Goal: Transaction & Acquisition: Purchase product/service

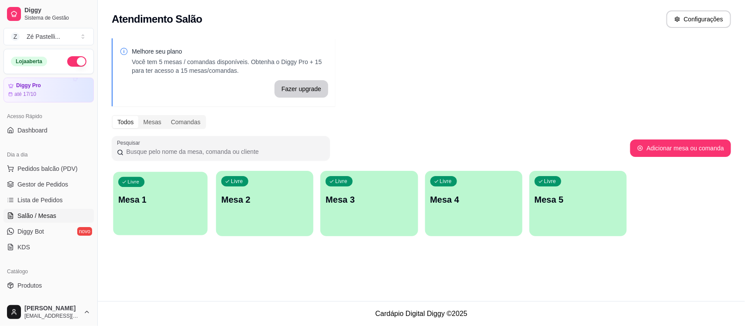
click at [153, 207] on div "Livre Mesa 1" at bounding box center [160, 198] width 94 height 53
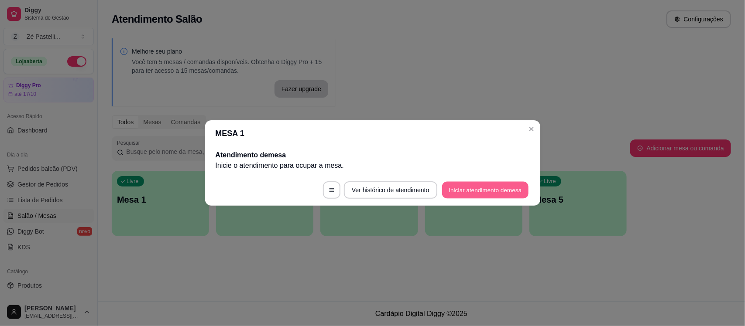
click at [467, 184] on button "Iniciar atendimento de mesa" at bounding box center [485, 190] width 86 height 17
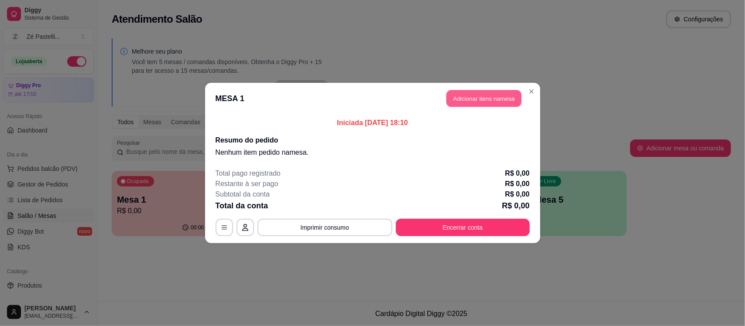
click at [481, 97] on button "Adicionar itens na mesa" at bounding box center [483, 98] width 75 height 17
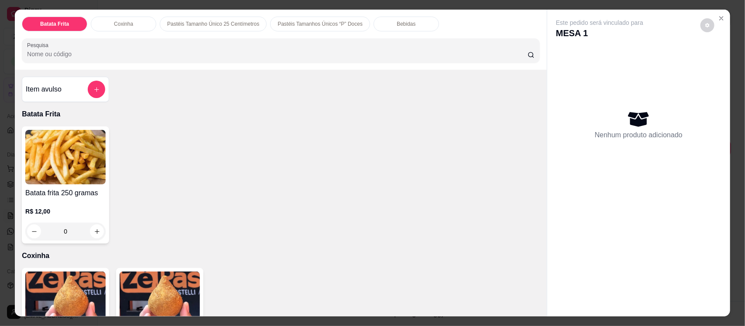
click at [175, 293] on img at bounding box center [160, 299] width 80 height 55
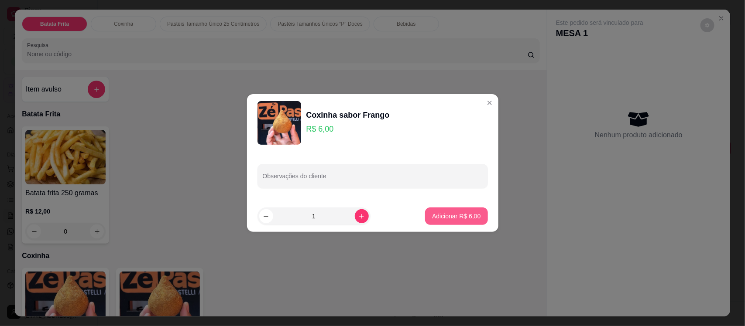
click at [440, 217] on p "Adicionar R$ 6,00" at bounding box center [456, 216] width 48 height 9
type input "1"
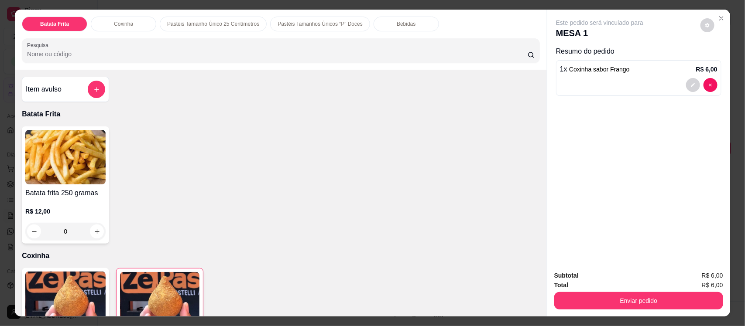
click at [116, 57] on input "Pesquisa" at bounding box center [277, 54] width 501 height 9
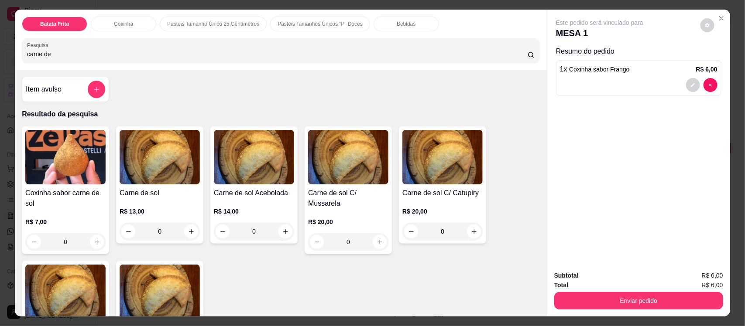
type input "carne de"
click at [47, 303] on img at bounding box center [65, 292] width 80 height 55
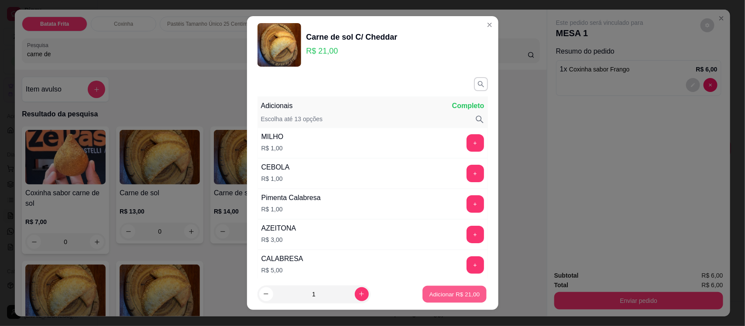
click at [435, 299] on button "Adicionar R$ 21,00" at bounding box center [455, 294] width 64 height 17
type input "1"
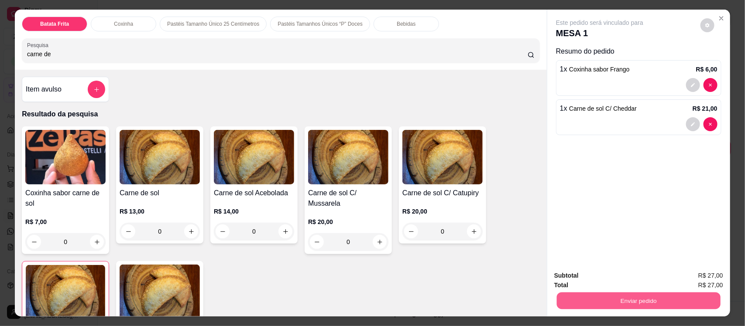
click at [605, 299] on button "Enviar pedido" at bounding box center [639, 300] width 164 height 17
click at [708, 285] on button "Enviar pedido" at bounding box center [700, 279] width 48 height 16
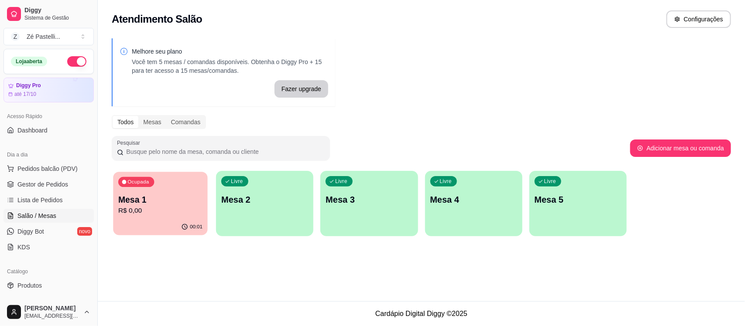
click at [156, 211] on p "R$ 0,00" at bounding box center [160, 211] width 84 height 10
click at [73, 183] on link "Gestor de Pedidos" at bounding box center [48, 185] width 90 height 14
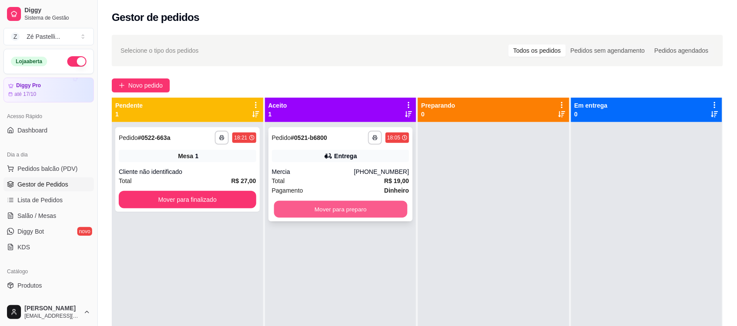
click at [327, 214] on button "Mover para preparo" at bounding box center [340, 209] width 133 height 17
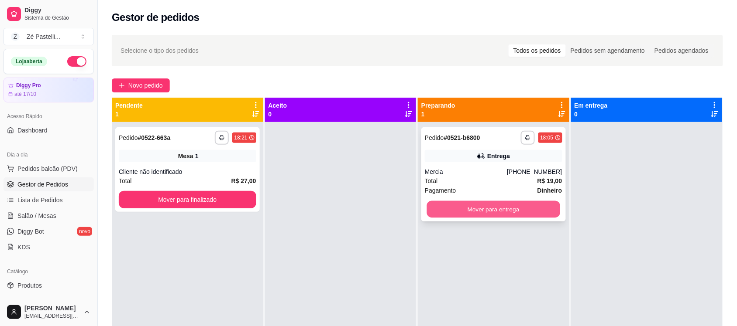
click at [492, 206] on button "Mover para entrega" at bounding box center [493, 209] width 133 height 17
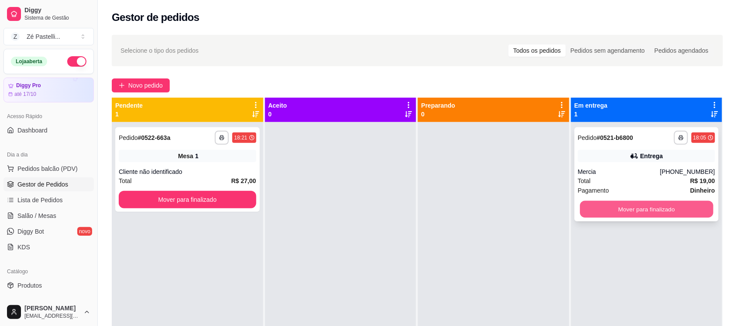
click at [600, 206] on button "Mover para finalizado" at bounding box center [645, 209] width 133 height 17
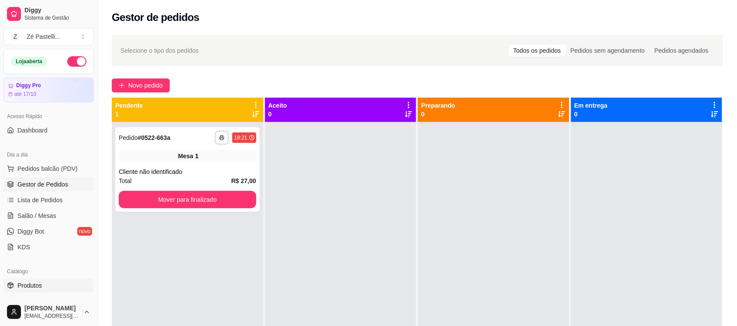
click at [23, 284] on span "Produtos" at bounding box center [29, 285] width 24 height 9
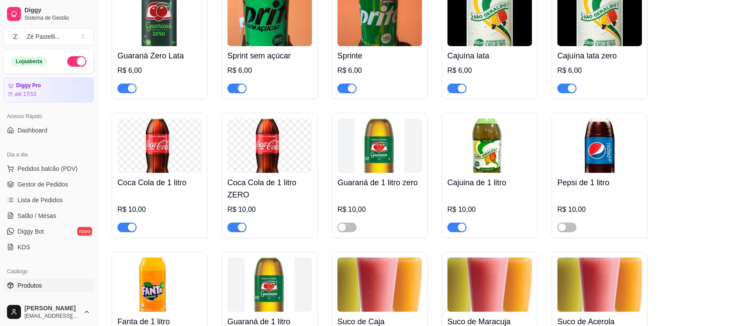
scroll to position [2308, 0]
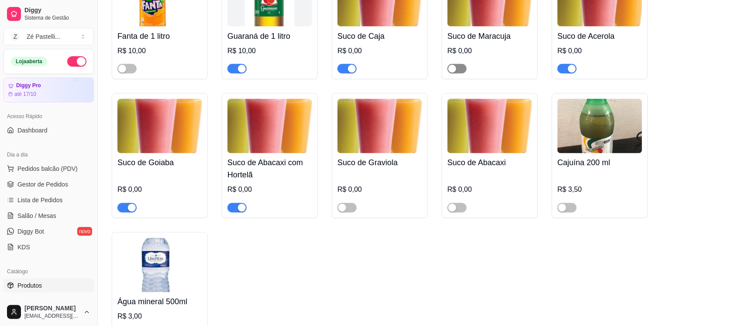
click at [455, 73] on div "button" at bounding box center [452, 69] width 8 height 8
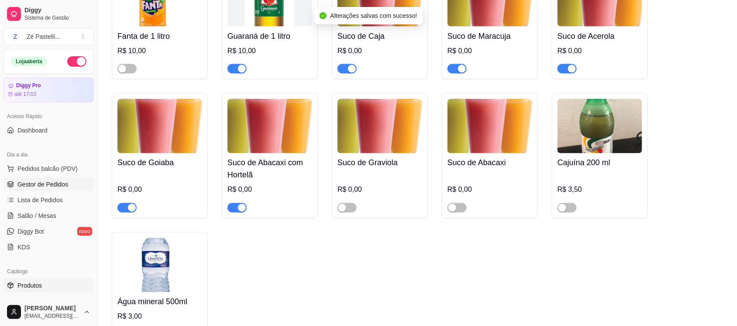
click at [45, 188] on span "Gestor de Pedidos" at bounding box center [42, 184] width 51 height 9
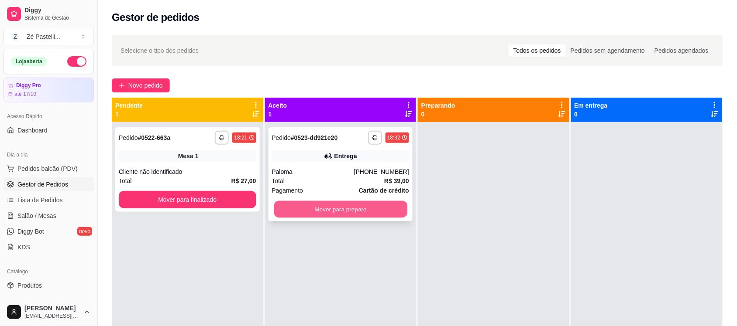
click at [353, 207] on button "Mover para preparo" at bounding box center [340, 209] width 133 height 17
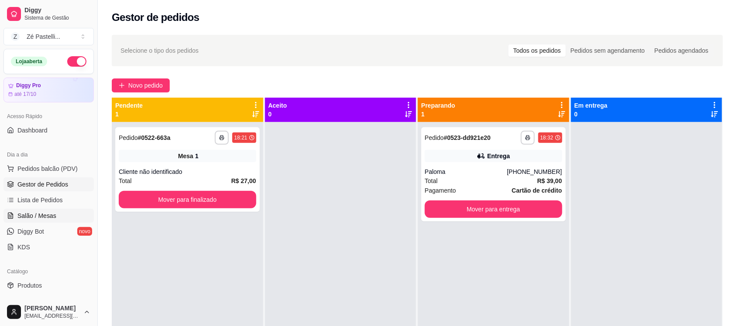
click at [31, 217] on span "Salão / Mesas" at bounding box center [36, 216] width 39 height 9
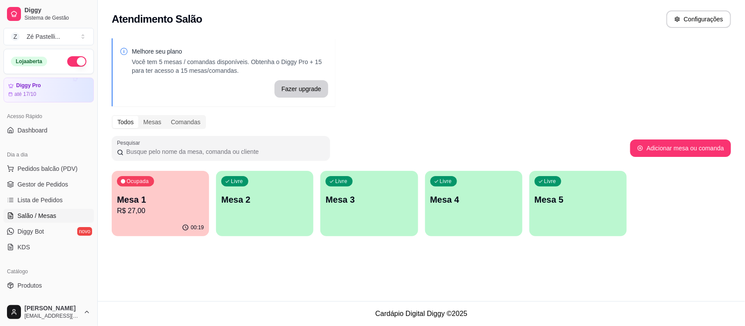
click at [180, 184] on div "Ocupada Mesa 1 R$ 27,00" at bounding box center [160, 195] width 97 height 48
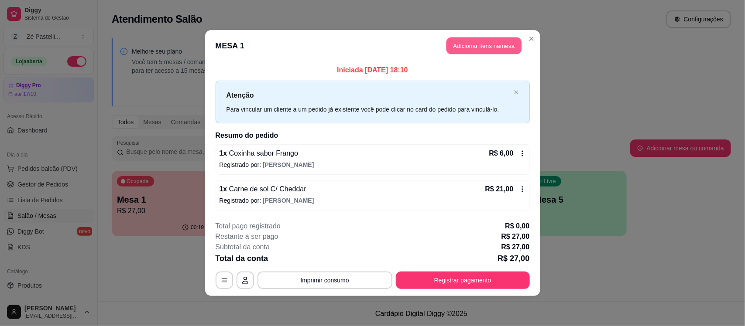
click at [470, 39] on button "Adicionar itens na mesa" at bounding box center [483, 46] width 75 height 17
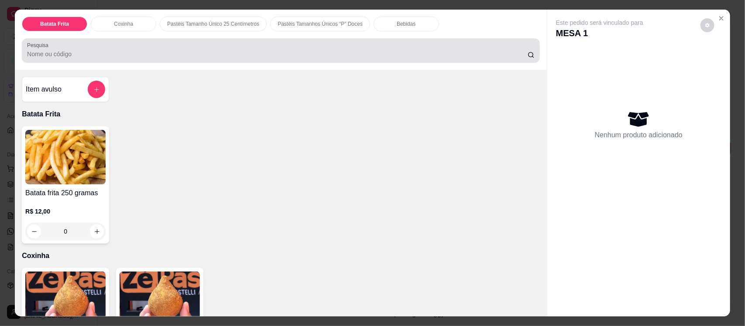
click at [298, 50] on input "Pesquisa" at bounding box center [277, 54] width 501 height 9
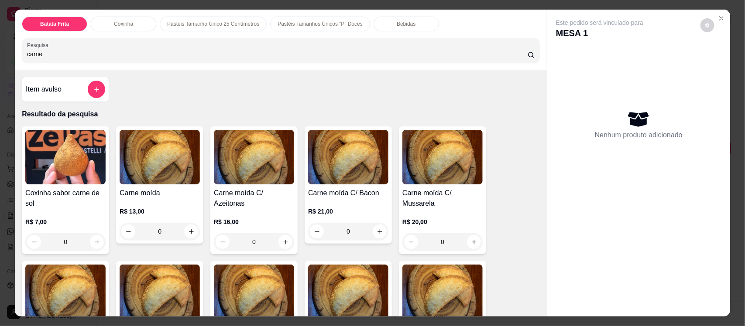
type input "carne"
click at [256, 186] on div "Carne moída C/ Azeitonas R$ 16,00 0" at bounding box center [253, 191] width 87 height 128
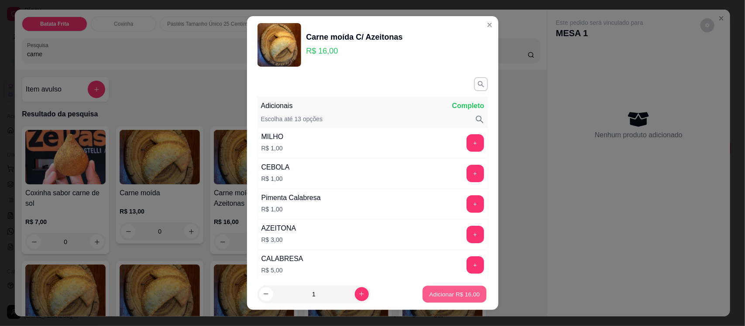
click at [439, 297] on p "Adicionar R$ 16,00" at bounding box center [454, 294] width 51 height 8
type input "1"
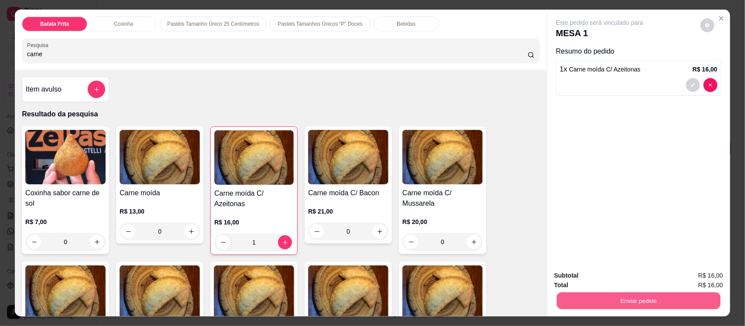
click at [610, 306] on button "Enviar pedido" at bounding box center [639, 300] width 164 height 17
click at [700, 278] on button "Enviar pedido" at bounding box center [700, 279] width 48 height 16
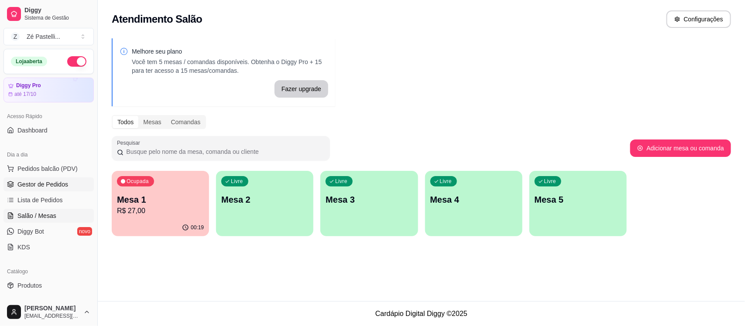
click at [51, 182] on span "Gestor de Pedidos" at bounding box center [42, 184] width 51 height 9
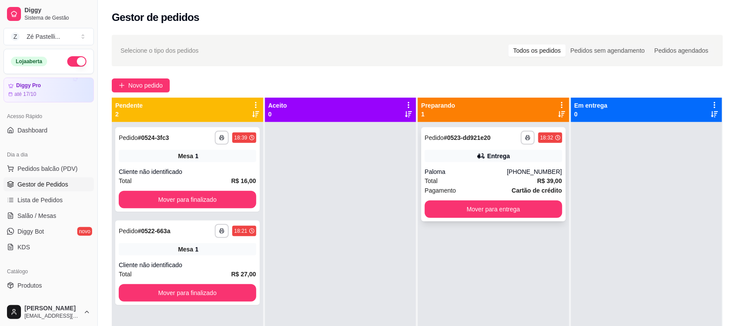
click at [470, 164] on div "**********" at bounding box center [493, 174] width 144 height 94
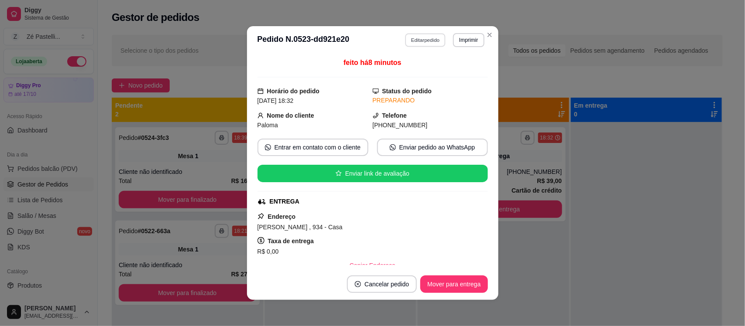
click at [413, 44] on button "Editar pedido" at bounding box center [425, 40] width 41 height 14
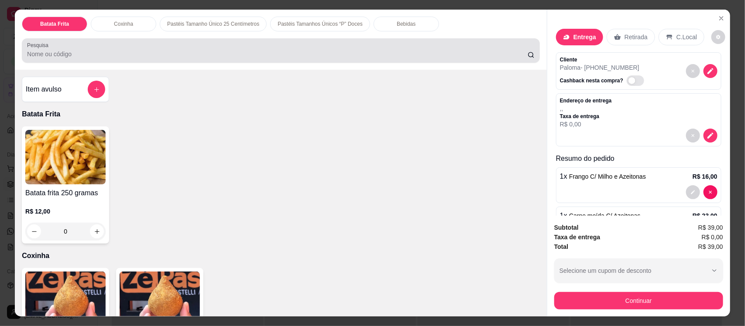
click at [413, 44] on div at bounding box center [280, 50] width 507 height 17
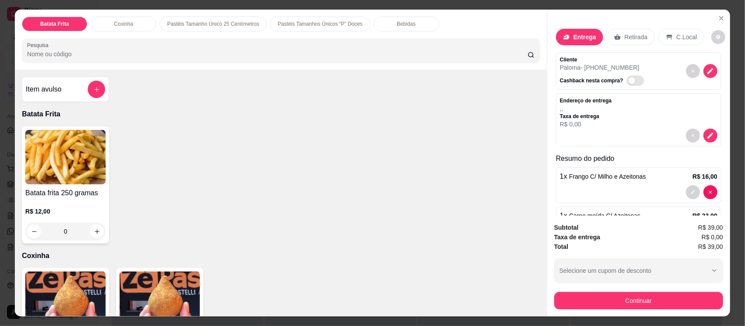
click at [401, 23] on p "Bebidas" at bounding box center [406, 24] width 19 height 7
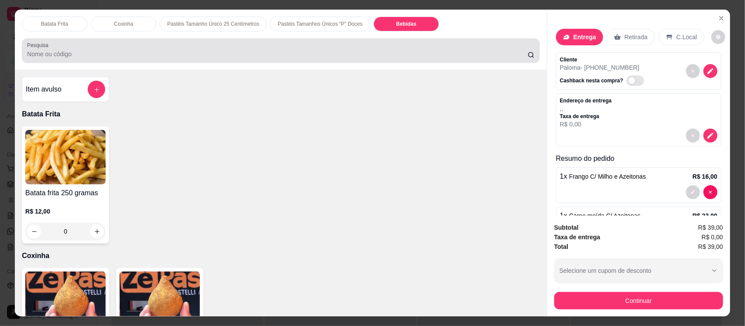
scroll to position [18, 0]
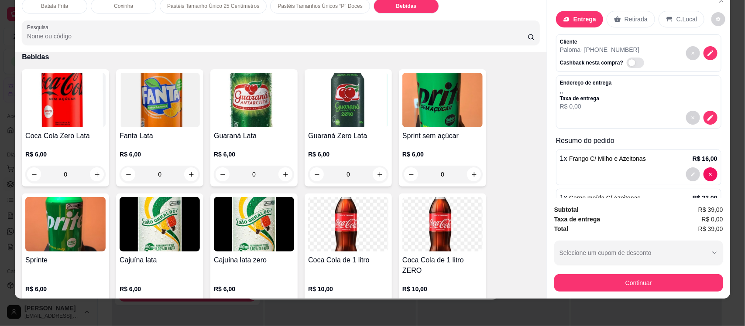
click at [344, 234] on img at bounding box center [348, 224] width 80 height 55
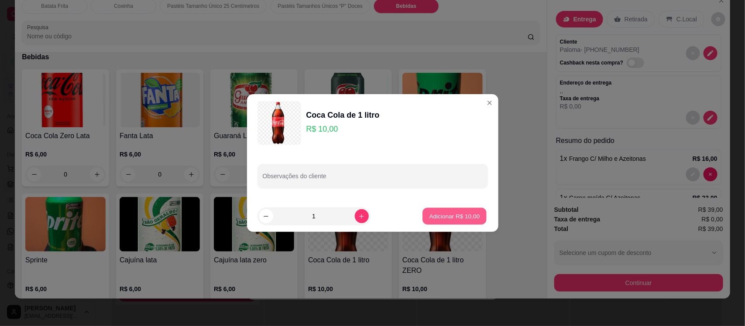
click at [446, 219] on p "Adicionar R$ 10,00" at bounding box center [454, 216] width 51 height 8
type input "1"
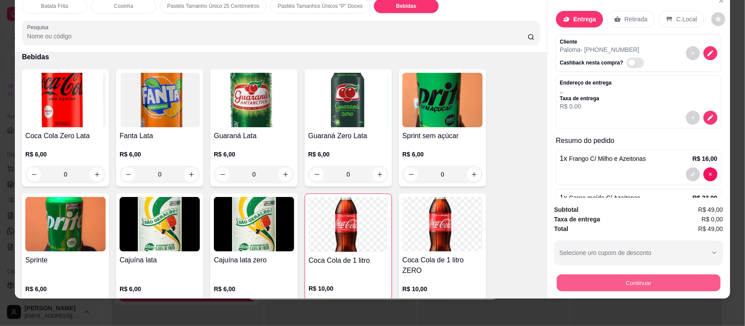
click at [592, 291] on button "Continuar" at bounding box center [639, 282] width 164 height 17
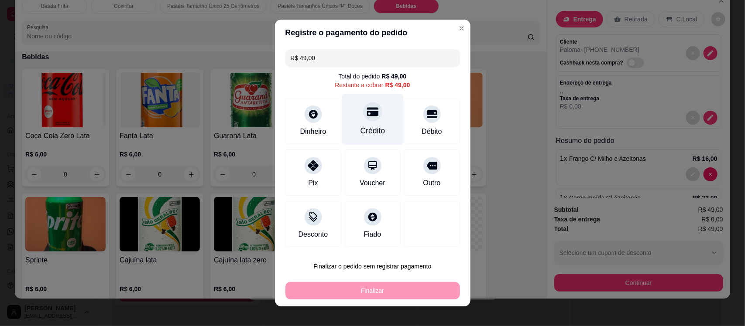
click at [361, 121] on div "Crédito" at bounding box center [373, 119] width 62 height 51
type input "R$ 0,00"
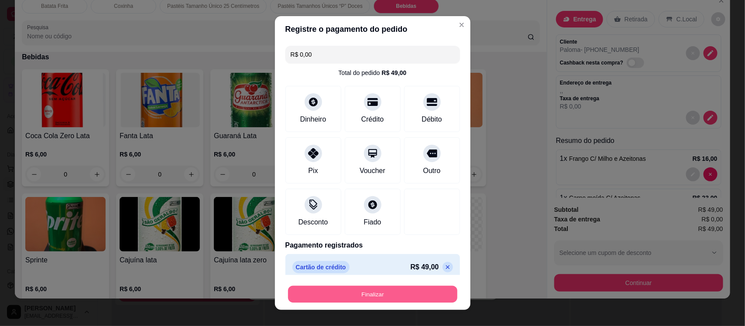
click at [408, 295] on button "Finalizar" at bounding box center [372, 294] width 169 height 17
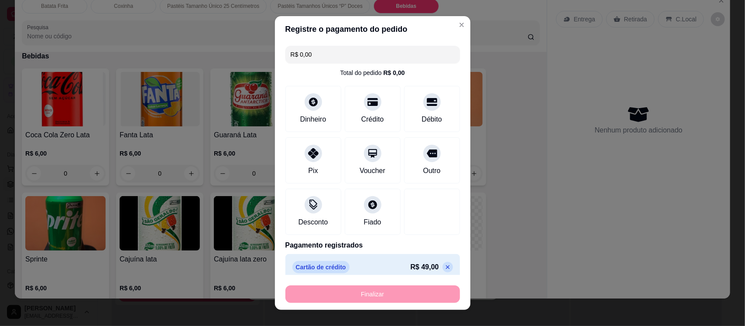
type input "0"
type input "-R$ 49,00"
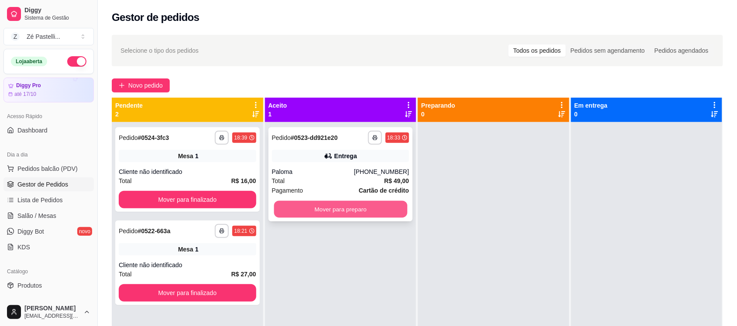
click at [360, 215] on button "Mover para preparo" at bounding box center [340, 209] width 133 height 17
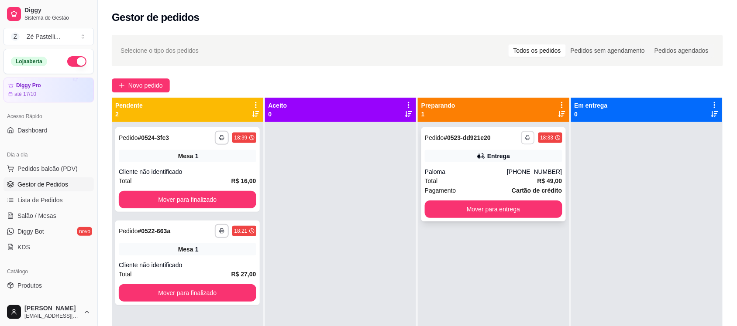
click at [527, 136] on polyline "button" at bounding box center [528, 136] width 3 height 1
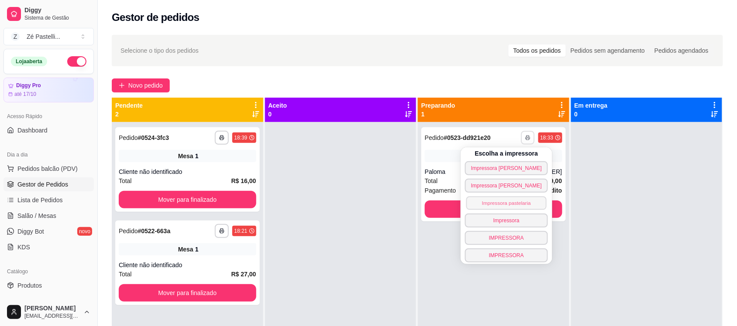
click at [504, 203] on button "Impressora pastelaria" at bounding box center [506, 203] width 80 height 14
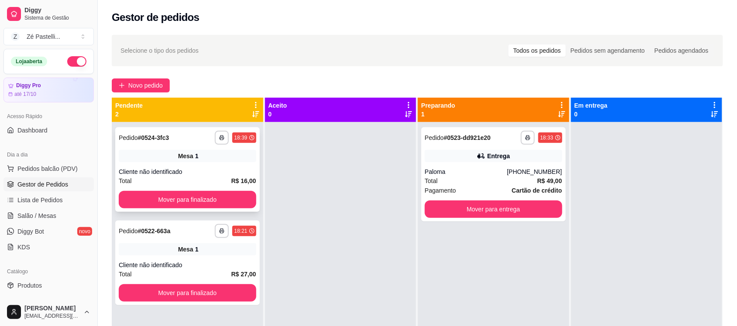
click at [217, 154] on div "Mesa 1" at bounding box center [187, 156] width 137 height 12
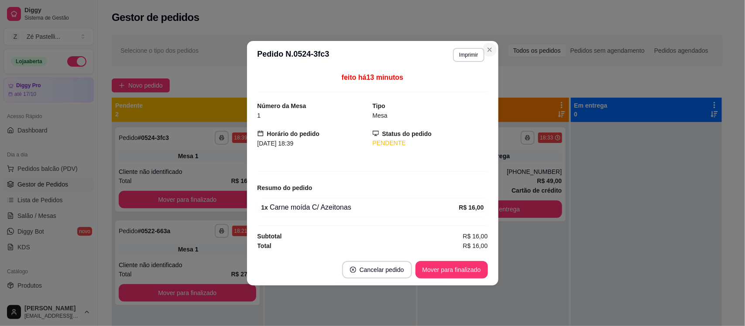
click at [0, 326] on html "**********" at bounding box center [372, 163] width 745 height 326
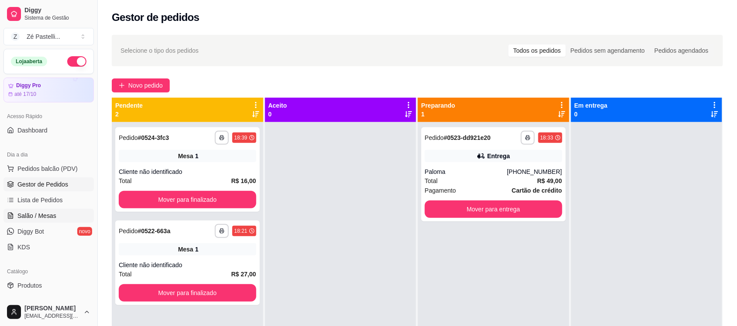
click at [27, 212] on span "Salão / Mesas" at bounding box center [36, 216] width 39 height 9
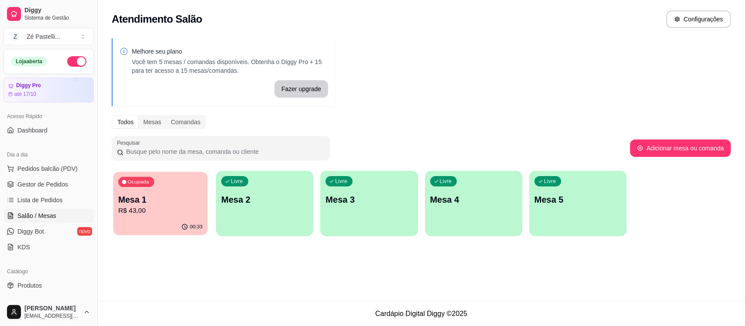
click at [154, 206] on p "R$ 43,00" at bounding box center [160, 211] width 84 height 10
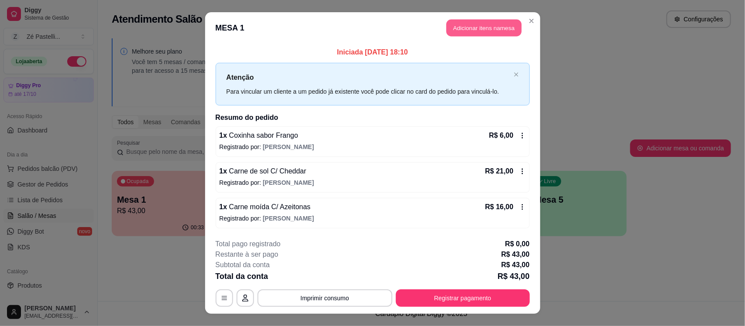
click at [468, 20] on button "Adicionar itens na mesa" at bounding box center [483, 28] width 75 height 17
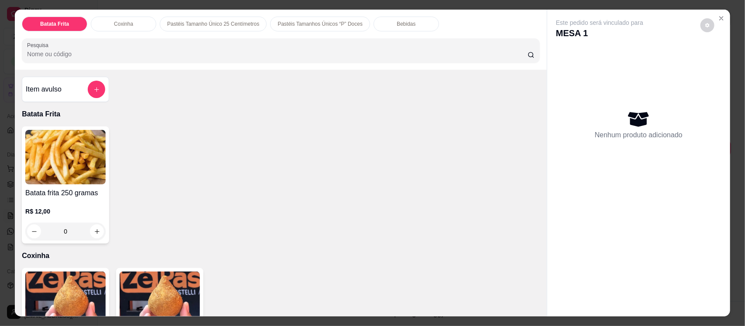
click at [397, 24] on p "Bebidas" at bounding box center [406, 24] width 19 height 7
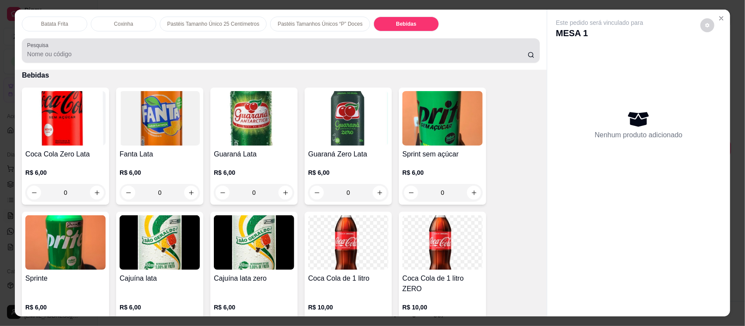
scroll to position [18, 0]
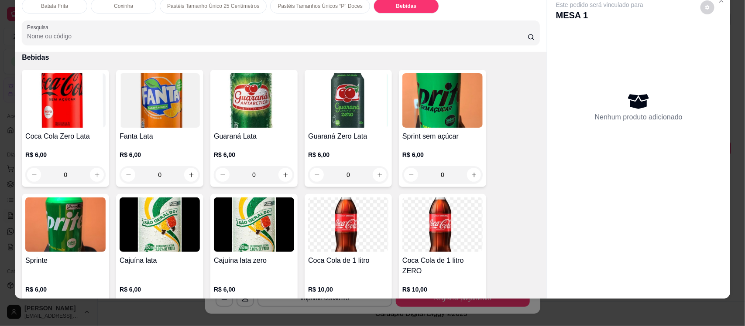
click at [55, 114] on img at bounding box center [65, 100] width 80 height 55
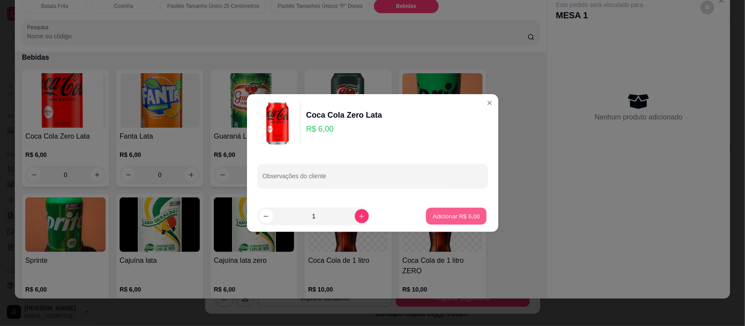
click at [462, 213] on p "Adicionar R$ 6,00" at bounding box center [456, 216] width 47 height 8
type input "1"
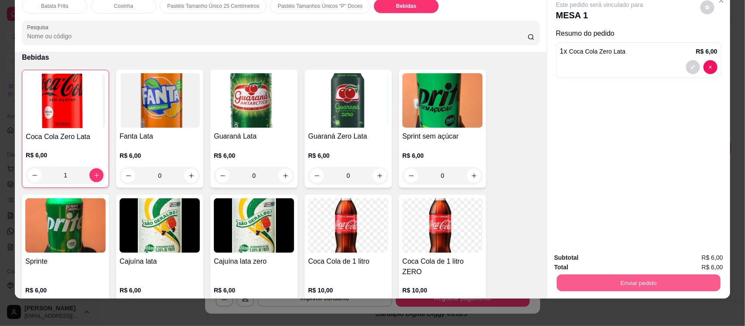
click at [597, 280] on button "Enviar pedido" at bounding box center [639, 282] width 164 height 17
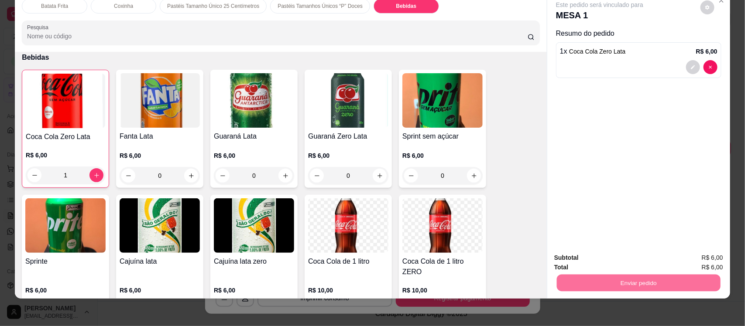
click at [694, 261] on button "Enviar pedido" at bounding box center [700, 262] width 48 height 16
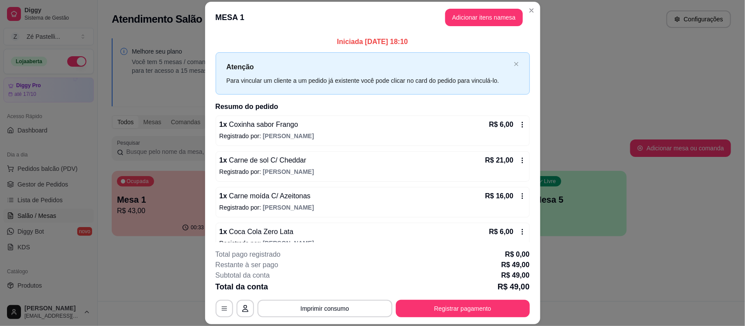
scroll to position [14, 0]
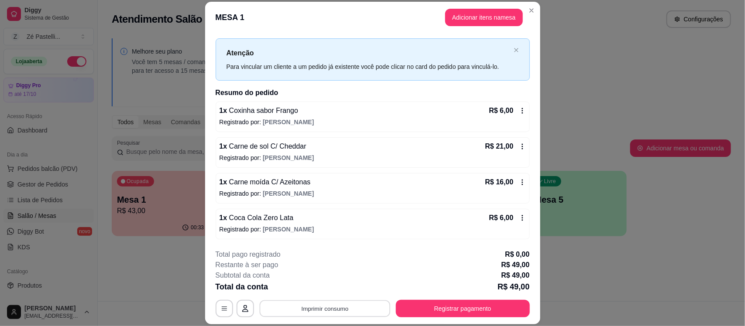
click at [289, 310] on button "Imprimir consumo" at bounding box center [324, 309] width 131 height 17
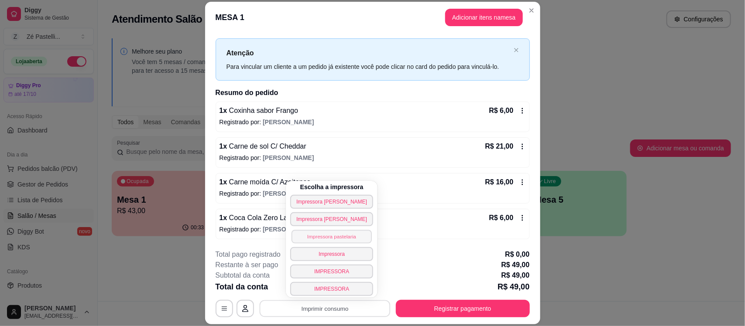
click at [323, 241] on button "Impressora pastelaria" at bounding box center [331, 237] width 80 height 14
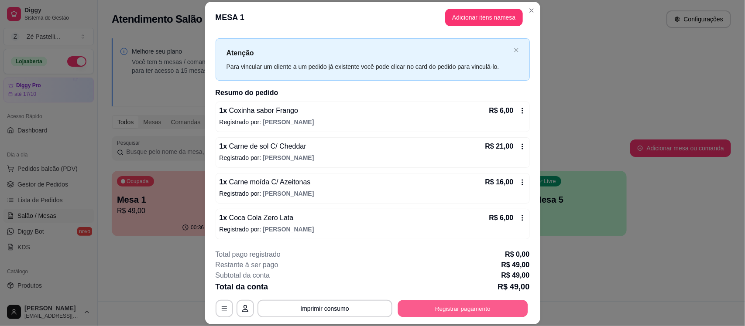
click at [454, 312] on button "Registrar pagamento" at bounding box center [463, 309] width 130 height 17
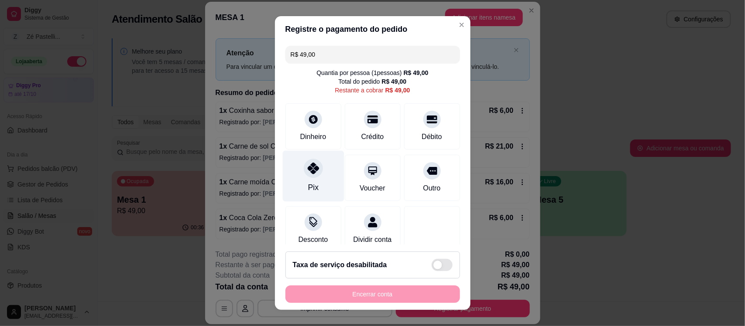
click at [310, 178] on div "Pix" at bounding box center [313, 176] width 62 height 51
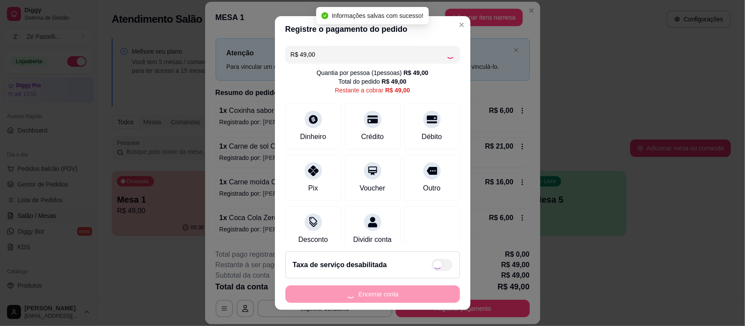
type input "R$ 0,00"
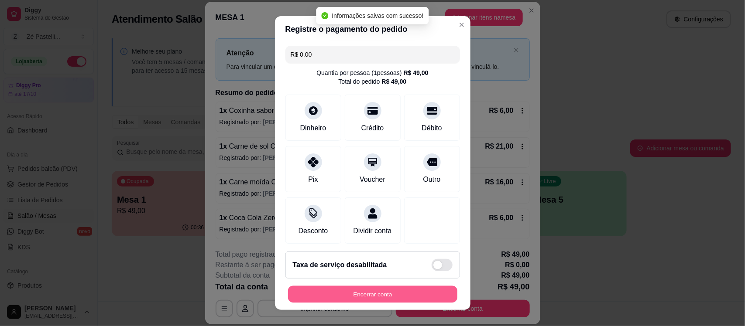
click at [374, 292] on button "Encerrar conta" at bounding box center [372, 294] width 169 height 17
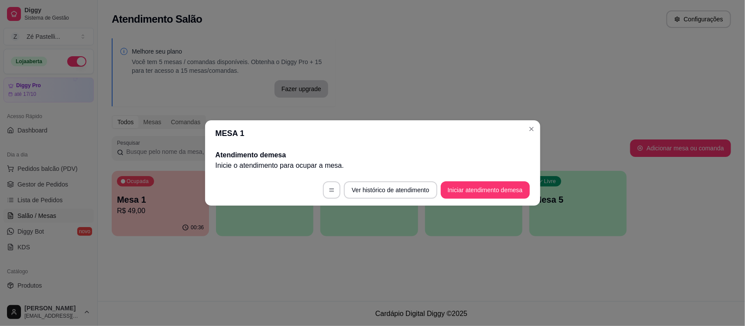
scroll to position [0, 0]
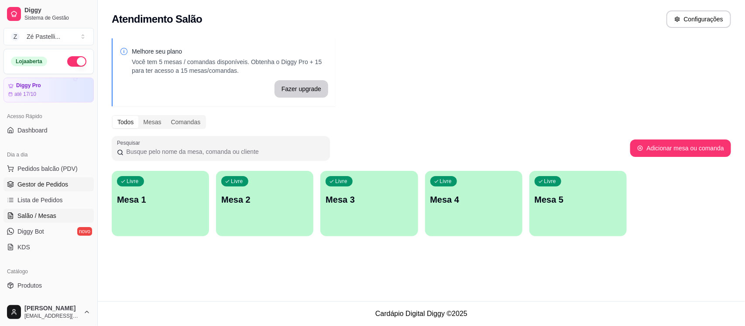
click at [44, 186] on span "Gestor de Pedidos" at bounding box center [42, 184] width 51 height 9
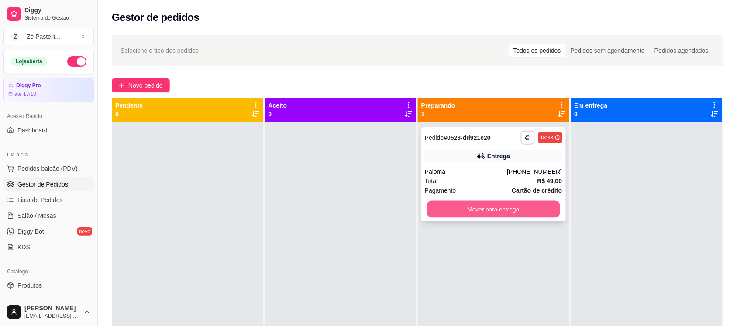
click at [478, 212] on button "Mover para entrega" at bounding box center [493, 209] width 133 height 17
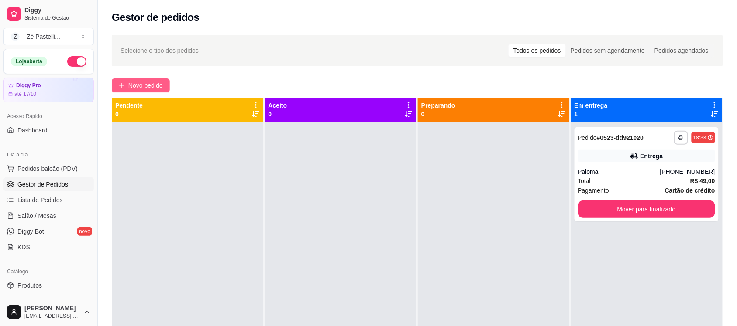
click at [147, 82] on span "Novo pedido" at bounding box center [145, 86] width 34 height 10
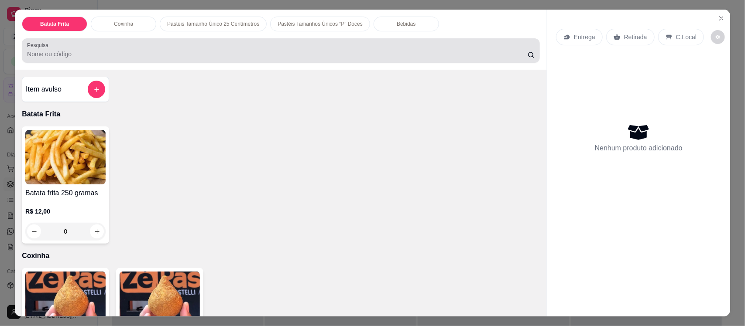
click at [110, 48] on div at bounding box center [280, 50] width 507 height 17
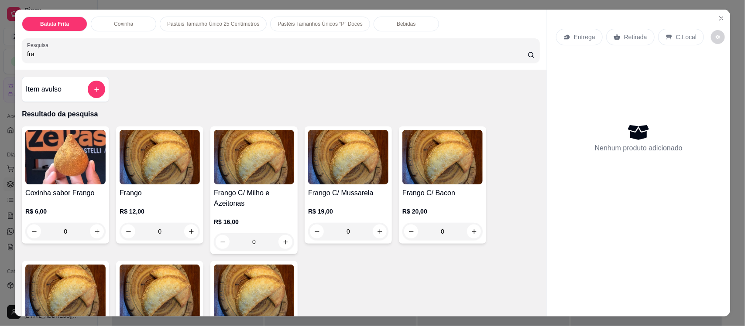
type input "fra"
click at [175, 172] on img at bounding box center [160, 157] width 80 height 55
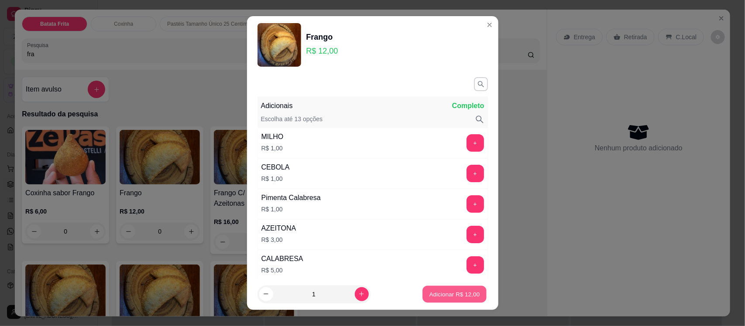
click at [429, 298] on p "Adicionar R$ 12,00" at bounding box center [454, 294] width 51 height 8
type input "1"
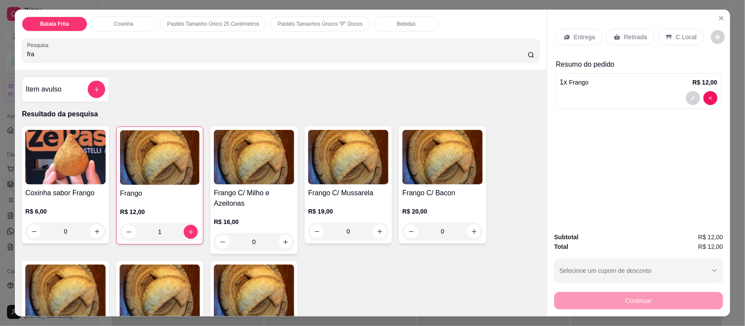
click at [215, 51] on input "fra" at bounding box center [277, 54] width 501 height 9
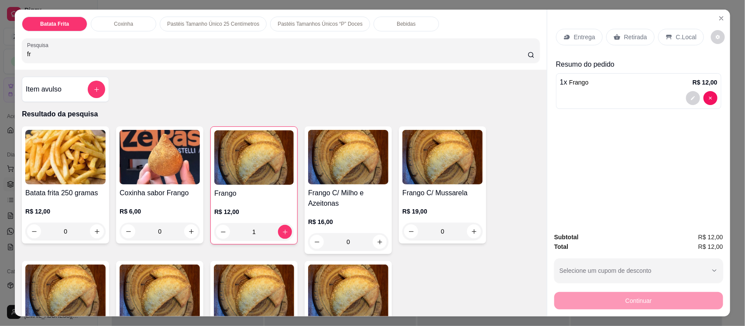
type input "f"
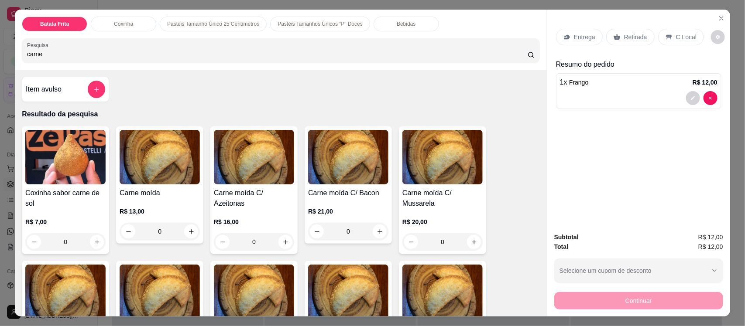
type input "carne"
click at [165, 173] on img at bounding box center [160, 157] width 80 height 55
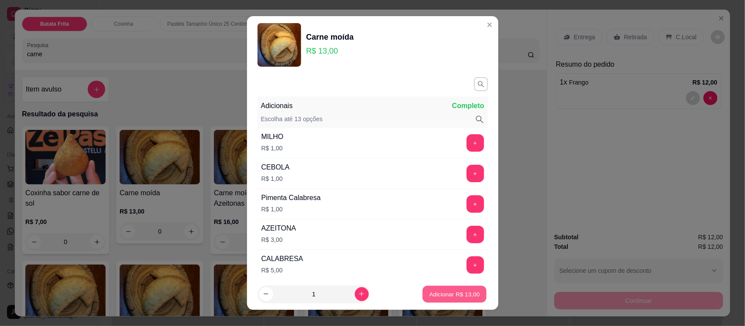
click at [429, 298] on p "Adicionar R$ 13,00" at bounding box center [454, 294] width 51 height 8
type input "1"
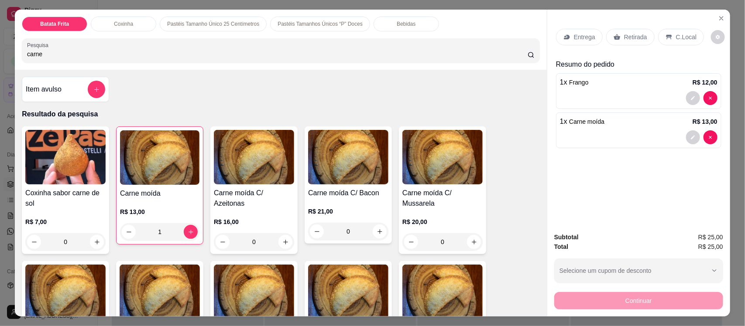
click at [397, 23] on p "Bebidas" at bounding box center [406, 24] width 19 height 7
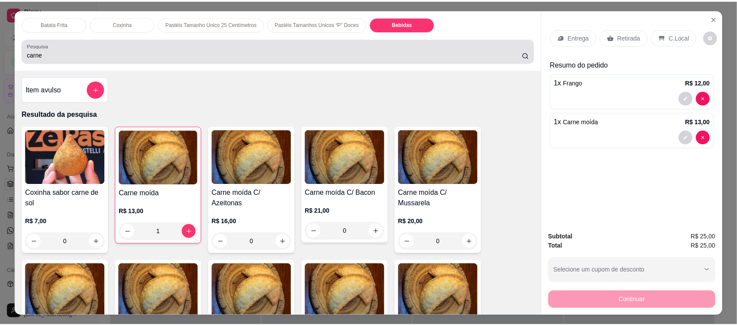
scroll to position [18, 0]
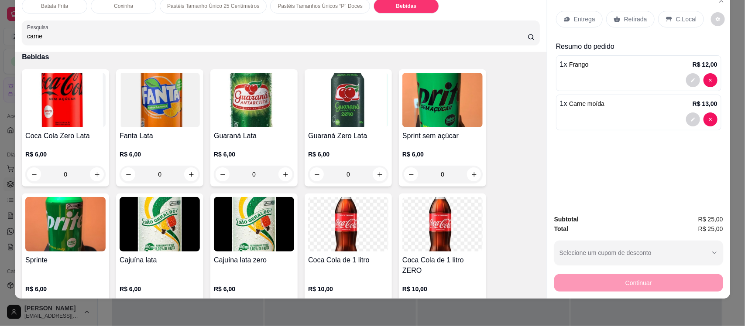
click at [70, 96] on img at bounding box center [65, 100] width 80 height 55
click at [718, 3] on icon "Close" at bounding box center [721, 0] width 7 height 7
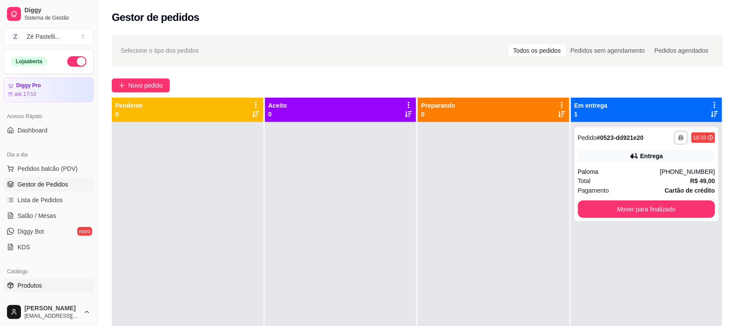
click at [51, 289] on link "Produtos" at bounding box center [48, 286] width 90 height 14
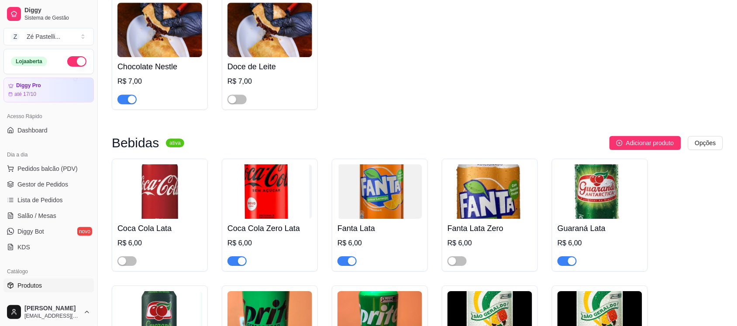
scroll to position [1759, 0]
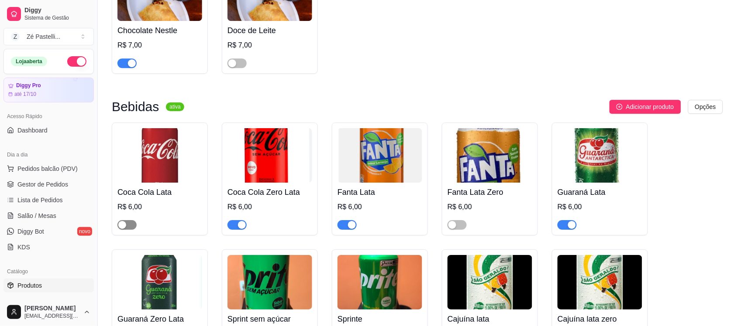
click at [133, 230] on span "button" at bounding box center [126, 225] width 19 height 10
click at [31, 188] on span "Gestor de Pedidos" at bounding box center [42, 184] width 51 height 9
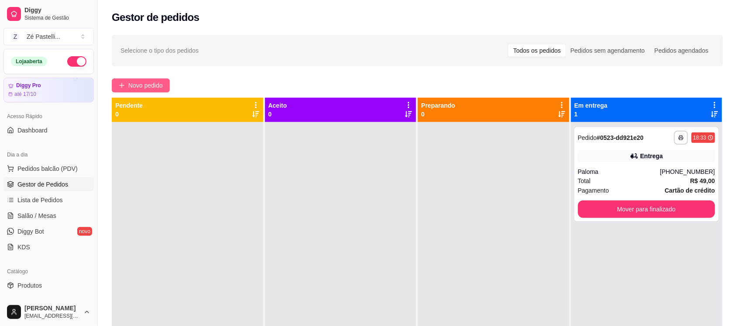
click at [158, 83] on span "Novo pedido" at bounding box center [145, 86] width 34 height 10
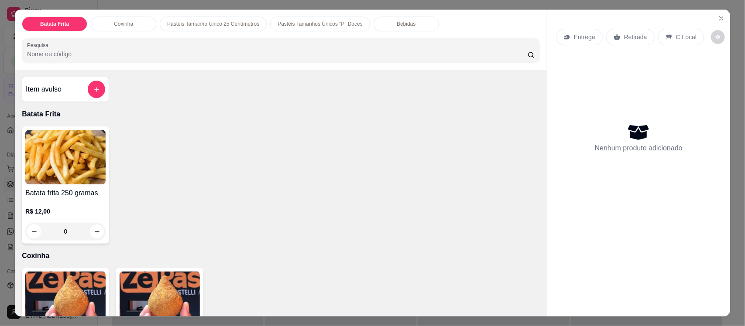
click at [144, 57] on input "Pesquisa" at bounding box center [277, 54] width 501 height 9
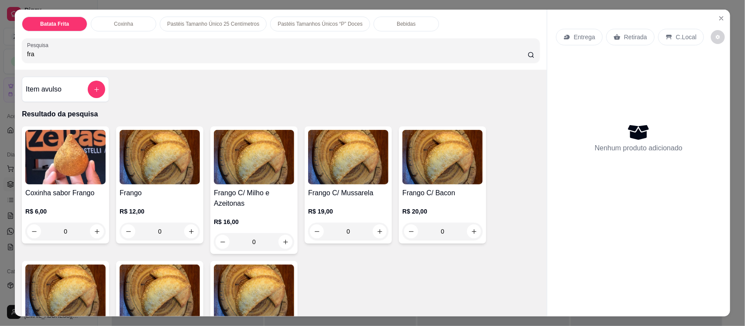
type input "fra"
click at [149, 177] on img at bounding box center [160, 157] width 80 height 55
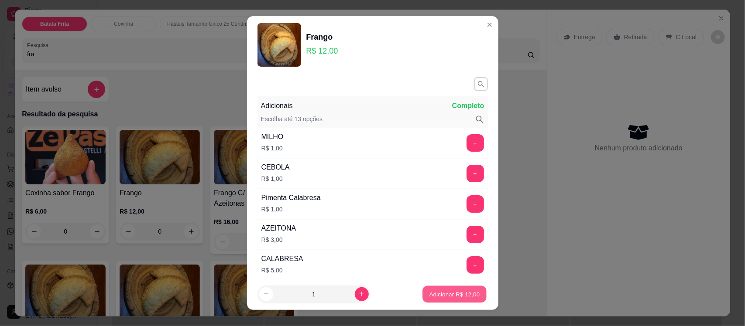
click at [432, 297] on p "Adicionar R$ 12,00" at bounding box center [454, 294] width 51 height 8
type input "1"
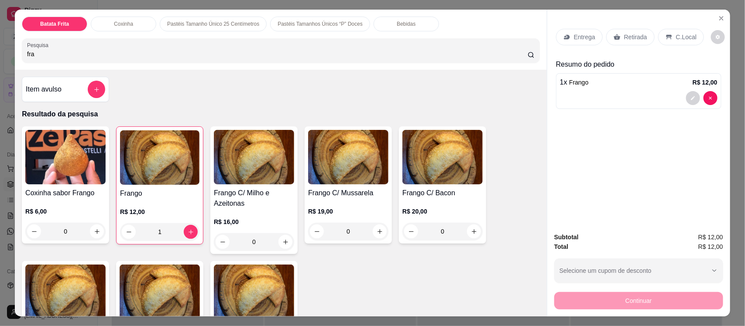
click at [398, 24] on p "Bebidas" at bounding box center [406, 24] width 19 height 7
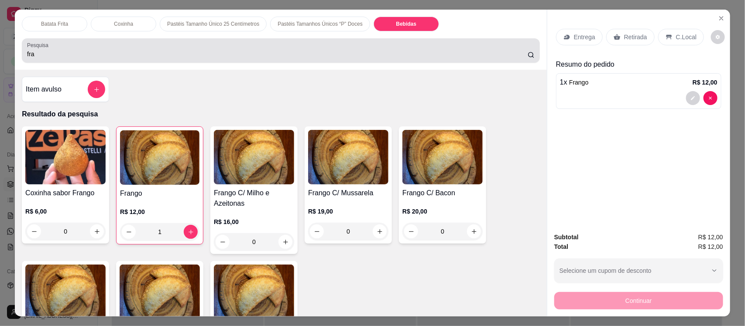
scroll to position [18, 0]
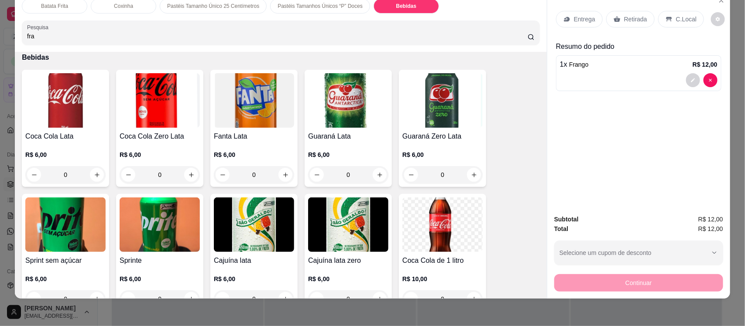
click at [55, 112] on img at bounding box center [65, 100] width 80 height 55
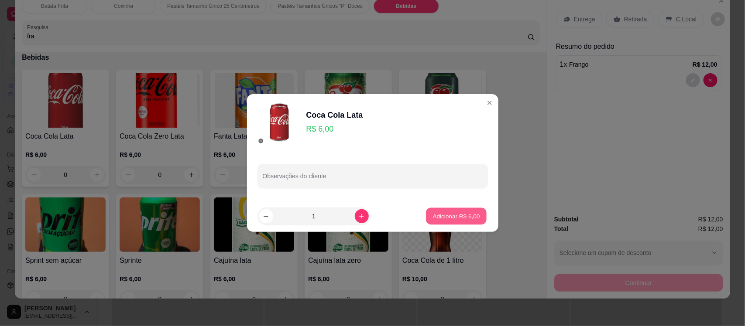
click at [456, 216] on p "Adicionar R$ 6,00" at bounding box center [456, 216] width 47 height 8
type input "1"
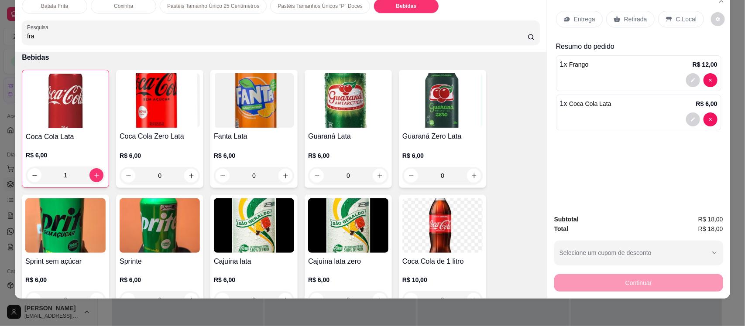
click at [199, 7] on p "Pastéis Tamanho Único 25 Centímetros" at bounding box center [213, 6] width 92 height 7
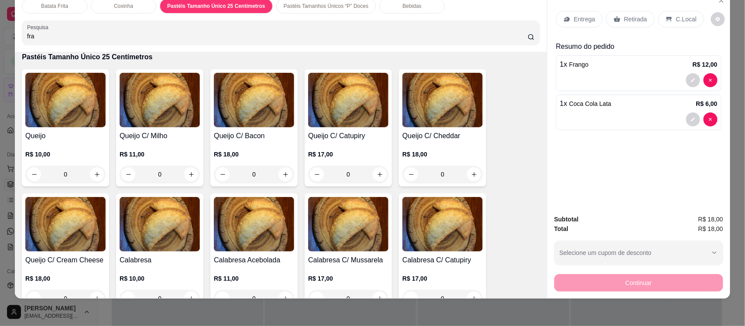
click at [131, 34] on input "fra" at bounding box center [277, 36] width 501 height 9
type input "f"
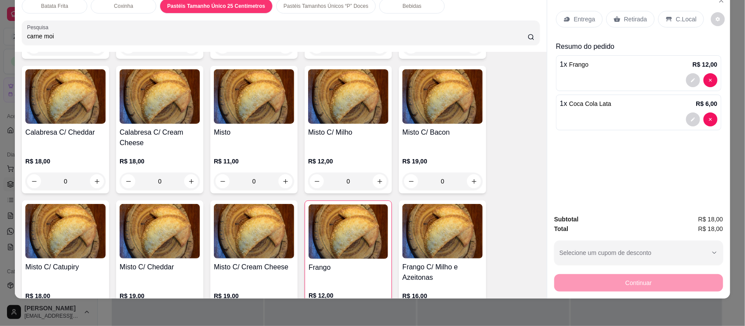
scroll to position [368, 0]
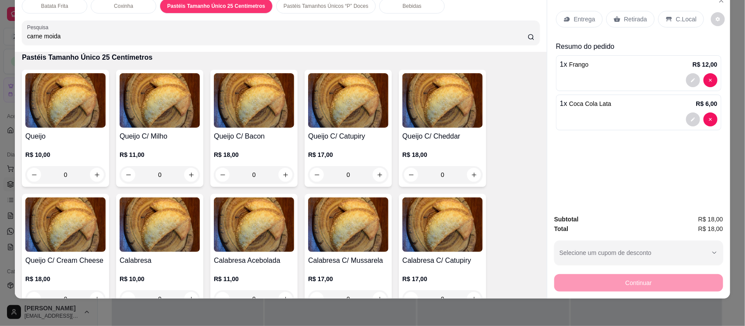
type input "carne moida"
click at [55, 7] on p "Batata Frita" at bounding box center [54, 6] width 27 height 7
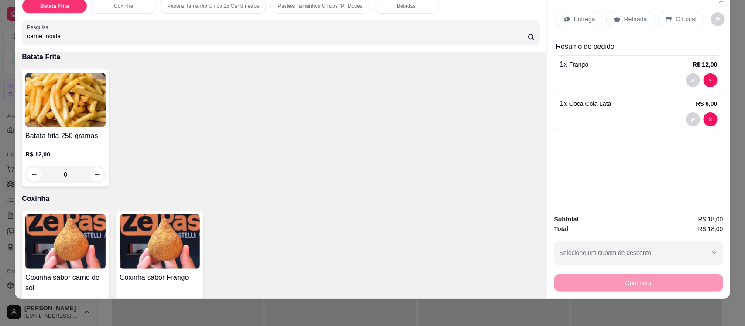
click at [538, 300] on div "Batata Frita Coxinha Pastéis Tamanho Único 25 Centímetros Pastéis Tamanhos Únic…" at bounding box center [372, 163] width 745 height 326
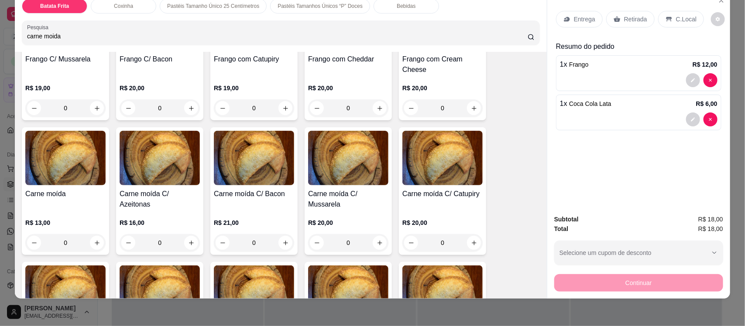
scroll to position [969, 0]
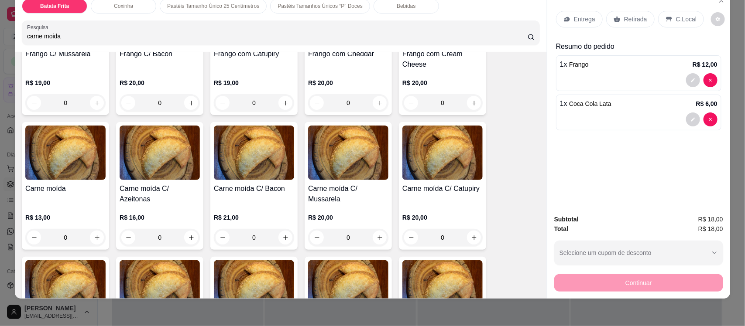
click at [62, 167] on img at bounding box center [65, 153] width 80 height 55
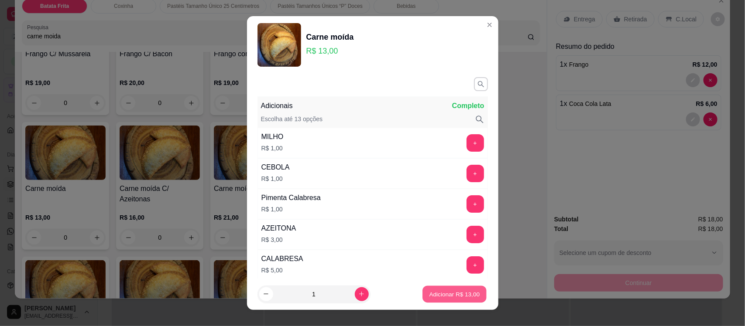
click at [449, 292] on p "Adicionar R$ 13,00" at bounding box center [454, 294] width 51 height 8
type input "1"
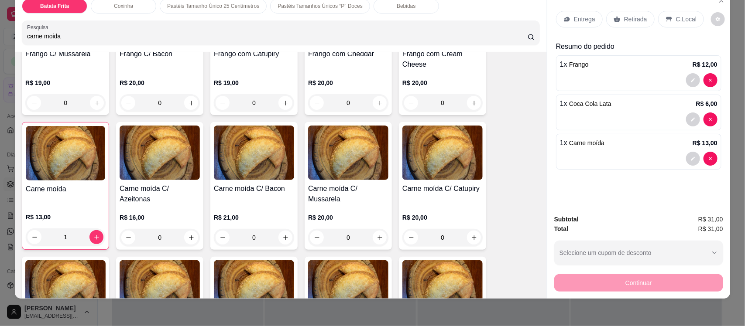
click at [564, 14] on div "Entrega" at bounding box center [579, 19] width 47 height 17
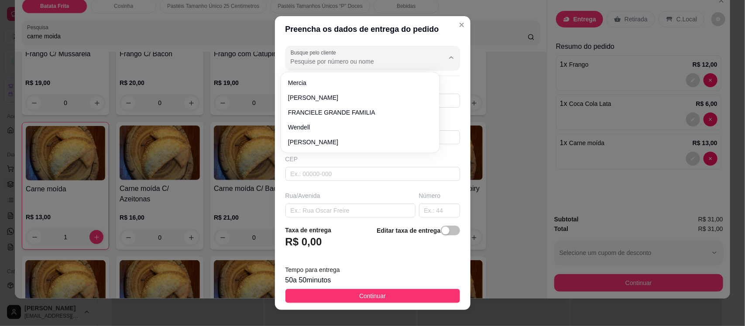
click at [328, 62] on input "Busque pelo cliente" at bounding box center [361, 61] width 140 height 9
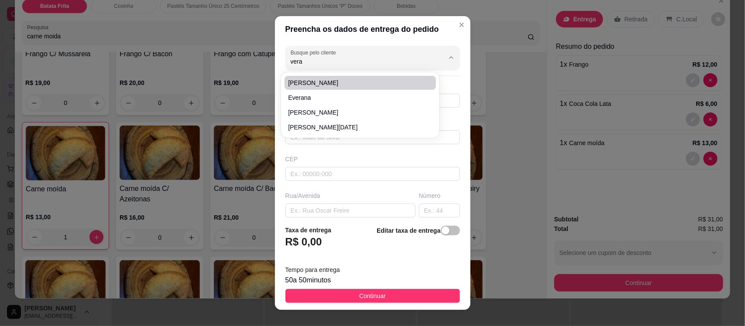
click at [298, 79] on span "[PERSON_NAME]" at bounding box center [356, 83] width 136 height 9
type input "[PERSON_NAME]"
type input "88999224741"
type input "[PERSON_NAME]"
type input "63200000"
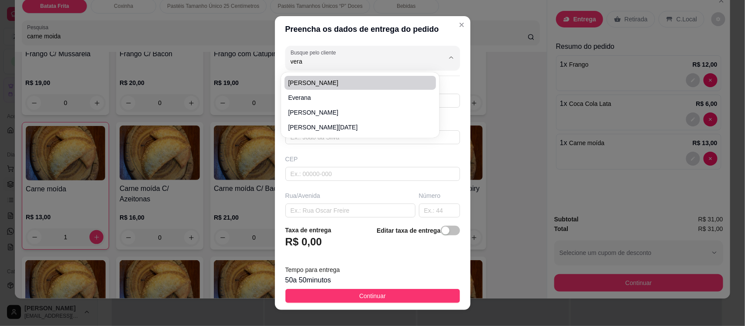
type input "Rua [PERSON_NAME]"
type input "115"
type input "[PERSON_NAME]"
type input "Missão Velha"
type input "Proximo a antena da [PERSON_NAME] , casa de [PERSON_NAME] que trabalha na funer…"
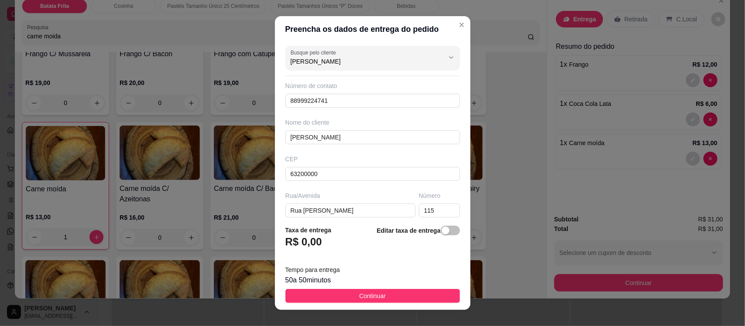
type input "[PERSON_NAME]"
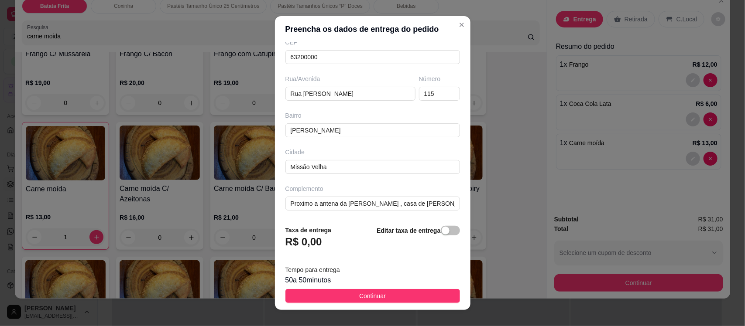
scroll to position [119, 0]
click at [381, 293] on button "Continuar" at bounding box center [372, 296] width 175 height 14
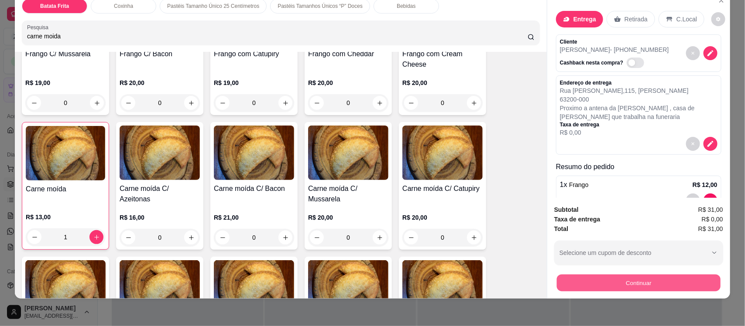
click at [602, 284] on button "Continuar" at bounding box center [639, 282] width 164 height 17
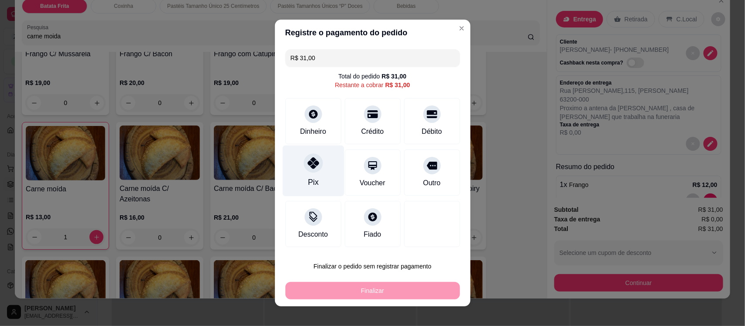
click at [308, 160] on icon at bounding box center [312, 163] width 11 height 11
type input "R$ 0,00"
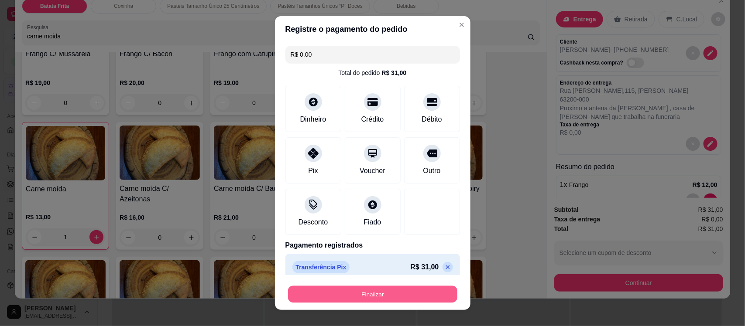
click at [388, 289] on button "Finalizar" at bounding box center [372, 294] width 169 height 17
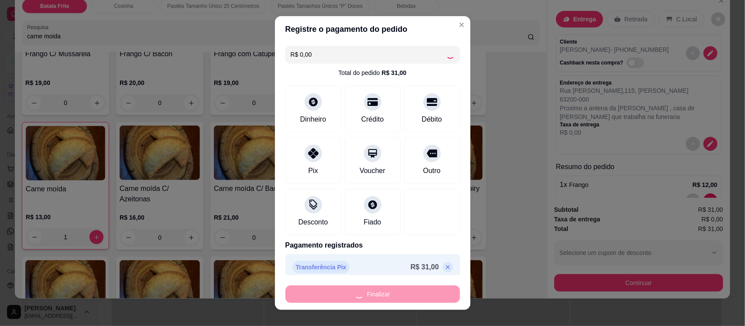
type input "0"
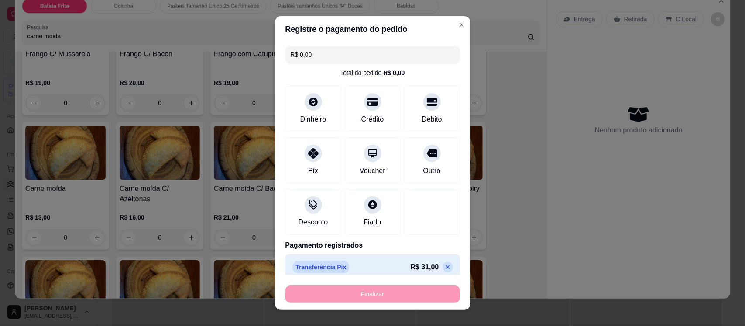
type input "-R$ 31,00"
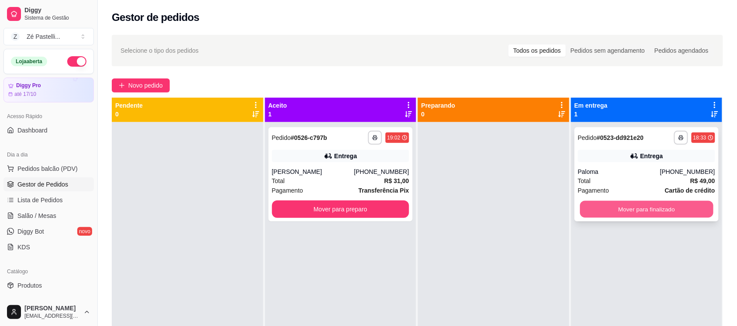
click at [601, 209] on button "Mover para finalizado" at bounding box center [645, 209] width 133 height 17
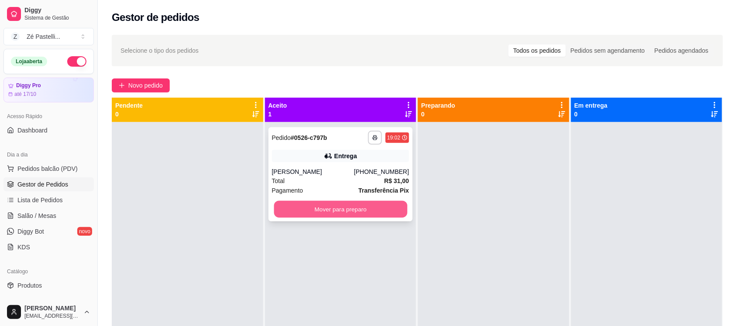
click at [330, 211] on button "Mover para preparo" at bounding box center [340, 209] width 133 height 17
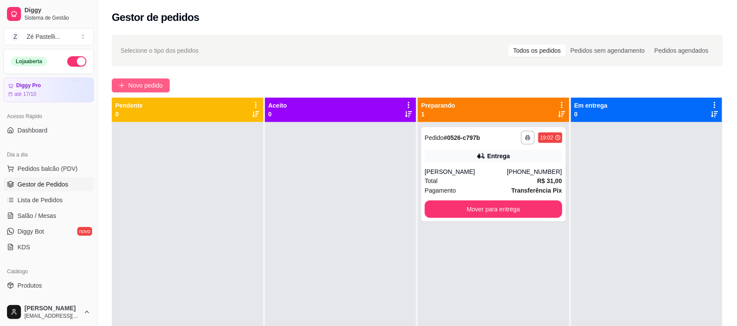
click at [134, 86] on span "Novo pedido" at bounding box center [145, 86] width 34 height 10
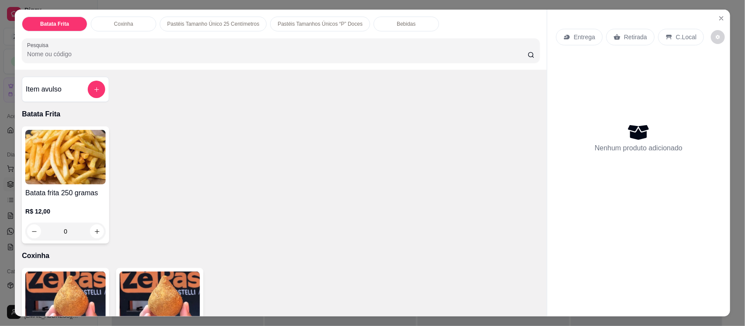
click at [175, 54] on input "Pesquisa" at bounding box center [277, 54] width 501 height 9
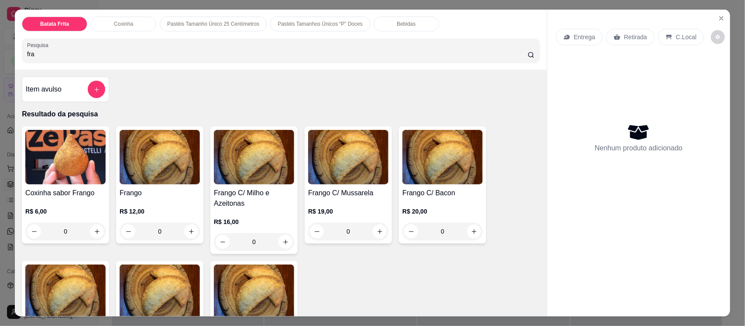
type input "fra"
click at [162, 182] on img at bounding box center [160, 157] width 80 height 55
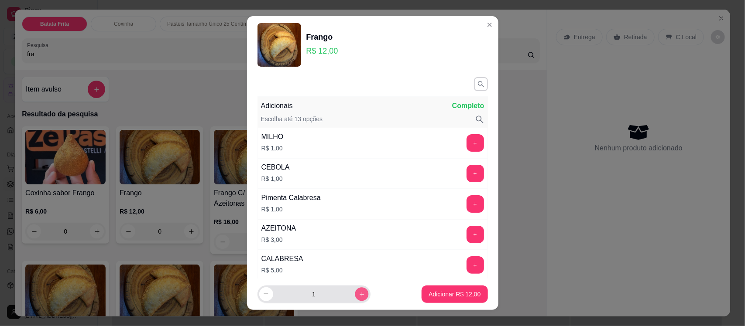
click at [358, 294] on icon "increase-product-quantity" at bounding box center [361, 294] width 7 height 7
type input "3"
click at [439, 291] on p "Adicionar R$ 36,00" at bounding box center [454, 294] width 51 height 8
type input "3"
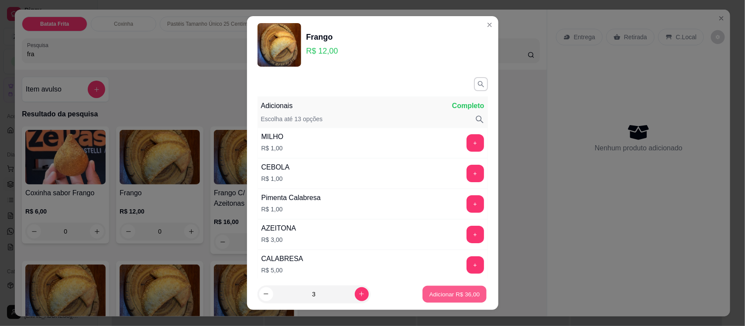
type input "3"
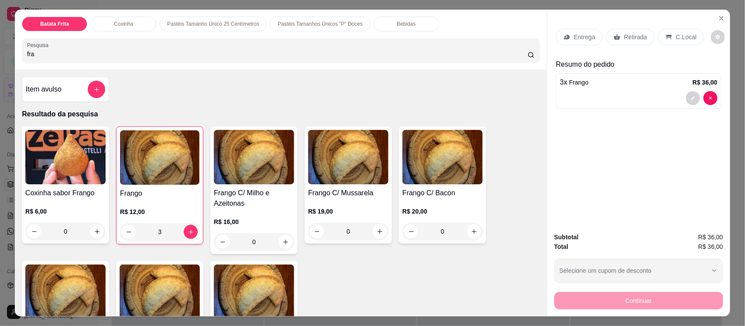
click at [576, 36] on p "Entrega" at bounding box center [584, 37] width 21 height 9
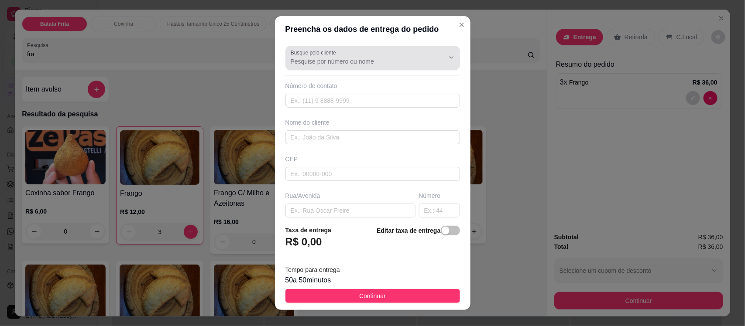
click at [385, 64] on input "Busque pelo cliente" at bounding box center [361, 61] width 140 height 9
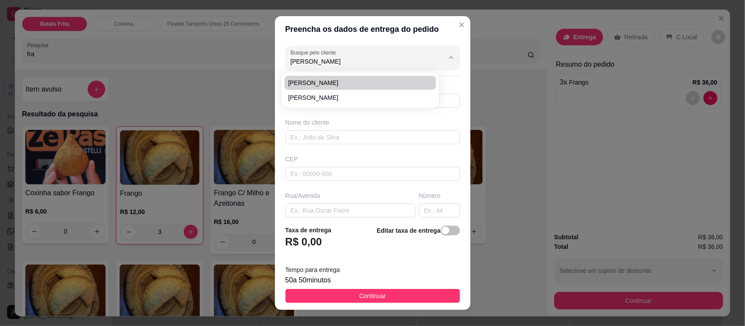
click at [304, 80] on span "[PERSON_NAME]" at bounding box center [356, 83] width 136 height 9
type input "[PERSON_NAME]"
type input "88992586331"
type input "[PERSON_NAME]"
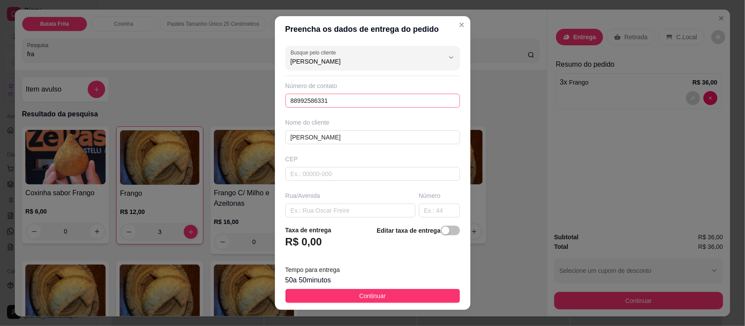
type input "[PERSON_NAME]"
click at [331, 106] on input "88992586331" at bounding box center [372, 101] width 175 height 14
type input "[PHONE_NUMBER]"
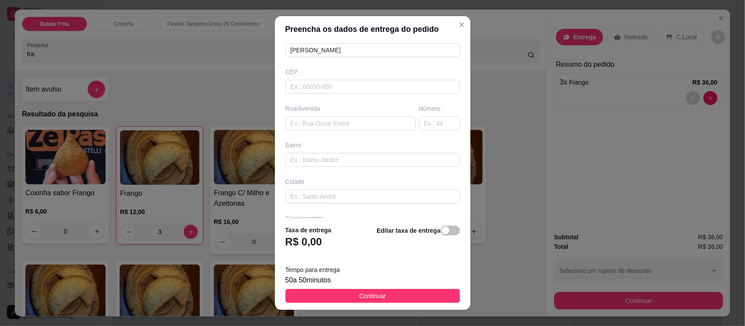
scroll to position [109, 0]
click at [303, 106] on input "text" at bounding box center [350, 102] width 130 height 14
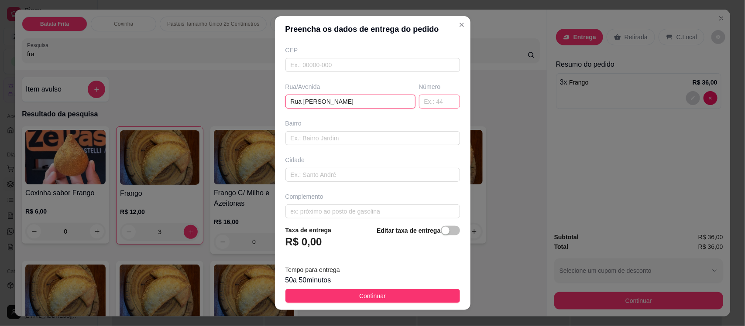
type input "Rua [PERSON_NAME]"
click at [419, 99] on input "text" at bounding box center [439, 102] width 41 height 14
type input "2001"
click at [383, 209] on input "text" at bounding box center [372, 212] width 175 height 14
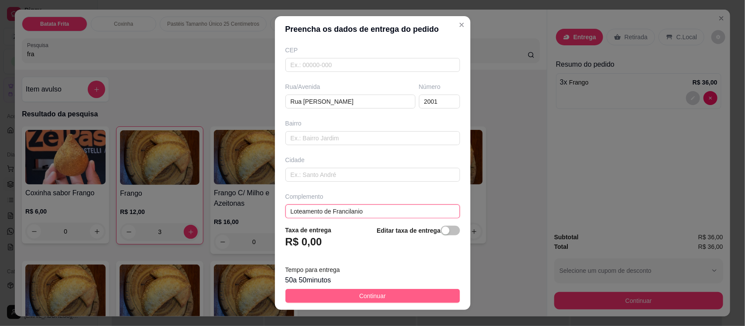
type input "Loteamento de Francilanio"
click at [419, 297] on button "Continuar" at bounding box center [372, 296] width 175 height 14
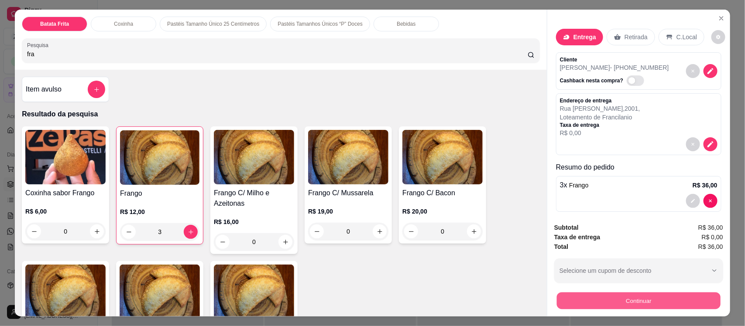
click at [598, 297] on button "Continuar" at bounding box center [639, 300] width 164 height 17
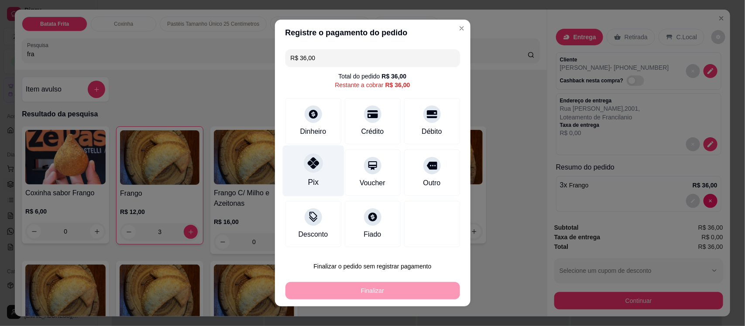
click at [307, 168] on icon at bounding box center [312, 163] width 11 height 11
type input "R$ 0,00"
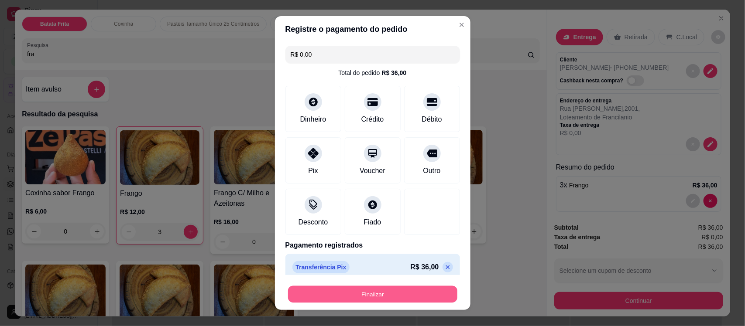
click at [354, 290] on button "Finalizar" at bounding box center [372, 294] width 169 height 17
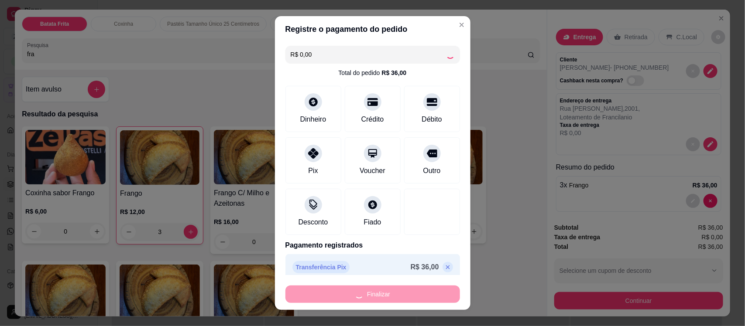
type input "0"
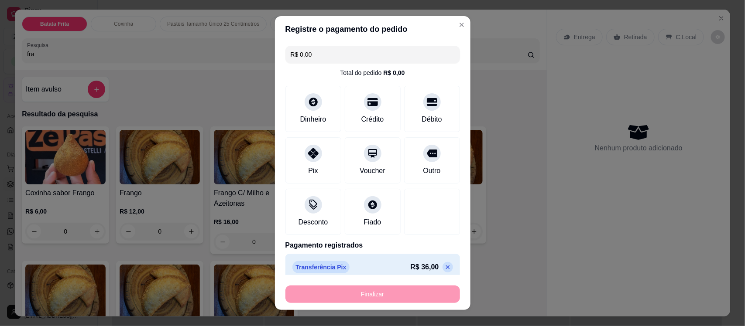
type input "-R$ 36,00"
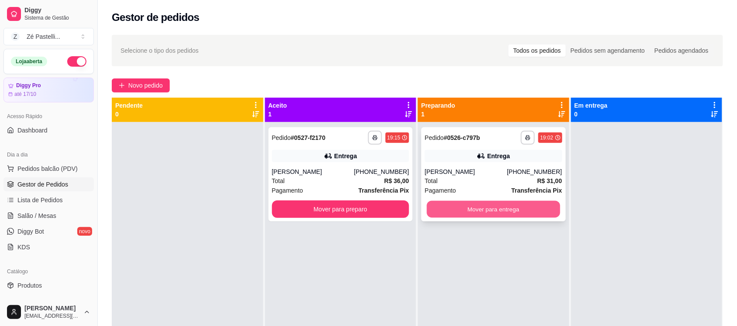
click at [457, 208] on button "Mover para entrega" at bounding box center [493, 209] width 133 height 17
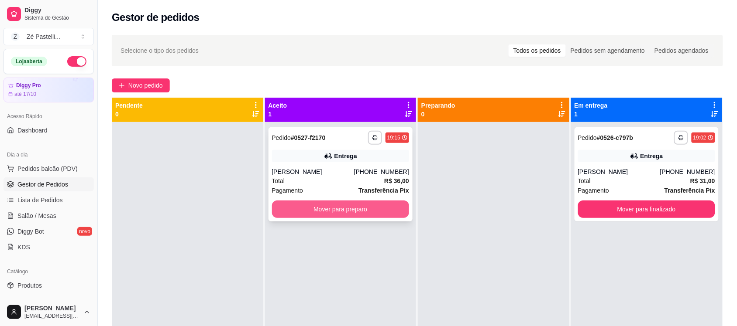
click at [323, 206] on button "Mover para preparo" at bounding box center [340, 209] width 137 height 17
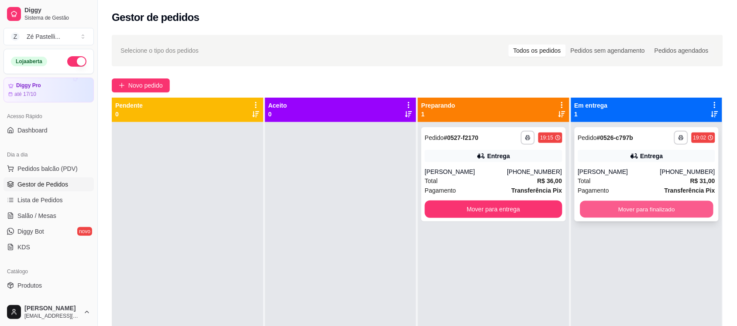
click at [628, 213] on button "Mover para finalizado" at bounding box center [645, 209] width 133 height 17
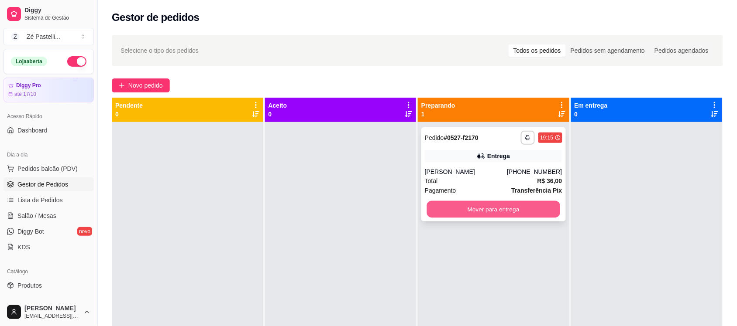
click at [524, 210] on button "Mover para entrega" at bounding box center [493, 209] width 133 height 17
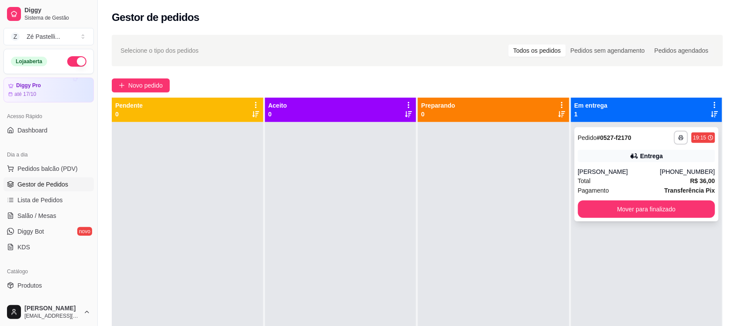
click at [615, 219] on div "**********" at bounding box center [646, 174] width 144 height 94
click at [616, 207] on button "Mover para finalizado" at bounding box center [645, 209] width 133 height 17
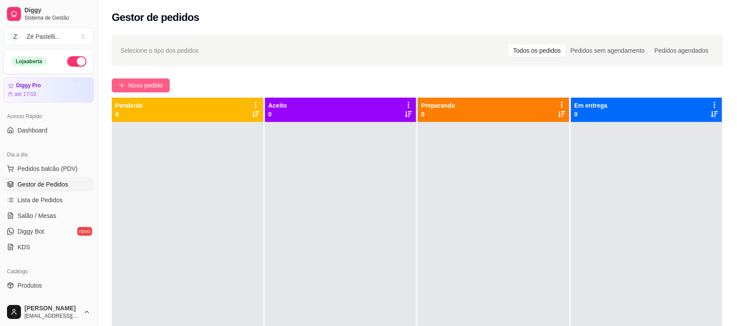
click at [147, 86] on span "Novo pedido" at bounding box center [145, 86] width 34 height 10
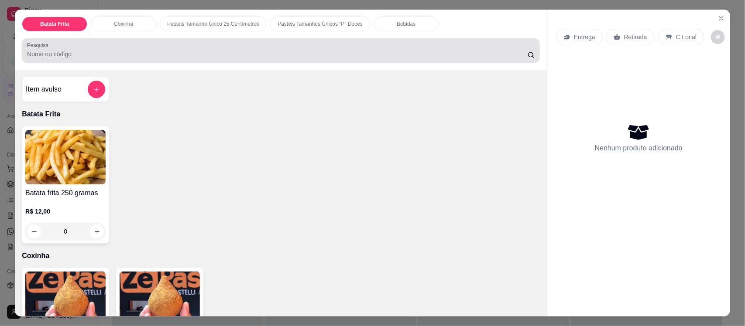
click at [134, 49] on div at bounding box center [280, 50] width 507 height 17
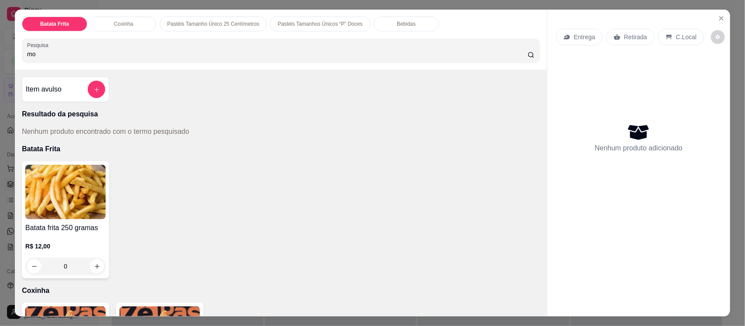
type input "m"
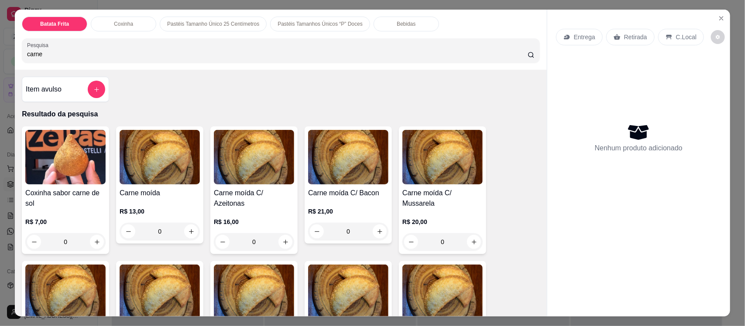
type input "carne"
click at [157, 172] on img at bounding box center [160, 157] width 80 height 55
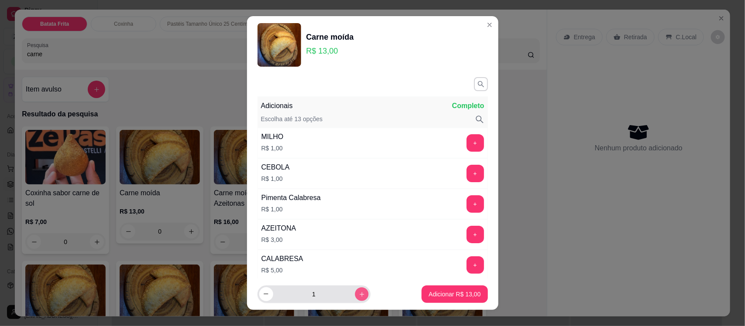
click at [355, 291] on button "increase-product-quantity" at bounding box center [362, 295] width 14 height 14
type input "2"
click at [429, 296] on p "Adicionar R$ 26,00" at bounding box center [454, 294] width 51 height 8
type input "2"
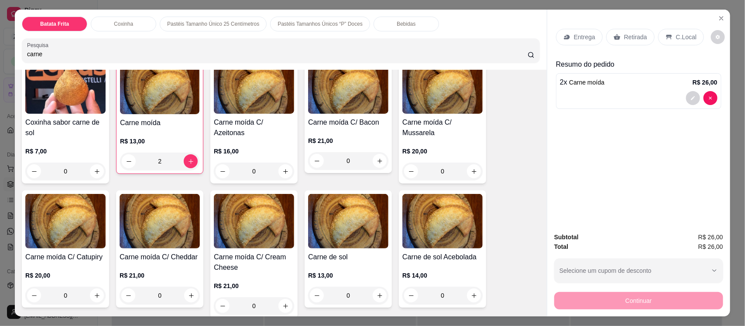
scroll to position [87, 0]
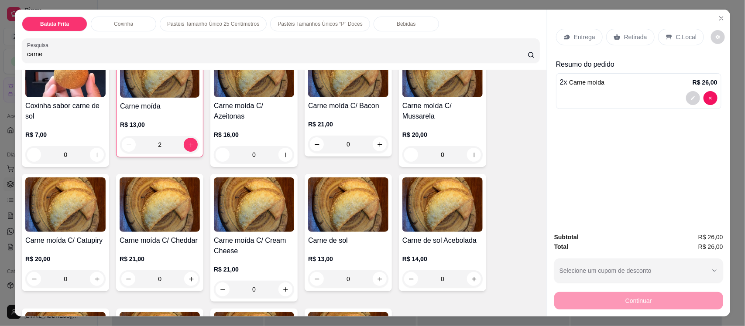
click at [359, 227] on img at bounding box center [348, 205] width 80 height 55
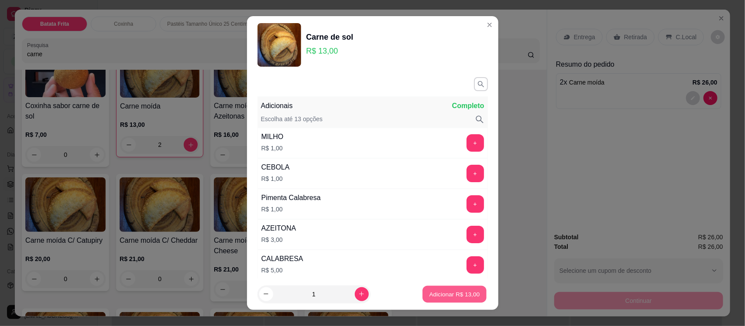
click at [454, 289] on button "Adicionar R$ 13,00" at bounding box center [455, 294] width 64 height 17
type input "1"
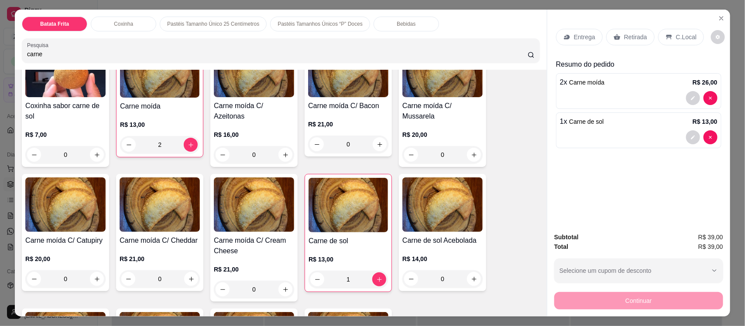
click at [48, 54] on input "carne" at bounding box center [277, 54] width 501 height 9
type input "c"
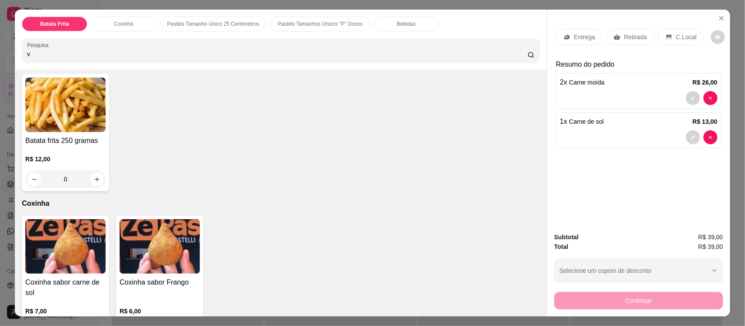
scroll to position [122, 0]
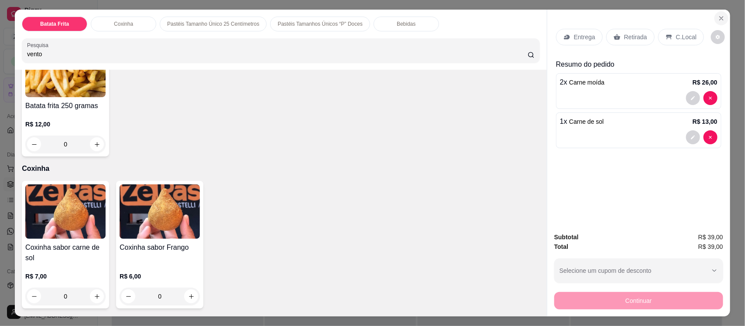
type input "vento"
click at [720, 18] on icon "Close" at bounding box center [721, 18] width 3 height 3
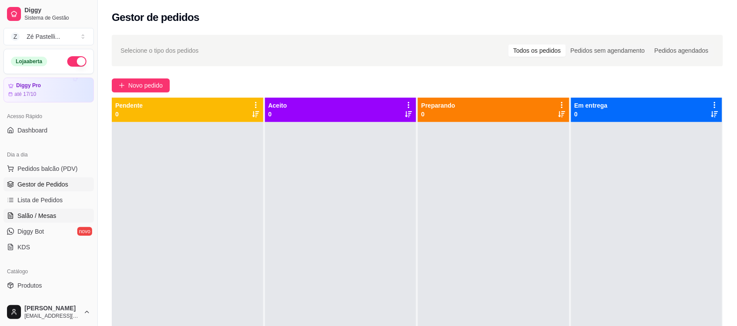
click at [20, 218] on span "Salão / Mesas" at bounding box center [36, 216] width 39 height 9
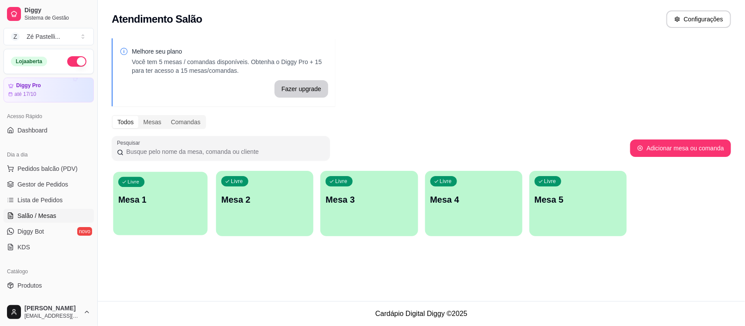
click at [174, 189] on div "Livre Mesa 1" at bounding box center [160, 198] width 94 height 53
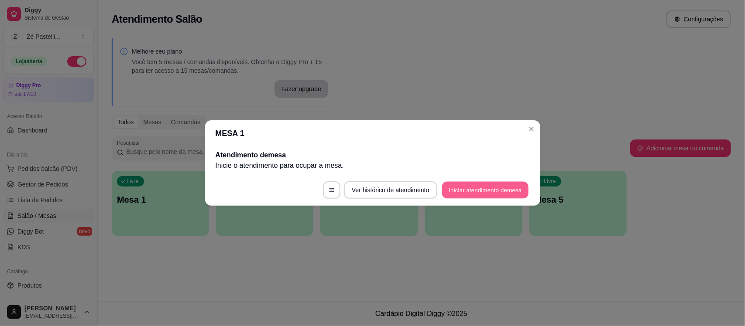
click at [465, 190] on button "Iniciar atendimento de mesa" at bounding box center [485, 190] width 86 height 17
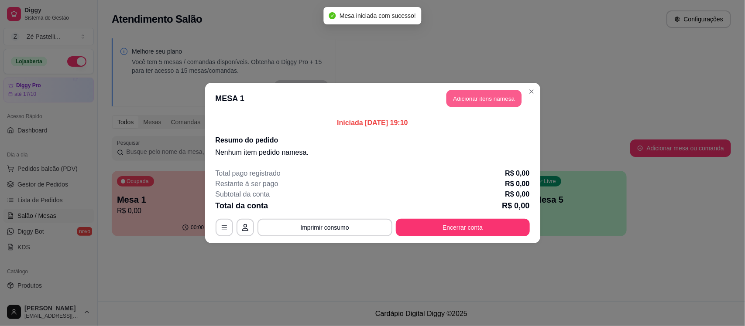
click at [470, 99] on button "Adicionar itens na mesa" at bounding box center [483, 98] width 75 height 17
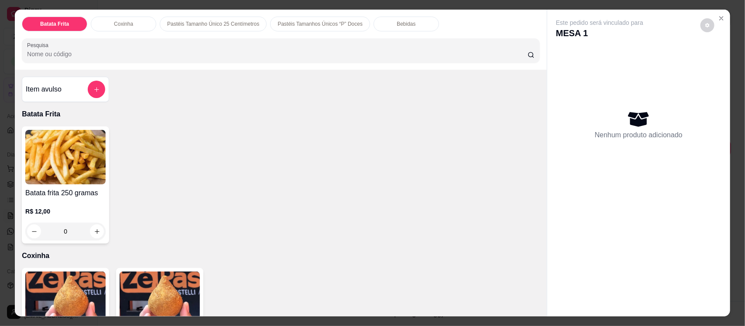
click at [365, 51] on input "Pesquisa" at bounding box center [277, 54] width 501 height 9
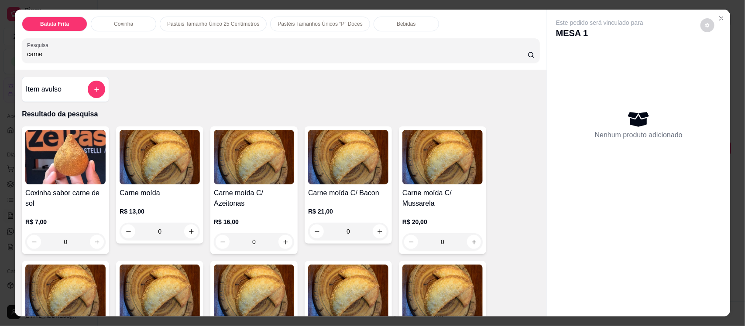
type input "carne"
click at [168, 175] on img at bounding box center [160, 157] width 80 height 55
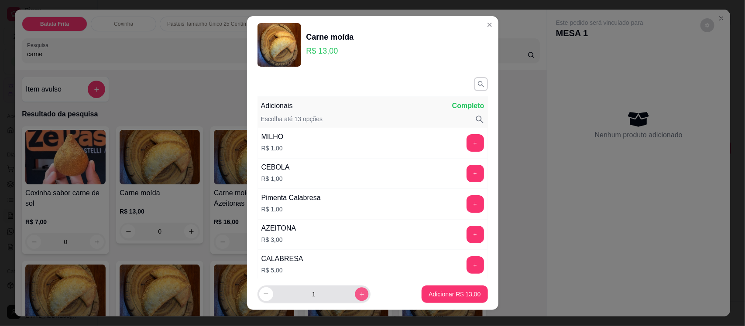
click at [355, 289] on button "increase-product-quantity" at bounding box center [362, 295] width 14 height 14
type input "2"
click at [467, 293] on p "Adicionar R$ 26,00" at bounding box center [455, 294] width 52 height 9
type input "2"
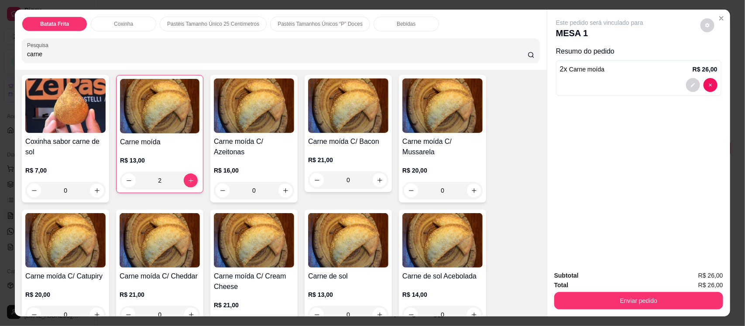
scroll to position [65, 0]
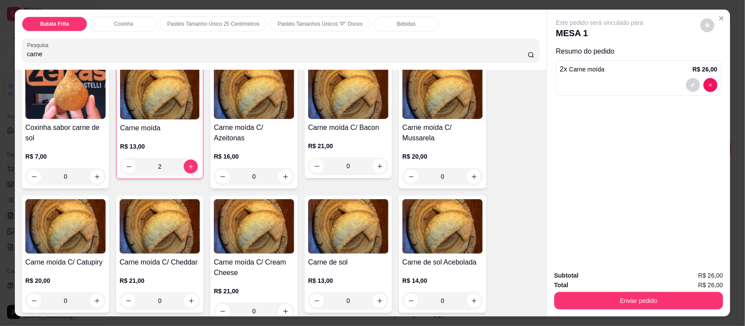
click at [325, 238] on img at bounding box center [348, 226] width 80 height 55
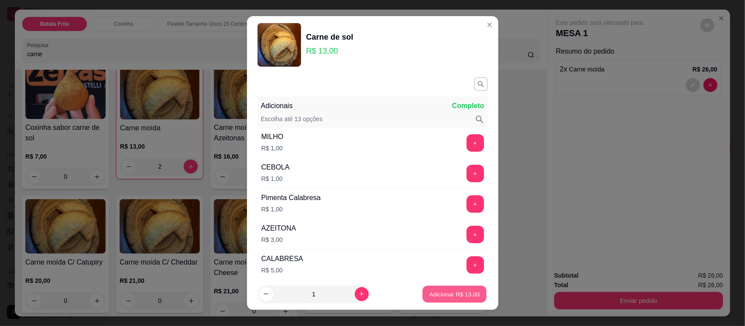
click at [444, 291] on p "Adicionar R$ 13,00" at bounding box center [454, 294] width 51 height 8
type input "1"
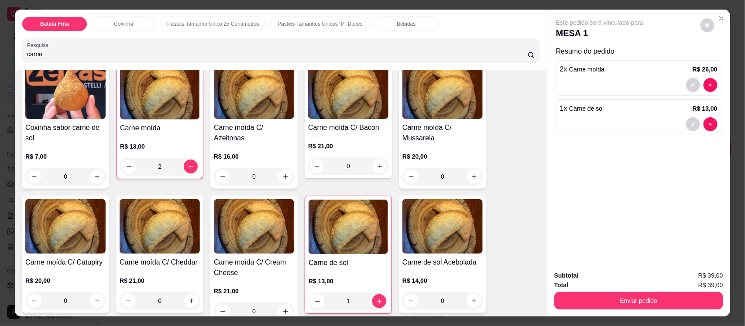
click at [357, 52] on input "carne" at bounding box center [277, 54] width 501 height 9
type input "c"
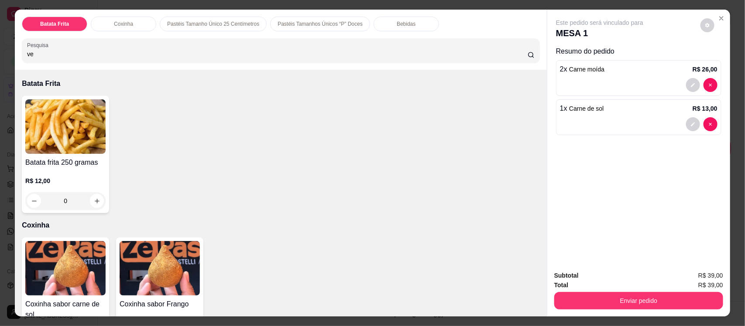
scroll to position [100, 0]
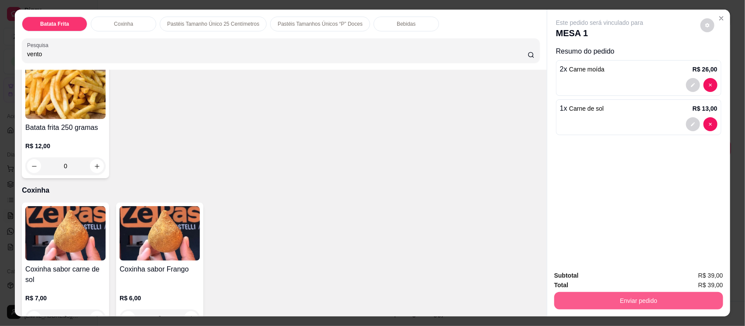
type input "vento"
click at [629, 303] on button "Enviar pedido" at bounding box center [639, 300] width 164 height 17
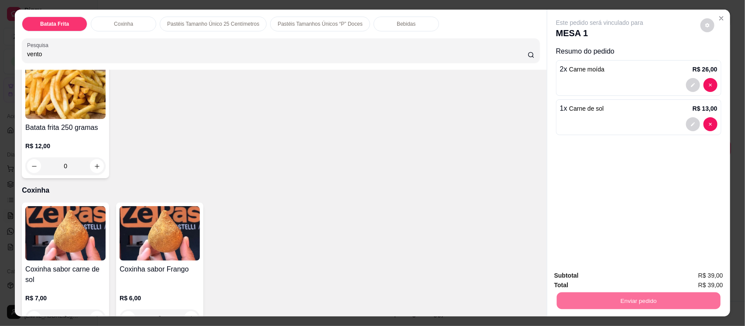
click at [700, 277] on button "Enviar pedido" at bounding box center [700, 279] width 48 height 16
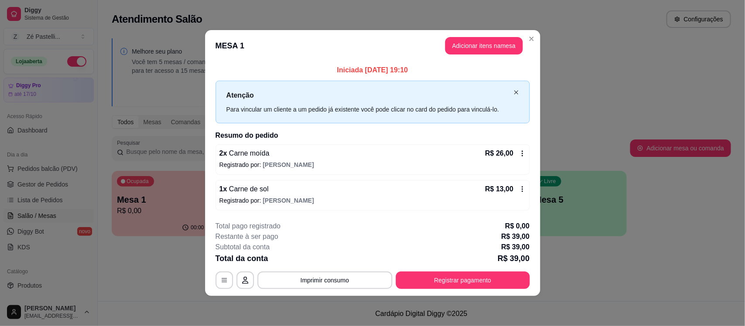
click at [514, 92] on icon "close" at bounding box center [516, 92] width 5 height 5
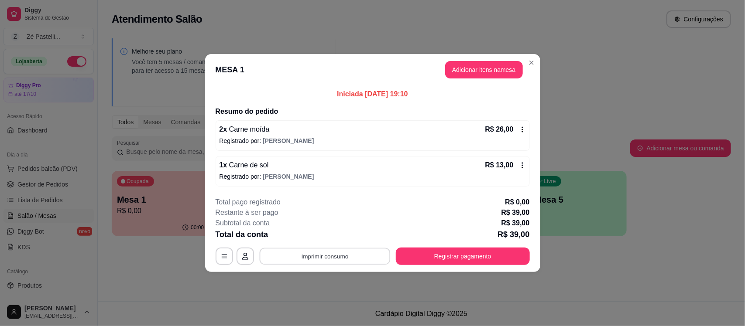
click at [317, 260] on button "Imprimir consumo" at bounding box center [324, 256] width 131 height 17
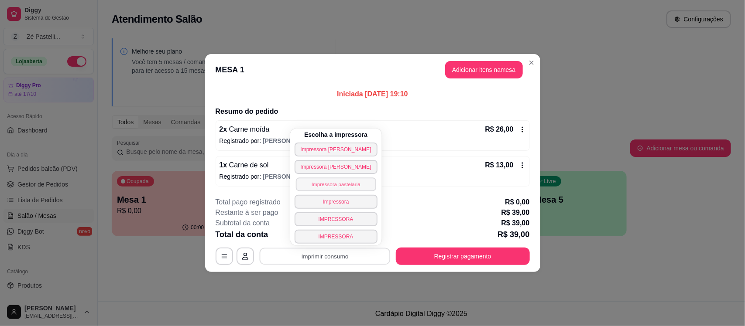
click at [315, 188] on button "Impressora pastelaria" at bounding box center [335, 185] width 80 height 14
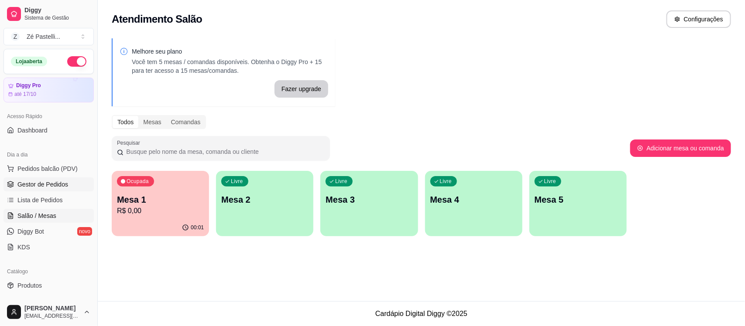
click at [65, 185] on span "Gestor de Pedidos" at bounding box center [42, 184] width 51 height 9
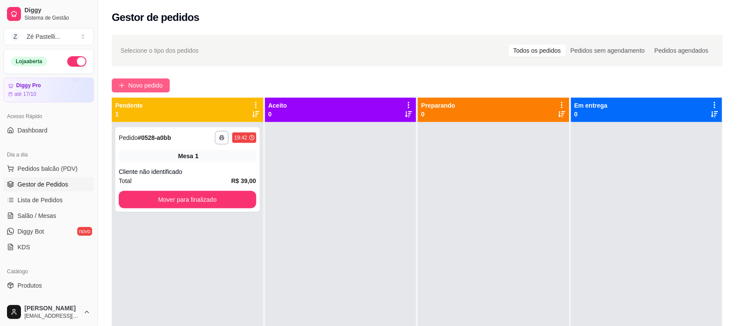
click at [132, 86] on span "Novo pedido" at bounding box center [145, 86] width 34 height 10
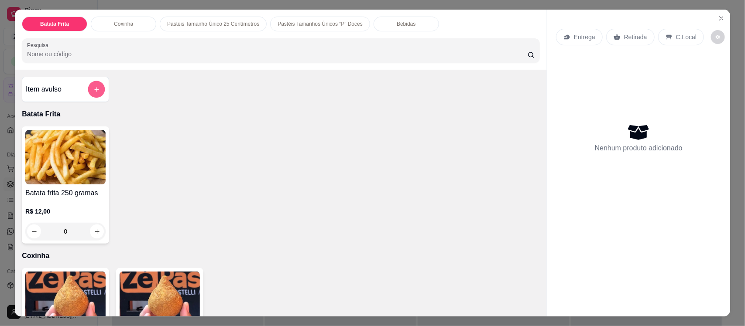
click at [93, 88] on icon "add-separate-item" at bounding box center [96, 89] width 7 height 7
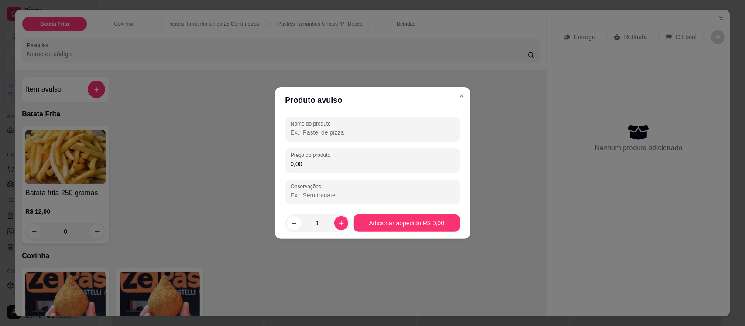
click at [345, 135] on input "Nome do produto" at bounding box center [373, 132] width 164 height 9
click at [344, 167] on input "0,00" at bounding box center [373, 164] width 164 height 9
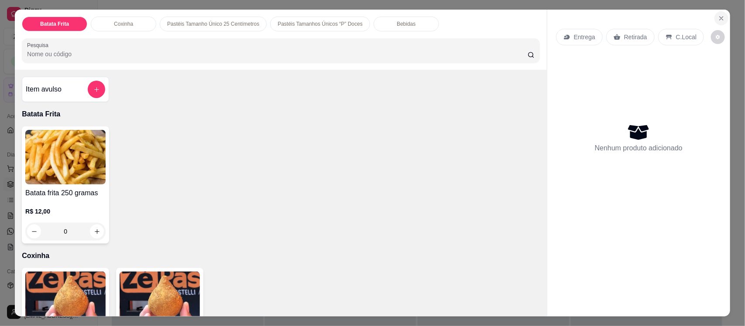
click at [720, 16] on icon "Close" at bounding box center [721, 18] width 7 height 7
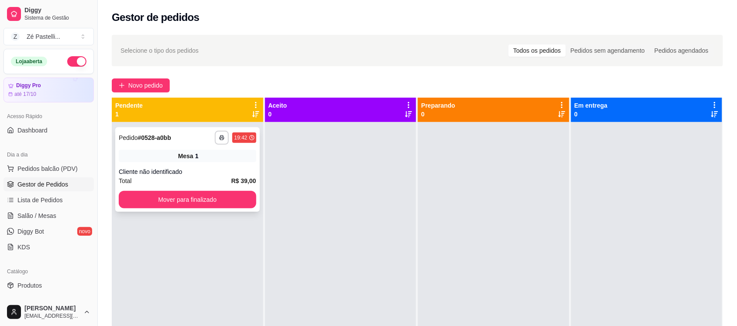
click at [219, 152] on div "Mesa 1" at bounding box center [187, 156] width 137 height 12
click at [66, 211] on link "Salão / Mesas" at bounding box center [48, 216] width 90 height 14
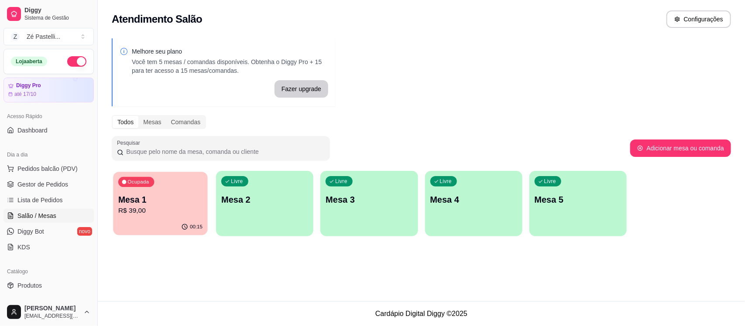
click at [171, 193] on div "Ocupada Mesa 1 R$ 39,00" at bounding box center [160, 195] width 94 height 47
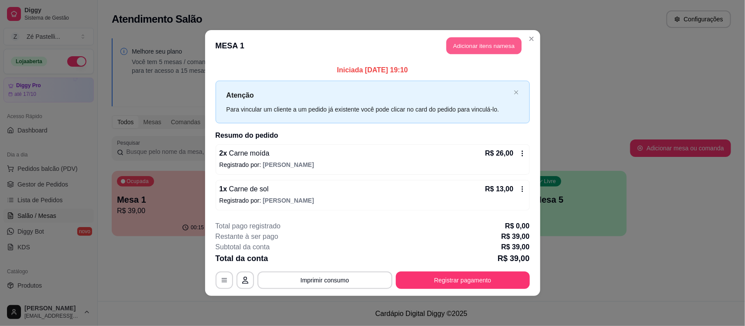
click at [478, 44] on button "Adicionar itens na mesa" at bounding box center [483, 46] width 75 height 17
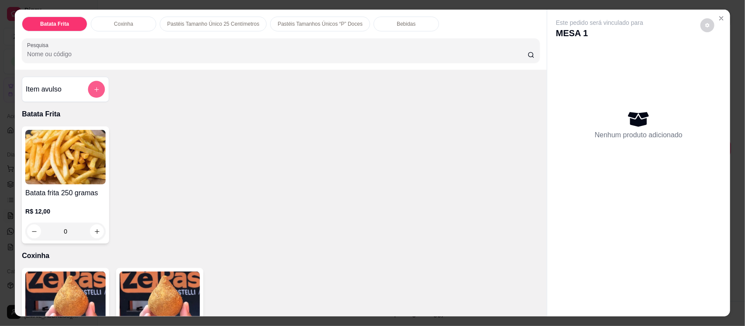
click at [93, 89] on icon "add-separate-item" at bounding box center [96, 89] width 7 height 7
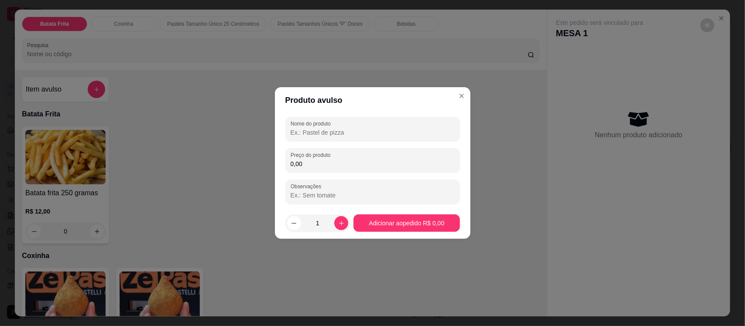
click at [302, 132] on input "Nome do produto" at bounding box center [373, 132] width 164 height 9
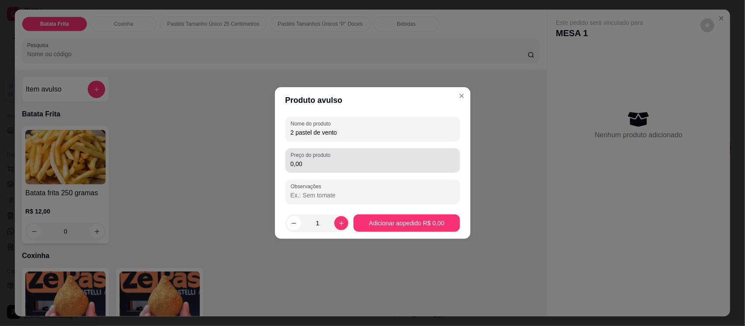
type input "2 pastel de vento"
click at [310, 165] on input "0,00" at bounding box center [373, 164] width 164 height 9
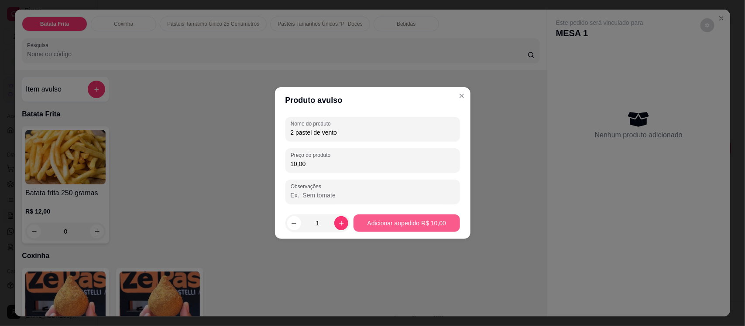
type input "10,00"
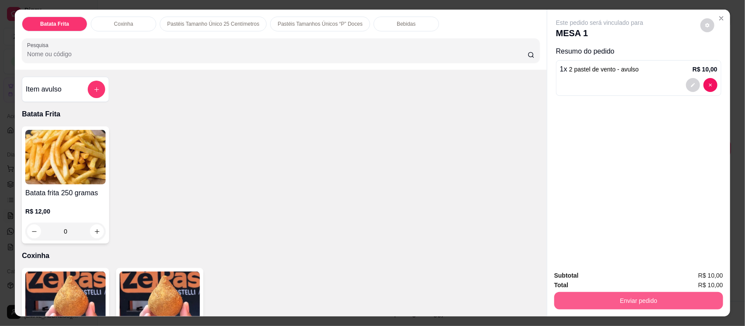
click at [660, 303] on button "Enviar pedido" at bounding box center [638, 300] width 169 height 17
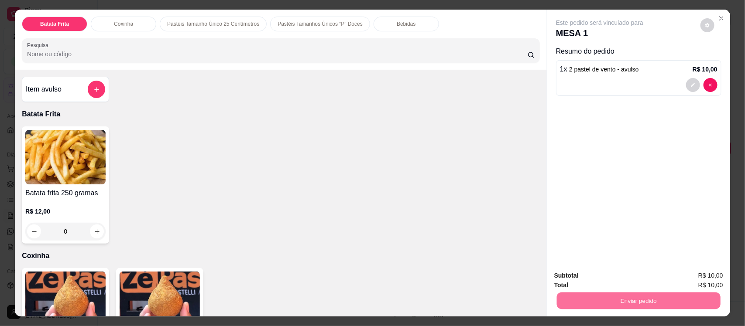
click at [706, 276] on button "Enviar pedido" at bounding box center [700, 279] width 48 height 16
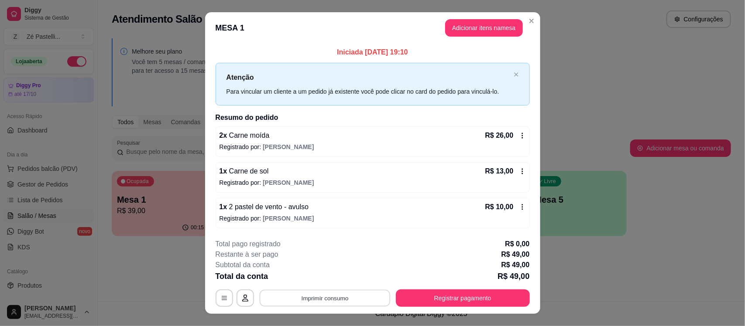
click at [335, 305] on button "Imprimir consumo" at bounding box center [324, 298] width 131 height 17
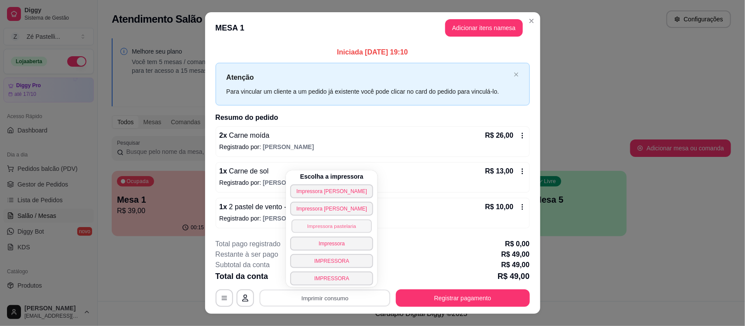
click at [332, 227] on button "Impressora pastelaria" at bounding box center [331, 226] width 80 height 14
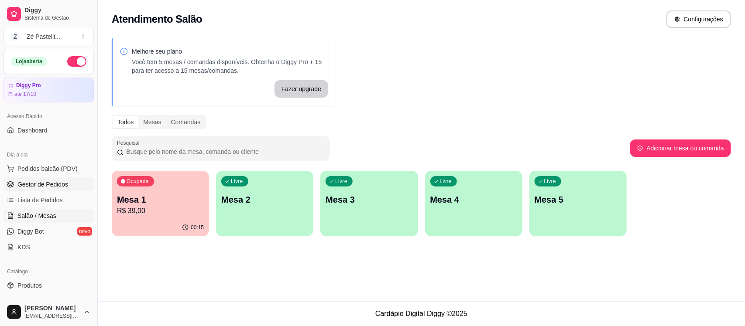
click at [45, 186] on span "Gestor de Pedidos" at bounding box center [42, 184] width 51 height 9
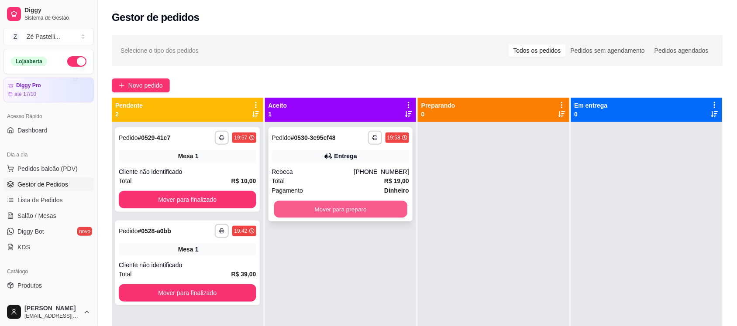
click at [317, 212] on button "Mover para preparo" at bounding box center [340, 209] width 133 height 17
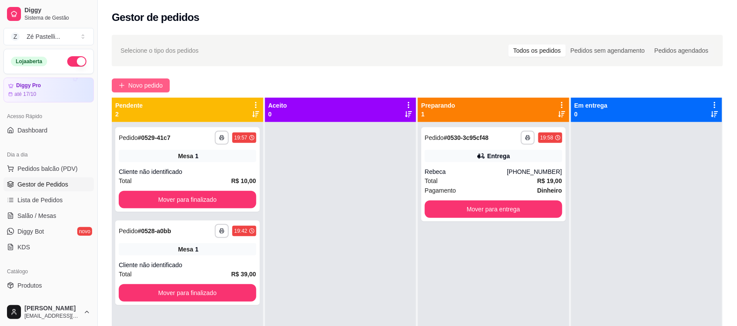
click at [131, 84] on span "Novo pedido" at bounding box center [145, 86] width 34 height 10
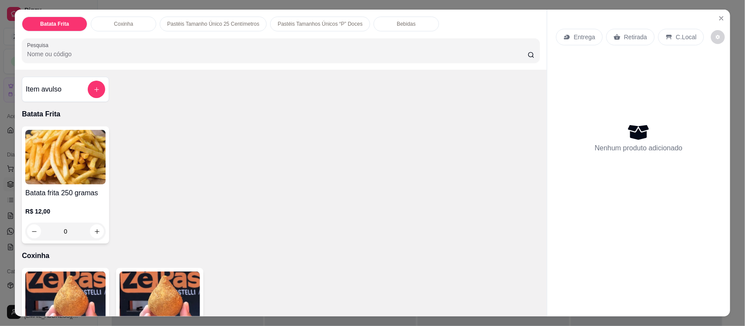
click at [117, 51] on input "Pesquisa" at bounding box center [277, 54] width 501 height 9
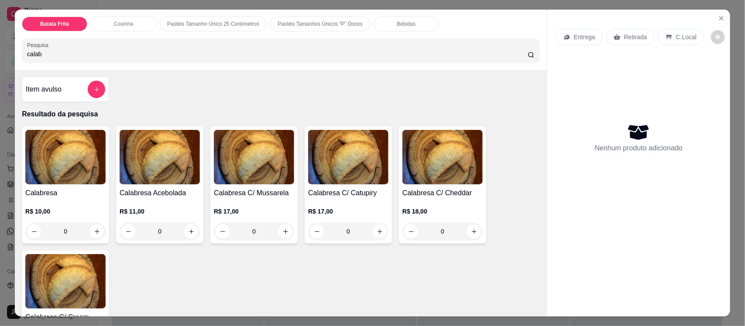
type input "calab"
click at [143, 158] on img at bounding box center [160, 157] width 80 height 55
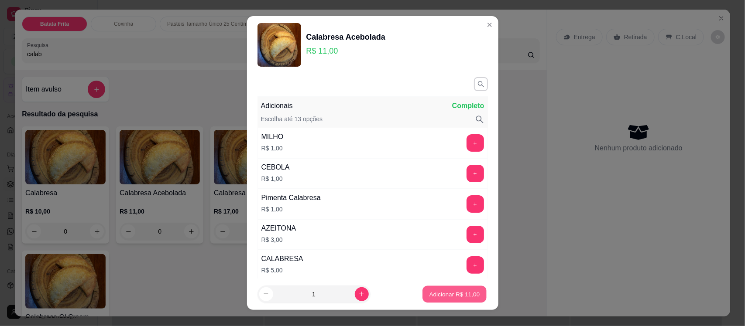
click at [465, 295] on p "Adicionar R$ 11,00" at bounding box center [454, 294] width 51 height 8
type input "1"
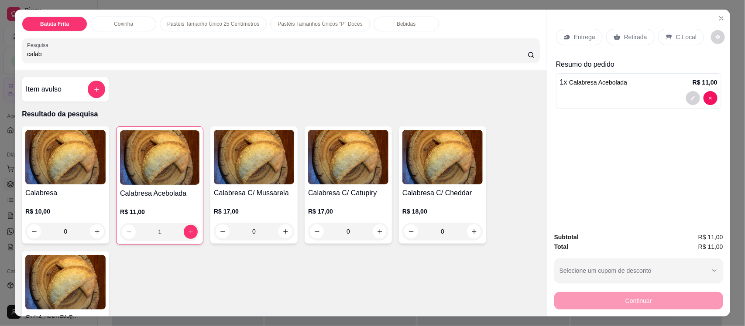
click at [624, 39] on p "Retirada" at bounding box center [635, 37] width 23 height 9
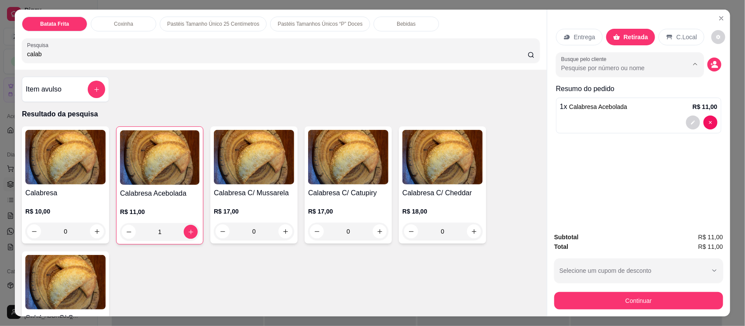
click at [624, 66] on input "Busque pelo cliente" at bounding box center [617, 68] width 113 height 9
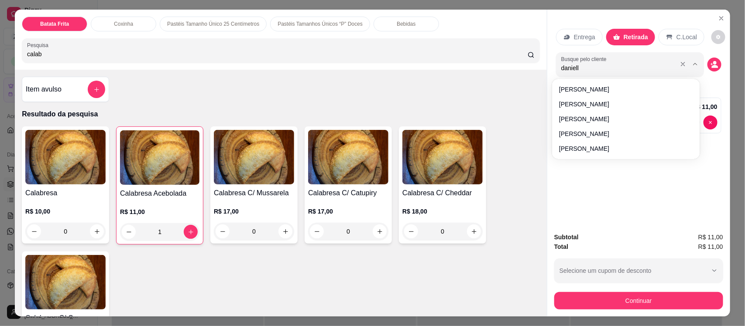
type input "danielly"
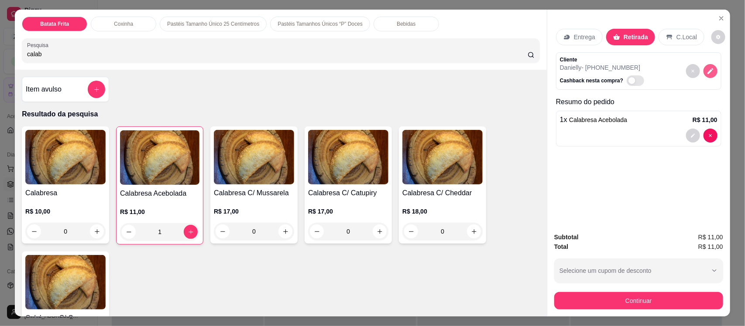
click at [707, 66] on button "decrease-product-quantity" at bounding box center [710, 71] width 14 height 14
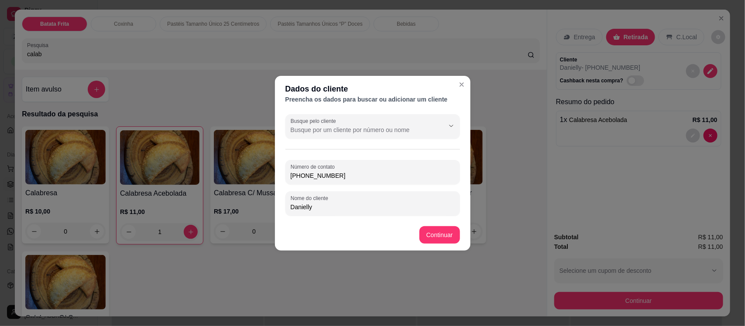
click at [360, 179] on input "[PHONE_NUMBER]" at bounding box center [373, 175] width 164 height 9
type input "[PHONE_NUMBER]"
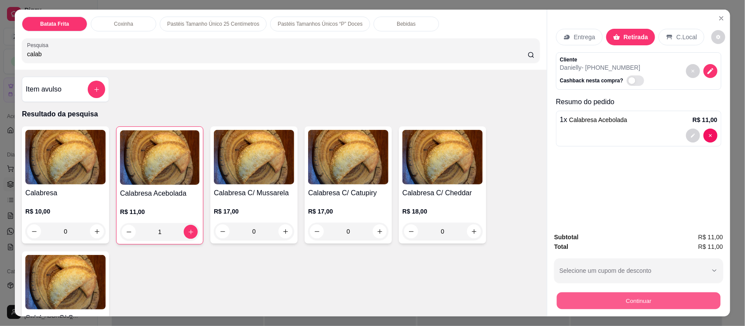
click at [637, 302] on button "Continuar" at bounding box center [639, 300] width 164 height 17
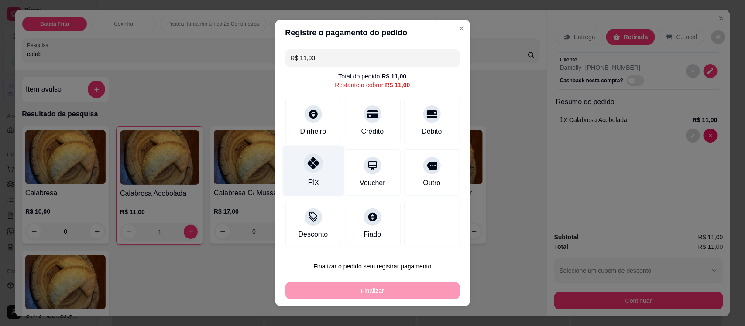
click at [311, 173] on div "Pix" at bounding box center [313, 171] width 62 height 51
type input "R$ 0,00"
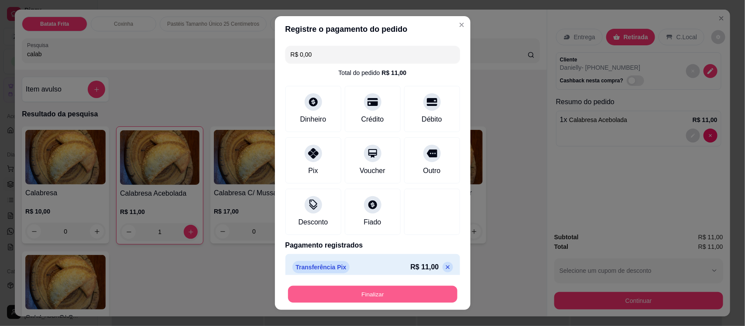
click at [339, 291] on button "Finalizar" at bounding box center [372, 294] width 169 height 17
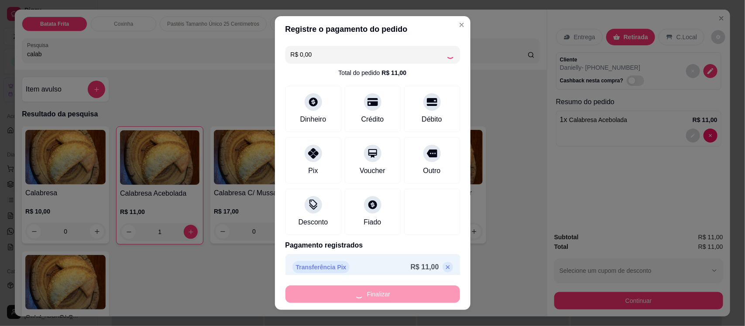
type input "0"
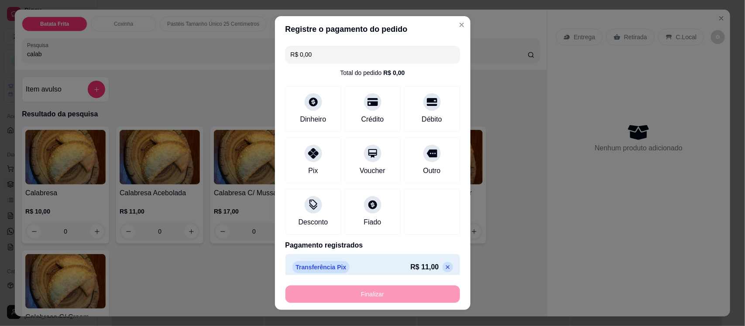
type input "-R$ 11,00"
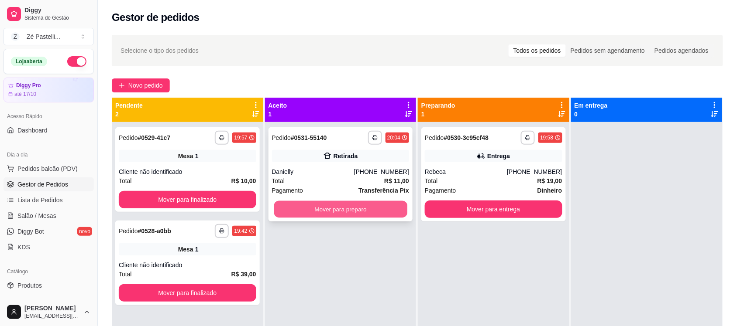
click at [310, 213] on button "Mover para preparo" at bounding box center [340, 209] width 133 height 17
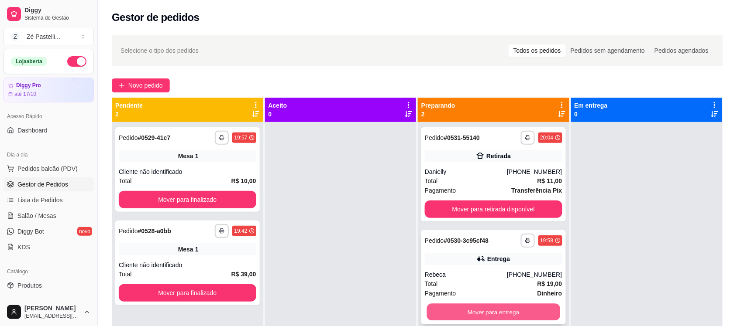
click at [462, 312] on button "Mover para entrega" at bounding box center [493, 312] width 133 height 17
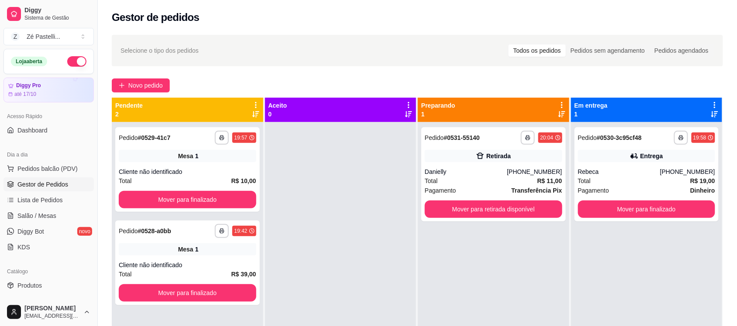
click at [462, 312] on div "**********" at bounding box center [493, 285] width 151 height 326
click at [517, 214] on button "Mover para retirada disponível" at bounding box center [493, 209] width 133 height 17
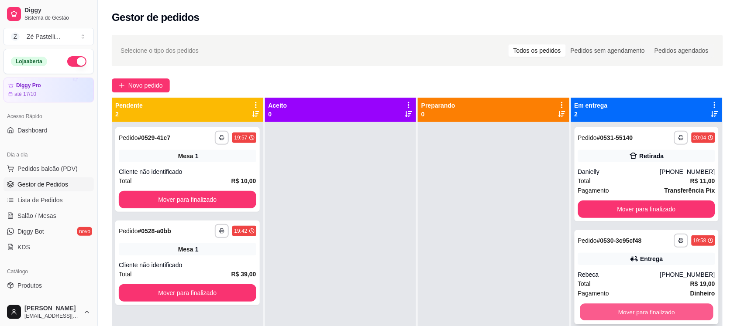
click at [654, 310] on button "Mover para finalizado" at bounding box center [645, 312] width 133 height 17
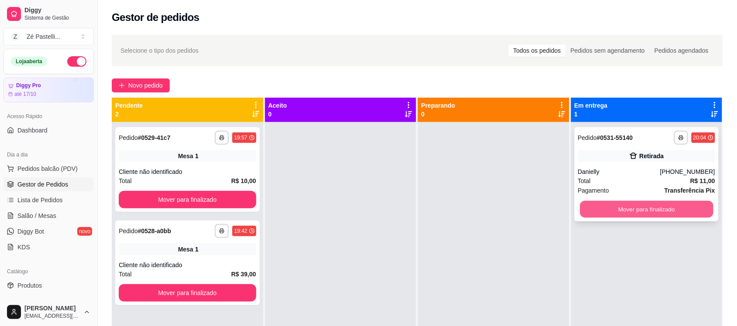
click at [619, 206] on button "Mover para finalizado" at bounding box center [645, 209] width 133 height 17
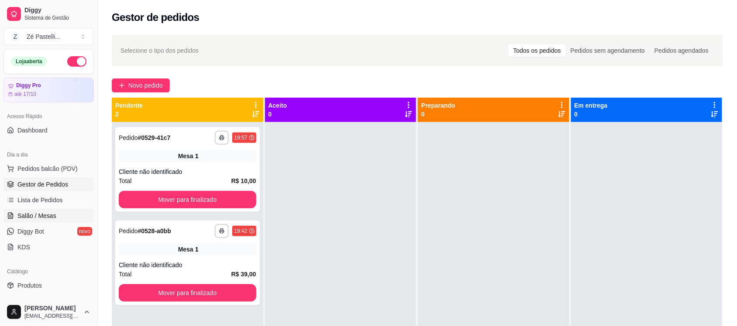
click at [51, 215] on span "Salão / Mesas" at bounding box center [36, 216] width 39 height 9
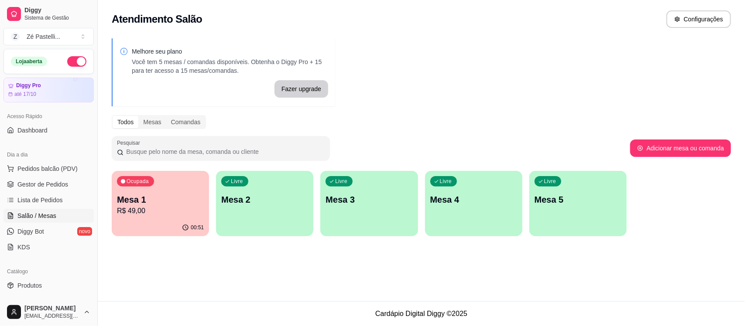
click at [151, 213] on p "R$ 49,00" at bounding box center [160, 211] width 87 height 10
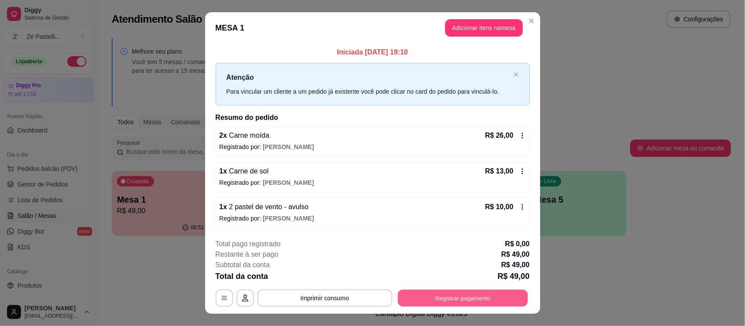
click at [481, 302] on button "Registrar pagamento" at bounding box center [463, 298] width 130 height 17
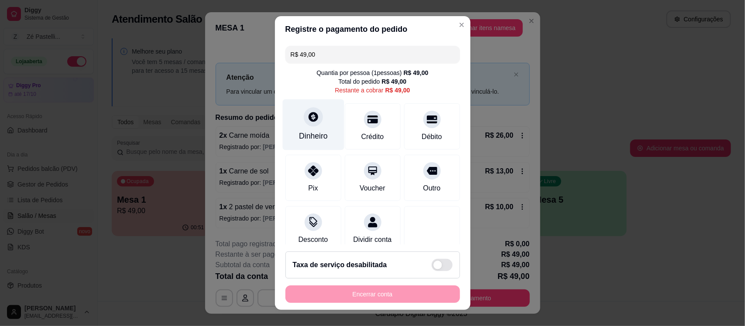
click at [304, 123] on div at bounding box center [313, 117] width 19 height 19
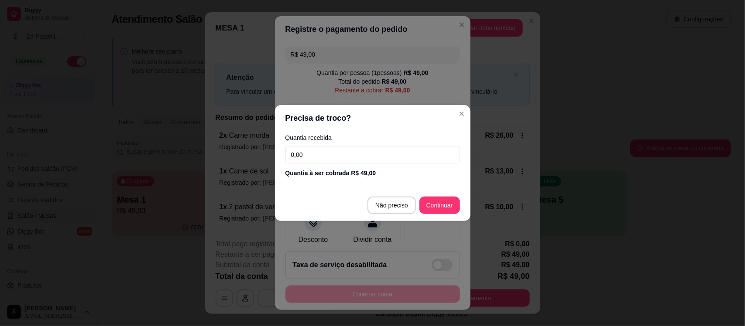
click at [322, 152] on input "0,00" at bounding box center [372, 154] width 175 height 17
type input "26,00"
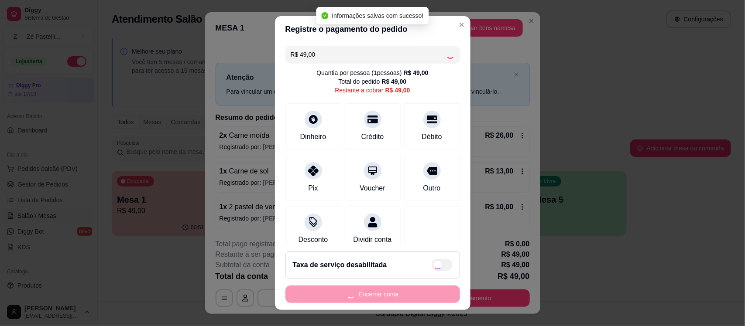
type input "R$ 0,00"
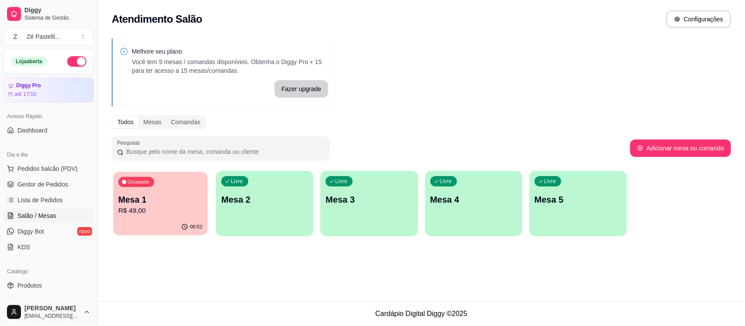
click at [180, 202] on p "Mesa 1" at bounding box center [160, 200] width 84 height 12
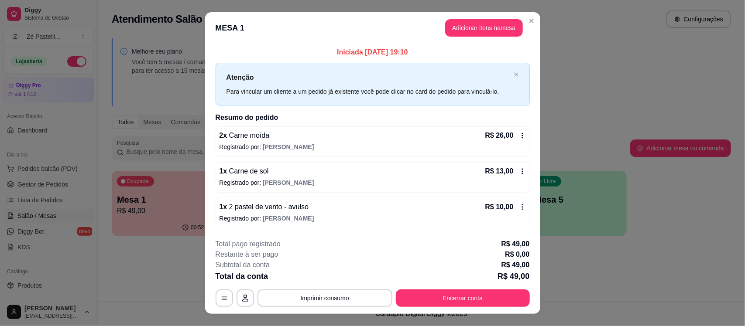
click at [510, 79] on div "Atenção Para vincular um cliente a um pedido já existente você pode clicar no c…" at bounding box center [373, 84] width 314 height 42
click at [514, 74] on icon "close" at bounding box center [516, 74] width 5 height 5
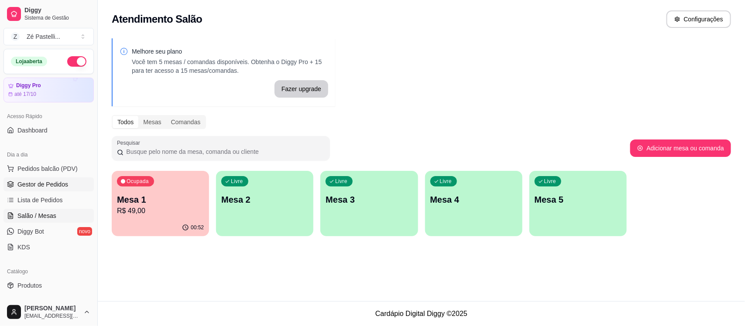
click at [64, 189] on span "Gestor de Pedidos" at bounding box center [42, 184] width 51 height 9
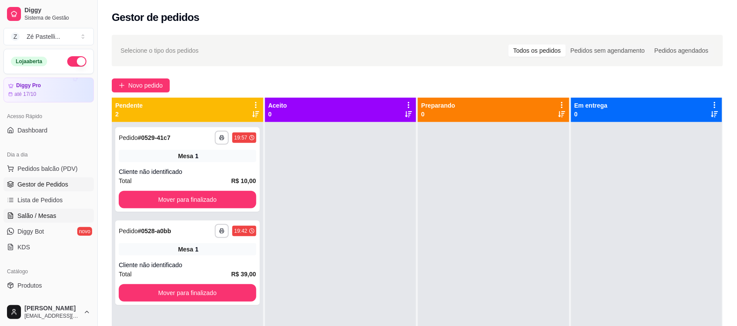
click at [45, 214] on span "Salão / Mesas" at bounding box center [36, 216] width 39 height 9
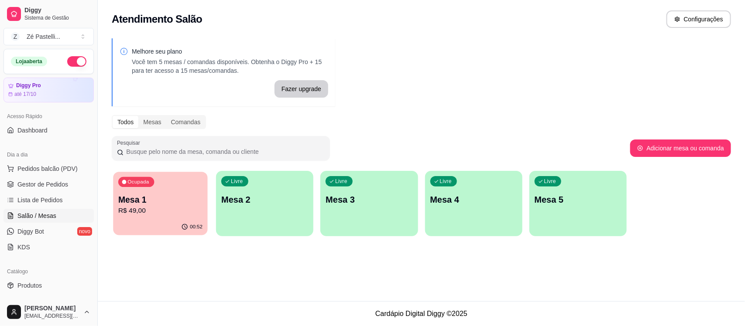
click at [148, 210] on p "R$ 49,00" at bounding box center [160, 211] width 84 height 10
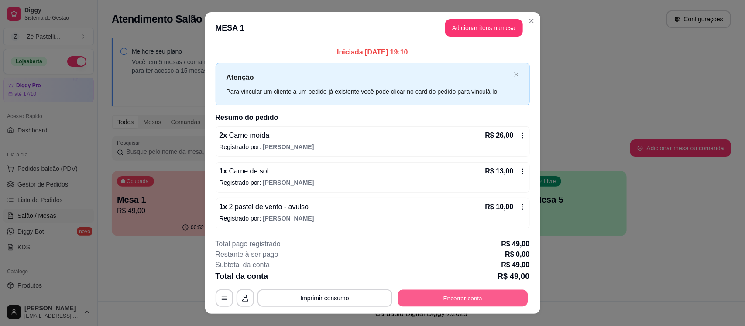
click at [432, 297] on button "Encerrar conta" at bounding box center [463, 298] width 130 height 17
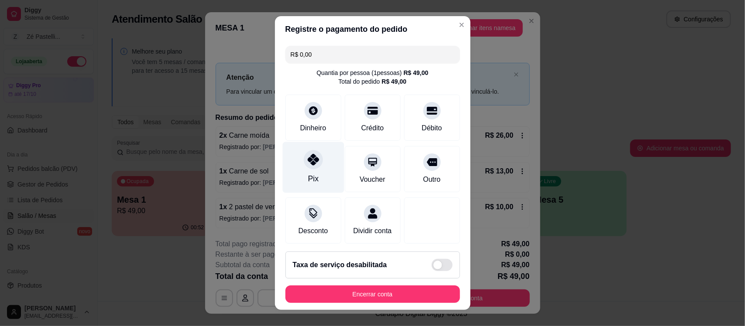
click at [308, 167] on div at bounding box center [313, 160] width 19 height 19
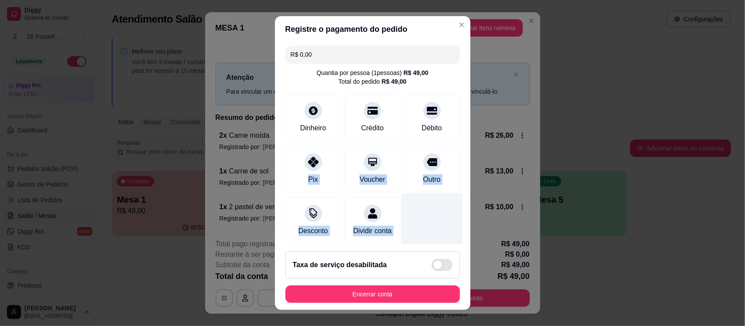
drag, startPoint x: 308, startPoint y: 167, endPoint x: 439, endPoint y: 215, distance: 139.8
click at [439, 215] on div "R$ 0,00 Quantia por pessoa ( 1 pessoas) R$ 49,00 Total do pedido R$ 49,00 Dinhe…" at bounding box center [372, 143] width 195 height 202
click at [439, 215] on div at bounding box center [432, 219] width 62 height 51
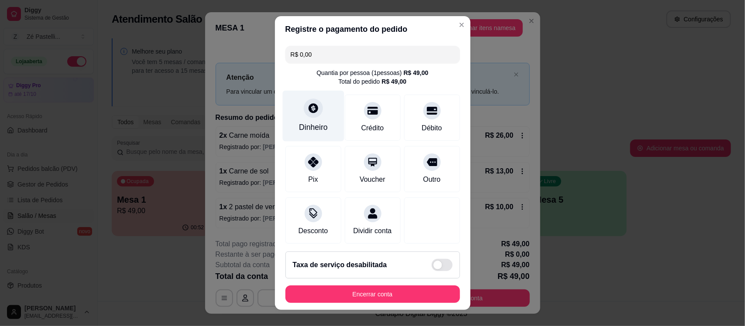
click at [304, 123] on div "Dinheiro" at bounding box center [313, 127] width 29 height 11
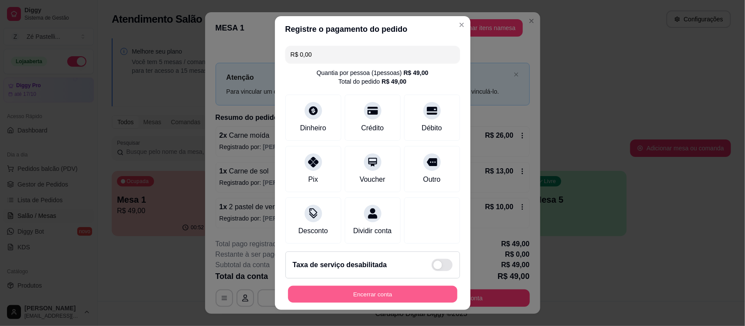
click at [408, 287] on button "Encerrar conta" at bounding box center [372, 294] width 169 height 17
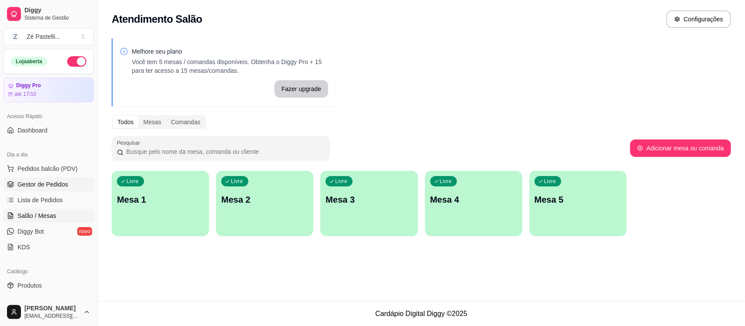
click at [59, 186] on span "Gestor de Pedidos" at bounding box center [42, 184] width 51 height 9
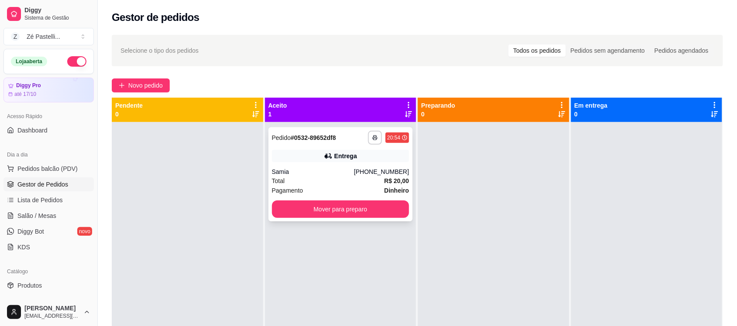
click at [366, 164] on div "**********" at bounding box center [340, 174] width 144 height 94
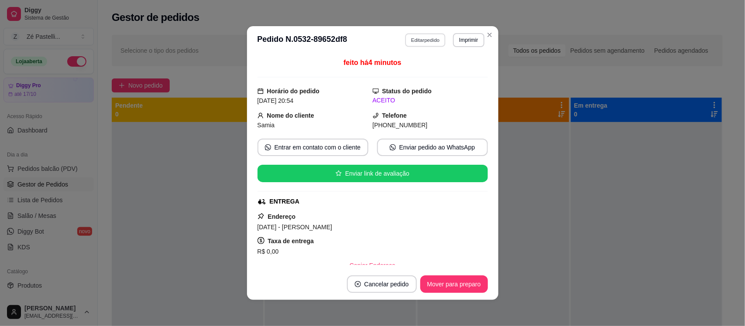
click at [426, 41] on button "Editar pedido" at bounding box center [425, 40] width 41 height 14
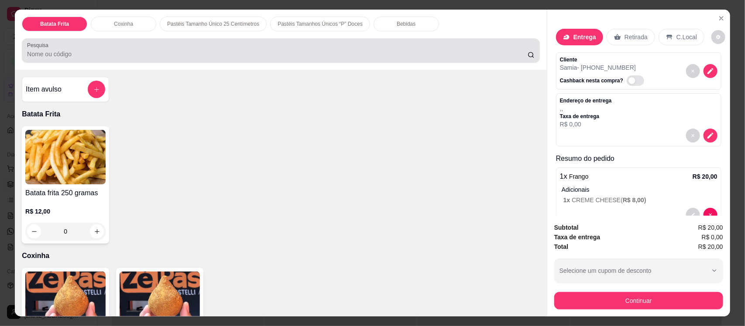
click at [196, 43] on div at bounding box center [280, 50] width 507 height 17
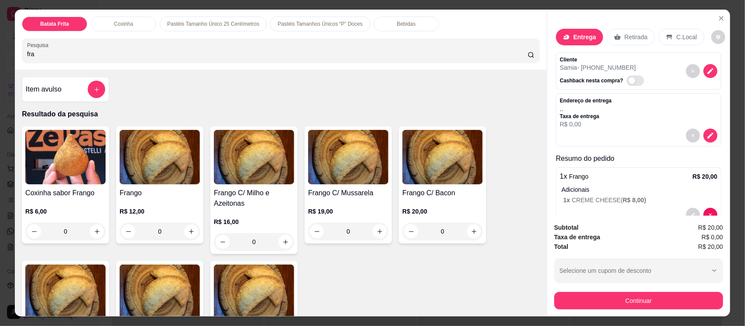
type input "fra"
click at [156, 179] on img at bounding box center [160, 157] width 80 height 55
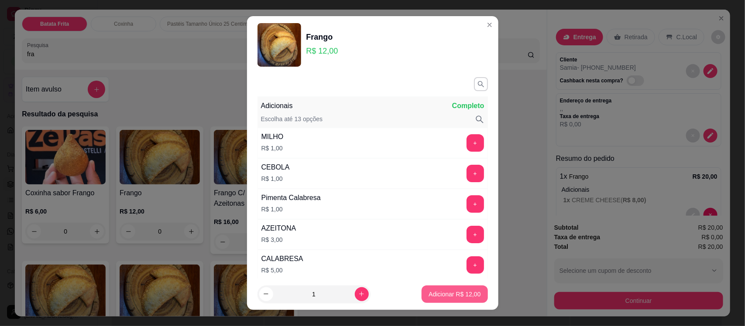
click at [430, 295] on p "Adicionar R$ 12,00" at bounding box center [455, 294] width 52 height 9
type input "1"
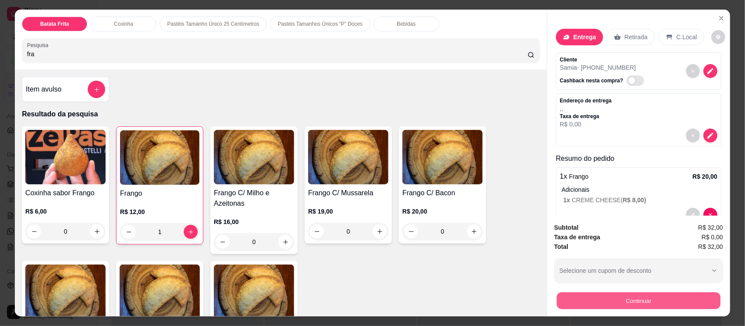
click at [603, 297] on button "Continuar" at bounding box center [639, 300] width 164 height 17
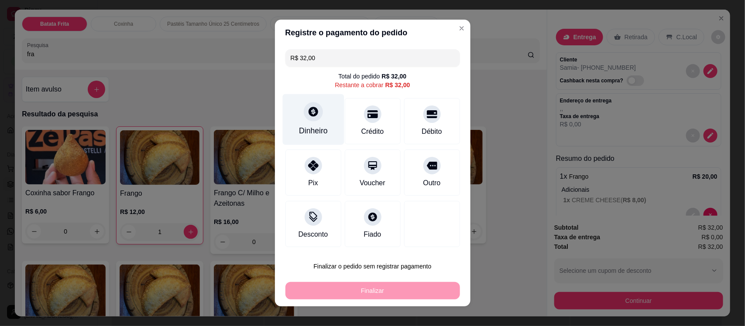
click at [307, 113] on icon at bounding box center [312, 111] width 11 height 11
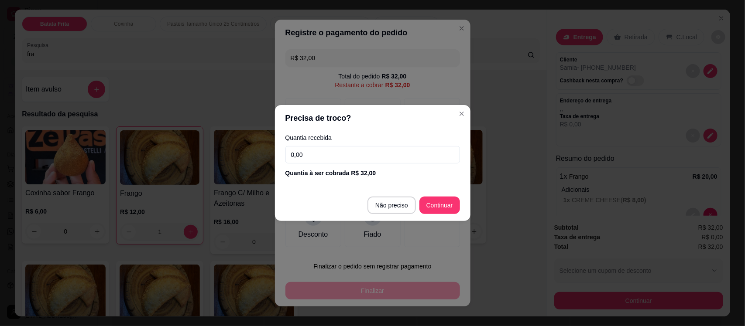
click at [326, 155] on input "0,00" at bounding box center [372, 154] width 175 height 17
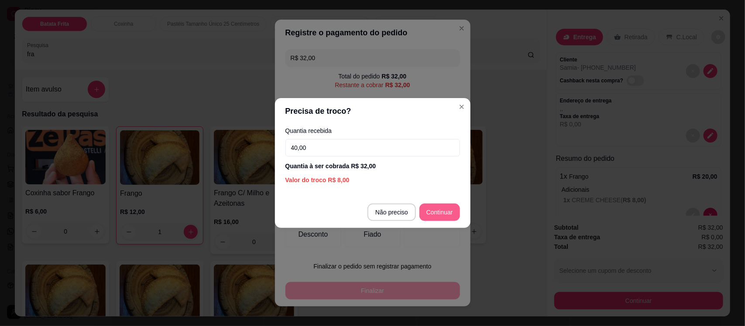
type input "40,00"
type input "R$ 0,00"
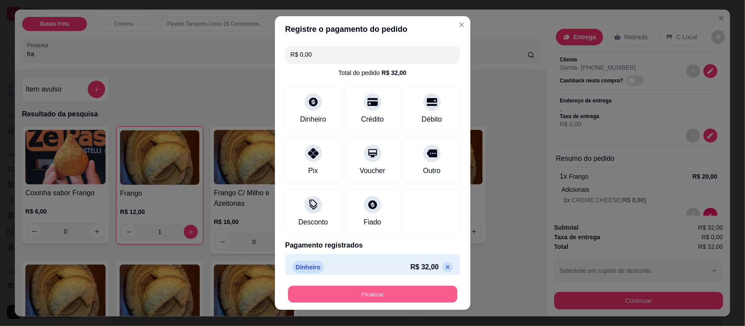
click at [405, 298] on button "Finalizar" at bounding box center [372, 294] width 169 height 17
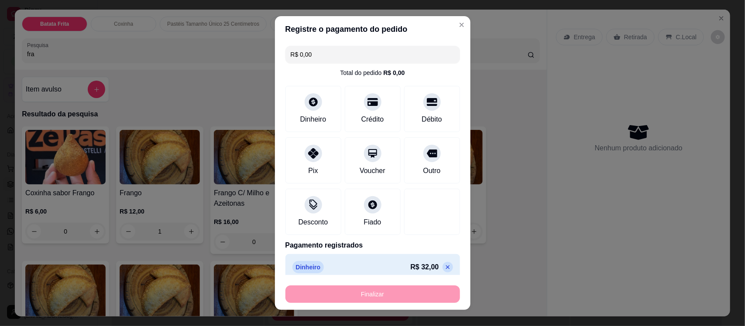
type input "0"
type input "-R$ 32,00"
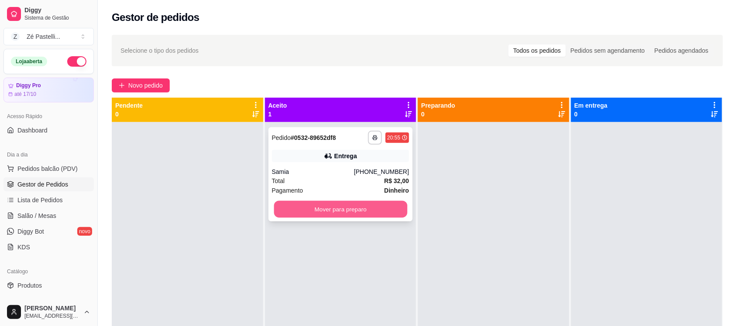
click at [358, 207] on button "Mover para preparo" at bounding box center [340, 209] width 133 height 17
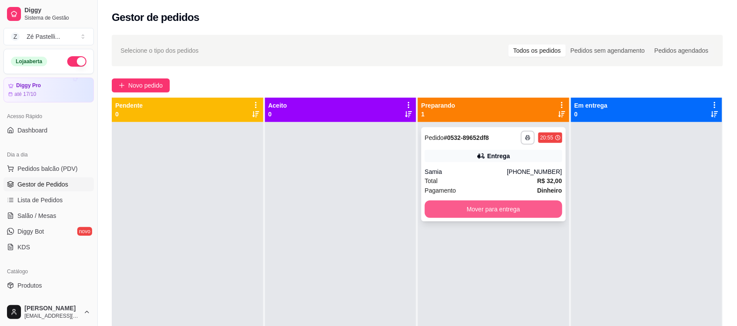
click at [531, 209] on button "Mover para entrega" at bounding box center [493, 209] width 137 height 17
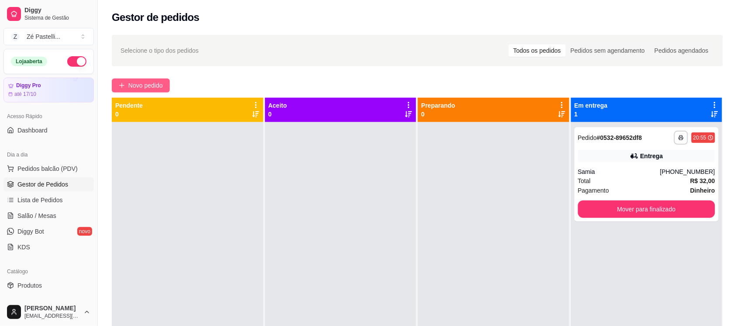
click at [146, 86] on span "Novo pedido" at bounding box center [145, 86] width 34 height 10
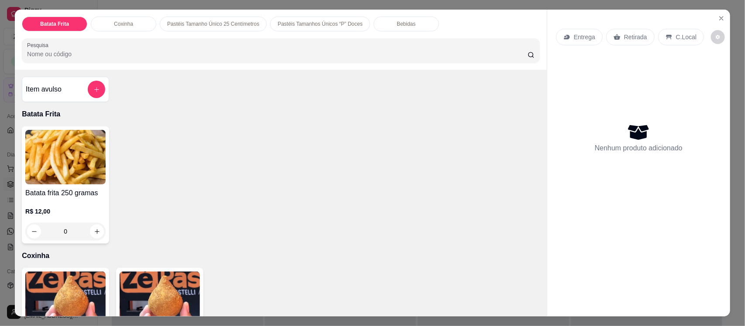
click at [51, 199] on div "R$ 12,00 0" at bounding box center [65, 220] width 80 height 42
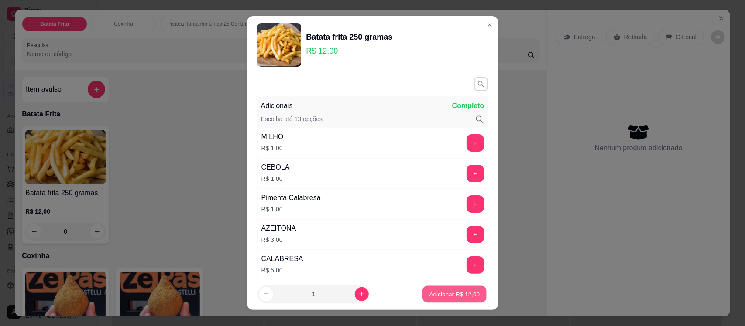
click at [454, 292] on p "Adicionar R$ 12,00" at bounding box center [454, 294] width 51 height 8
type input "1"
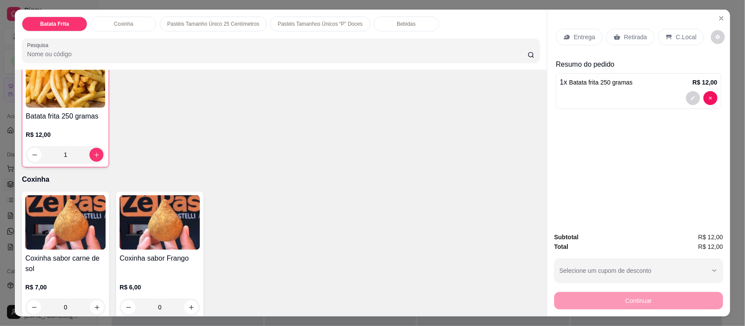
scroll to position [87, 0]
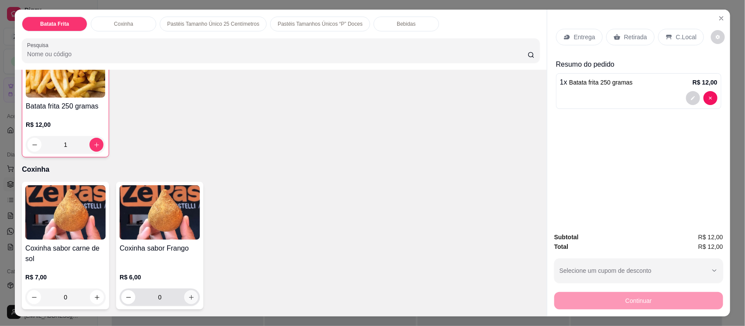
click at [189, 299] on icon "increase-product-quantity" at bounding box center [191, 298] width 7 height 7
click at [189, 299] on icon "increase-product-quantity" at bounding box center [191, 297] width 7 height 7
type input "2"
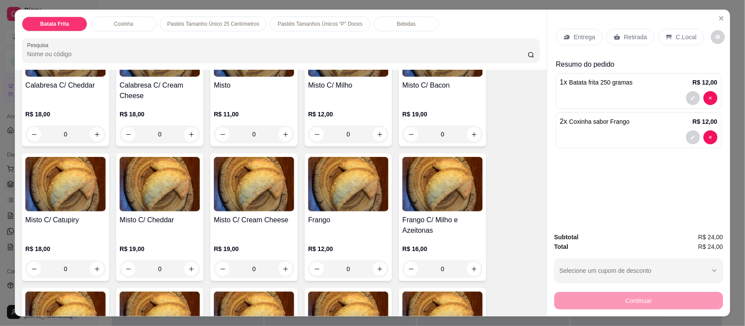
scroll to position [655, 0]
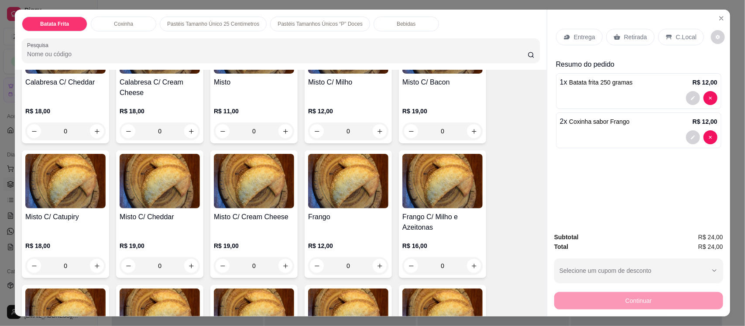
click at [356, 191] on img at bounding box center [348, 181] width 80 height 55
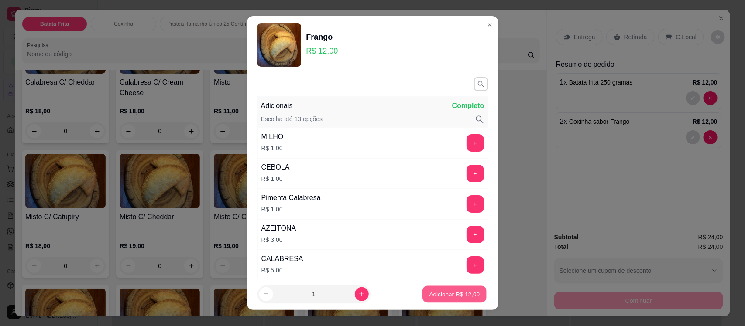
click at [446, 289] on button "Adicionar R$ 12,00" at bounding box center [455, 294] width 64 height 17
type input "1"
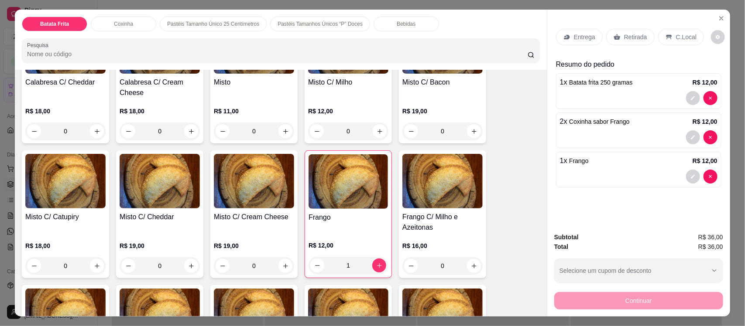
click at [574, 36] on p "Entrega" at bounding box center [584, 37] width 21 height 9
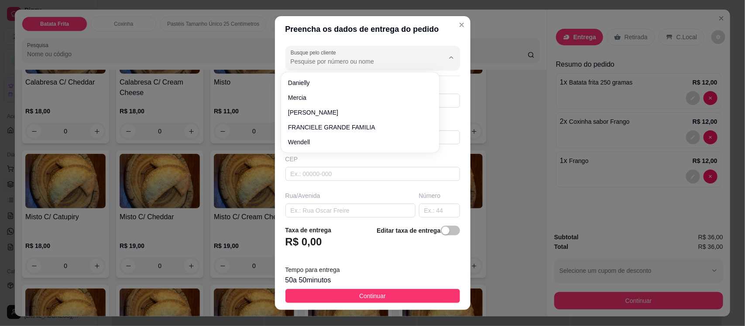
click at [334, 64] on input "Busque pelo cliente" at bounding box center [361, 61] width 140 height 9
type input "ismaela"
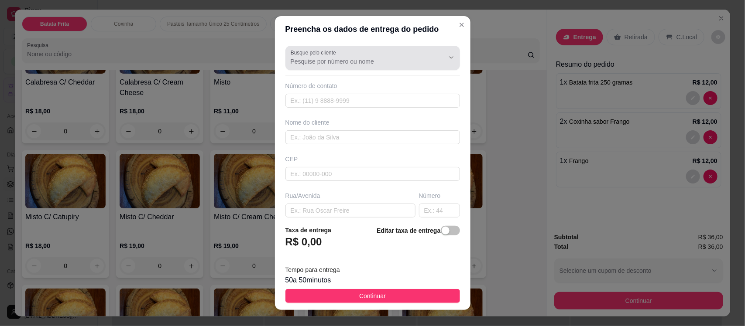
click at [435, 61] on icon "Show suggestions" at bounding box center [438, 58] width 7 height 7
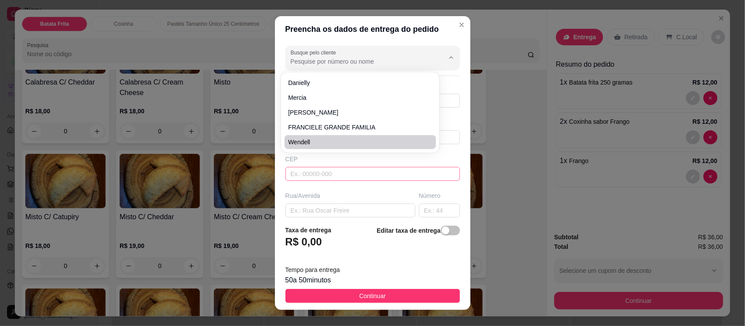
click at [366, 175] on input "text" at bounding box center [372, 174] width 175 height 14
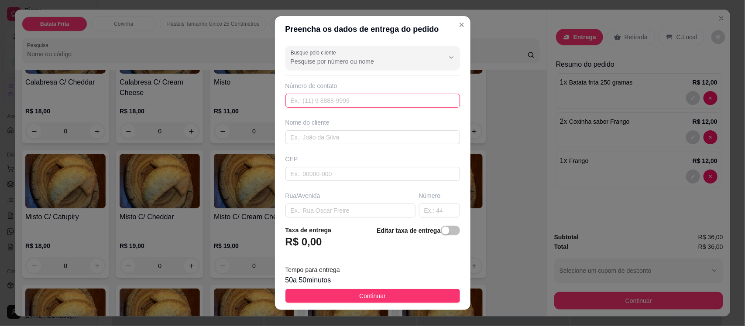
click at [337, 104] on input "text" at bounding box center [372, 101] width 175 height 14
type input "[PHONE_NUMBER]"
click at [304, 135] on input "text" at bounding box center [372, 137] width 175 height 14
type input "ismaela"
click at [317, 210] on input "text" at bounding box center [350, 211] width 130 height 14
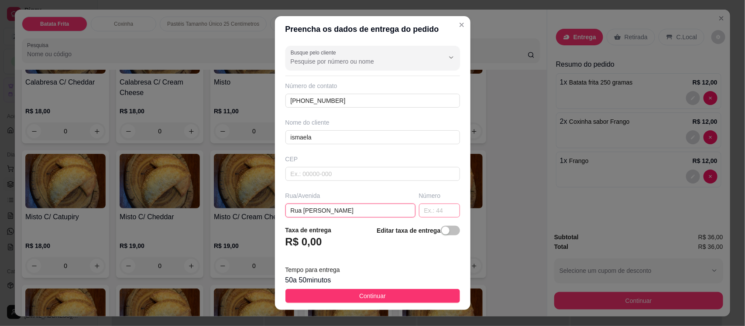
type input "Rua [PERSON_NAME]"
click at [425, 213] on input "text" at bounding box center [439, 211] width 41 height 14
type input "217"
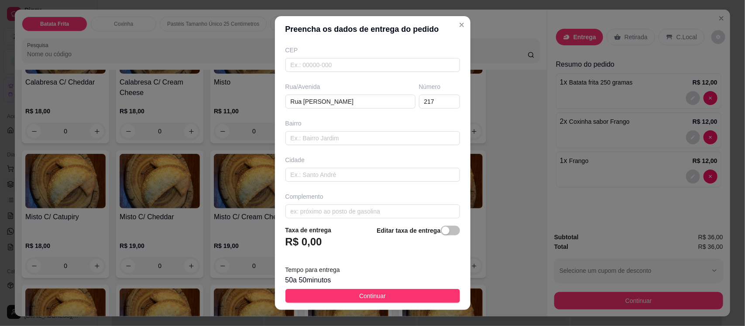
scroll to position [119, 0]
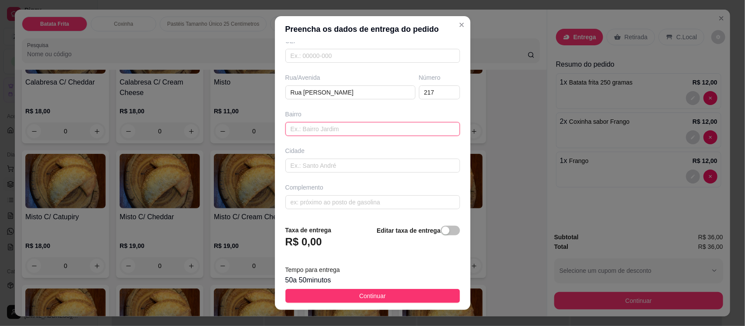
click at [334, 129] on input "text" at bounding box center [372, 129] width 175 height 14
type input "maternidade"
click at [329, 203] on input "text" at bounding box center [372, 202] width 175 height 14
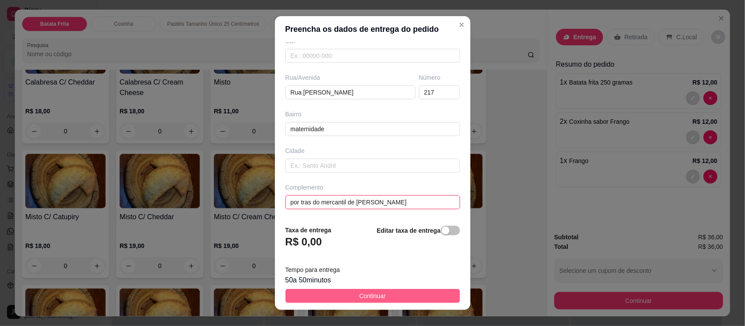
type input "por tras do mercantil de [PERSON_NAME]"
click at [408, 298] on button "Continuar" at bounding box center [372, 296] width 175 height 14
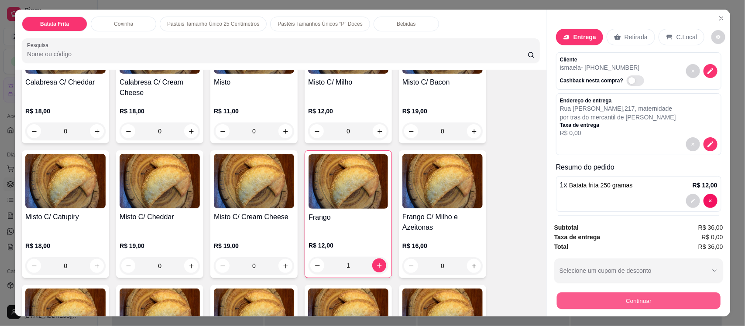
click at [589, 295] on button "Continuar" at bounding box center [639, 300] width 164 height 17
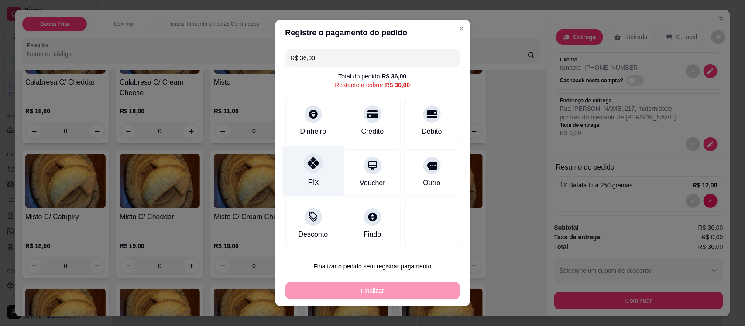
click at [312, 178] on div "Pix" at bounding box center [313, 182] width 10 height 11
type input "R$ 0,00"
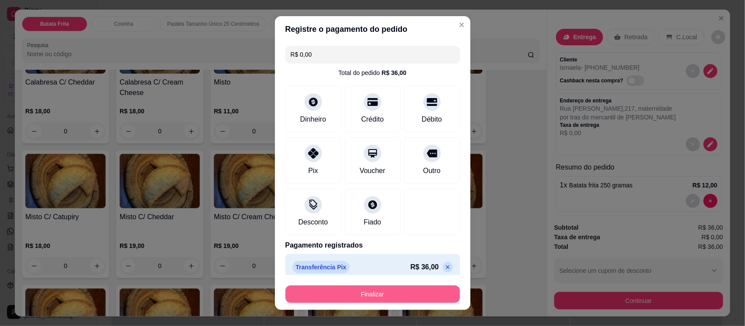
click at [373, 291] on button "Finalizar" at bounding box center [372, 294] width 175 height 17
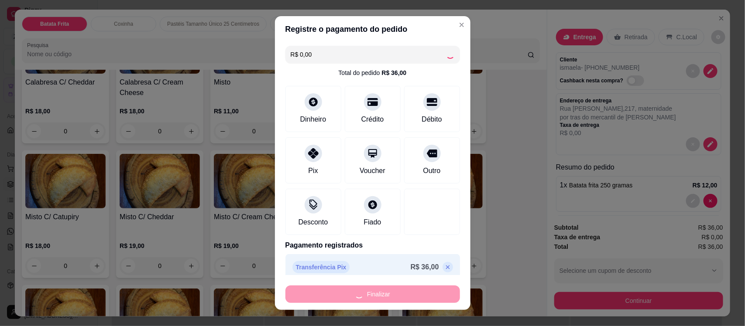
type input "0"
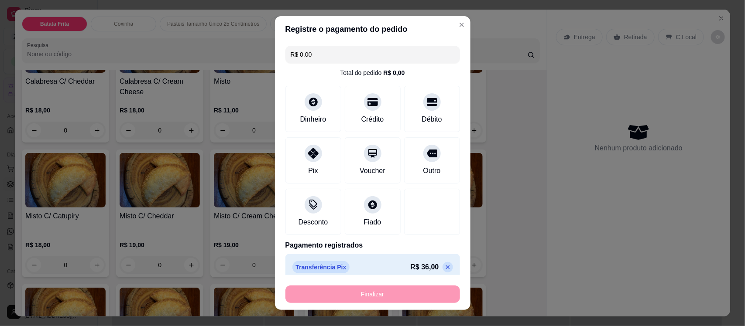
type input "-R$ 36,00"
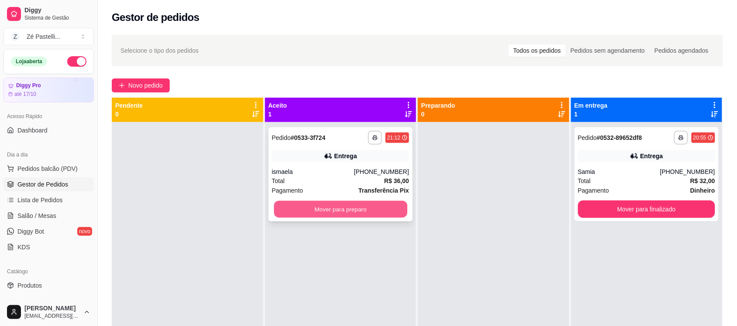
click at [352, 204] on button "Mover para preparo" at bounding box center [340, 209] width 133 height 17
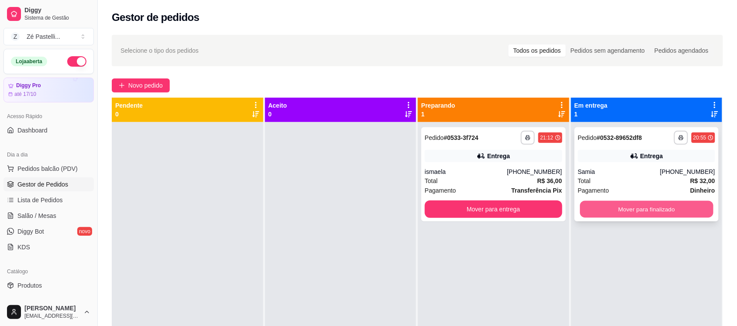
click at [602, 217] on button "Mover para finalizado" at bounding box center [645, 209] width 133 height 17
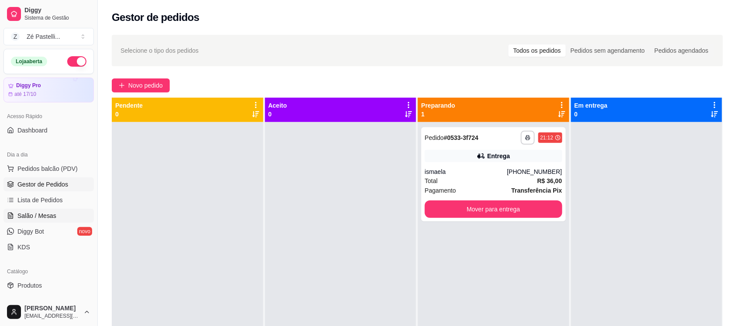
click at [39, 219] on span "Salão / Mesas" at bounding box center [36, 216] width 39 height 9
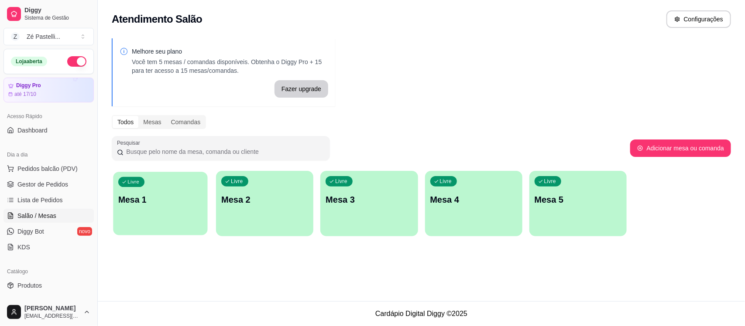
click at [161, 201] on p "Mesa 1" at bounding box center [160, 200] width 84 height 12
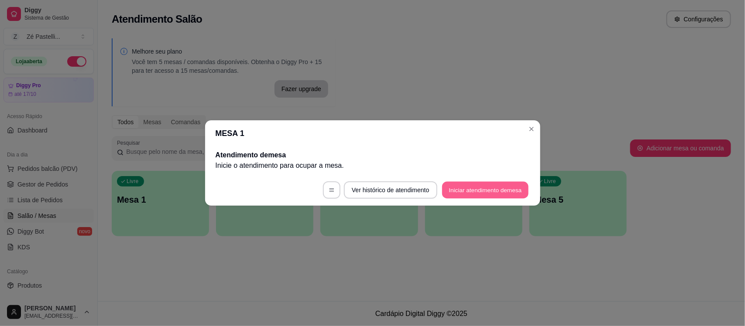
click at [478, 192] on button "Iniciar atendimento de mesa" at bounding box center [485, 190] width 86 height 17
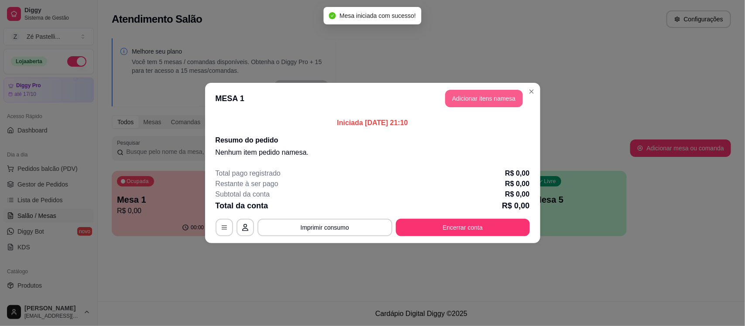
click at [466, 98] on button "Adicionar itens na mesa" at bounding box center [484, 98] width 78 height 17
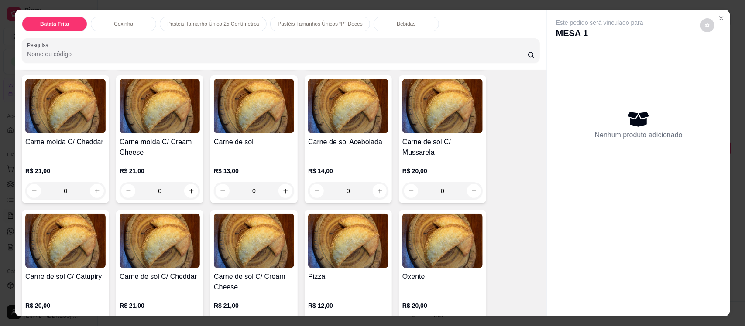
scroll to position [1156, 0]
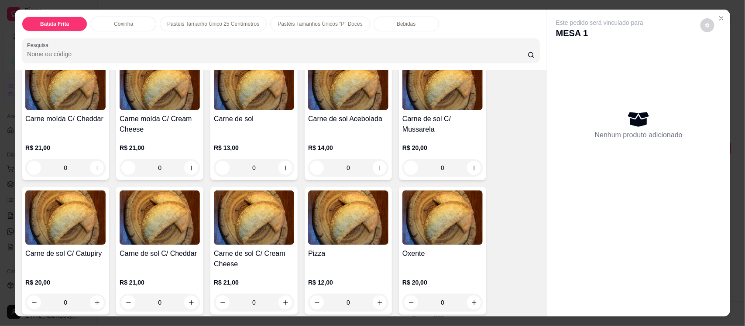
click at [233, 227] on img at bounding box center [254, 218] width 80 height 55
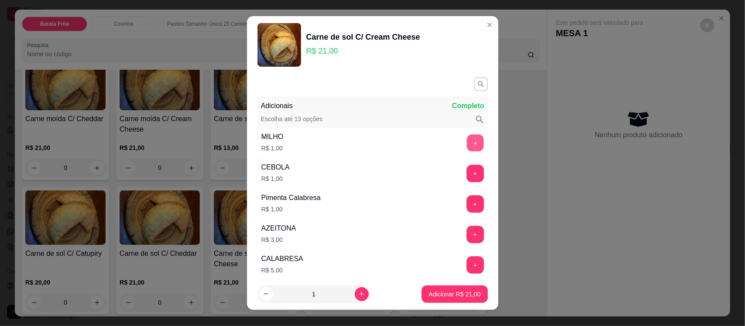
click at [466, 137] on button "+" at bounding box center [474, 143] width 17 height 17
click at [438, 291] on p "Adicionar R$ 22,00" at bounding box center [454, 294] width 51 height 8
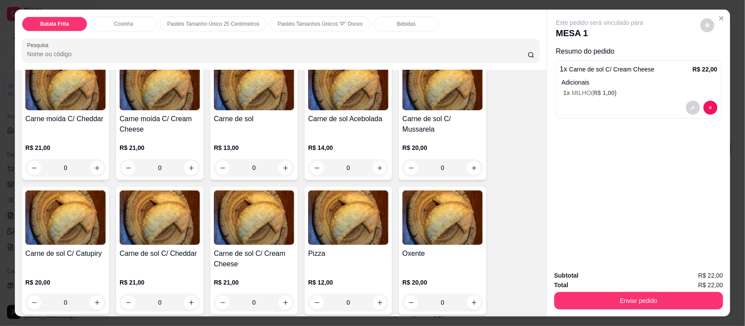
click at [147, 52] on input "Pesquisa" at bounding box center [277, 54] width 501 height 9
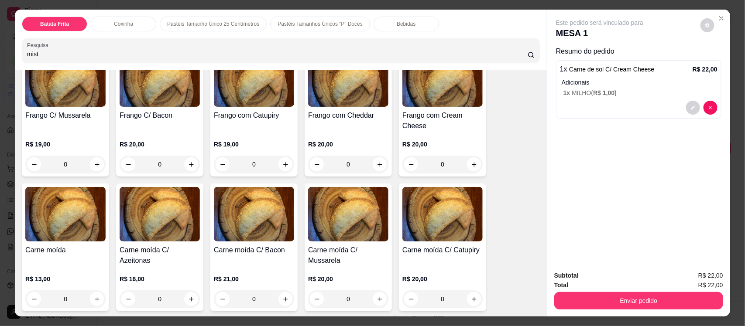
scroll to position [1423, 0]
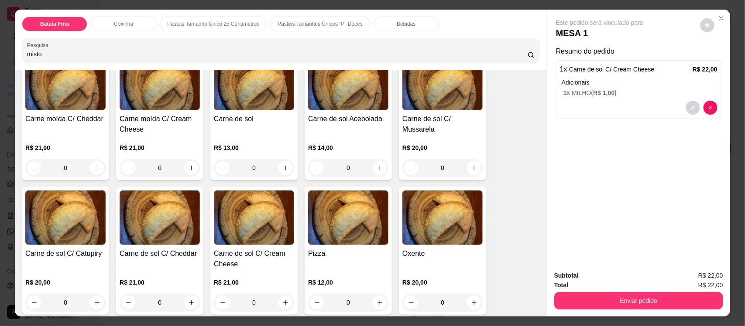
type input "misto"
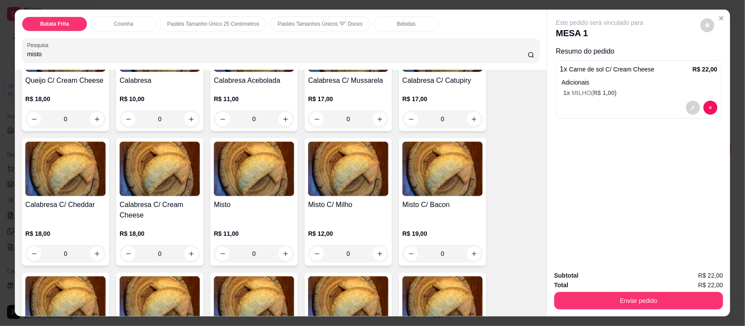
scroll to position [790, 0]
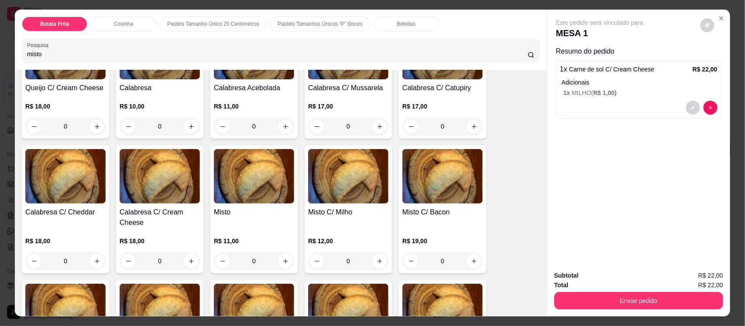
click at [230, 215] on h4 "Misto" at bounding box center [254, 212] width 80 height 10
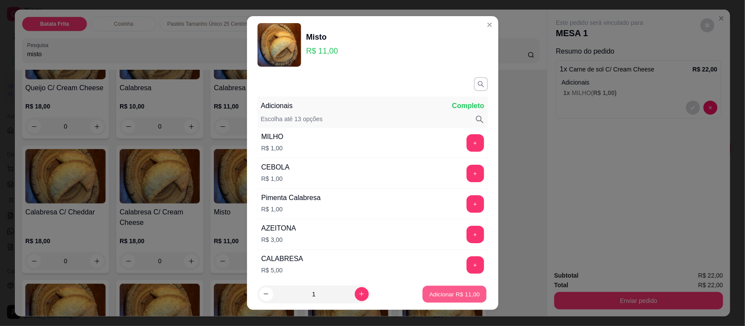
click at [449, 299] on button "Adicionar R$ 11,00" at bounding box center [455, 294] width 64 height 17
type input "1"
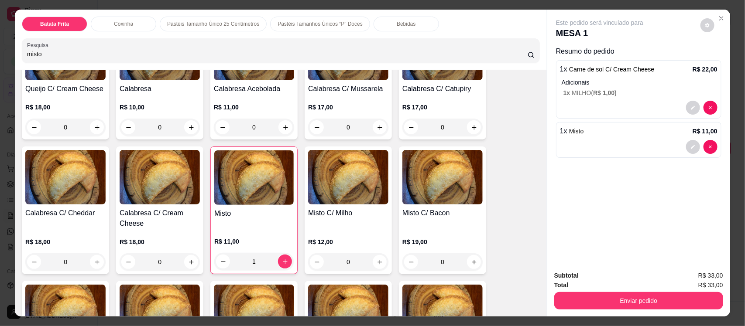
scroll to position [791, 0]
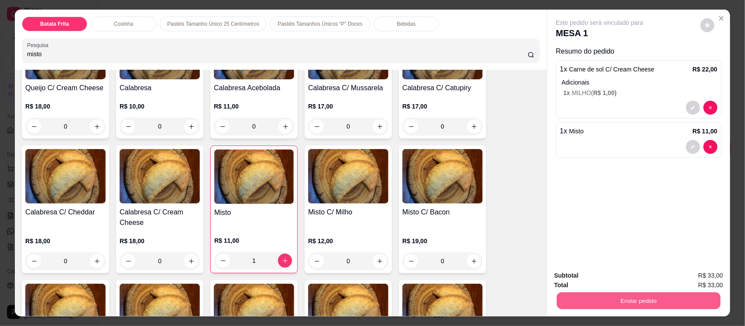
click at [629, 304] on button "Enviar pedido" at bounding box center [639, 300] width 164 height 17
click at [713, 275] on button "Enviar pedido" at bounding box center [700, 279] width 48 height 16
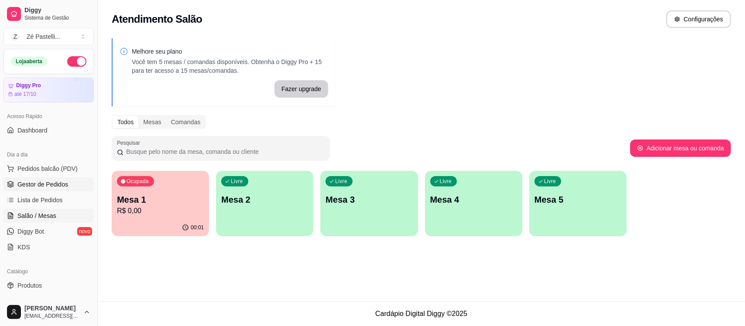
click at [27, 189] on span "Gestor de Pedidos" at bounding box center [42, 184] width 51 height 9
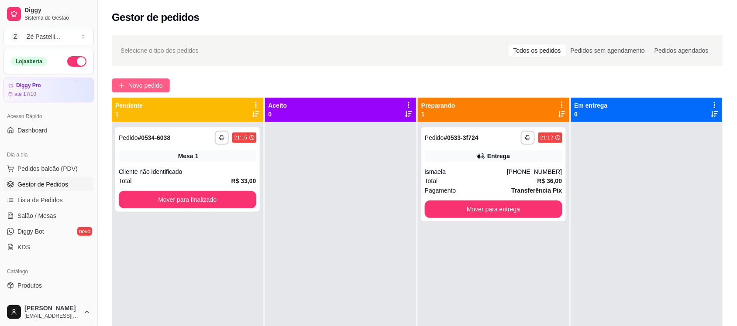
click at [153, 89] on span "Novo pedido" at bounding box center [145, 86] width 34 height 10
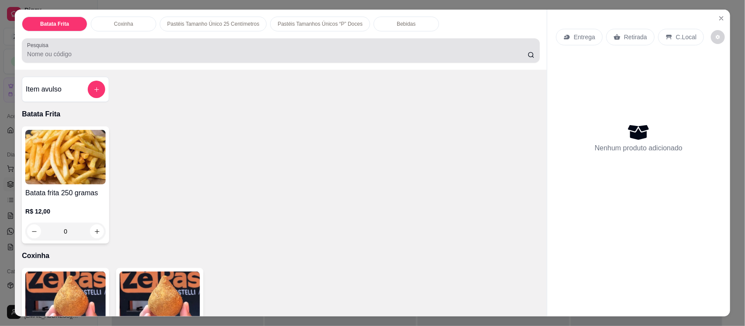
click at [167, 49] on div at bounding box center [280, 50] width 507 height 17
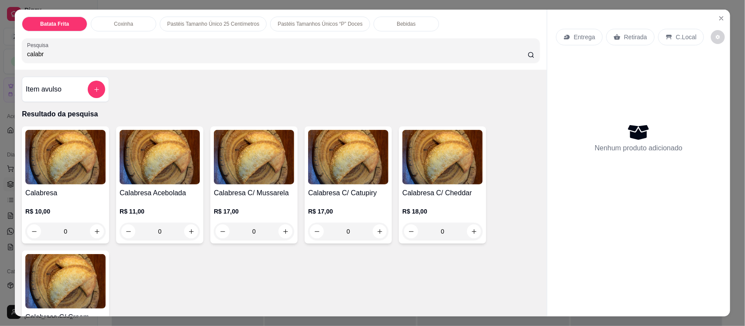
type input "calabr"
click at [84, 147] on img at bounding box center [65, 157] width 80 height 55
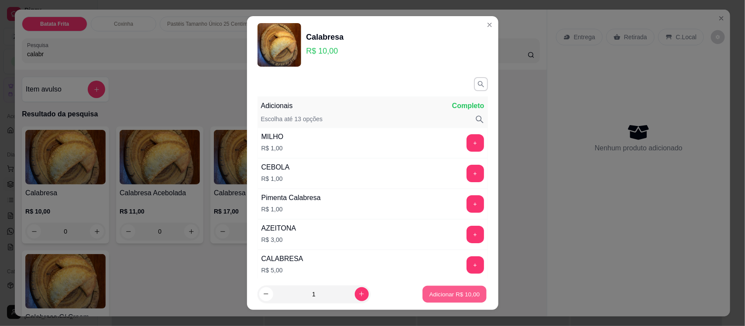
click at [447, 299] on button "Adicionar R$ 10,00" at bounding box center [455, 294] width 64 height 17
type input "1"
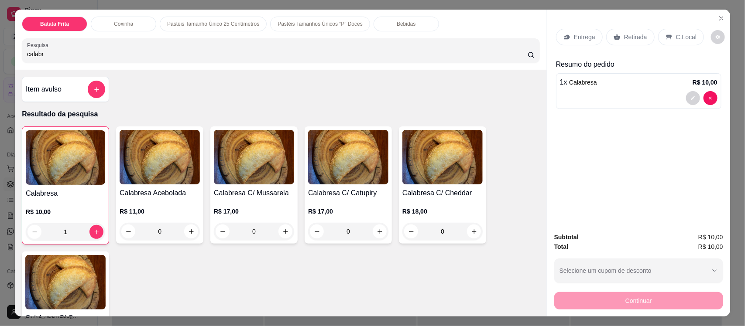
click at [566, 40] on icon at bounding box center [566, 37] width 7 height 7
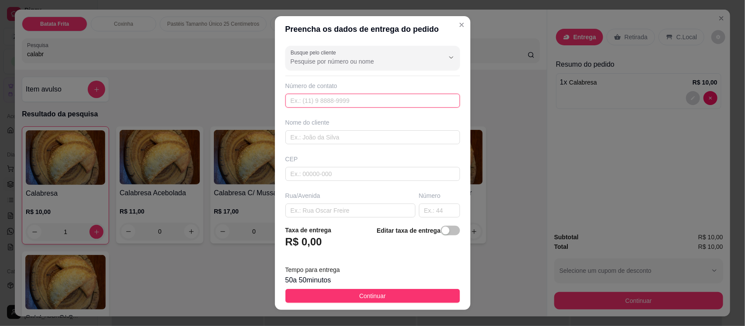
click at [329, 102] on input "text" at bounding box center [372, 101] width 175 height 14
type input "[PHONE_NUMBER]"
click at [332, 141] on input "text" at bounding box center [372, 137] width 175 height 14
type input "vitoria"
click at [338, 210] on input "text" at bounding box center [350, 211] width 130 height 14
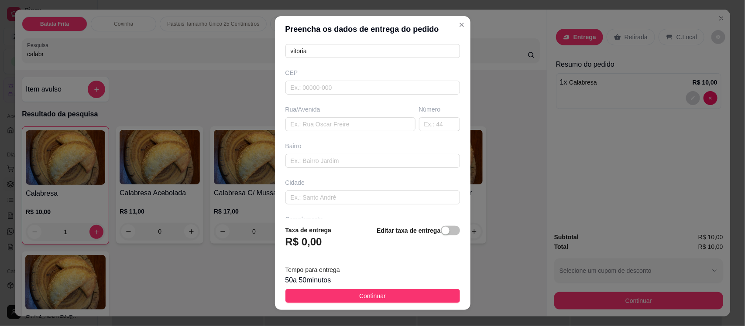
scroll to position [109, 0]
click at [350, 103] on input "text" at bounding box center [350, 102] width 130 height 14
type input "Rua [PERSON_NAME]"
click at [427, 104] on input "text" at bounding box center [439, 102] width 41 height 14
type input "101"
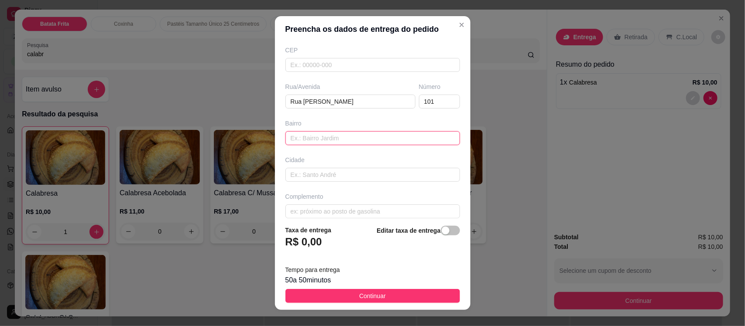
click at [295, 135] on input "text" at bounding box center [372, 138] width 175 height 14
type input "centro"
click at [308, 211] on input "text" at bounding box center [372, 212] width 175 height 14
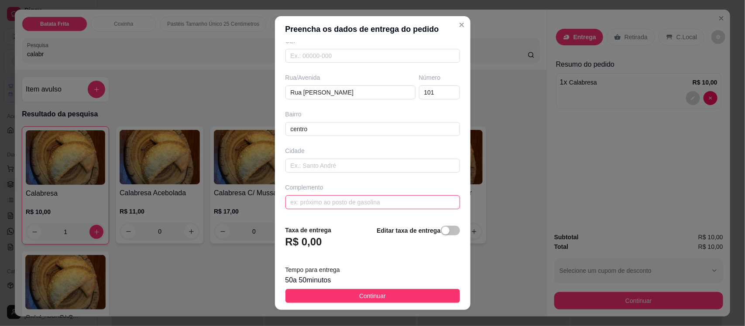
click at [363, 203] on input "text" at bounding box center [372, 202] width 175 height 14
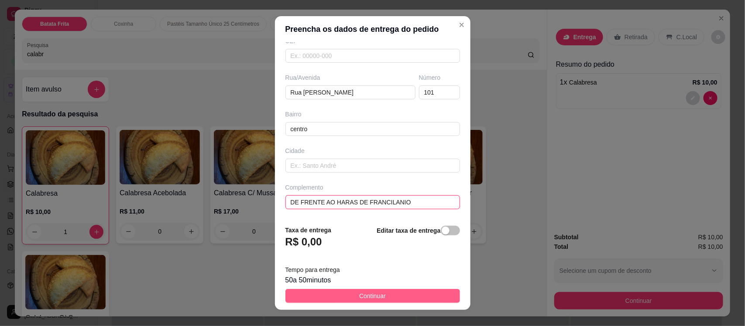
type input "DE FRENTE AO HARAS DE FRANCILANIO"
click at [363, 298] on span "Continuar" at bounding box center [372, 296] width 27 height 10
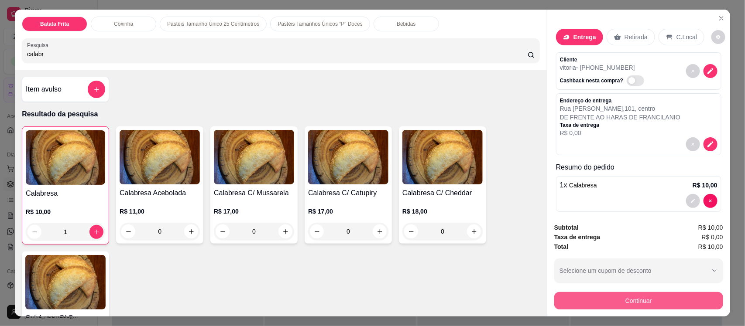
click at [582, 302] on button "Continuar" at bounding box center [638, 300] width 169 height 17
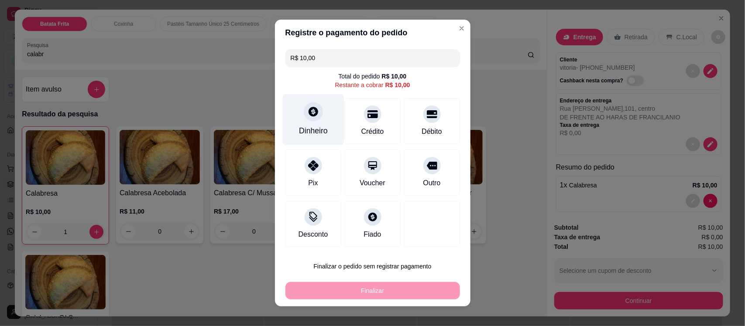
click at [308, 119] on div at bounding box center [313, 111] width 19 height 19
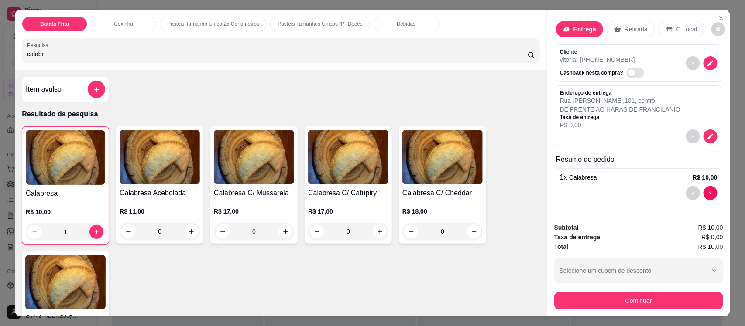
scroll to position [9, 0]
click at [710, 238] on span "R$ 0,00" at bounding box center [712, 238] width 21 height 10
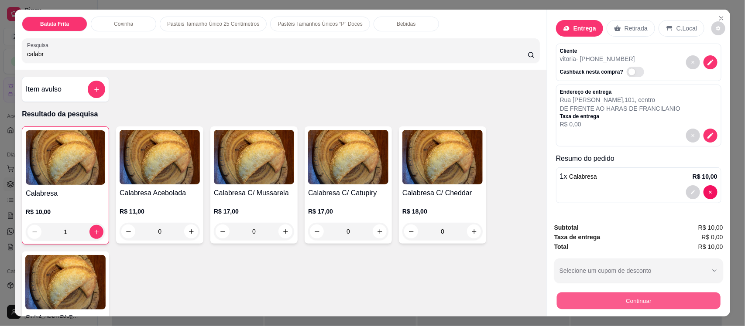
click at [633, 296] on button "Continuar" at bounding box center [639, 300] width 164 height 17
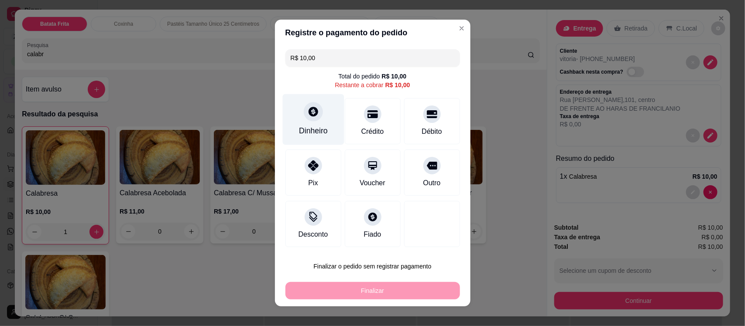
click at [306, 125] on div "Dinheiro" at bounding box center [313, 130] width 29 height 11
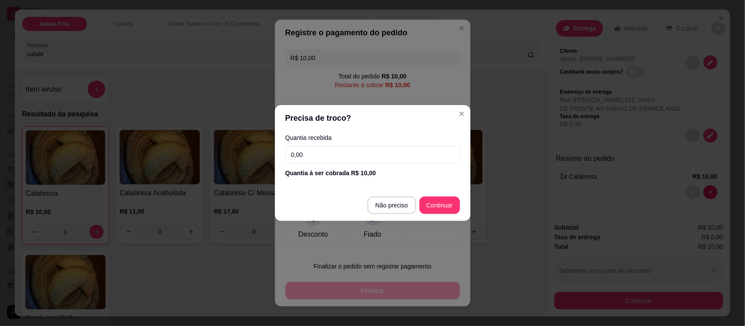
click at [329, 157] on input "0,00" at bounding box center [372, 154] width 175 height 17
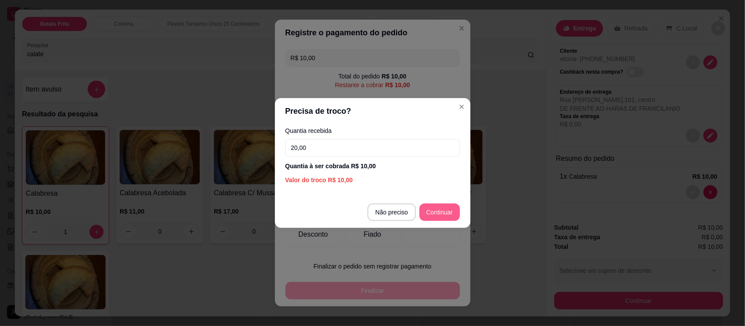
type input "20,00"
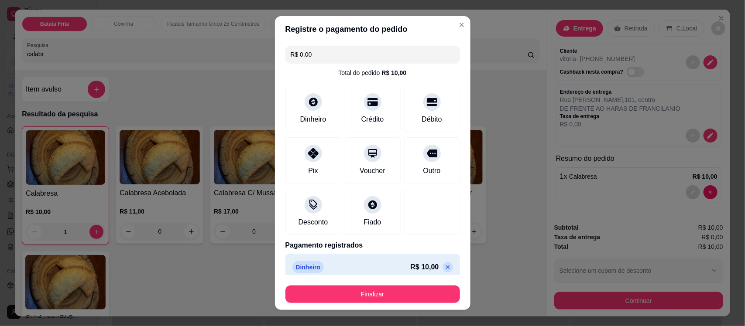
type input "R$ 0,00"
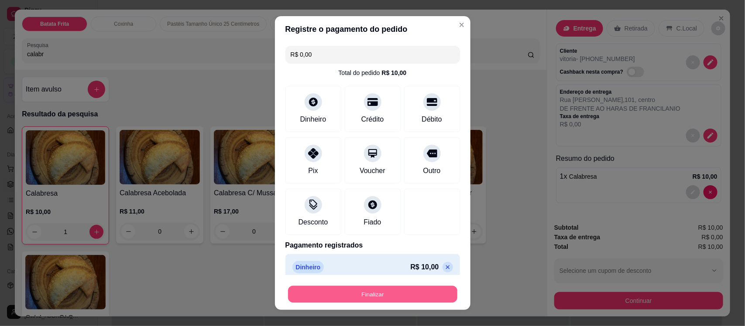
click at [405, 297] on button "Finalizar" at bounding box center [372, 294] width 169 height 17
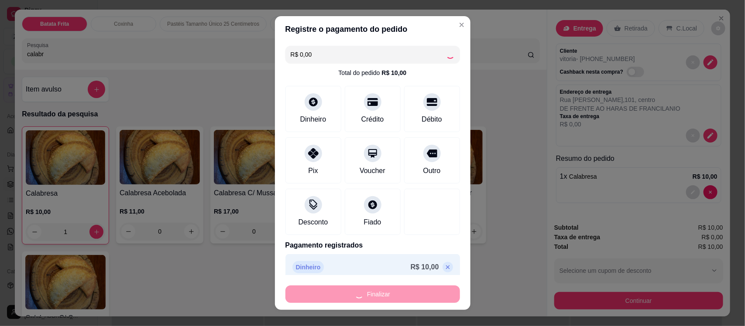
type input "0"
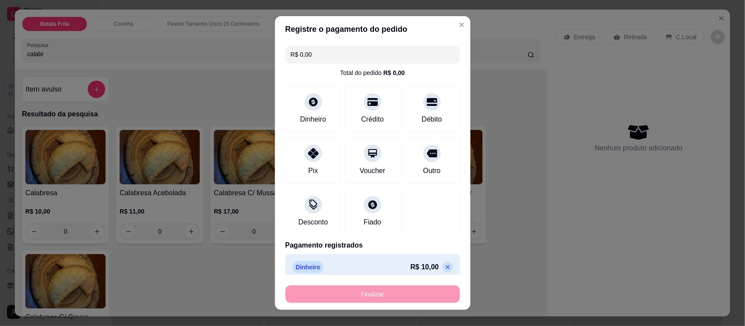
type input "-R$ 10,00"
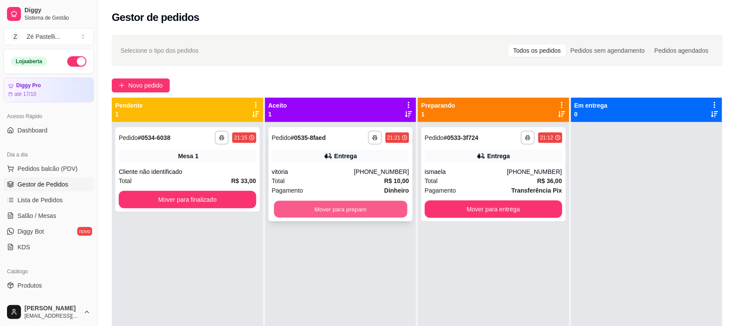
click at [353, 212] on button "Mover para preparo" at bounding box center [340, 209] width 133 height 17
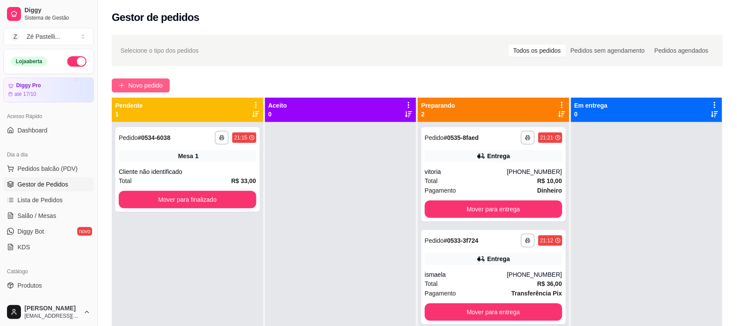
click at [140, 84] on span "Novo pedido" at bounding box center [145, 86] width 34 height 10
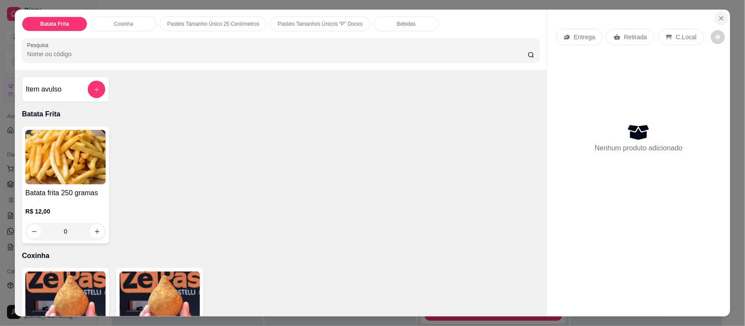
click at [717, 22] on button "Close" at bounding box center [721, 18] width 14 height 14
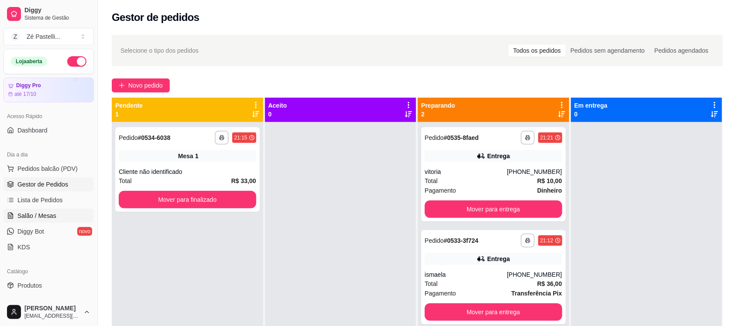
click at [51, 217] on span "Salão / Mesas" at bounding box center [36, 216] width 39 height 9
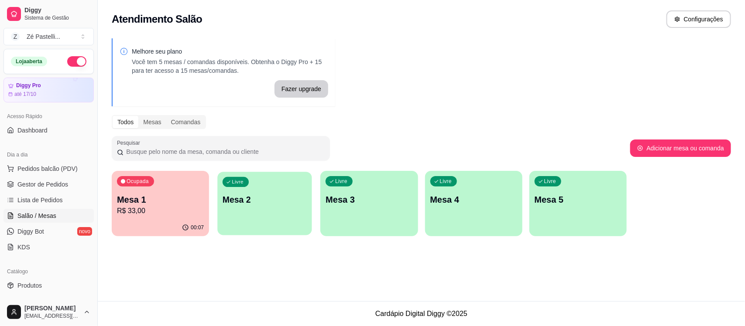
click at [245, 199] on p "Mesa 2" at bounding box center [265, 200] width 84 height 12
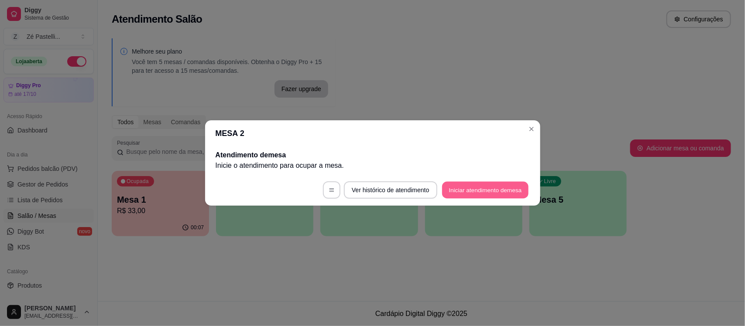
click at [479, 191] on button "Iniciar atendimento de mesa" at bounding box center [485, 190] width 86 height 17
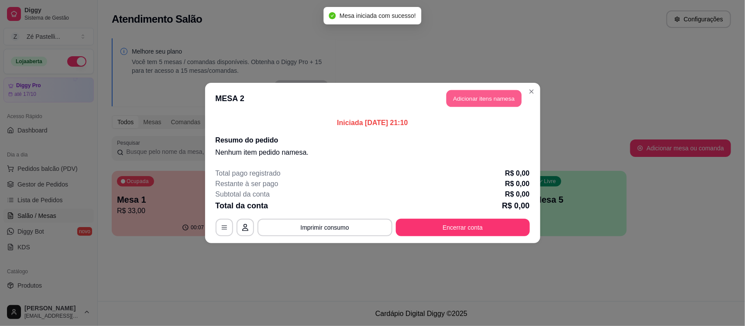
click at [474, 101] on button "Adicionar itens na mesa" at bounding box center [483, 98] width 75 height 17
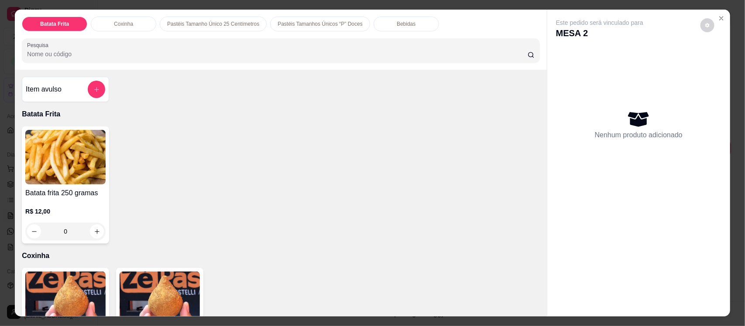
click at [192, 53] on input "Pesquisa" at bounding box center [277, 54] width 501 height 9
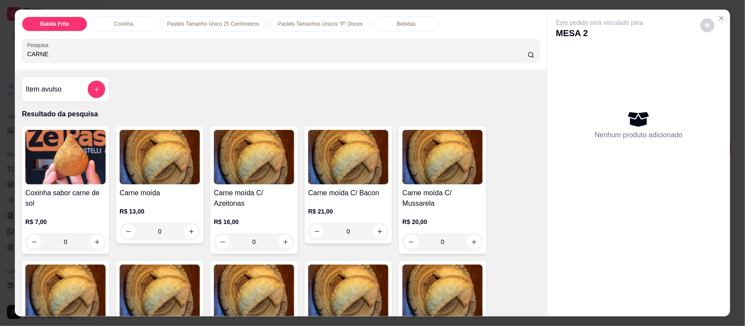
type input "CARNE"
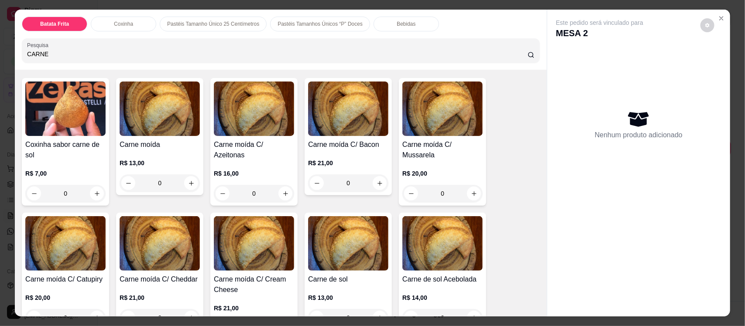
scroll to position [65, 0]
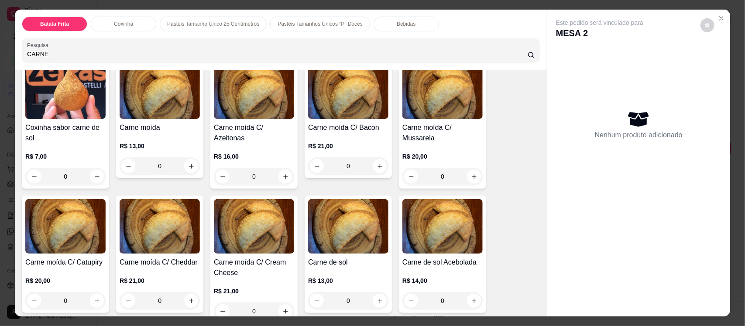
click at [341, 230] on img at bounding box center [348, 226] width 80 height 55
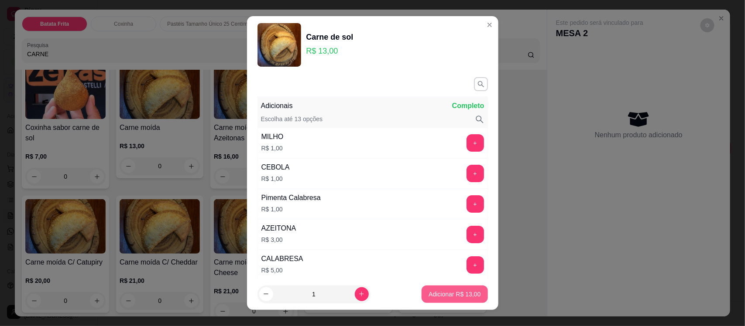
click at [455, 298] on p "Adicionar R$ 13,00" at bounding box center [455, 294] width 52 height 9
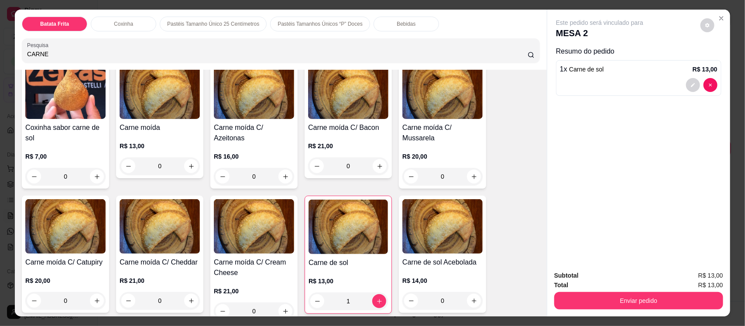
type input "1"
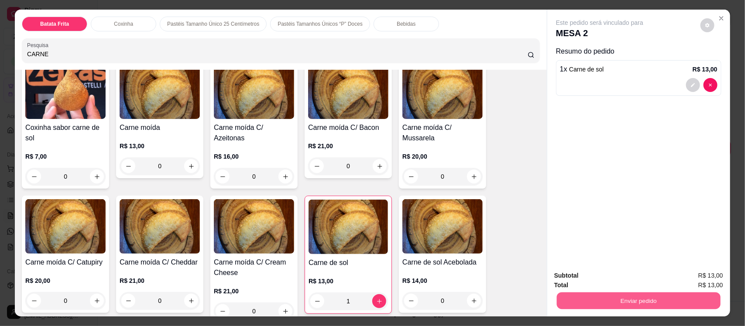
click at [586, 297] on button "Enviar pedido" at bounding box center [639, 300] width 164 height 17
click at [693, 282] on button "Enviar pedido" at bounding box center [700, 279] width 48 height 16
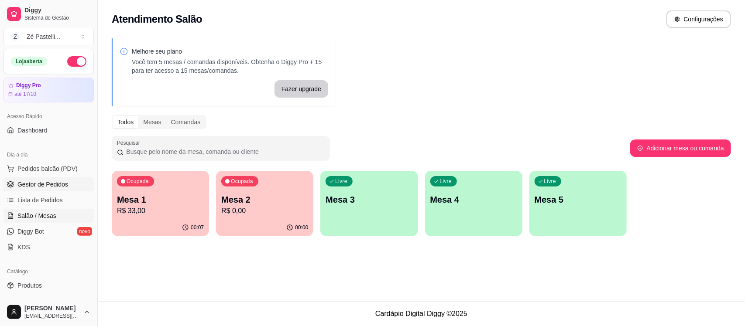
click at [46, 185] on span "Gestor de Pedidos" at bounding box center [42, 184] width 51 height 9
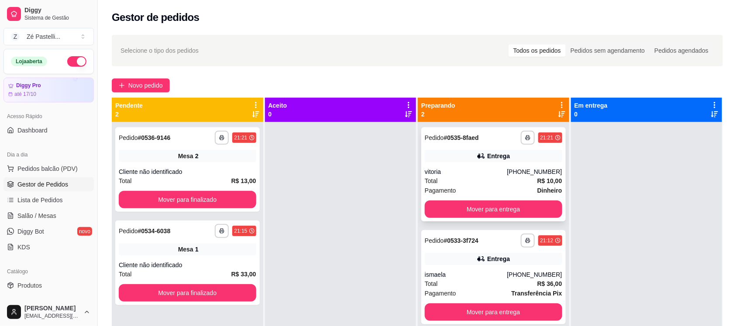
click at [466, 171] on div "vitoria" at bounding box center [466, 172] width 82 height 9
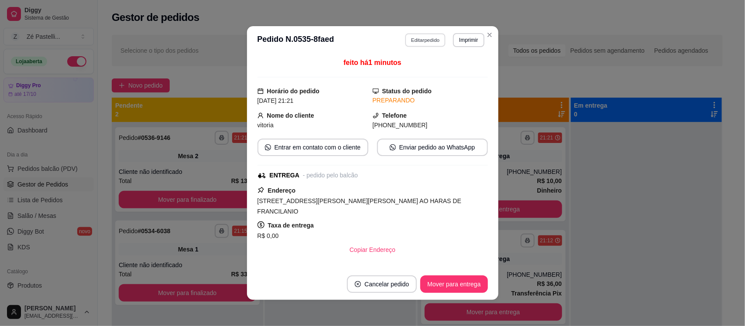
click at [419, 36] on button "Editar pedido" at bounding box center [425, 40] width 41 height 14
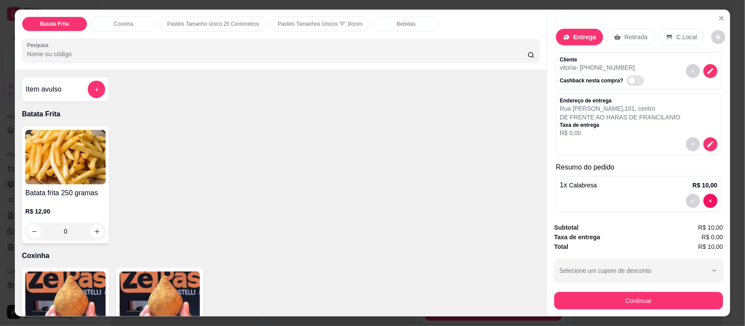
scroll to position [9, 0]
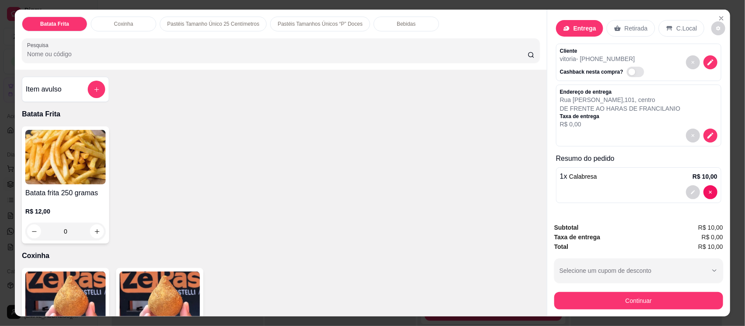
click at [710, 237] on span "R$ 0,00" at bounding box center [712, 238] width 21 height 10
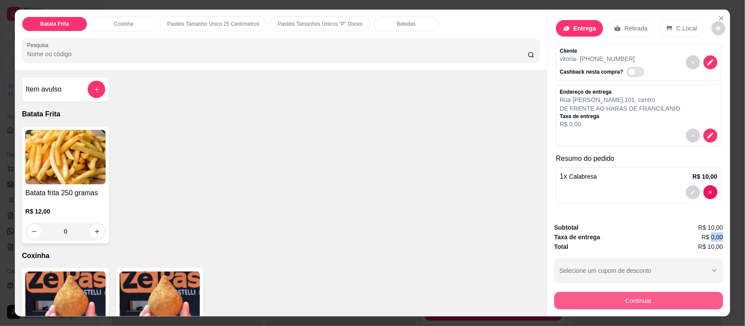
click at [695, 303] on button "Continuar" at bounding box center [638, 300] width 169 height 17
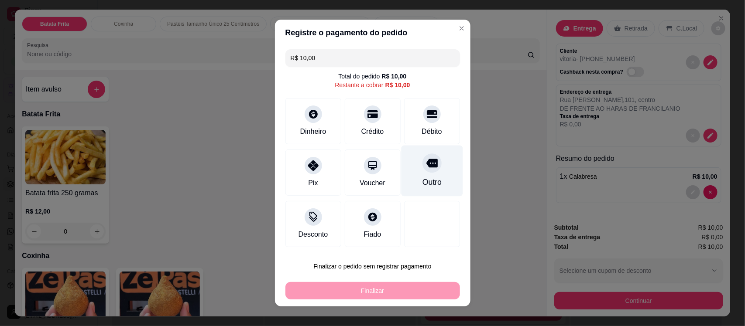
click at [433, 164] on div "Outro" at bounding box center [432, 171] width 62 height 51
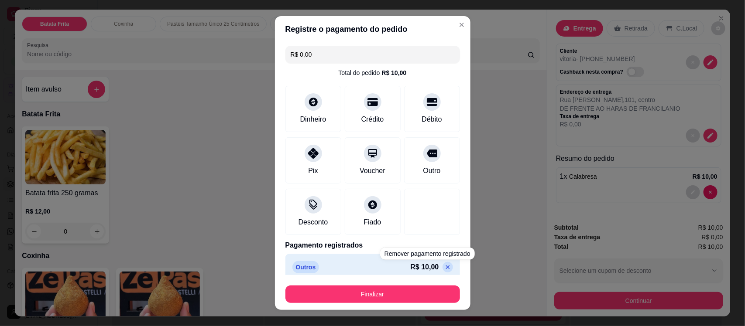
click at [444, 265] on icon at bounding box center [447, 267] width 7 height 7
type input "R$ 10,00"
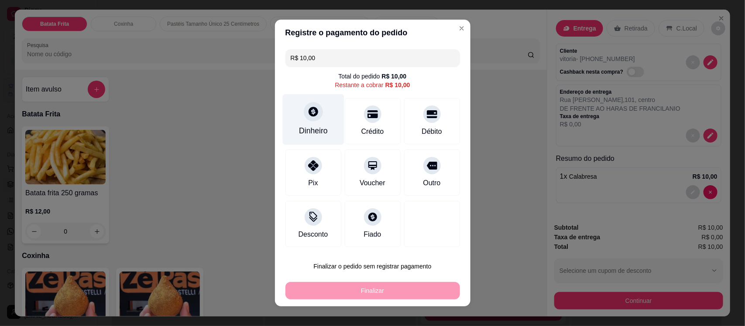
click at [308, 120] on div at bounding box center [313, 111] width 19 height 19
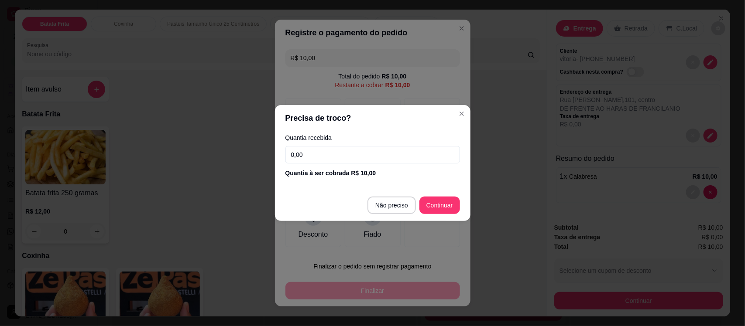
click at [365, 175] on div "Quantia à ser cobrada R$ 10,00" at bounding box center [372, 173] width 175 height 9
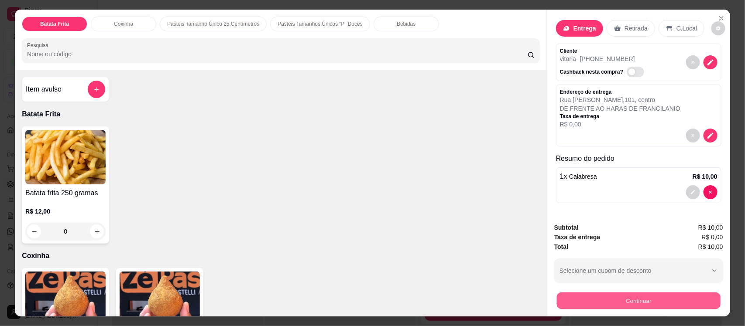
click at [641, 295] on button "Continuar" at bounding box center [639, 300] width 164 height 17
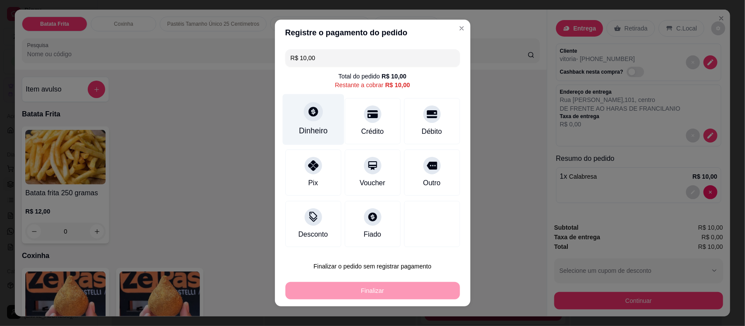
click at [319, 115] on div "Dinheiro" at bounding box center [313, 119] width 62 height 51
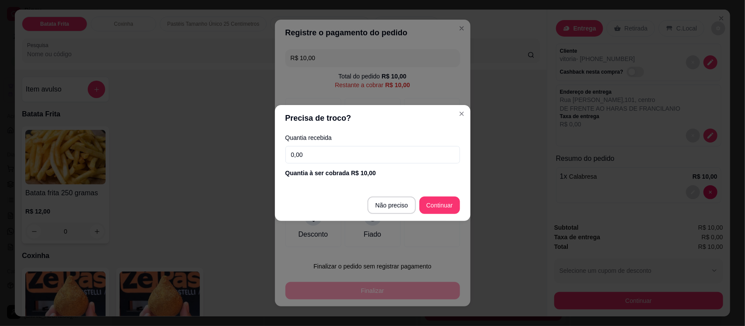
click at [314, 153] on input "0,00" at bounding box center [372, 154] width 175 height 17
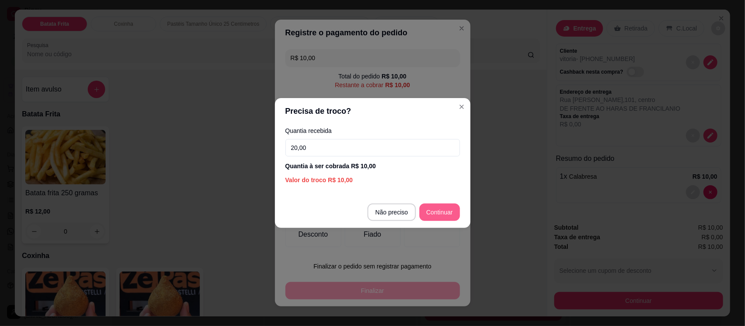
type input "20,00"
type input "R$ 0,00"
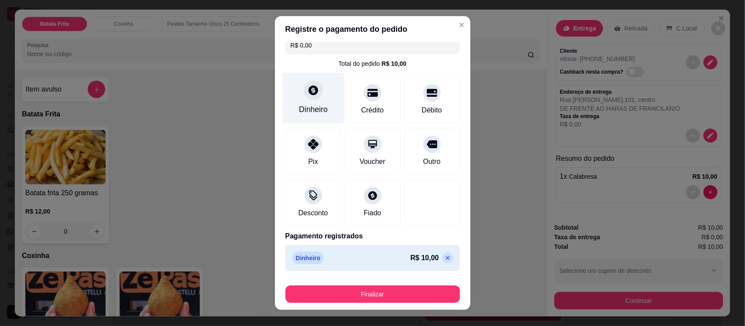
click at [307, 85] on icon at bounding box center [312, 90] width 11 height 11
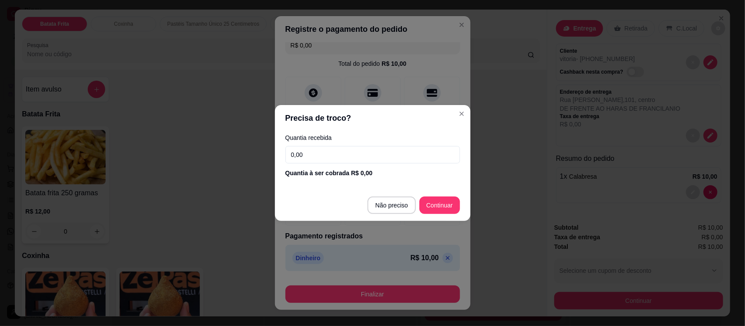
click at [332, 154] on input "0,00" at bounding box center [372, 154] width 175 height 17
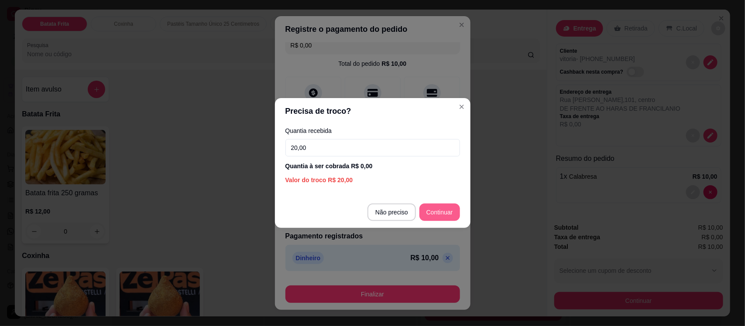
type input "20,00"
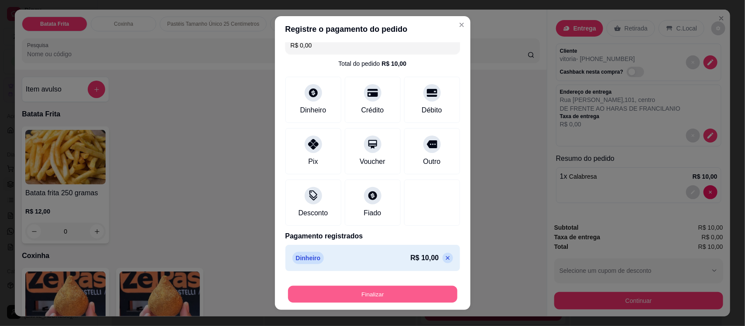
click at [422, 289] on button "Finalizar" at bounding box center [372, 294] width 169 height 17
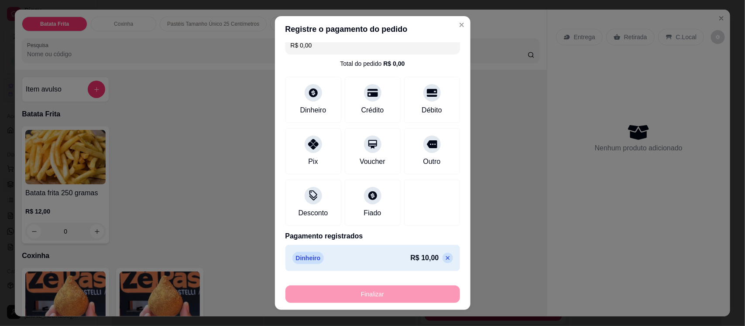
type input "0"
type input "-R$ 10,00"
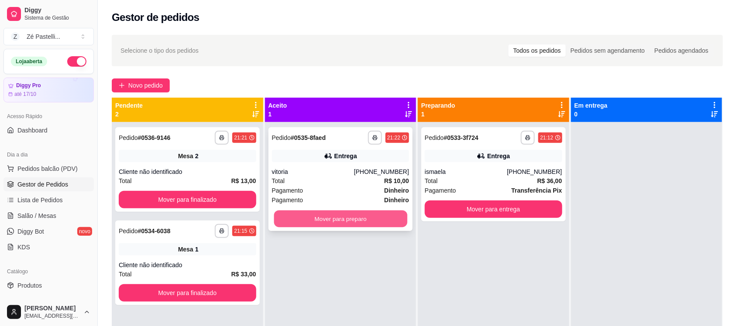
click at [374, 216] on button "Mover para preparo" at bounding box center [340, 219] width 133 height 17
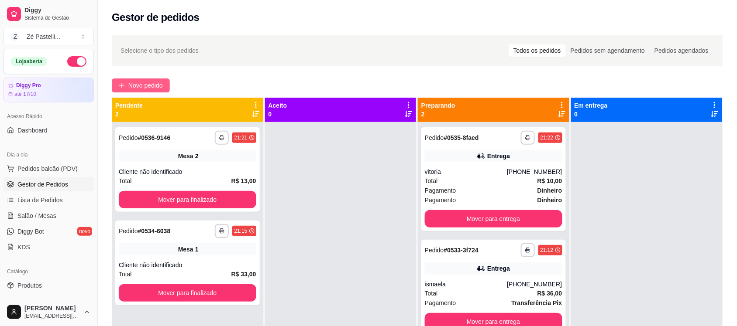
click at [132, 86] on span "Novo pedido" at bounding box center [145, 86] width 34 height 10
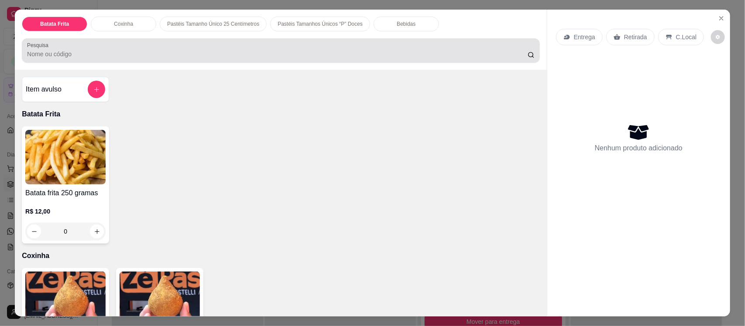
click at [81, 55] on input "Pesquisa" at bounding box center [277, 54] width 501 height 9
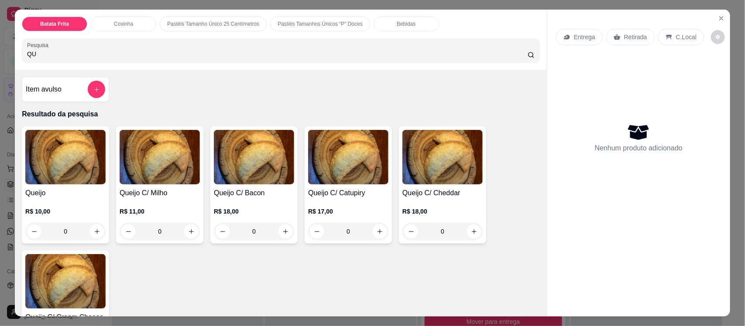
type input "QU"
click at [88, 172] on img at bounding box center [65, 157] width 80 height 55
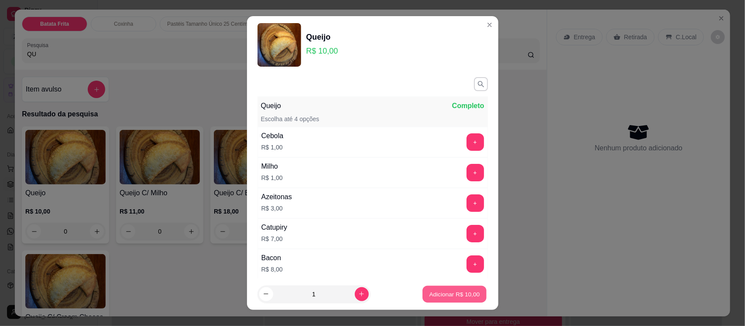
click at [455, 293] on p "Adicionar R$ 10,00" at bounding box center [454, 294] width 51 height 8
type input "1"
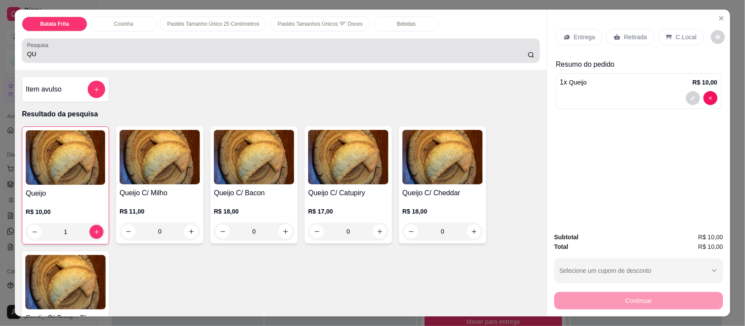
click at [140, 45] on div "QU" at bounding box center [280, 50] width 507 height 17
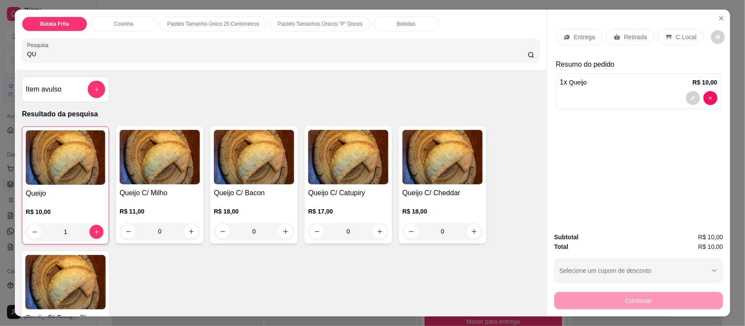
type input "Q"
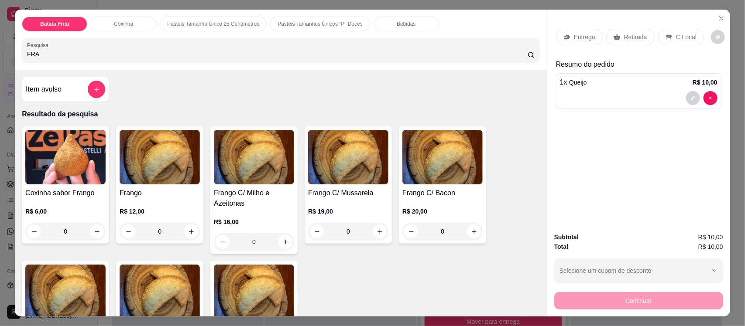
type input "FRA"
click at [151, 185] on div "Frango R$ 12,00 0" at bounding box center [159, 185] width 87 height 117
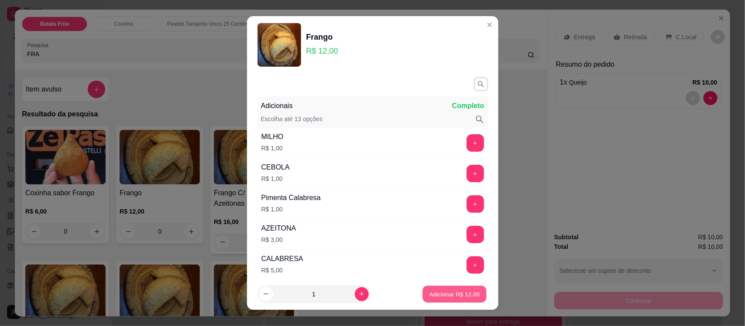
click at [450, 297] on p "Adicionar R$ 12,00" at bounding box center [454, 294] width 51 height 8
type input "1"
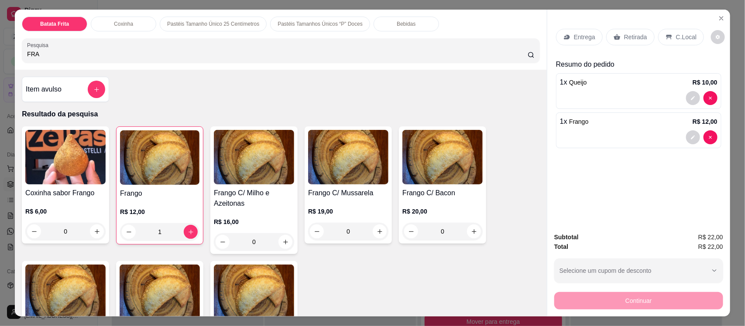
click at [576, 40] on p "Entrega" at bounding box center [584, 37] width 21 height 9
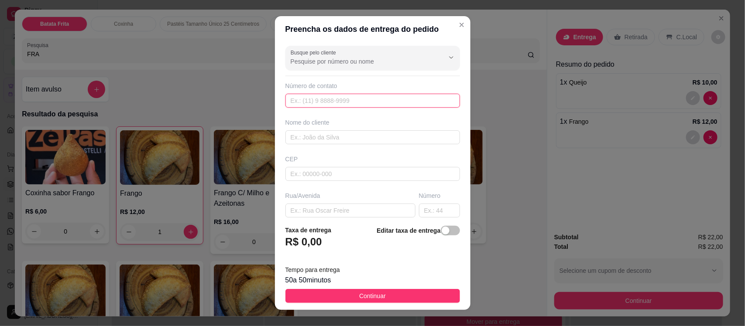
click at [315, 107] on input "text" at bounding box center [372, 101] width 175 height 14
type input "[PHONE_NUMBER]"
click at [315, 142] on input "text" at bounding box center [372, 137] width 175 height 14
type input "[PERSON_NAME]"
click at [309, 211] on input "text" at bounding box center [350, 211] width 130 height 14
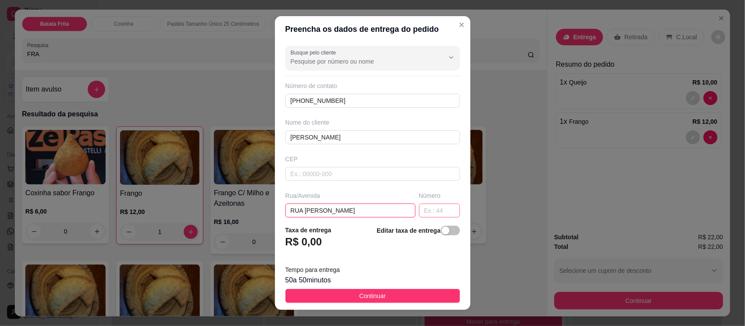
type input "RUA [PERSON_NAME]"
click at [419, 214] on input "text" at bounding box center [439, 211] width 41 height 14
type input "142"
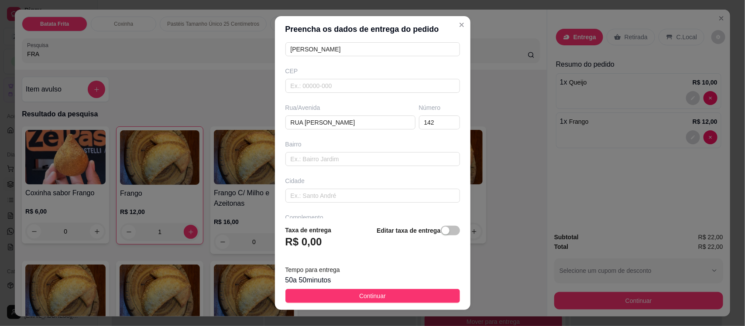
scroll to position [109, 0]
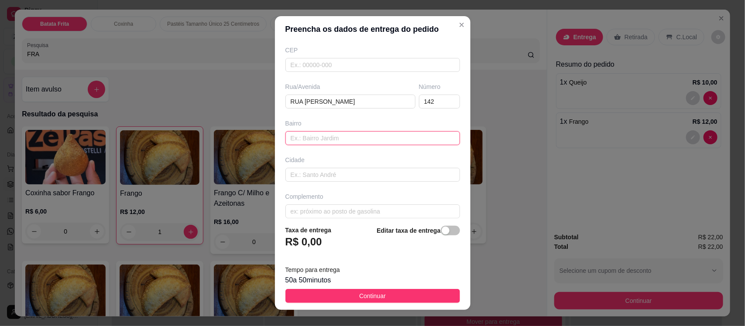
click at [286, 144] on input "text" at bounding box center [372, 138] width 175 height 14
type input "BOA VISTA"
click at [307, 213] on input "text" at bounding box center [372, 212] width 175 height 14
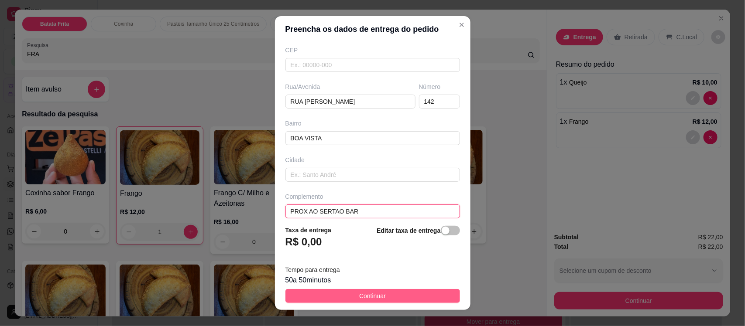
type input "PROX AO SERTAO BAR"
click at [363, 299] on span "Continuar" at bounding box center [372, 296] width 27 height 10
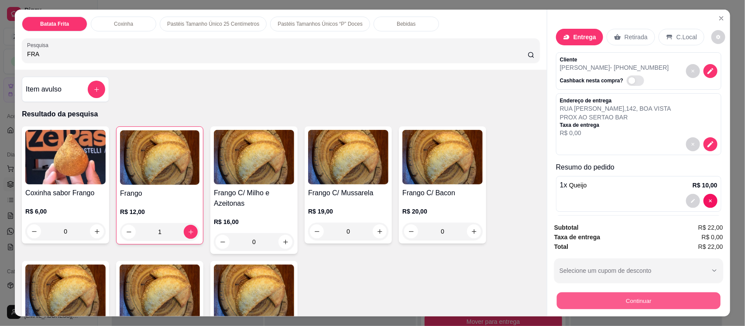
click at [590, 302] on button "Continuar" at bounding box center [639, 300] width 164 height 17
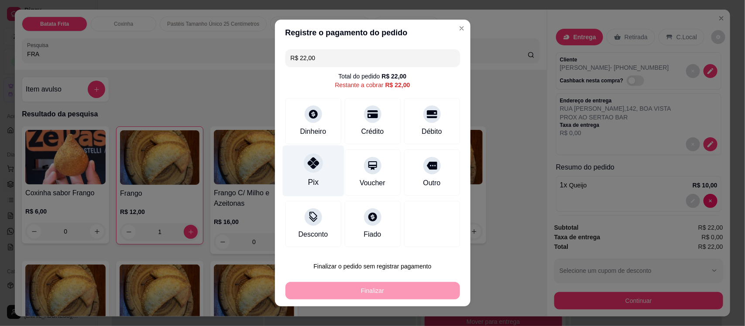
click at [305, 169] on div at bounding box center [313, 163] width 19 height 19
type input "R$ 0,00"
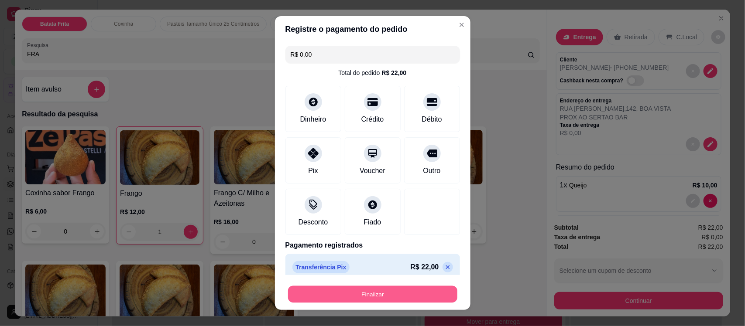
click at [370, 295] on button "Finalizar" at bounding box center [372, 294] width 169 height 17
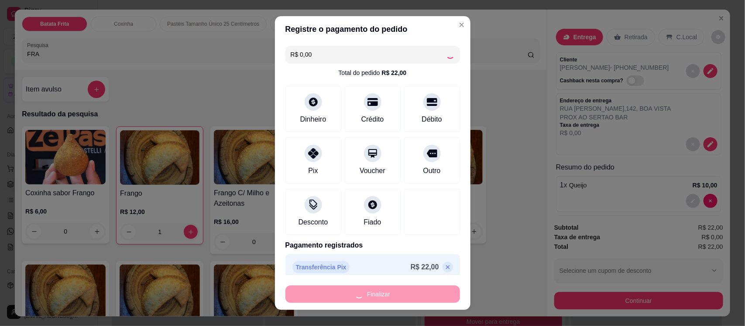
type input "0"
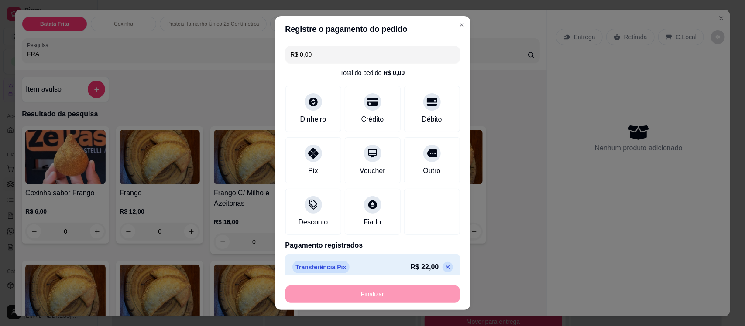
type input "-R$ 22,00"
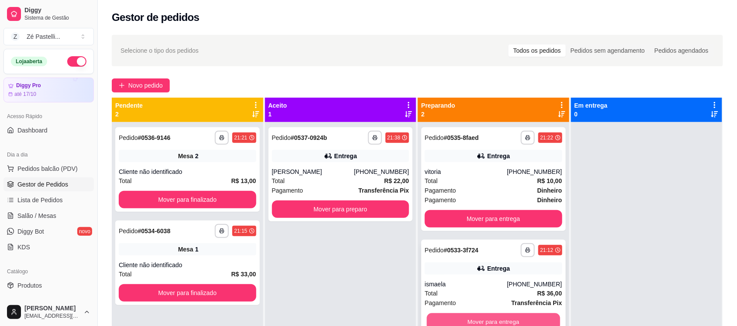
click at [475, 321] on button "Mover para entrega" at bounding box center [493, 322] width 133 height 17
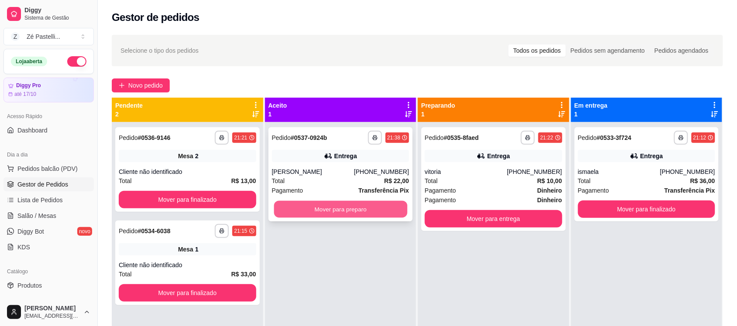
click at [350, 209] on button "Mover para preparo" at bounding box center [340, 209] width 133 height 17
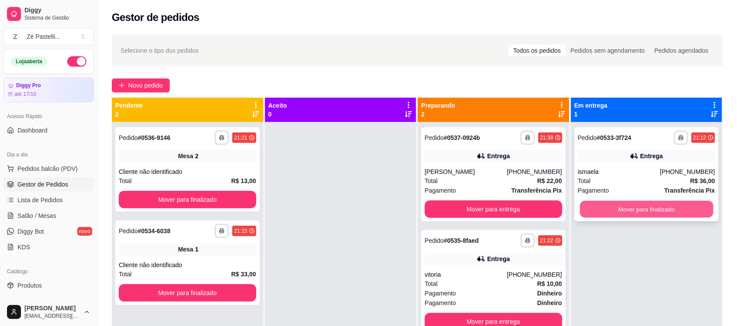
click at [636, 206] on button "Mover para finalizado" at bounding box center [645, 209] width 133 height 17
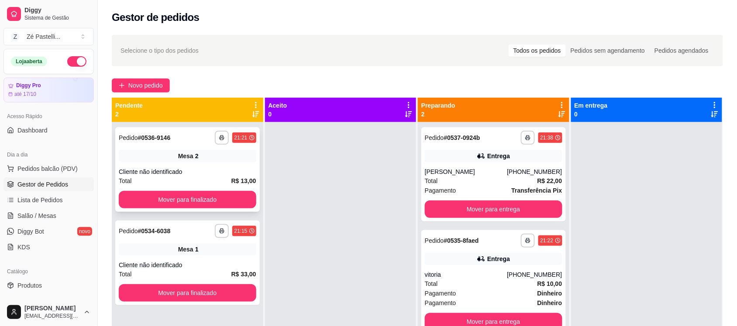
click at [205, 158] on div "Mesa 2" at bounding box center [187, 156] width 137 height 12
click at [34, 219] on span "Salão / Mesas" at bounding box center [36, 216] width 39 height 9
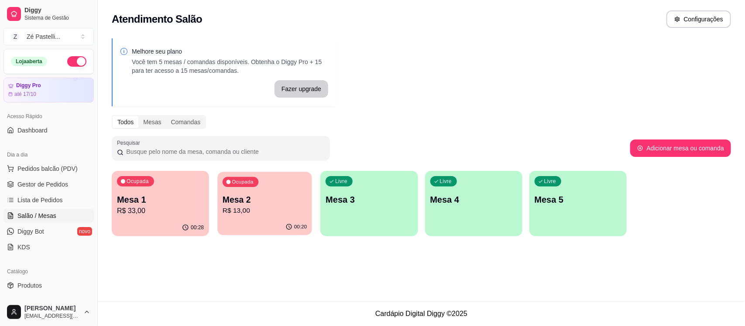
click at [254, 205] on p "Mesa 2" at bounding box center [265, 200] width 84 height 12
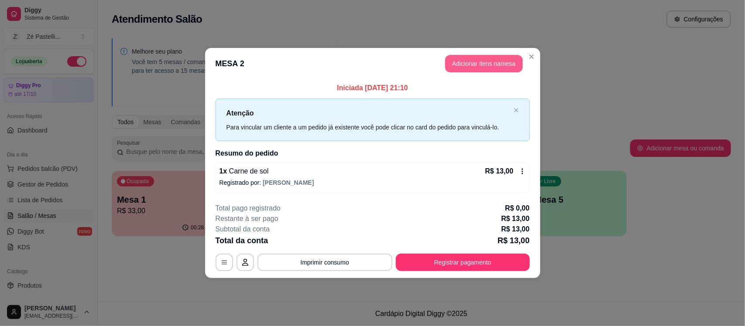
click at [469, 66] on button "Adicionar itens na mesa" at bounding box center [484, 63] width 78 height 17
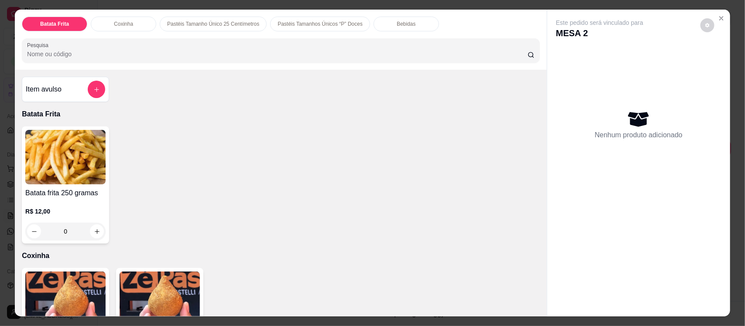
click at [397, 27] on p "Bebidas" at bounding box center [406, 24] width 19 height 7
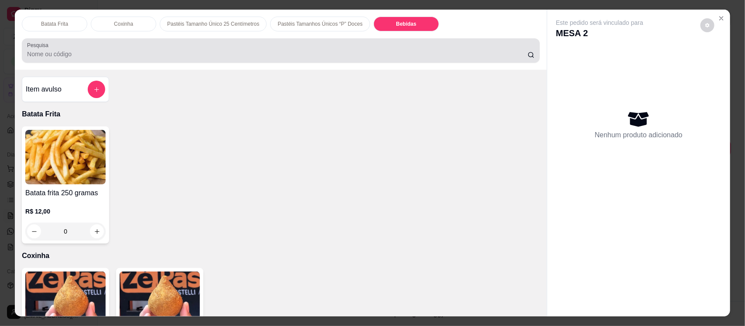
scroll to position [18, 0]
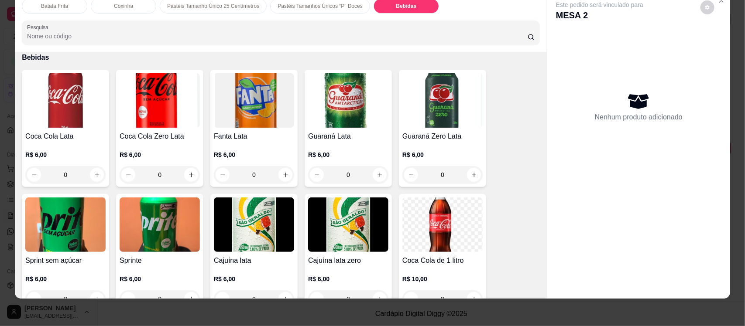
click at [44, 122] on img at bounding box center [65, 100] width 80 height 55
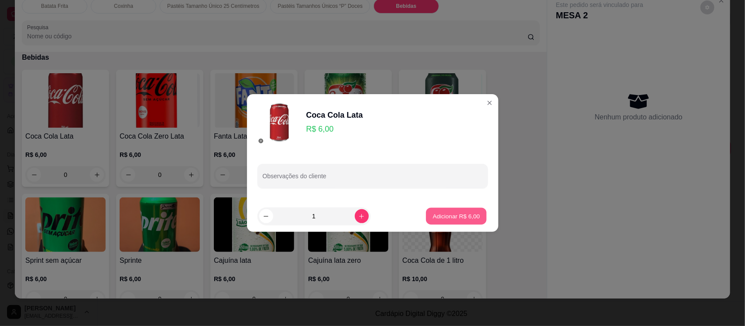
click at [433, 219] on p "Adicionar R$ 6,00" at bounding box center [456, 216] width 47 height 8
type input "1"
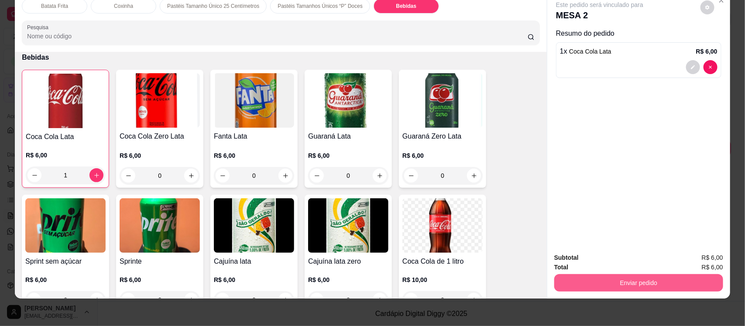
click at [612, 285] on button "Enviar pedido" at bounding box center [638, 282] width 169 height 17
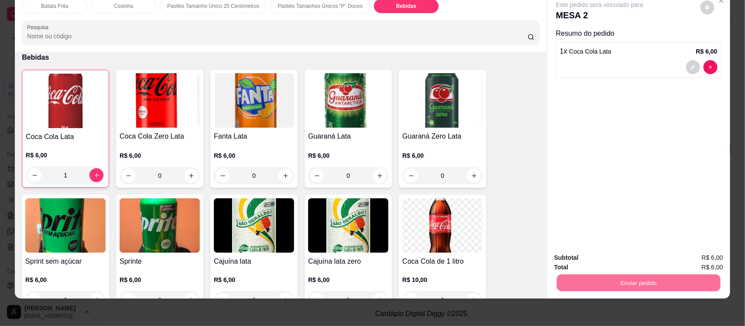
click at [703, 262] on button "Enviar pedido" at bounding box center [700, 262] width 48 height 16
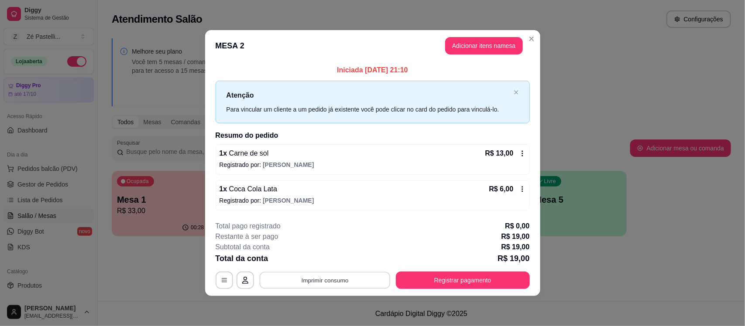
click at [319, 278] on button "Imprimir consumo" at bounding box center [324, 280] width 131 height 17
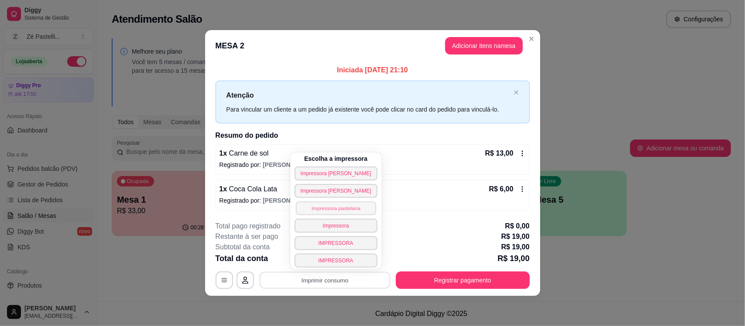
click at [333, 210] on button "Impressora pastelaria" at bounding box center [335, 209] width 80 height 14
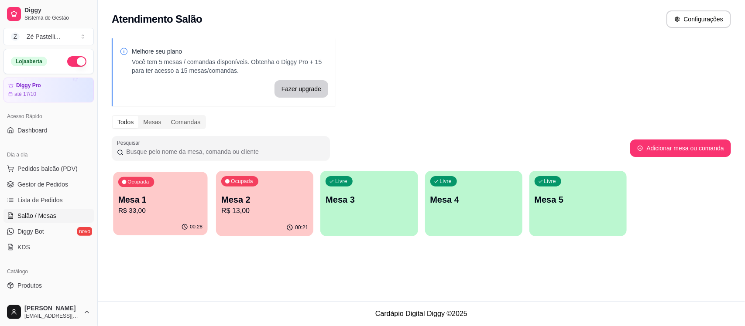
click at [164, 206] on p "R$ 33,00" at bounding box center [160, 211] width 84 height 10
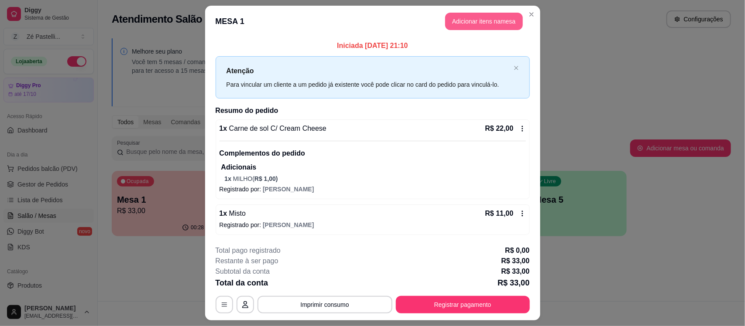
click at [467, 21] on button "Adicionar itens na mesa" at bounding box center [484, 21] width 78 height 17
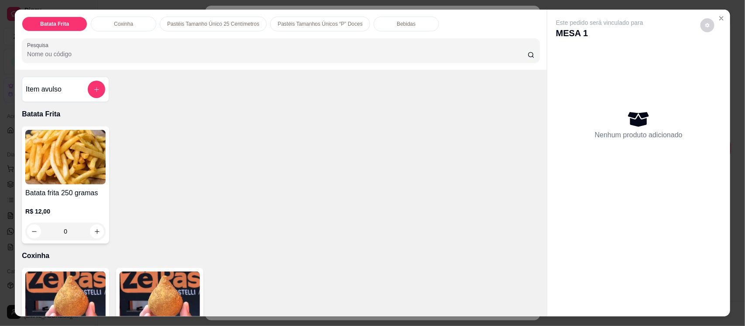
click at [382, 27] on div "Bebidas" at bounding box center [406, 24] width 65 height 15
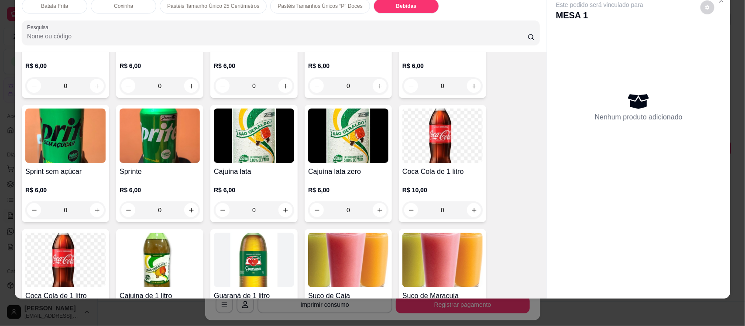
scroll to position [1783, 0]
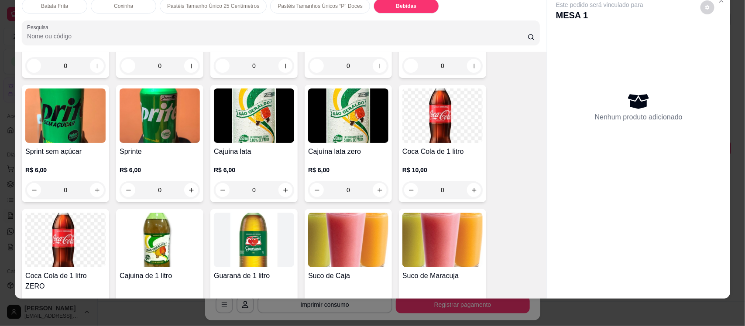
click at [45, 227] on img at bounding box center [65, 240] width 80 height 55
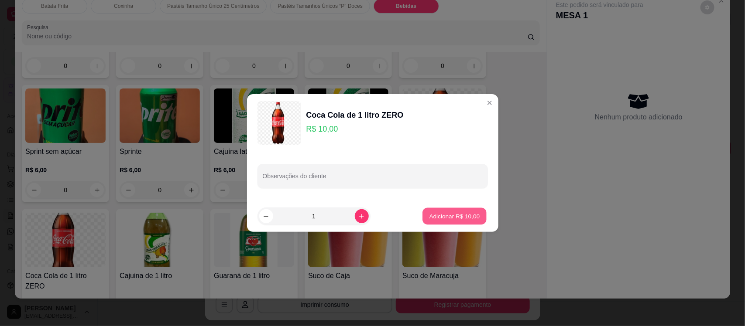
click at [446, 216] on p "Adicionar R$ 10,00" at bounding box center [454, 216] width 51 height 8
type input "1"
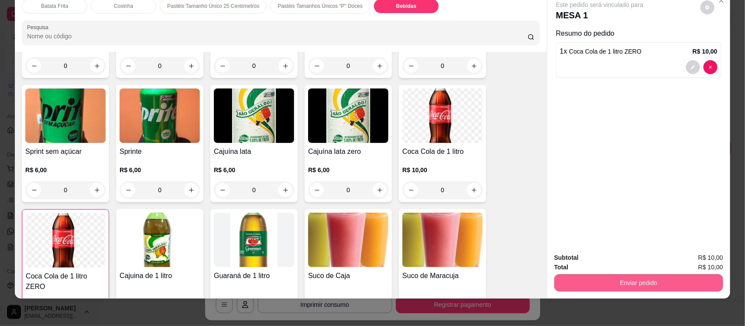
click at [634, 289] on button "Enviar pedido" at bounding box center [638, 282] width 169 height 17
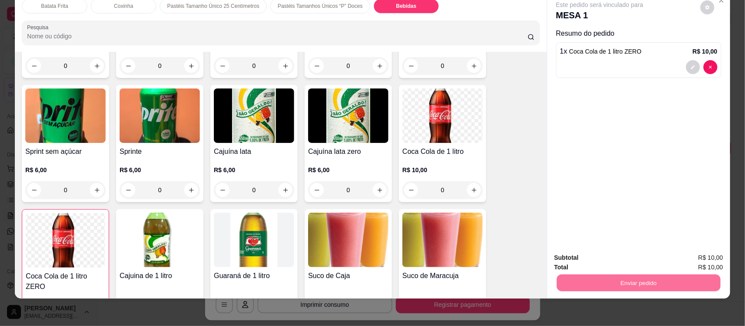
click at [699, 262] on button "Enviar pedido" at bounding box center [700, 262] width 48 height 16
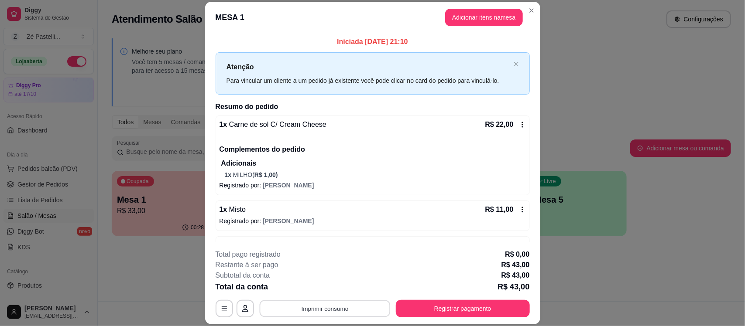
click at [336, 305] on button "Imprimir consumo" at bounding box center [324, 309] width 131 height 17
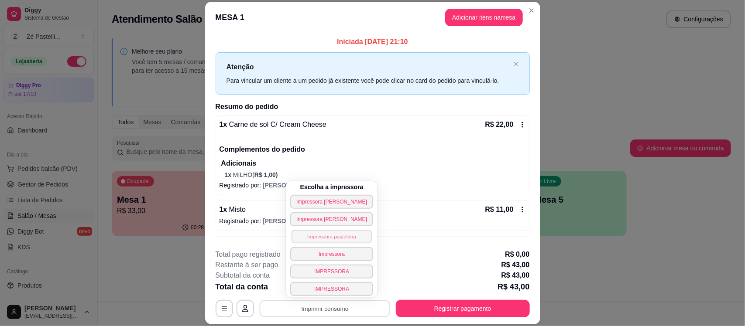
click at [335, 238] on button "Impressora pastelaria" at bounding box center [331, 237] width 80 height 14
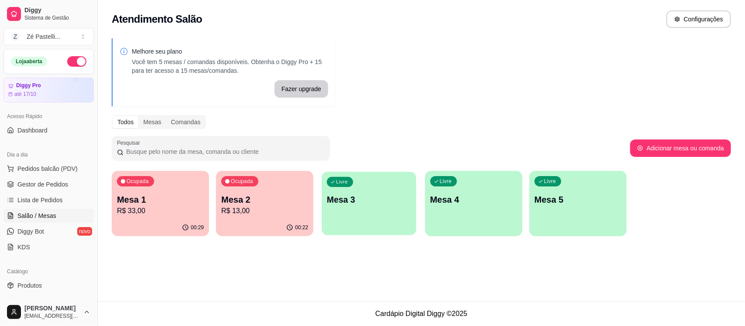
click at [377, 199] on p "Mesa 3" at bounding box center [369, 200] width 84 height 12
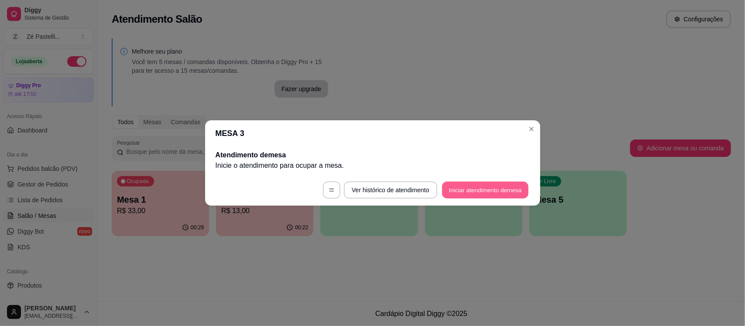
click at [476, 192] on button "Iniciar atendimento de mesa" at bounding box center [485, 190] width 86 height 17
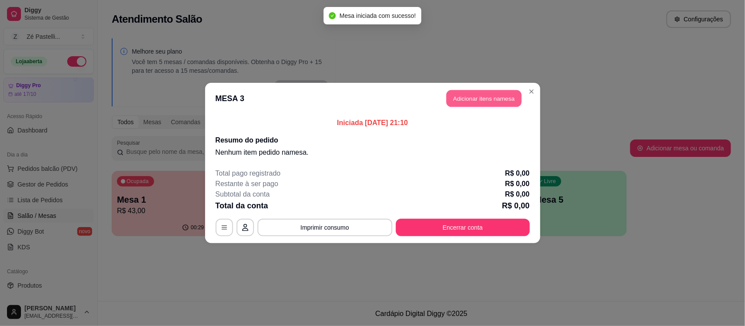
click at [476, 99] on button "Adicionar itens na mesa" at bounding box center [483, 98] width 75 height 17
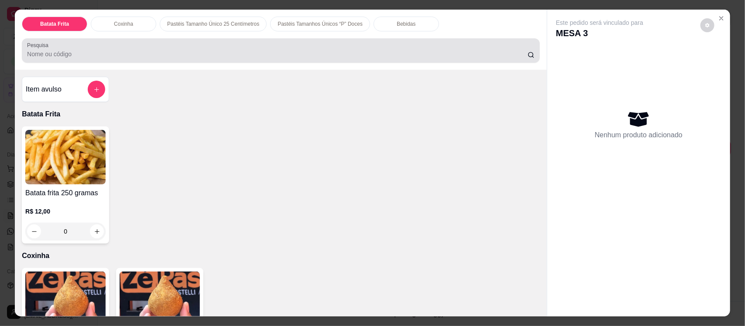
click at [151, 43] on div at bounding box center [280, 50] width 507 height 17
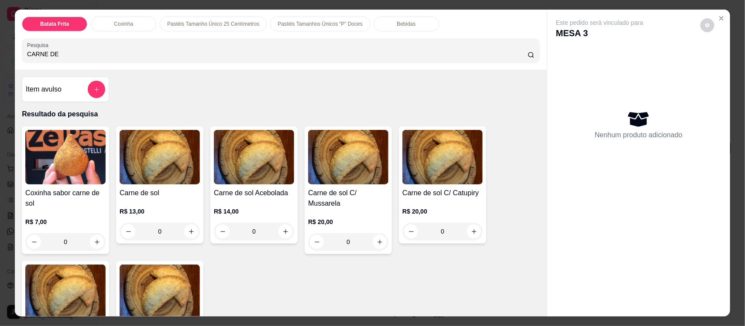
type input "CARNE DE"
click at [328, 185] on div "Carne de sol C/ Mussarela R$ 20,00 0" at bounding box center [348, 191] width 87 height 128
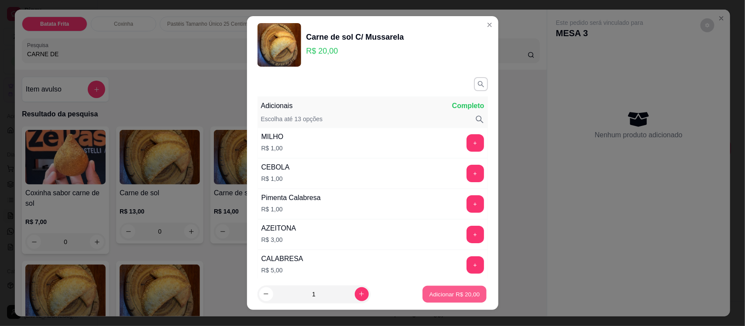
click at [445, 295] on p "Adicionar R$ 20,00" at bounding box center [454, 294] width 51 height 8
type input "1"
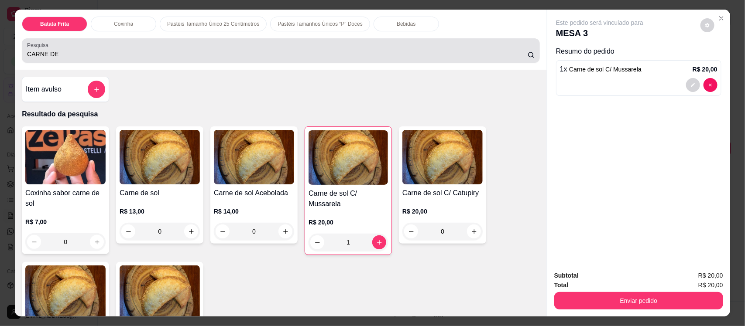
click at [117, 47] on div "CARNE DE" at bounding box center [280, 50] width 507 height 17
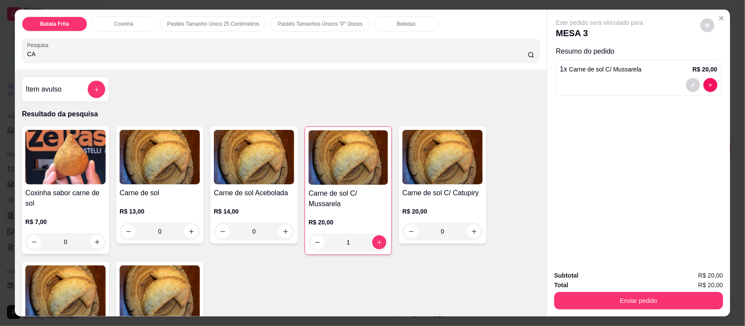
type input "C"
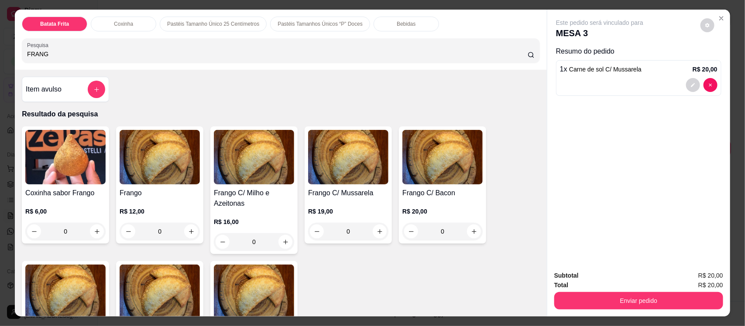
type input "FRANG"
click at [329, 183] on img at bounding box center [348, 157] width 80 height 55
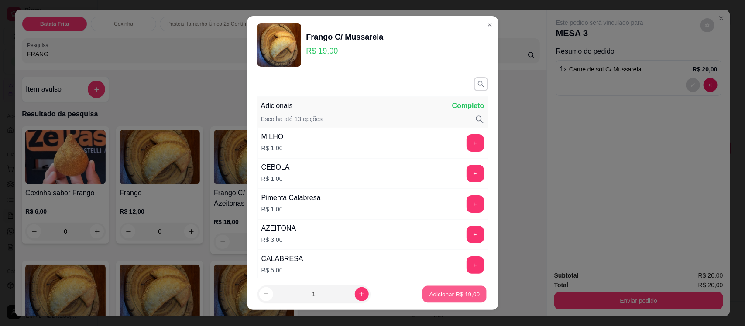
click at [442, 293] on p "Adicionar R$ 19,00" at bounding box center [454, 294] width 51 height 8
type input "1"
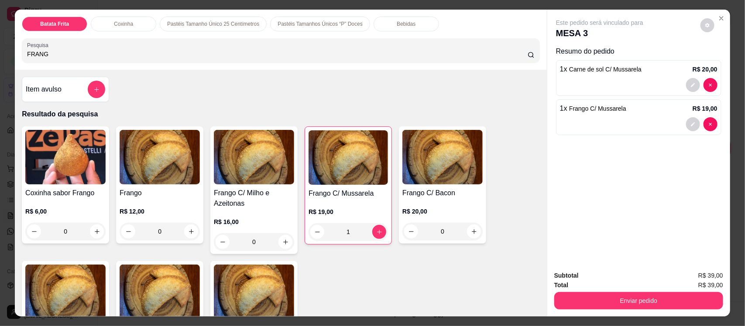
click at [197, 55] on input "FRANG" at bounding box center [277, 54] width 501 height 9
click at [381, 26] on div "Bebidas" at bounding box center [406, 24] width 65 height 15
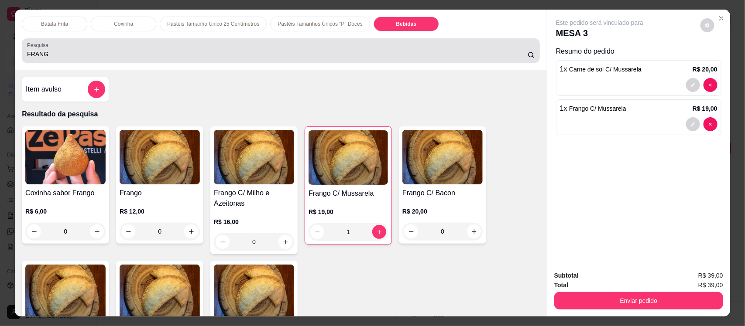
scroll to position [18, 0]
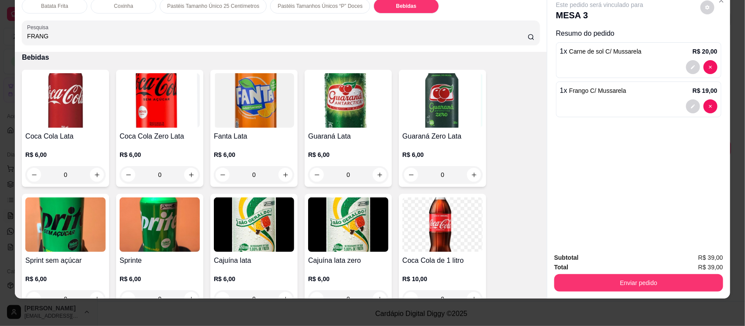
click at [304, 33] on input "FRANG" at bounding box center [277, 36] width 501 height 9
type input "F"
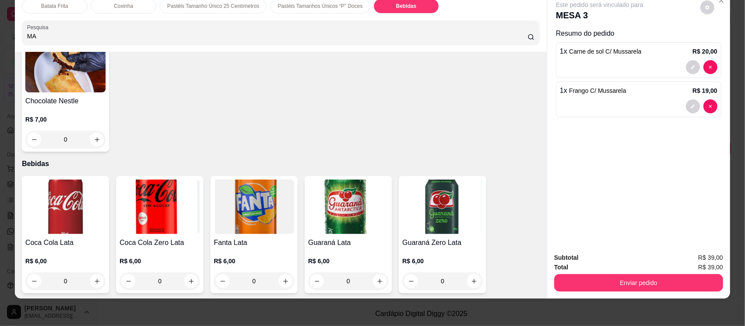
scroll to position [1817, 0]
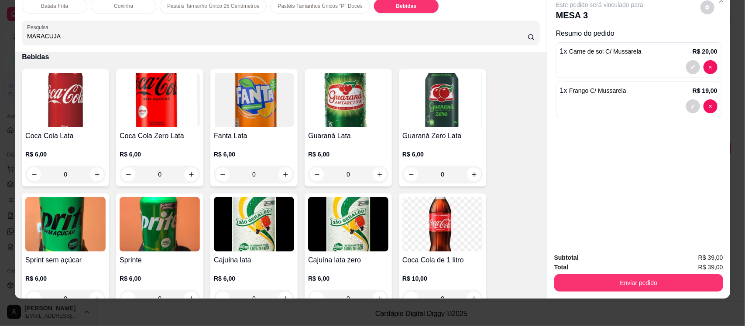
type input "MARACUJA"
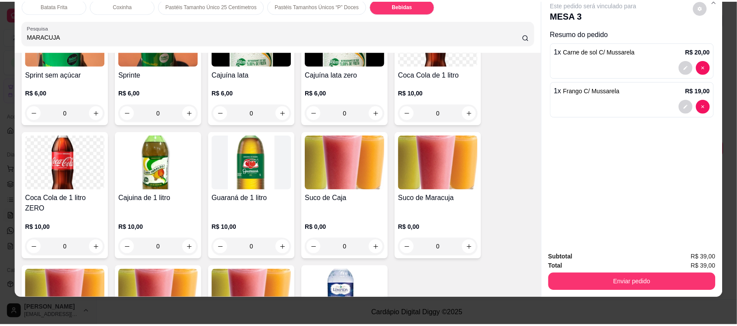
scroll to position [2014, 0]
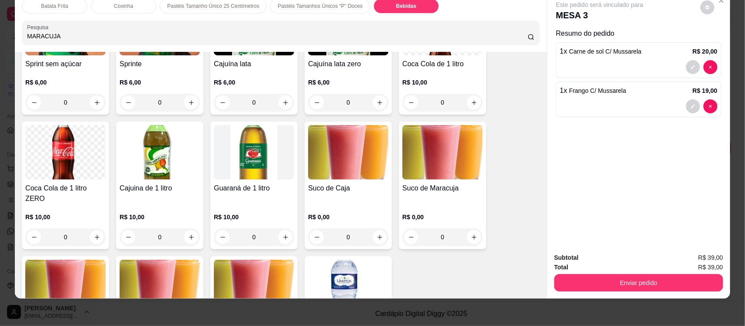
click at [446, 153] on img at bounding box center [442, 152] width 80 height 55
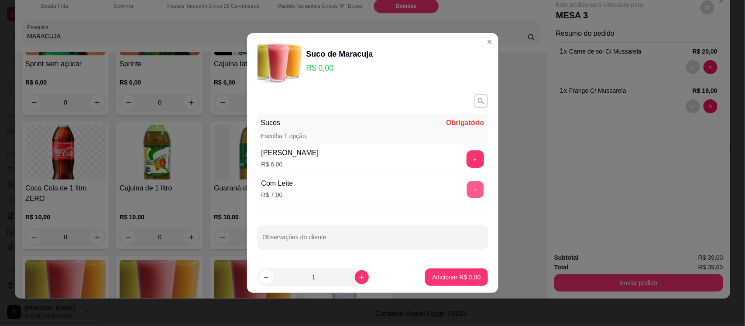
click at [469, 192] on button "+" at bounding box center [474, 190] width 17 height 17
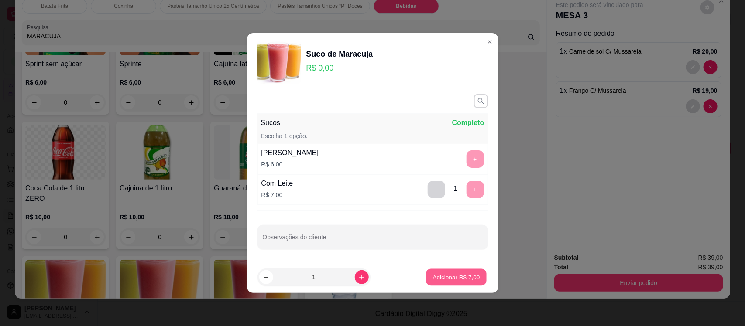
click at [463, 281] on p "Adicionar R$ 7,00" at bounding box center [456, 277] width 47 height 8
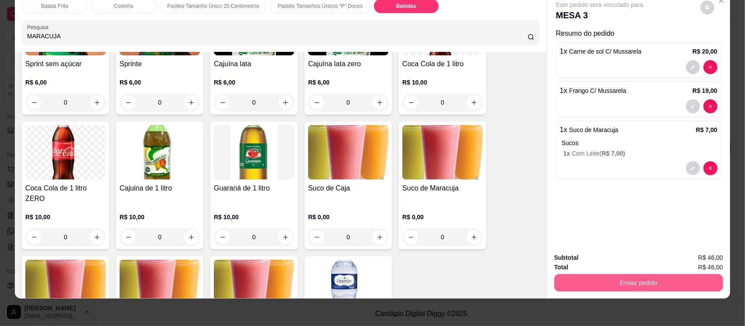
click at [636, 289] on button "Enviar pedido" at bounding box center [638, 282] width 169 height 17
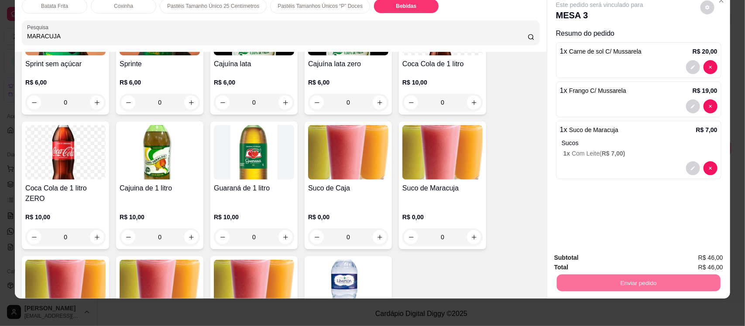
click at [718, 266] on button "Enviar pedido" at bounding box center [699, 262] width 49 height 17
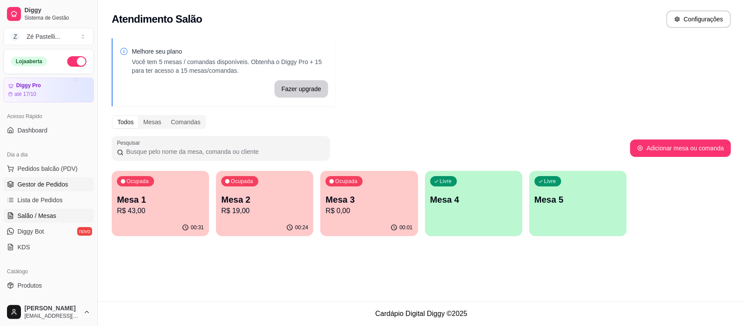
click at [43, 184] on span "Gestor de Pedidos" at bounding box center [42, 184] width 51 height 9
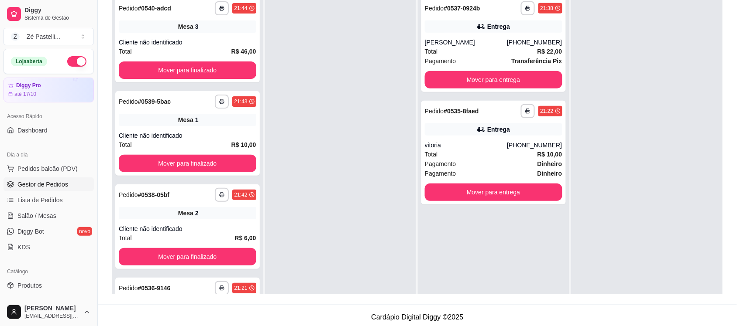
scroll to position [131, 0]
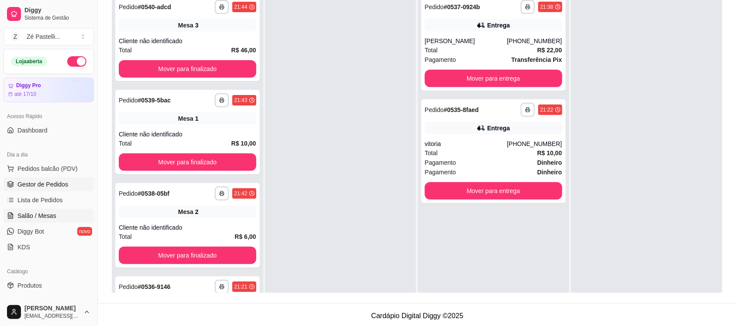
click at [46, 215] on span "Salão / Mesas" at bounding box center [36, 216] width 39 height 9
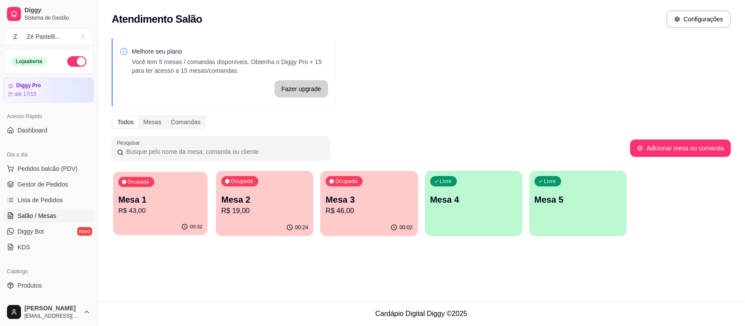
click at [179, 217] on div "Ocupada Mesa 1 R$ 43,00" at bounding box center [160, 195] width 94 height 47
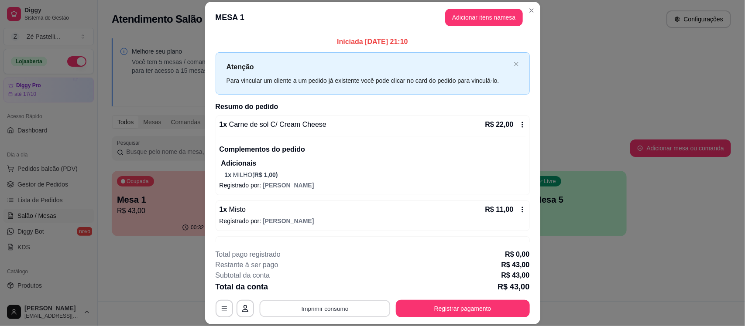
click at [319, 308] on button "Imprimir consumo" at bounding box center [324, 309] width 131 height 17
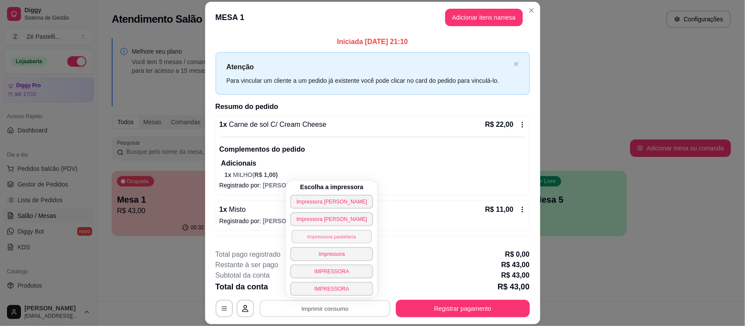
click at [327, 240] on button "Impressora pastelaria" at bounding box center [331, 237] width 80 height 14
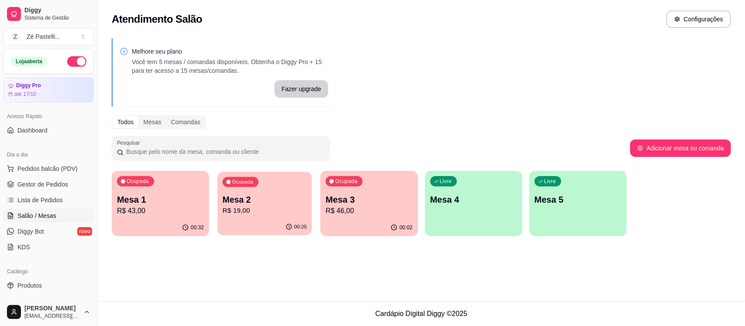
click at [258, 195] on p "Mesa 2" at bounding box center [265, 200] width 84 height 12
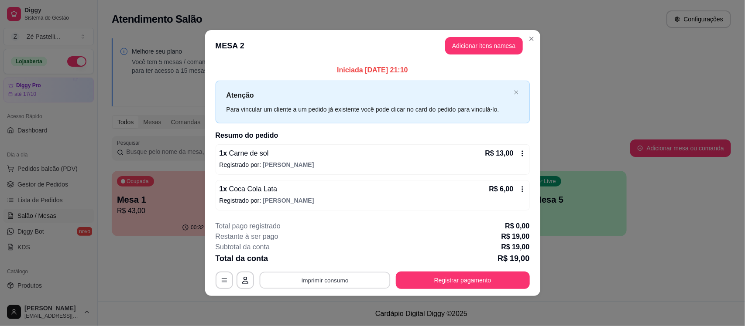
click at [300, 277] on button "Imprimir consumo" at bounding box center [324, 280] width 131 height 17
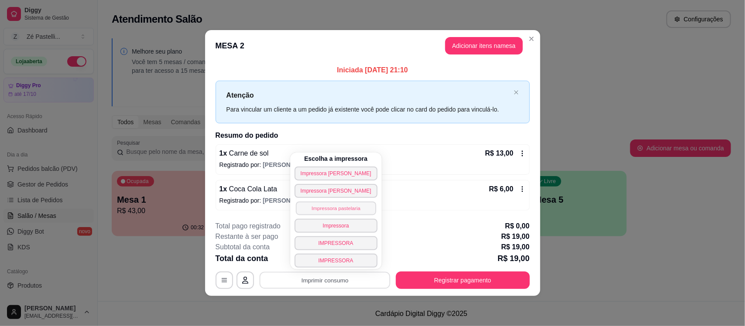
click at [321, 210] on button "Impressora pastelaria" at bounding box center [335, 209] width 80 height 14
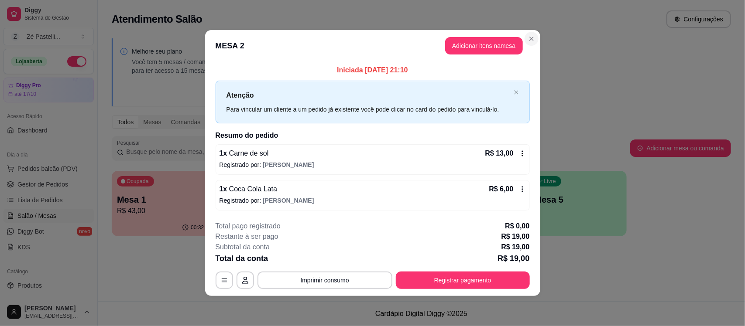
click at [42, 251] on div "**********" at bounding box center [372, 163] width 745 height 326
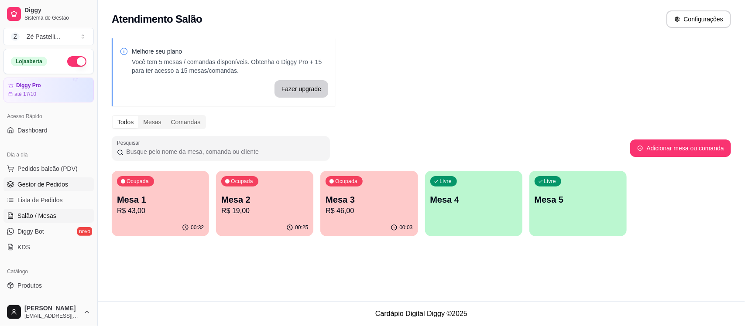
click at [45, 188] on span "Gestor de Pedidos" at bounding box center [42, 184] width 51 height 9
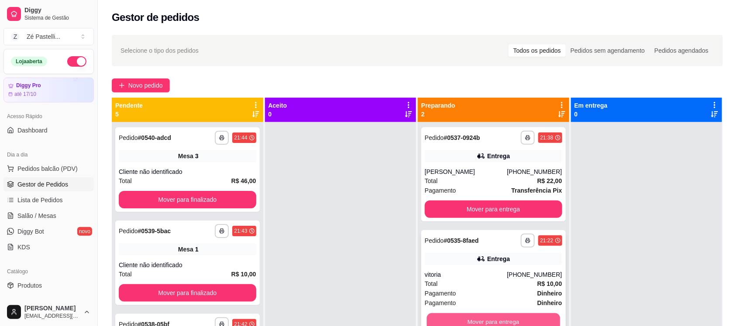
click at [477, 322] on button "Mover para entrega" at bounding box center [493, 322] width 133 height 17
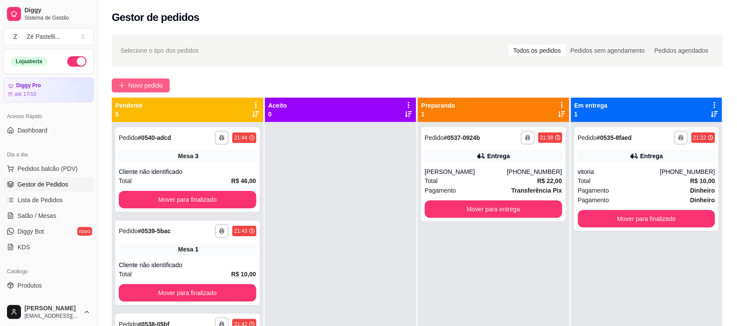
click at [129, 82] on span "Novo pedido" at bounding box center [145, 86] width 34 height 10
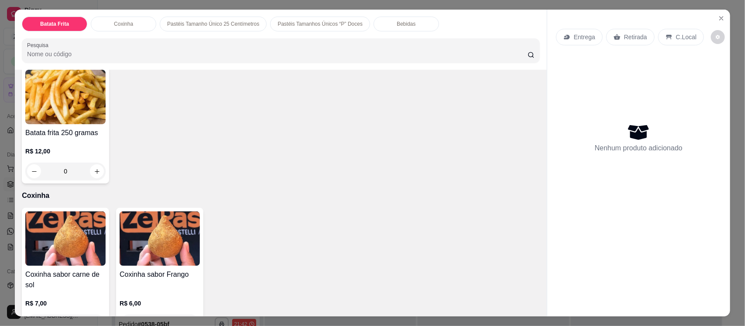
scroll to position [87, 0]
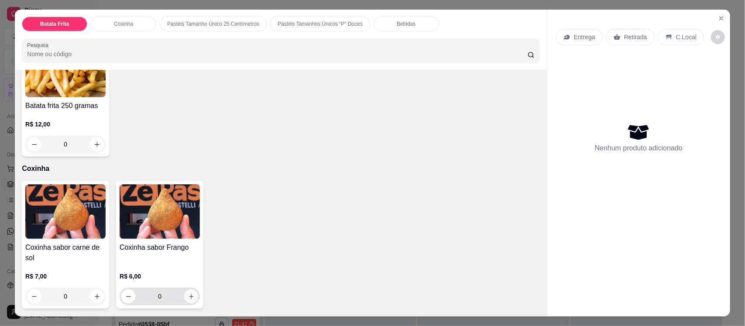
click at [188, 302] on button "increase-product-quantity" at bounding box center [191, 297] width 14 height 14
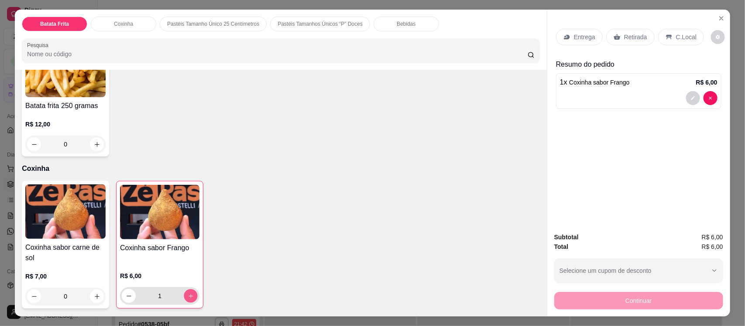
click at [188, 302] on button "increase-product-quantity" at bounding box center [191, 297] width 14 height 14
type input "4"
click at [720, 18] on icon "Close" at bounding box center [721, 18] width 7 height 7
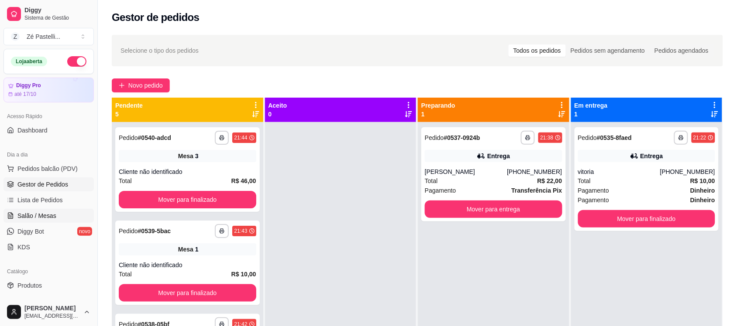
click at [27, 217] on span "Salão / Mesas" at bounding box center [36, 216] width 39 height 9
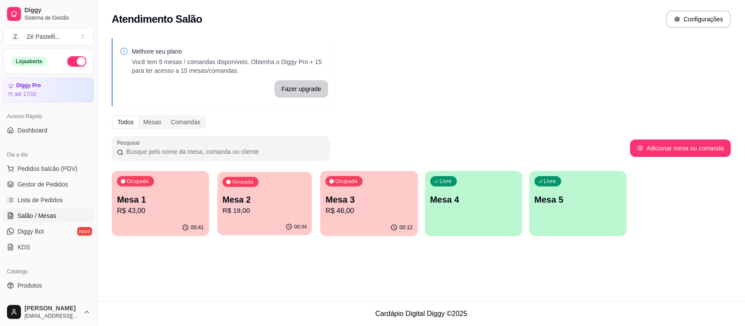
click at [257, 213] on p "R$ 19,00" at bounding box center [265, 211] width 84 height 10
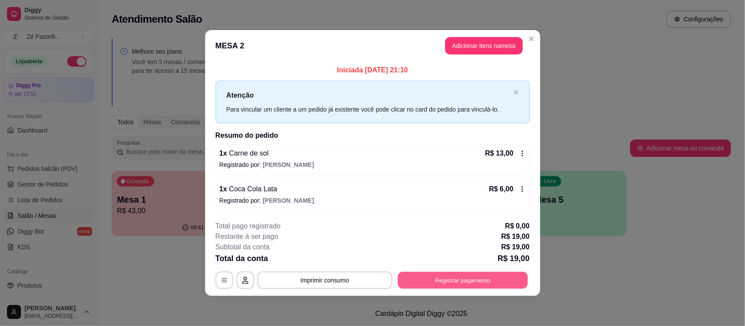
click at [452, 285] on button "Registrar pagamento" at bounding box center [463, 280] width 130 height 17
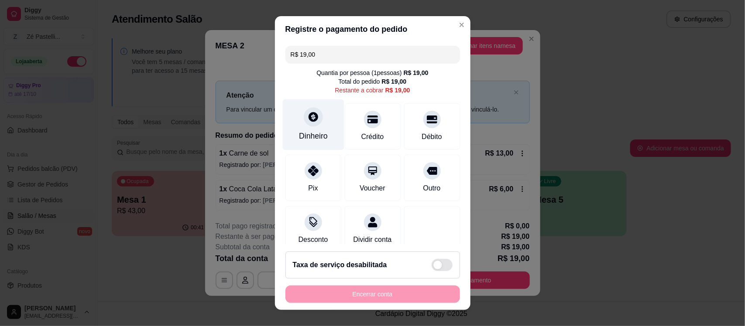
click at [313, 127] on div "Dinheiro" at bounding box center [313, 124] width 62 height 51
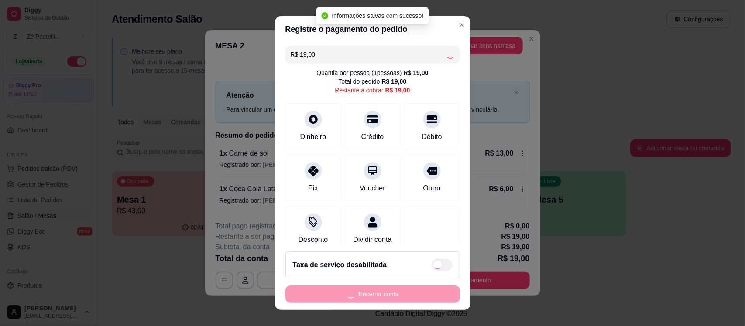
type input "R$ 0,00"
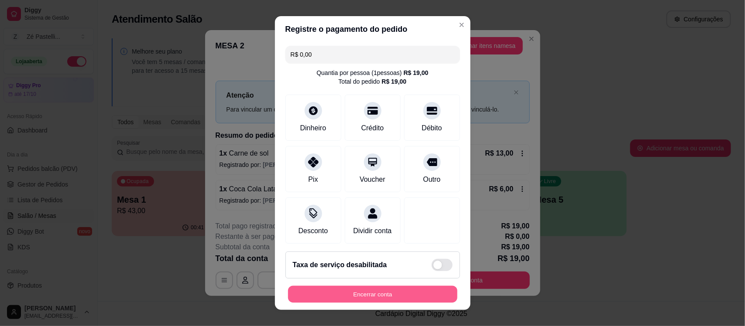
click at [379, 302] on button "Encerrar conta" at bounding box center [372, 294] width 169 height 17
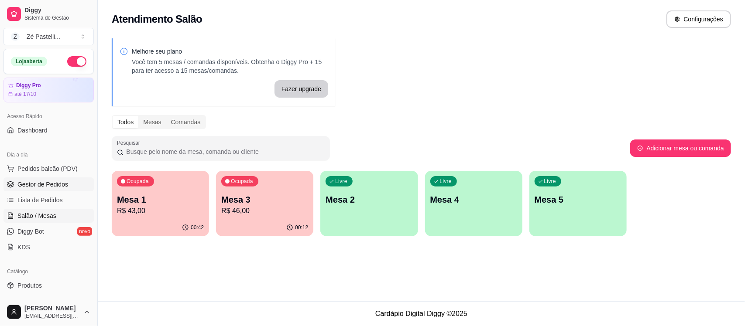
click at [48, 185] on span "Gestor de Pedidos" at bounding box center [42, 184] width 51 height 9
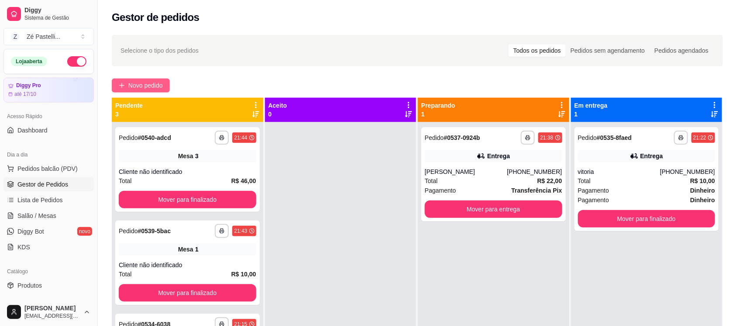
click at [140, 82] on span "Novo pedido" at bounding box center [145, 86] width 34 height 10
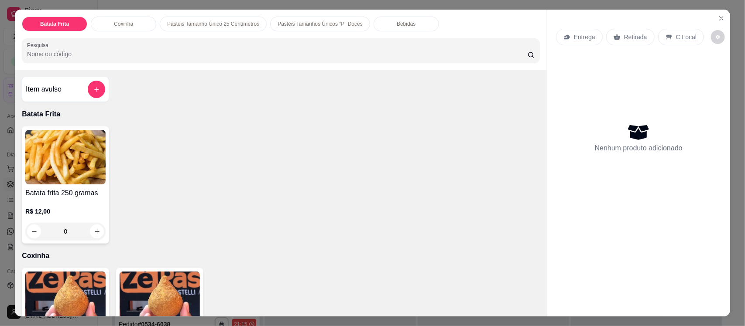
click at [158, 292] on img at bounding box center [160, 299] width 80 height 55
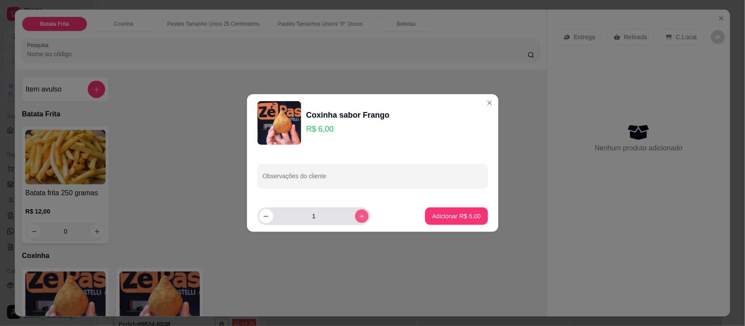
click at [359, 218] on icon "increase-product-quantity" at bounding box center [361, 216] width 4 height 4
click at [359, 218] on icon "increase-product-quantity" at bounding box center [361, 216] width 5 height 5
type input "4"
click at [434, 219] on p "Adicionar R$ 24,00" at bounding box center [454, 216] width 51 height 8
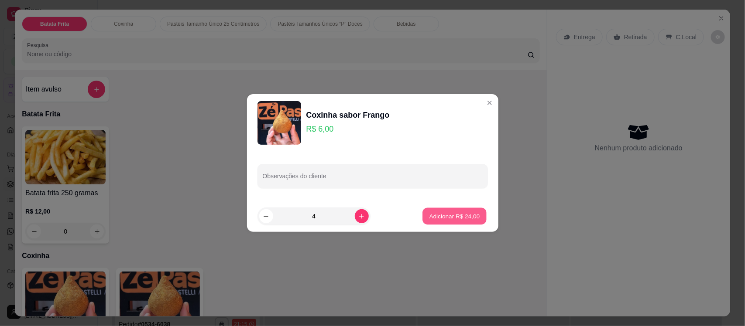
type input "4"
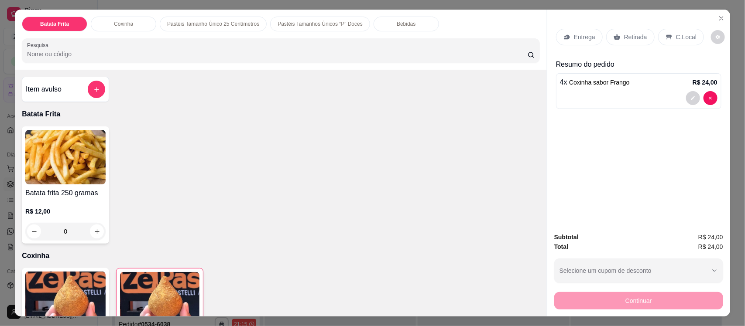
click at [381, 21] on div "Bebidas" at bounding box center [406, 24] width 65 height 15
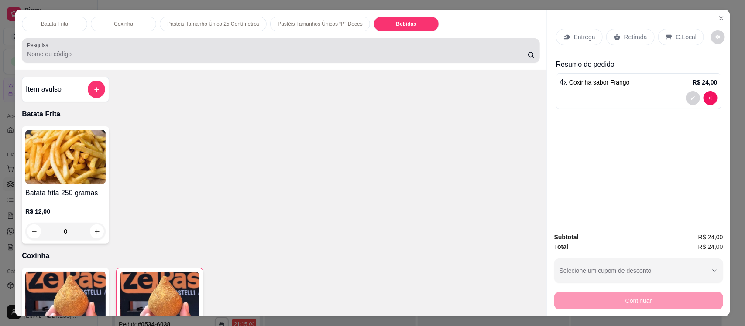
scroll to position [18, 0]
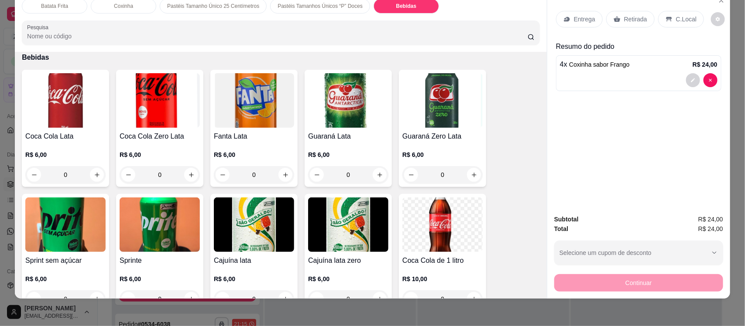
click at [164, 237] on img at bounding box center [160, 225] width 80 height 55
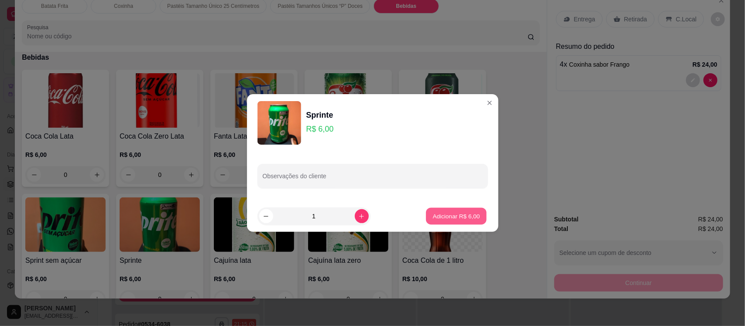
click at [453, 214] on p "Adicionar R$ 6,00" at bounding box center [456, 216] width 47 height 8
type input "1"
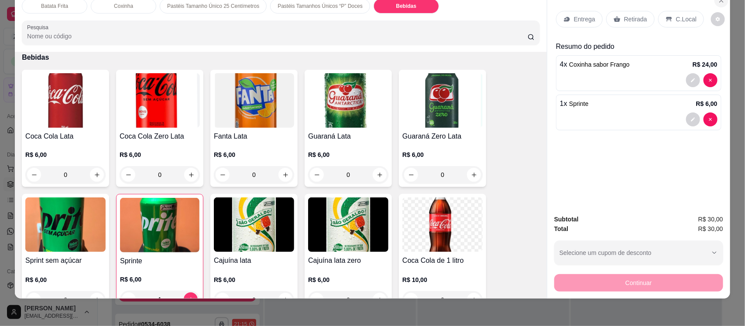
click at [718, 3] on icon "Close" at bounding box center [721, 0] width 7 height 7
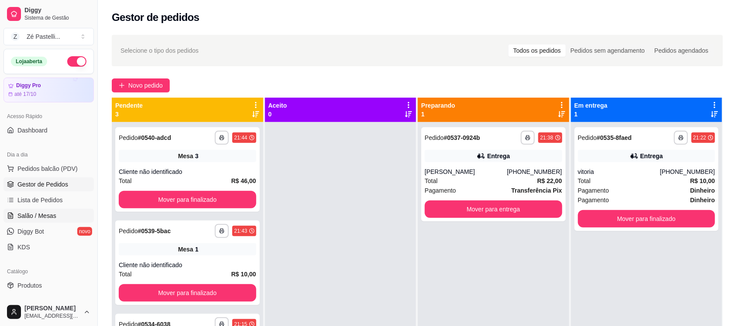
click at [28, 215] on span "Salão / Mesas" at bounding box center [36, 216] width 39 height 9
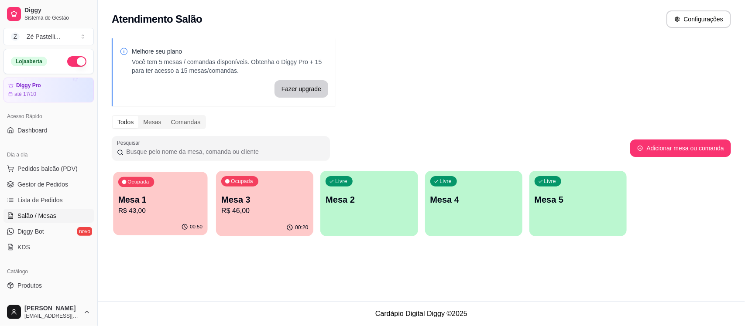
click at [151, 209] on p "R$ 43,00" at bounding box center [160, 211] width 84 height 10
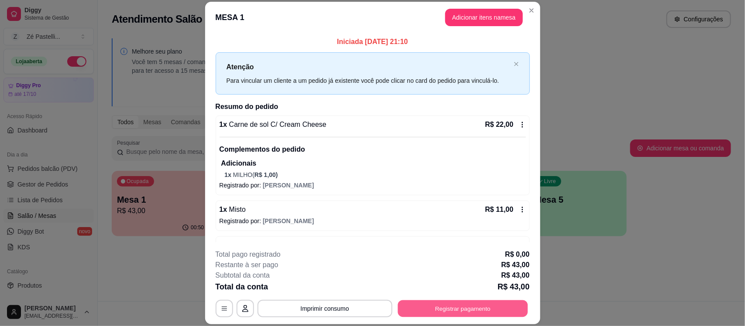
click at [422, 309] on button "Registrar pagamento" at bounding box center [463, 309] width 130 height 17
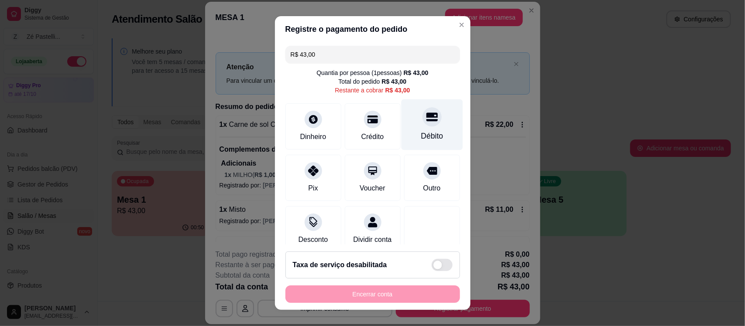
click at [421, 131] on div "Débito" at bounding box center [432, 136] width 22 height 11
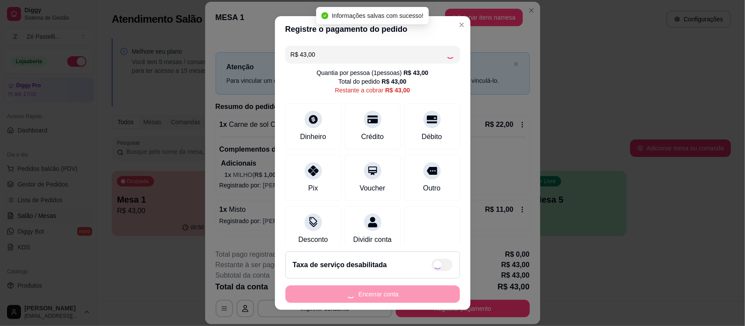
type input "R$ 0,00"
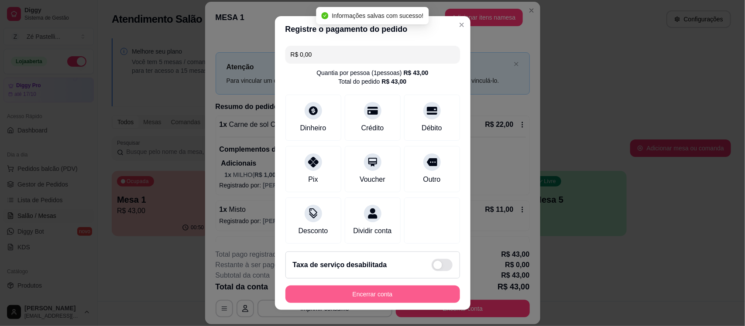
click at [387, 295] on button "Encerrar conta" at bounding box center [372, 294] width 175 height 17
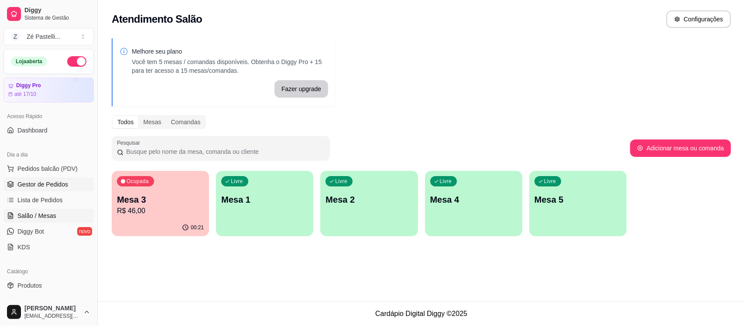
click at [50, 186] on span "Gestor de Pedidos" at bounding box center [42, 184] width 51 height 9
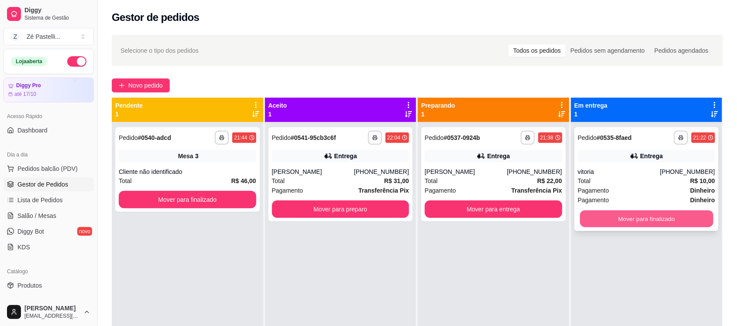
click at [621, 221] on button "Mover para finalizado" at bounding box center [645, 219] width 133 height 17
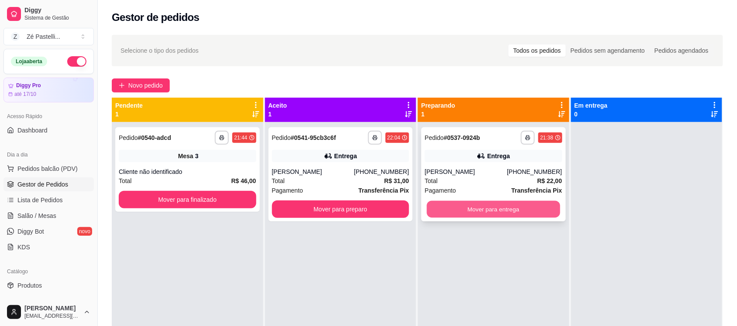
click at [514, 212] on button "Mover para entrega" at bounding box center [493, 209] width 133 height 17
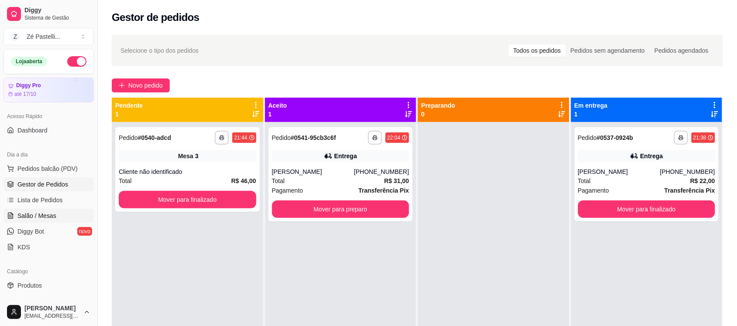
click at [22, 219] on span "Salão / Mesas" at bounding box center [36, 216] width 39 height 9
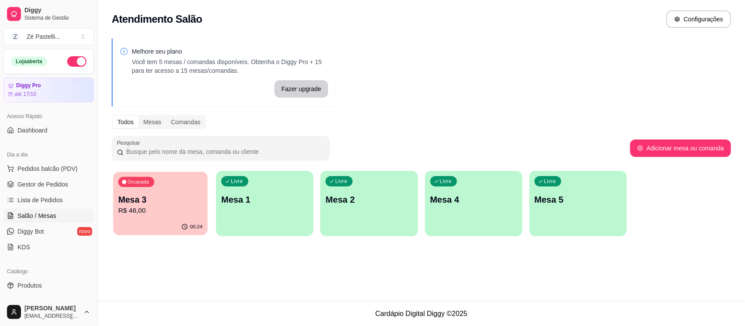
click at [147, 208] on p "R$ 46,00" at bounding box center [160, 211] width 84 height 10
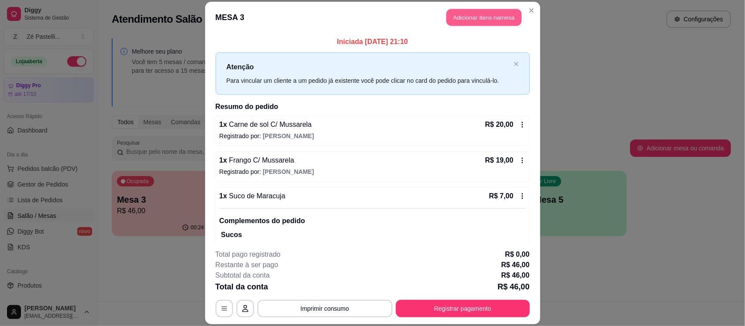
click at [489, 16] on button "Adicionar itens na mesa" at bounding box center [483, 17] width 75 height 17
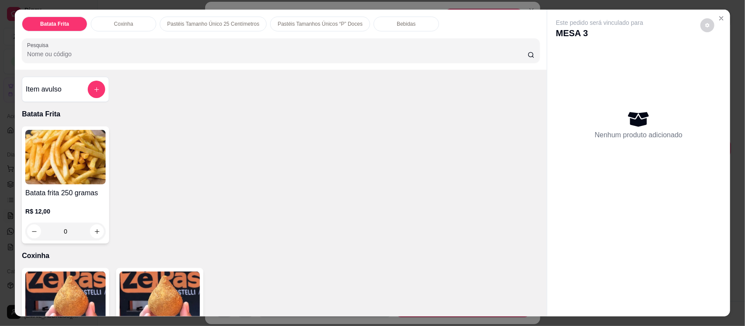
click at [390, 20] on div "Bebidas" at bounding box center [406, 24] width 65 height 15
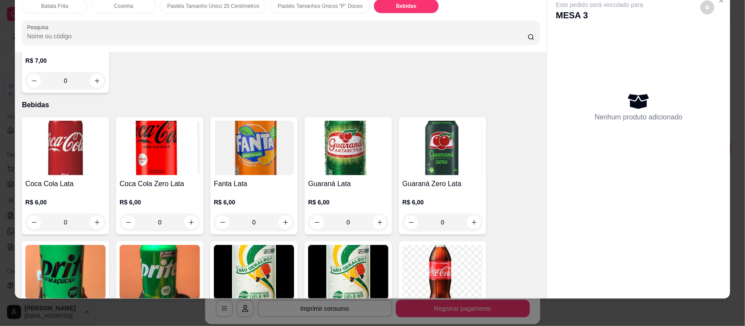
scroll to position [1609, 0]
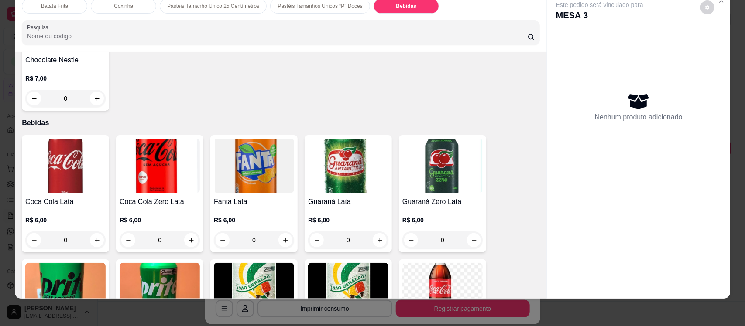
click at [547, 295] on div "Este pedido será vinculado para MESA 3 Nenhum produto adicionado" at bounding box center [638, 145] width 183 height 307
click at [539, 293] on div "Batata Frita Coxinha Pastéis Tamanho Único 25 Centímetros Pastéis Tamanhos Únic…" at bounding box center [372, 145] width 715 height 307
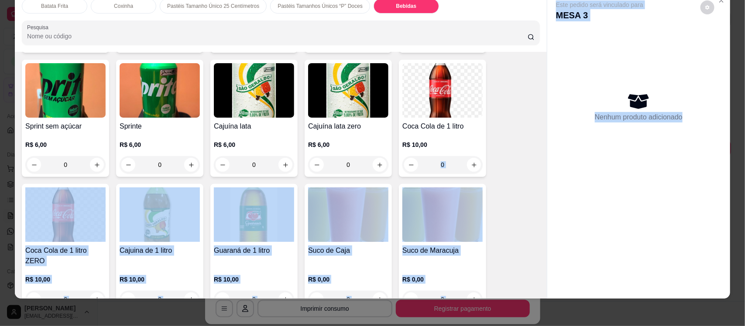
scroll to position [1831, 0]
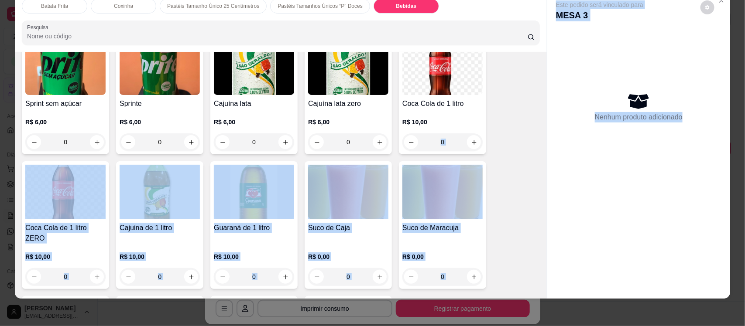
click at [578, 246] on div "Este pedido será vinculado para MESA 3 Nenhum produto adicionado" at bounding box center [638, 138] width 183 height 293
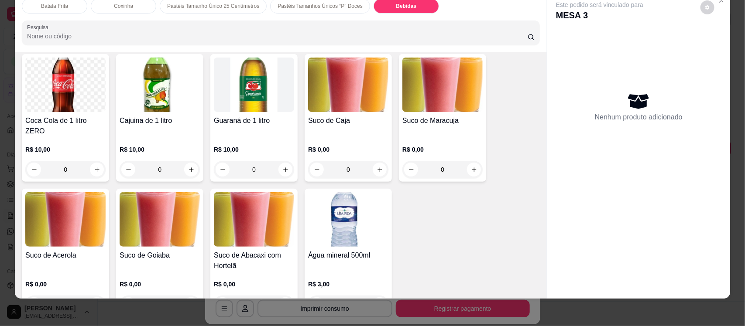
scroll to position [1953, 0]
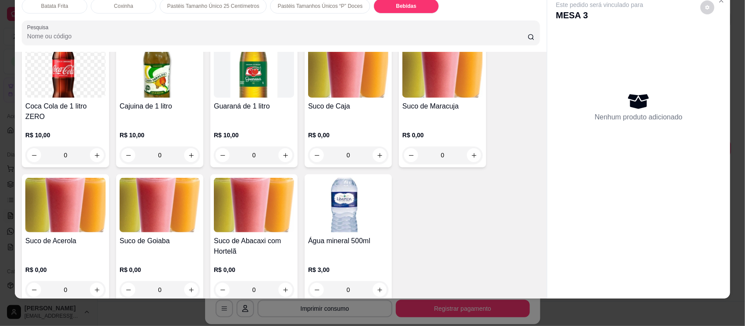
click at [361, 214] on img at bounding box center [348, 205] width 80 height 55
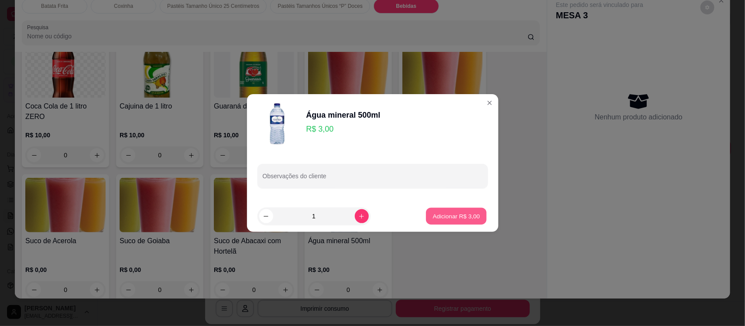
click at [443, 216] on p "Adicionar R$ 3,00" at bounding box center [456, 216] width 47 height 8
type input "1"
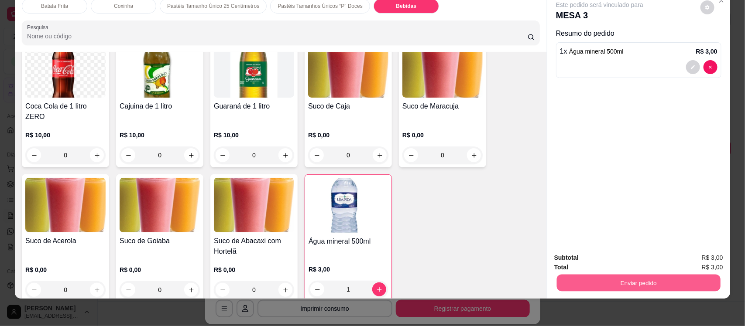
click at [594, 278] on button "Enviar pedido" at bounding box center [639, 282] width 164 height 17
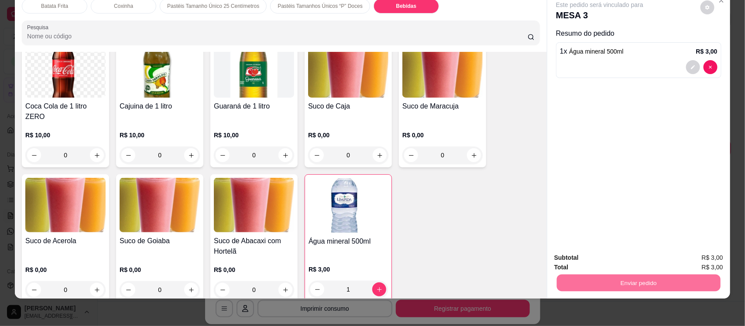
click at [712, 257] on button "Enviar pedido" at bounding box center [700, 262] width 48 height 16
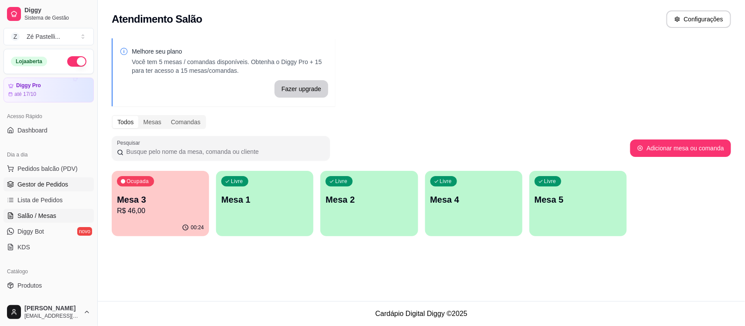
click at [43, 182] on span "Gestor de Pedidos" at bounding box center [42, 184] width 51 height 9
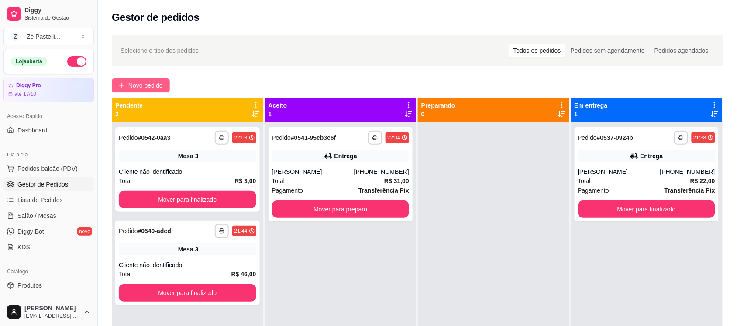
click at [143, 82] on span "Novo pedido" at bounding box center [145, 86] width 34 height 10
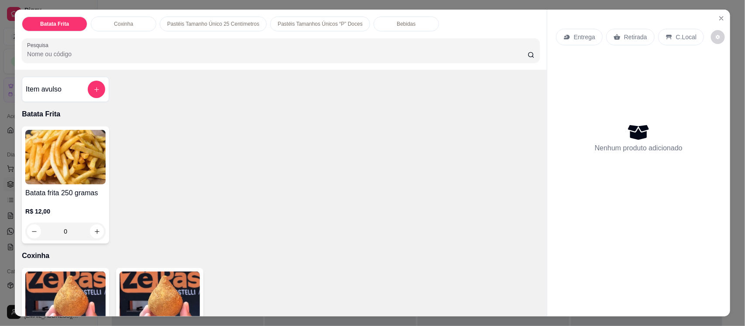
click at [175, 287] on img at bounding box center [160, 299] width 80 height 55
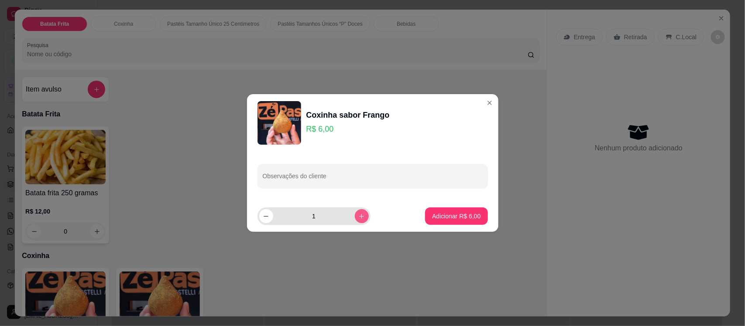
click at [358, 215] on icon "increase-product-quantity" at bounding box center [361, 216] width 7 height 7
type input "4"
click at [440, 222] on button "Adicionar R$ 24,00" at bounding box center [455, 216] width 64 height 17
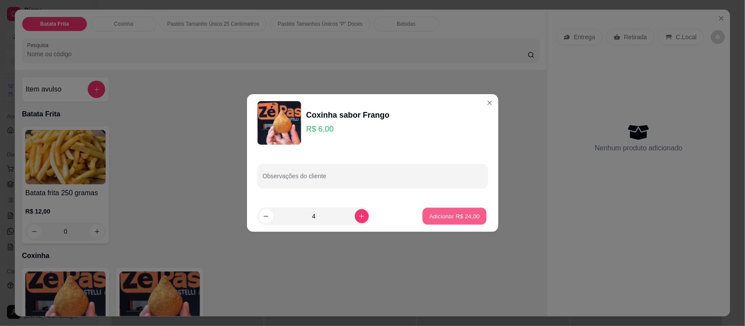
type input "4"
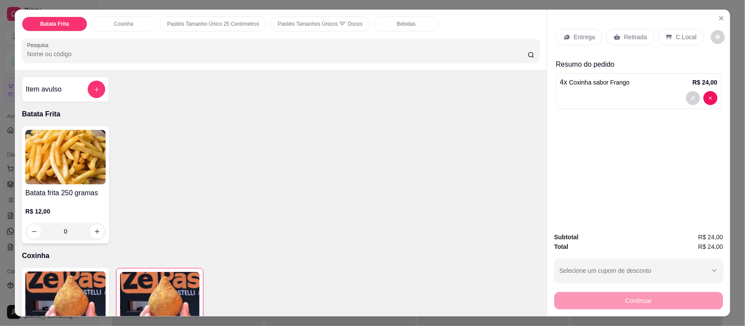
click at [397, 24] on p "Bebidas" at bounding box center [406, 24] width 19 height 7
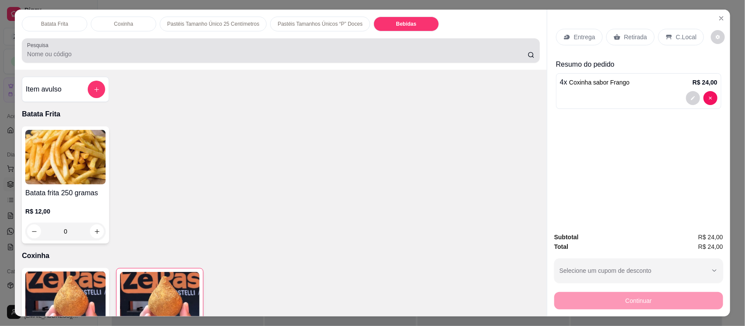
scroll to position [18, 0]
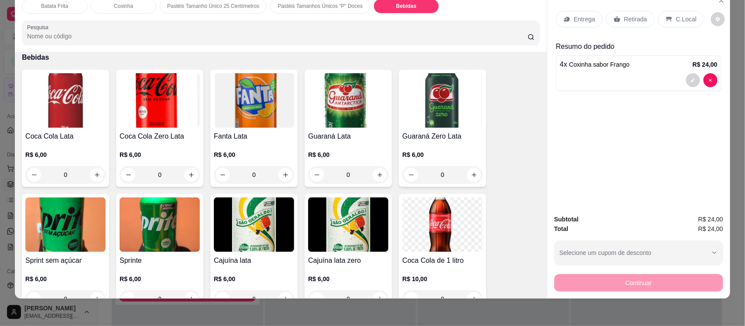
click at [163, 242] on img at bounding box center [160, 225] width 80 height 55
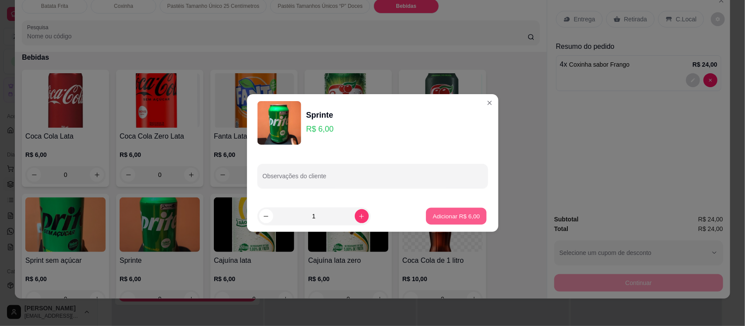
click at [439, 208] on button "Adicionar R$ 6,00" at bounding box center [456, 216] width 61 height 17
type input "1"
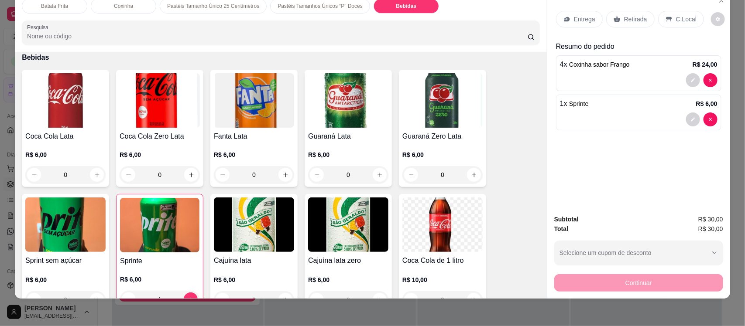
click at [576, 21] on p "Entrega" at bounding box center [584, 19] width 21 height 9
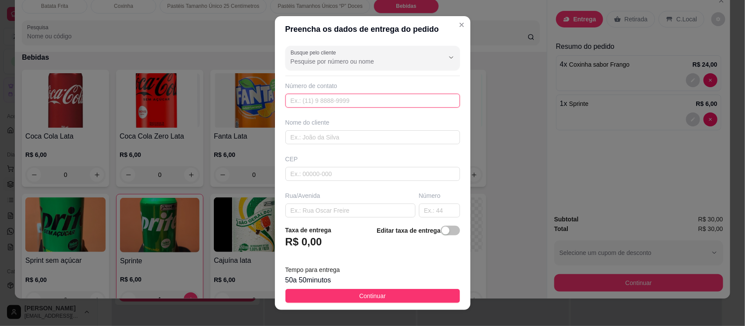
click at [346, 106] on input "text" at bounding box center [372, 101] width 175 height 14
type input "[PHONE_NUMBER]"
click at [332, 137] on input "text" at bounding box center [372, 137] width 175 height 14
type input "ALCIONE"
click at [343, 215] on input "text" at bounding box center [350, 211] width 130 height 14
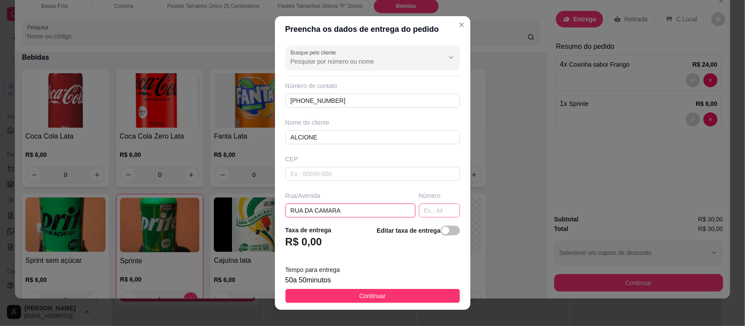
type input "RUA DA CAMARA"
click at [422, 213] on input "text" at bounding box center [439, 211] width 41 height 14
type input "116"
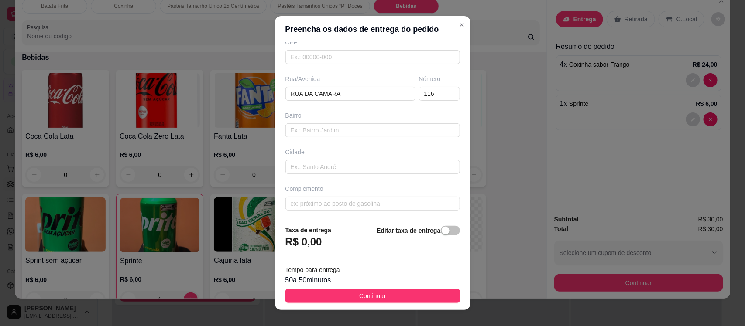
scroll to position [119, 0]
click at [370, 202] on input "text" at bounding box center [372, 202] width 175 height 14
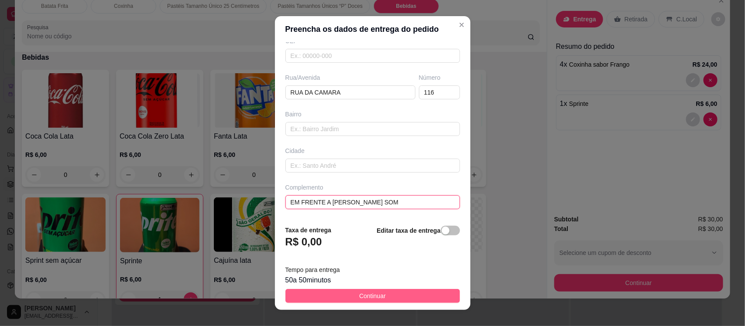
type input "EM FRENTE A [PERSON_NAME] SOM"
click at [359, 295] on span "Continuar" at bounding box center [372, 296] width 27 height 10
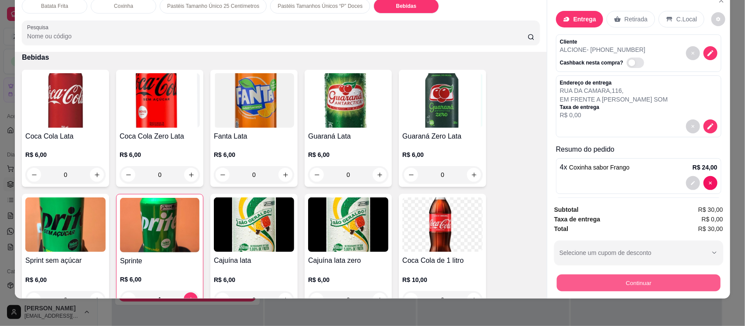
click at [607, 286] on button "Continuar" at bounding box center [639, 282] width 164 height 17
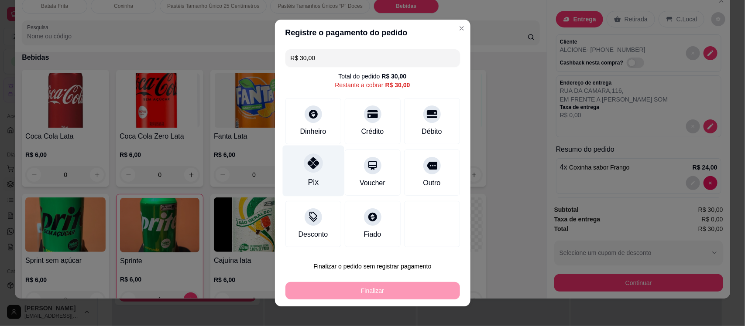
click at [308, 151] on div "Pix" at bounding box center [313, 171] width 62 height 51
type input "R$ 0,00"
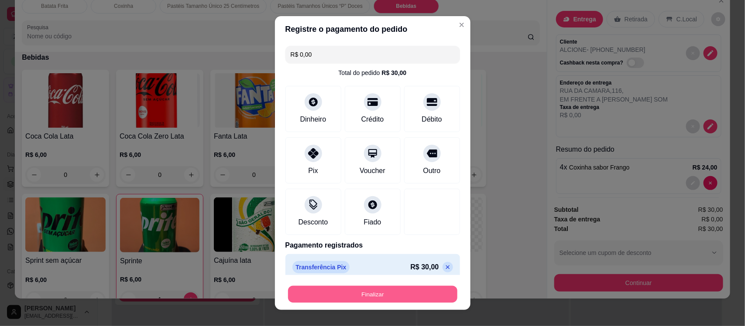
click at [344, 296] on button "Finalizar" at bounding box center [372, 294] width 169 height 17
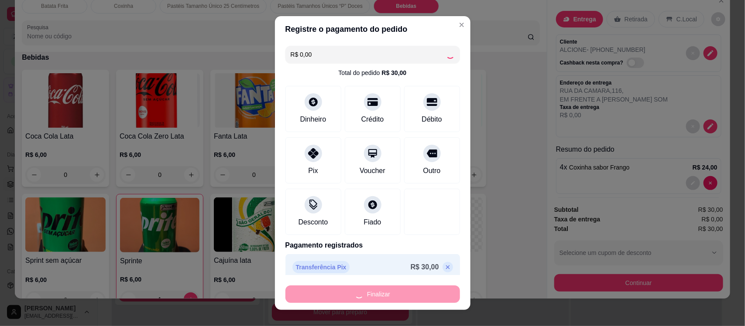
type input "0"
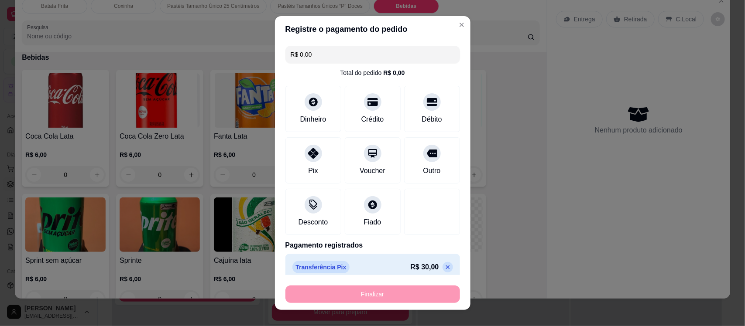
type input "-R$ 30,00"
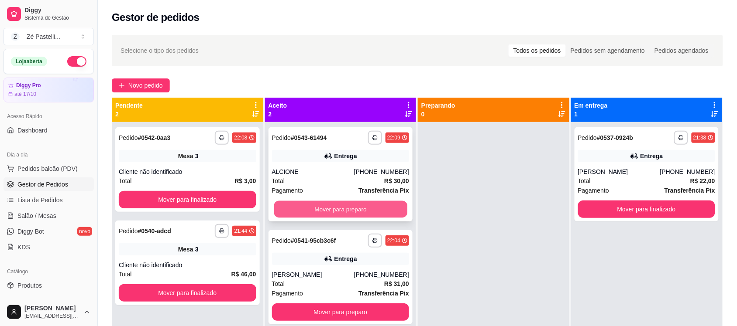
click at [321, 216] on button "Mover para preparo" at bounding box center [340, 209] width 133 height 17
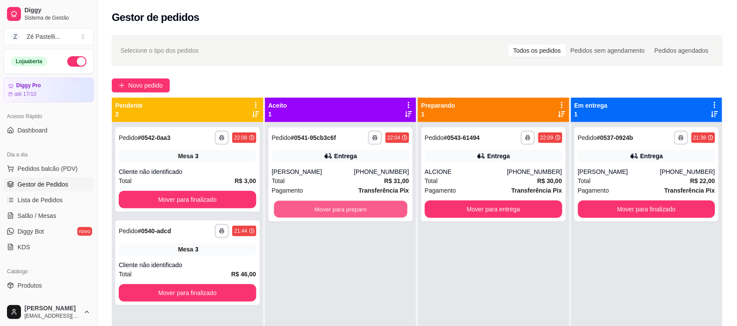
click at [321, 216] on button "Mover para preparo" at bounding box center [340, 209] width 133 height 17
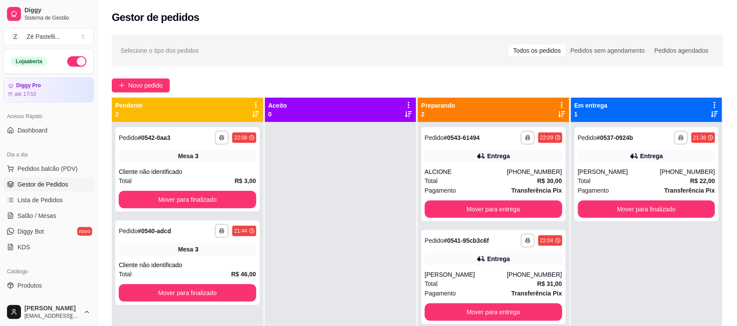
click at [321, 216] on div at bounding box center [340, 285] width 151 height 326
click at [24, 216] on span "Salão / Mesas" at bounding box center [36, 216] width 39 height 9
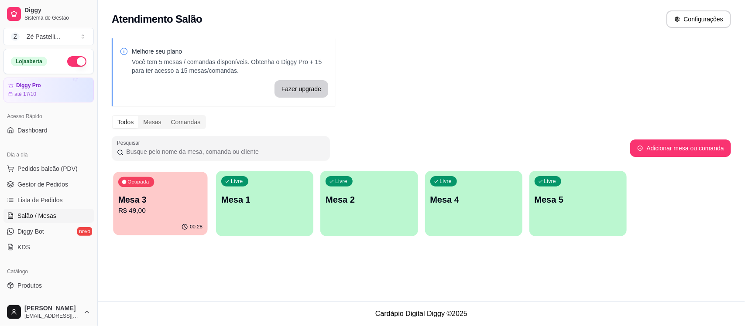
click at [138, 210] on p "R$ 49,00" at bounding box center [160, 211] width 84 height 10
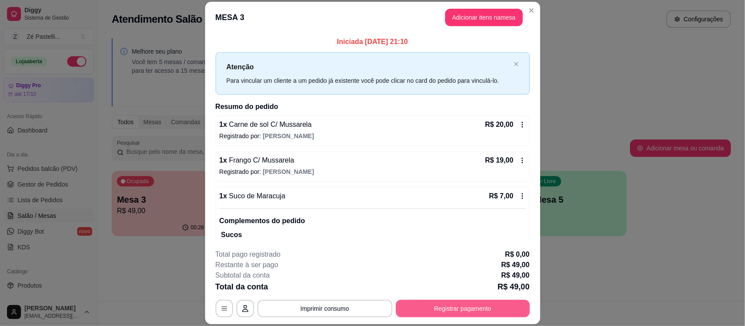
click at [447, 308] on button "Registrar pagamento" at bounding box center [463, 308] width 134 height 17
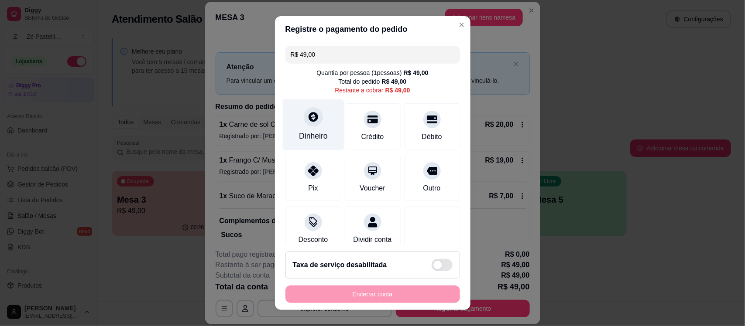
click at [310, 125] on div at bounding box center [313, 117] width 19 height 19
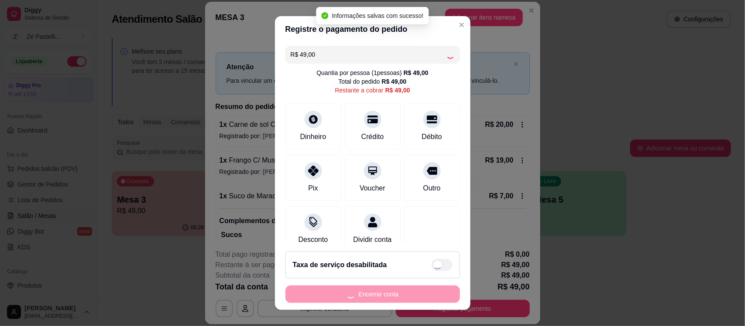
type input "R$ 0,00"
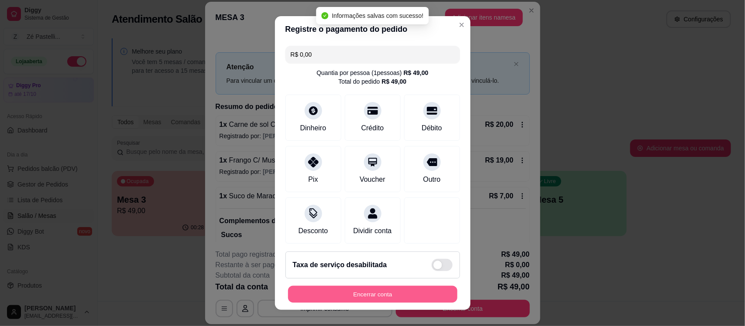
click at [384, 295] on button "Encerrar conta" at bounding box center [372, 294] width 169 height 17
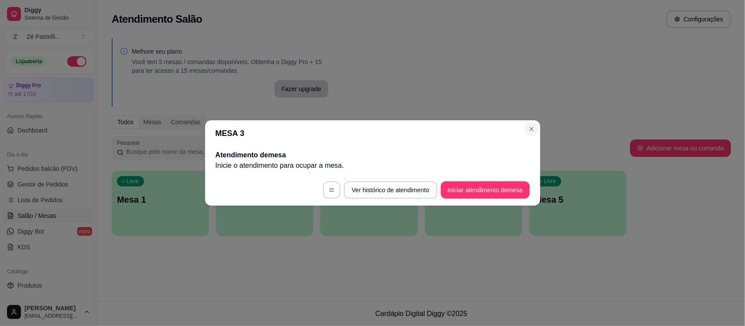
click at [124, 148] on div "MESA 3 Atendimento de mesa Inicie o atendimento para ocupar a mesa . Ver histór…" at bounding box center [372, 163] width 745 height 326
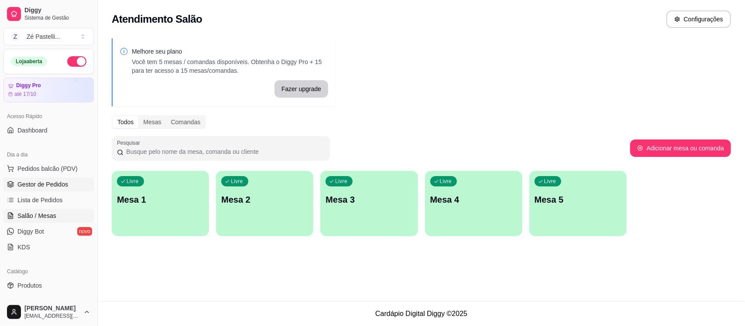
click at [45, 182] on span "Gestor de Pedidos" at bounding box center [42, 184] width 51 height 9
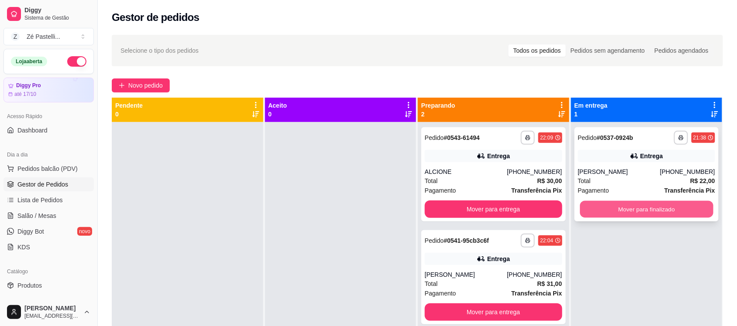
click at [611, 210] on button "Mover para finalizado" at bounding box center [645, 209] width 133 height 17
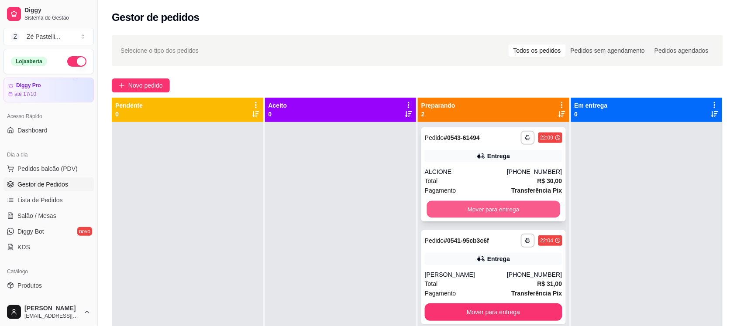
click at [505, 209] on button "Mover para entrega" at bounding box center [493, 209] width 133 height 17
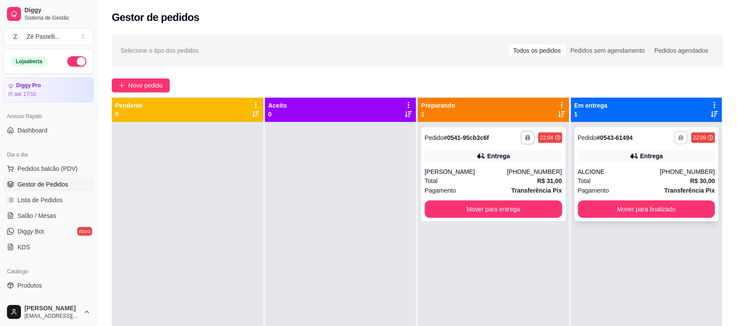
click at [677, 137] on button "button" at bounding box center [681, 138] width 14 height 14
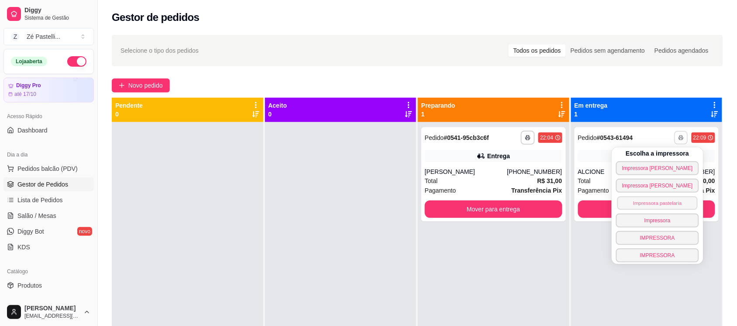
click at [653, 203] on button "Impressora pastelaria" at bounding box center [657, 203] width 80 height 14
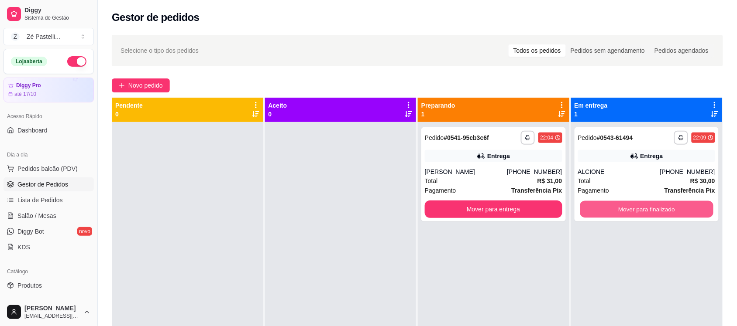
click at [653, 203] on button "Mover para finalizado" at bounding box center [645, 209] width 133 height 17
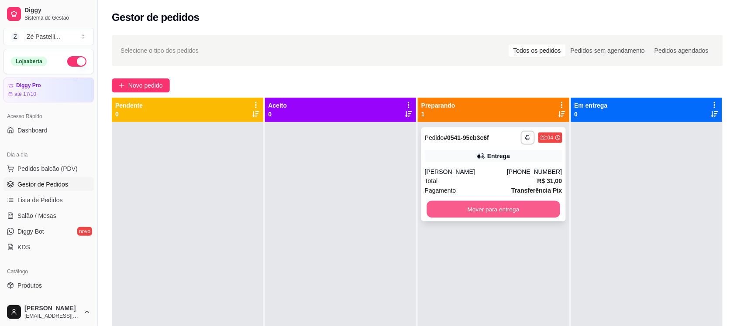
click at [489, 207] on button "Mover para entrega" at bounding box center [493, 209] width 133 height 17
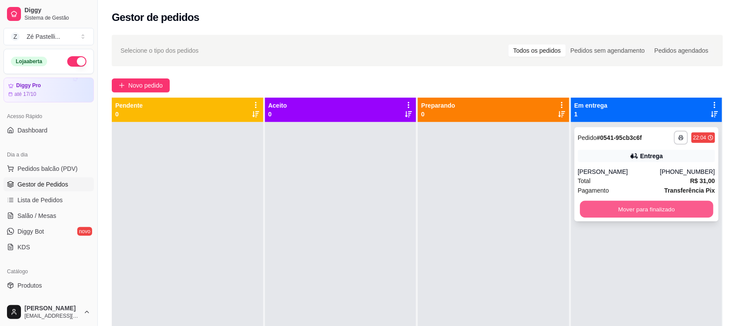
click at [586, 208] on button "Mover para finalizado" at bounding box center [645, 209] width 133 height 17
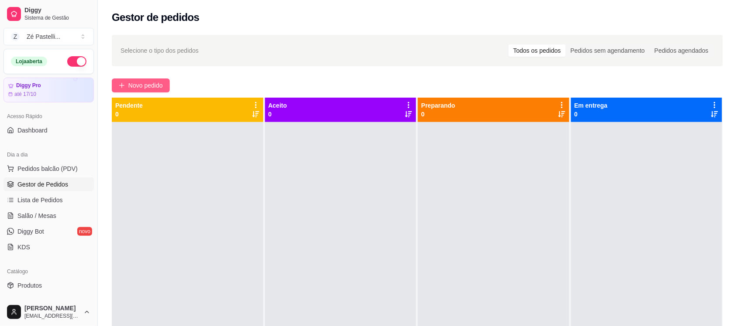
click at [147, 84] on span "Novo pedido" at bounding box center [145, 86] width 34 height 10
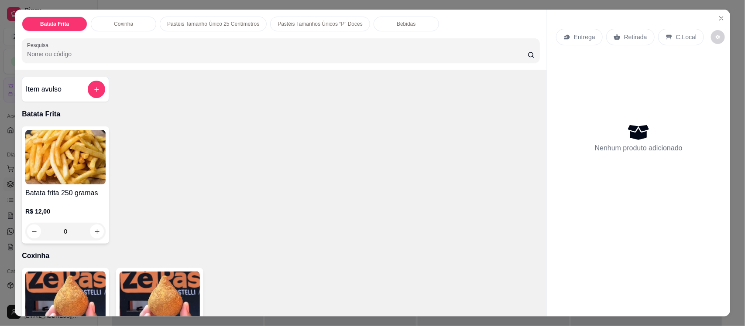
click at [63, 289] on img at bounding box center [65, 299] width 80 height 55
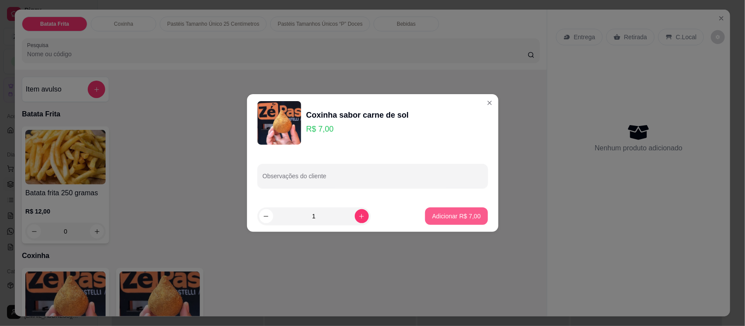
click at [452, 213] on p "Adicionar R$ 7,00" at bounding box center [456, 216] width 48 height 9
type input "1"
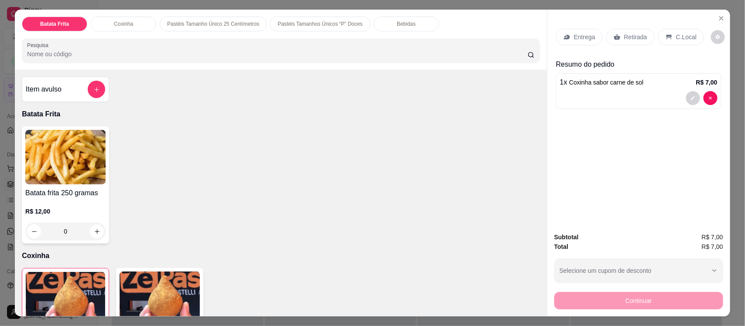
click at [563, 33] on div "Entrega" at bounding box center [579, 37] width 47 height 17
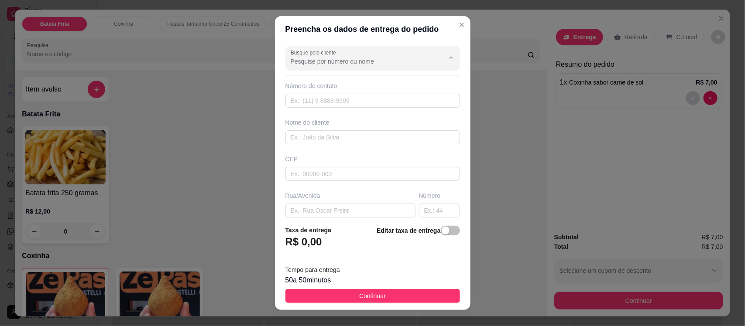
click at [370, 63] on input "Busque pelo cliente" at bounding box center [361, 61] width 140 height 9
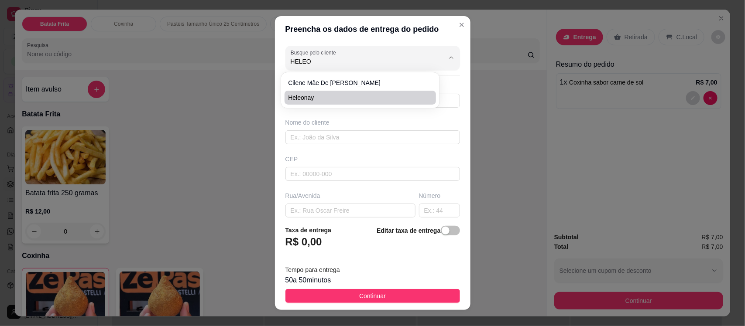
click at [347, 103] on li "Heleonay" at bounding box center [360, 98] width 151 height 14
type input "Heleonay"
type input "88998235389"
type input "Heleonay"
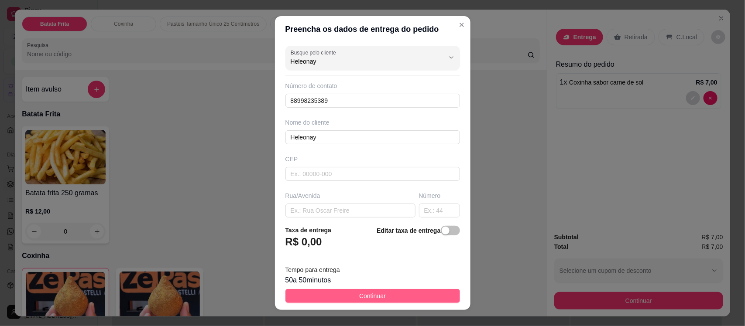
type input "Heleonay"
click at [365, 292] on span "Continuar" at bounding box center [372, 296] width 27 height 10
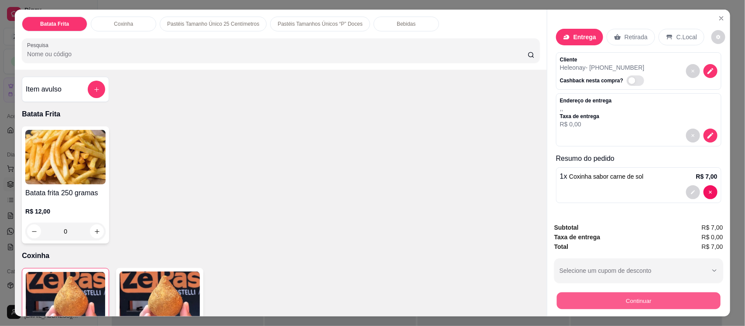
click at [648, 301] on button "Continuar" at bounding box center [639, 300] width 164 height 17
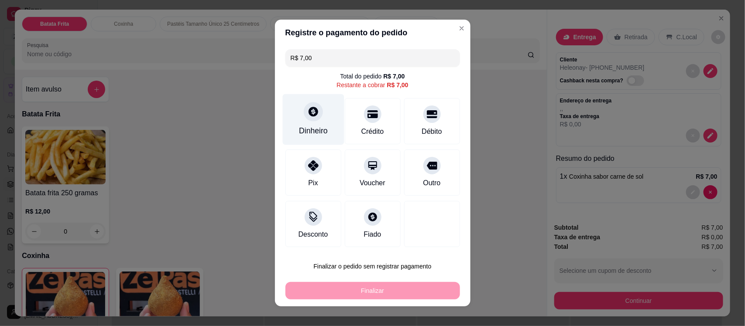
click at [311, 127] on div "Dinheiro" at bounding box center [313, 130] width 29 height 11
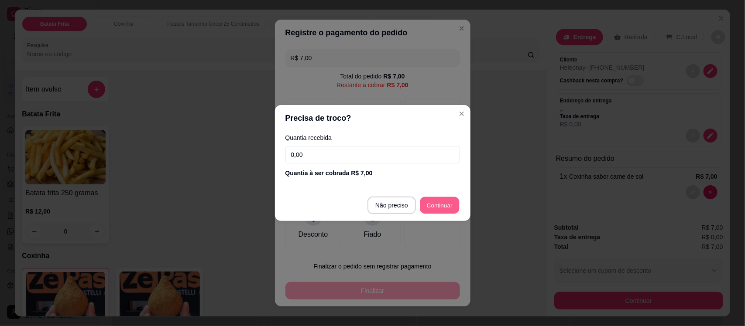
type input "R$ 0,00"
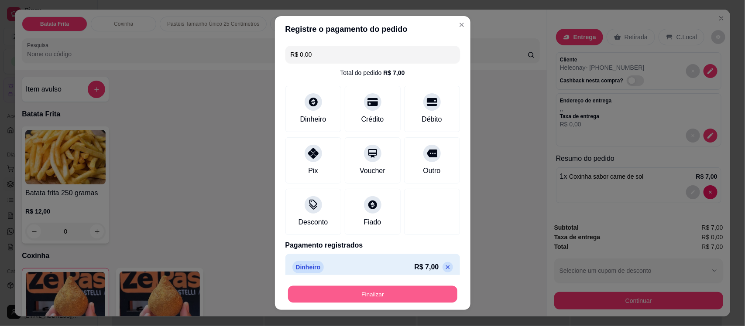
click at [392, 299] on button "Finalizar" at bounding box center [372, 294] width 169 height 17
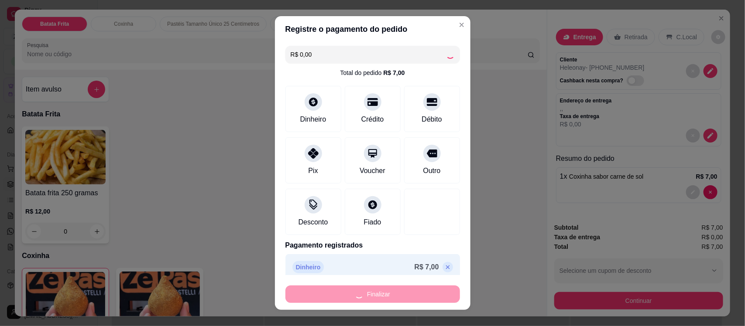
type input "0"
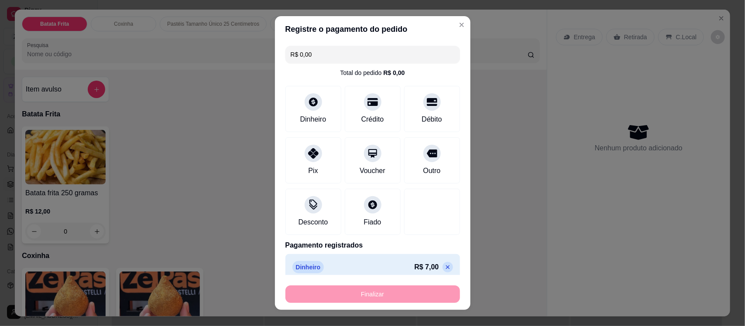
type input "-R$ 7,00"
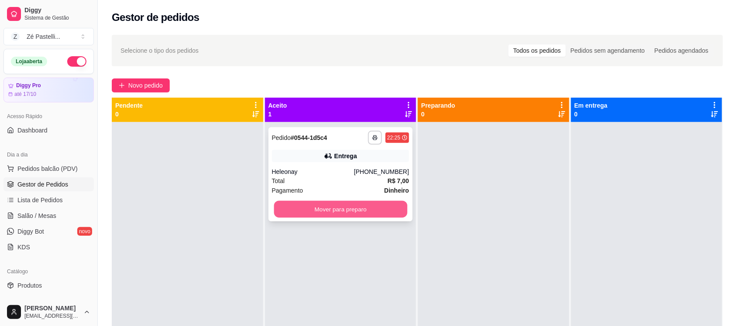
click at [350, 210] on button "Mover para preparo" at bounding box center [340, 209] width 133 height 17
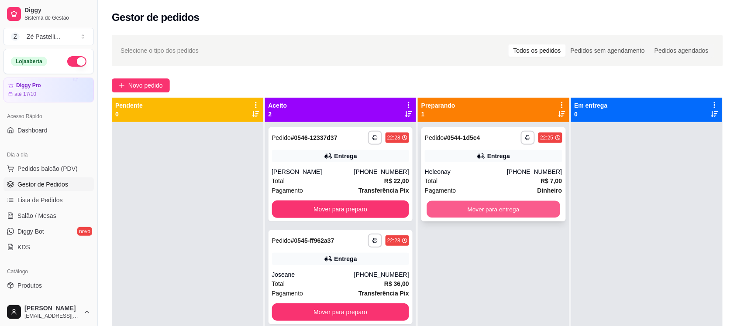
click at [524, 206] on button "Mover para entrega" at bounding box center [493, 209] width 133 height 17
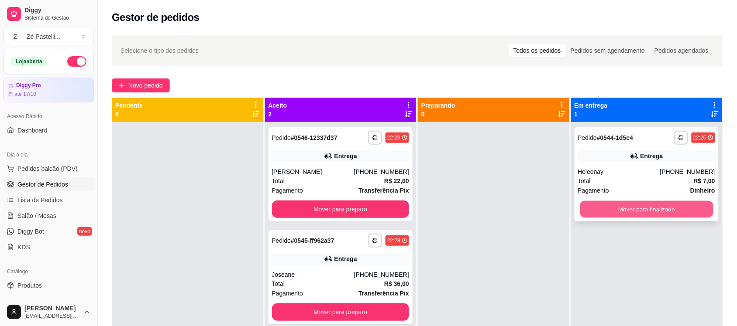
click at [597, 209] on button "Mover para finalizado" at bounding box center [645, 209] width 133 height 17
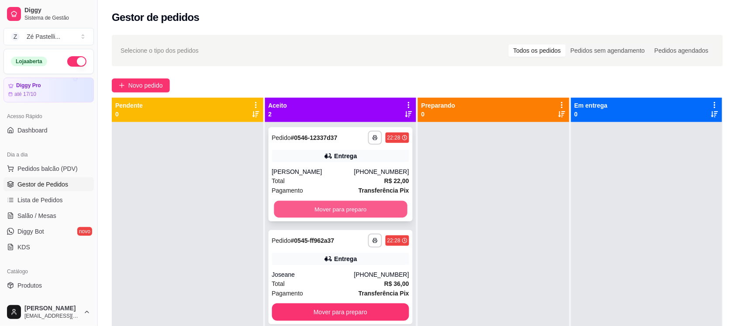
click at [353, 209] on button "Mover para preparo" at bounding box center [340, 209] width 133 height 17
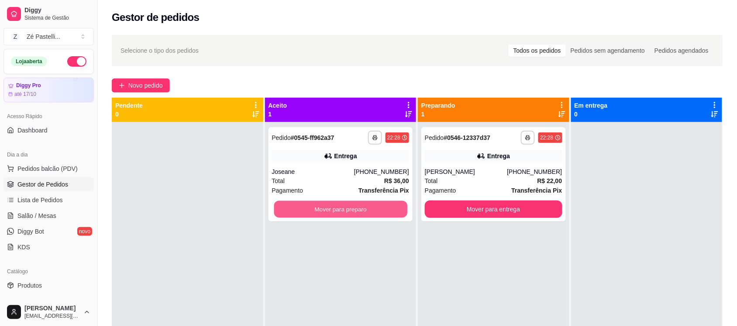
click at [353, 209] on button "Mover para preparo" at bounding box center [340, 209] width 133 height 17
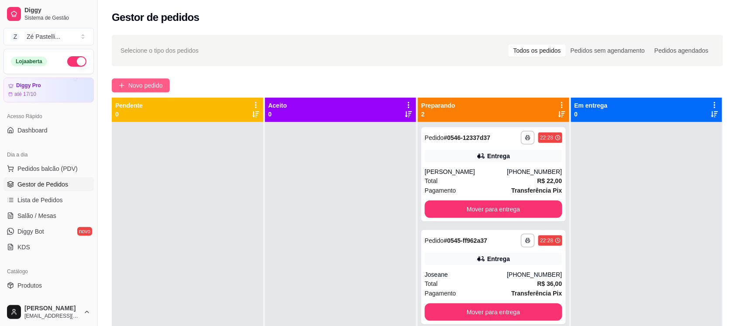
click at [131, 86] on span "Novo pedido" at bounding box center [145, 86] width 34 height 10
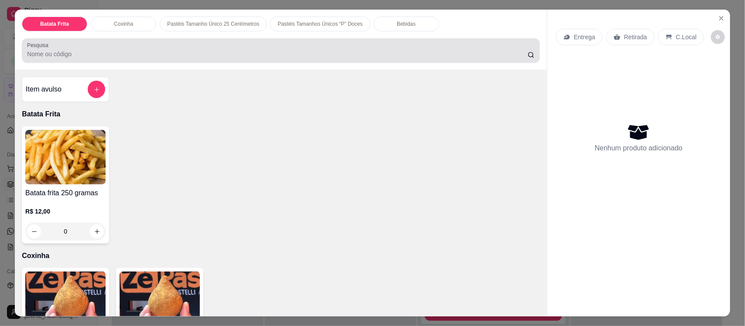
click at [129, 52] on input "Pesquisa" at bounding box center [277, 54] width 501 height 9
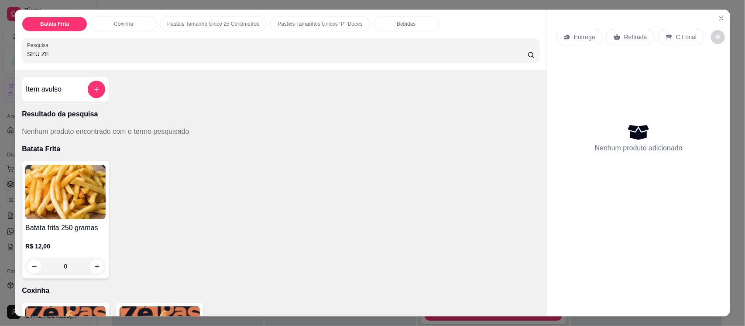
type input "SEU ZE"
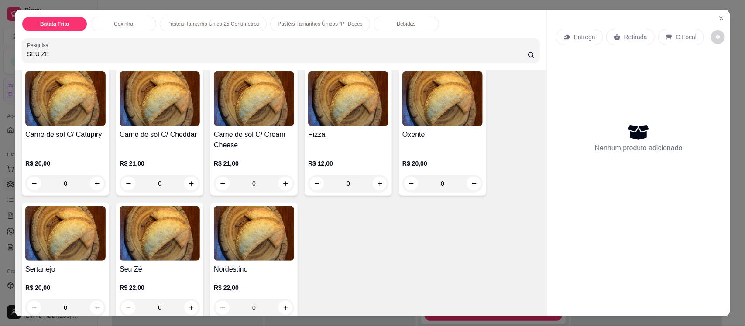
scroll to position [1331, 0]
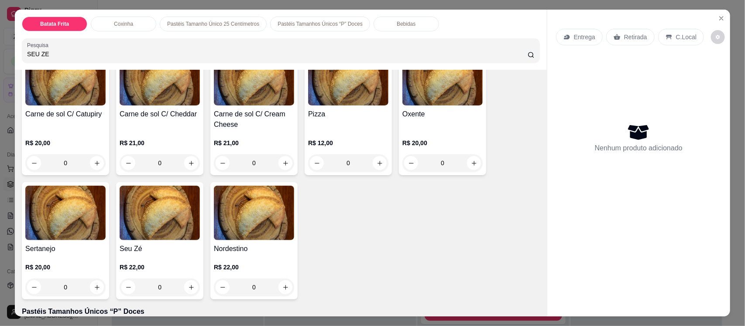
click at [140, 227] on img at bounding box center [160, 213] width 80 height 55
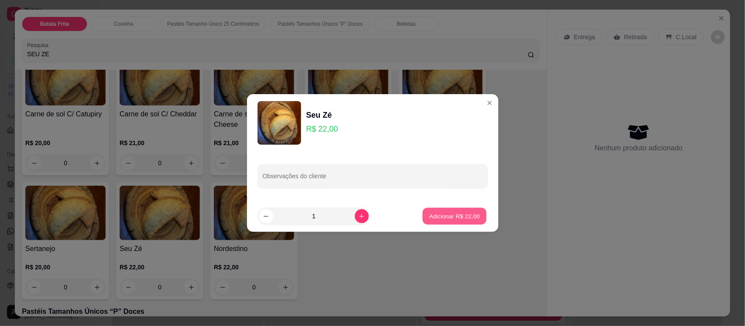
click at [435, 216] on p "Adicionar R$ 22,00" at bounding box center [454, 216] width 51 height 8
type input "1"
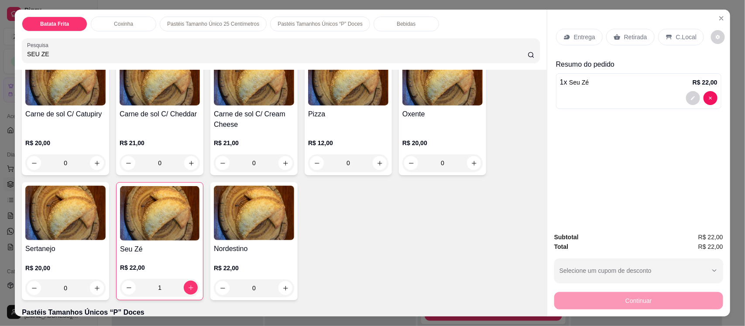
click at [168, 50] on input "SEU ZE" at bounding box center [277, 54] width 501 height 9
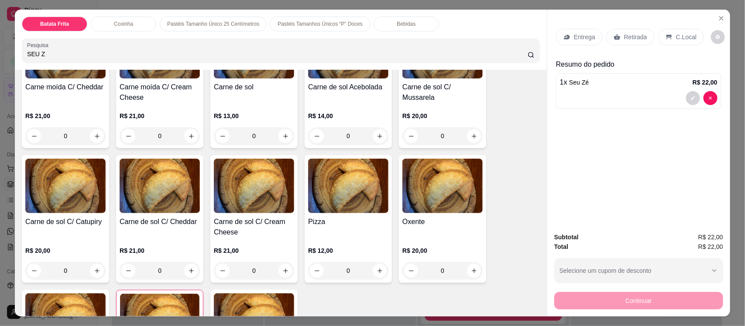
scroll to position [1439, 0]
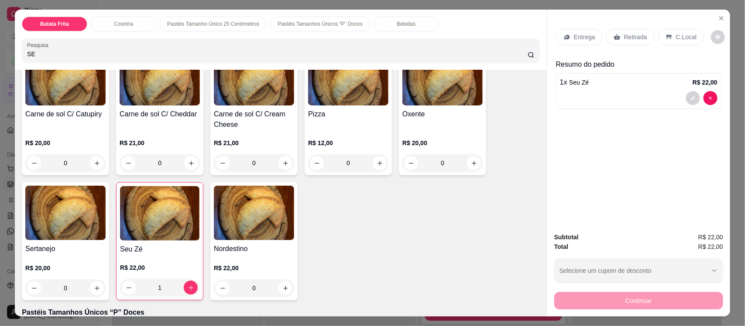
type input "S"
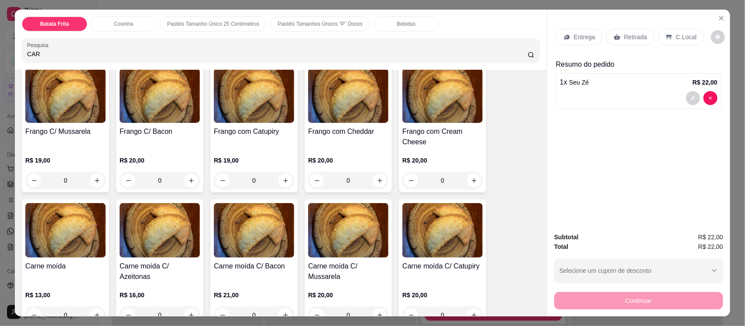
scroll to position [1718, 0]
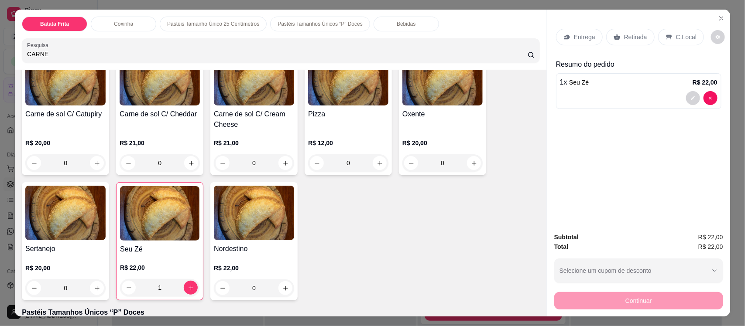
type input "CARNE"
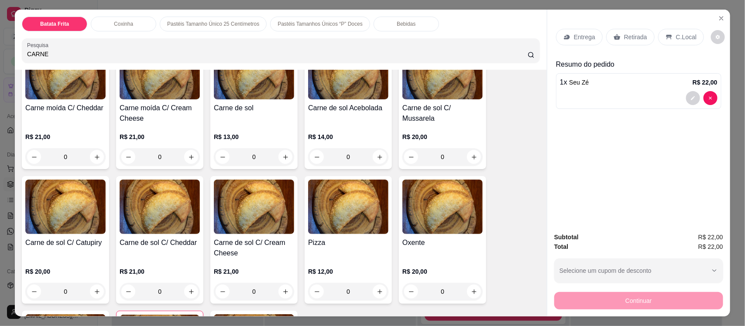
scroll to position [1565, 0]
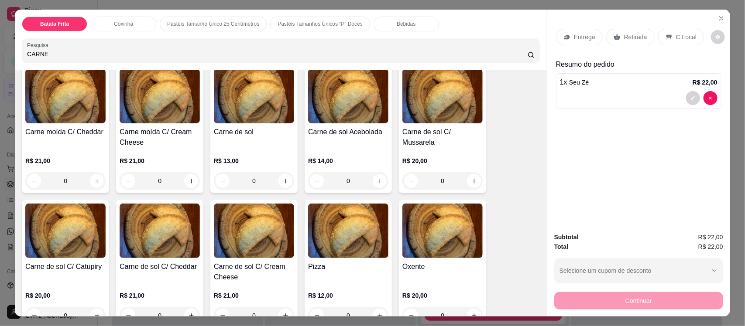
click at [82, 141] on div "Carne moída C/ Cheddar" at bounding box center [65, 137] width 80 height 21
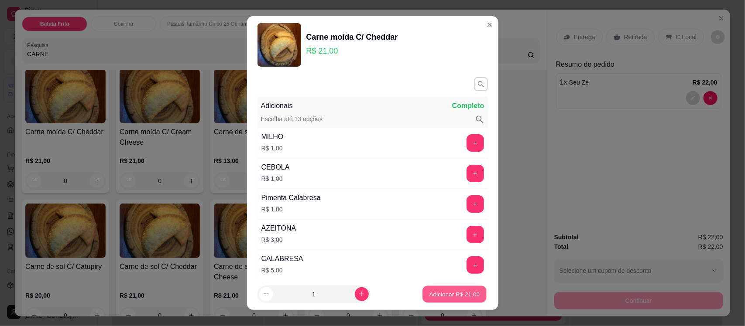
click at [429, 291] on p "Adicionar R$ 21,00" at bounding box center [454, 294] width 51 height 8
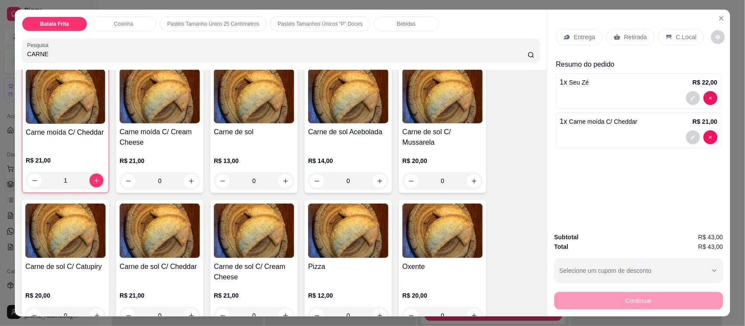
scroll to position [1566, 0]
click at [401, 27] on p "Bebidas" at bounding box center [406, 24] width 19 height 7
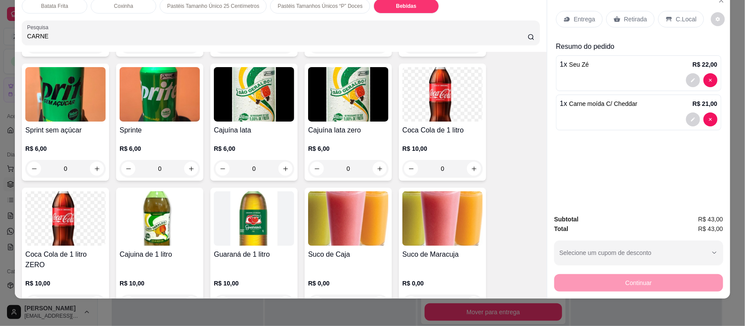
scroll to position [2229, 0]
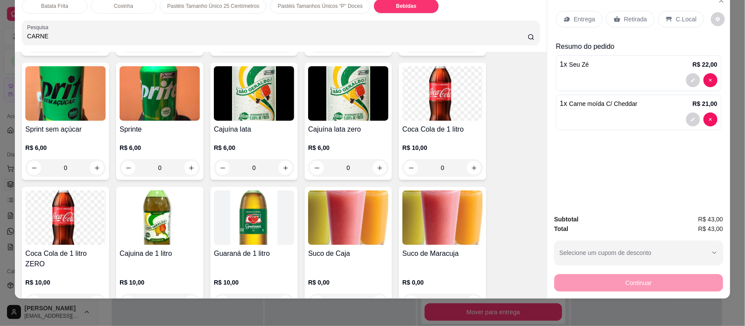
click at [173, 221] on img at bounding box center [160, 218] width 80 height 55
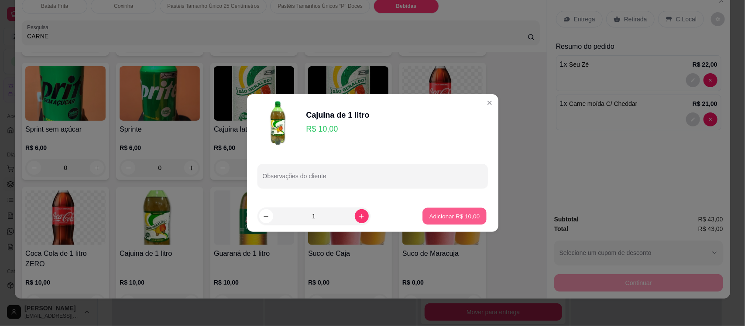
click at [442, 213] on p "Adicionar R$ 10,00" at bounding box center [454, 216] width 51 height 8
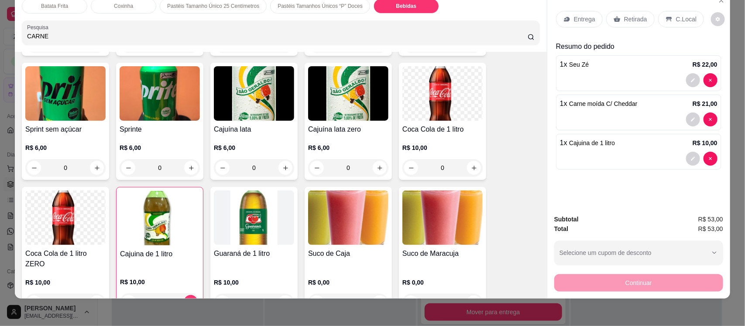
click at [574, 17] on p "Entrega" at bounding box center [584, 19] width 21 height 9
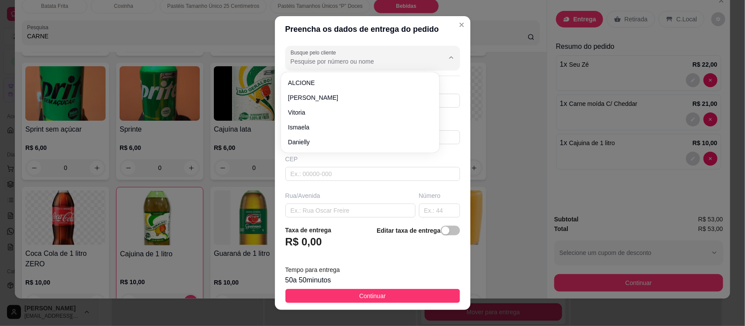
click at [360, 62] on input "Busque pelo cliente" at bounding box center [361, 61] width 140 height 9
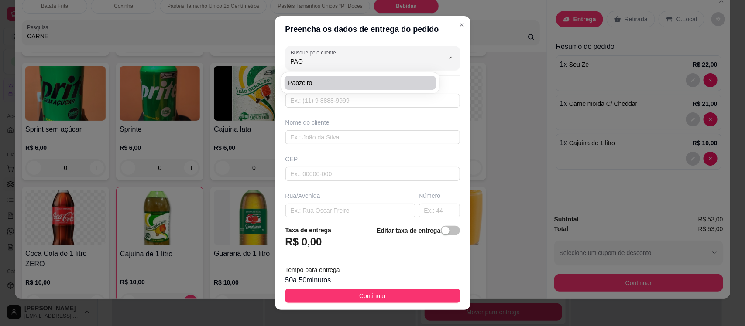
click at [347, 84] on span "Paozeiro" at bounding box center [356, 83] width 136 height 9
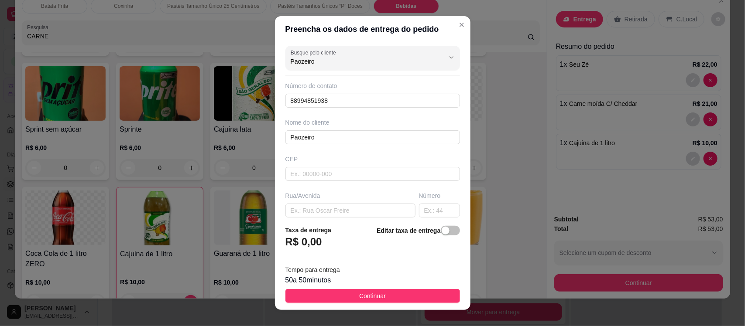
click at [321, 288] on footer "Taxa de entrega R$ 0,00 Editar taxa de entrega Tempo para entrega 50 a 50 minut…" at bounding box center [372, 265] width 195 height 92
click at [323, 295] on button "Continuar" at bounding box center [372, 296] width 175 height 14
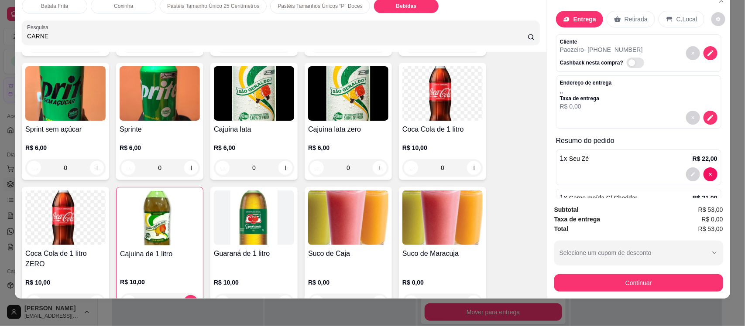
click at [590, 271] on div "Subtotal R$ 53,00 Taxa de entrega R$ 0,00 Total R$ 53,00 Selecione um cupom de …" at bounding box center [638, 248] width 169 height 87
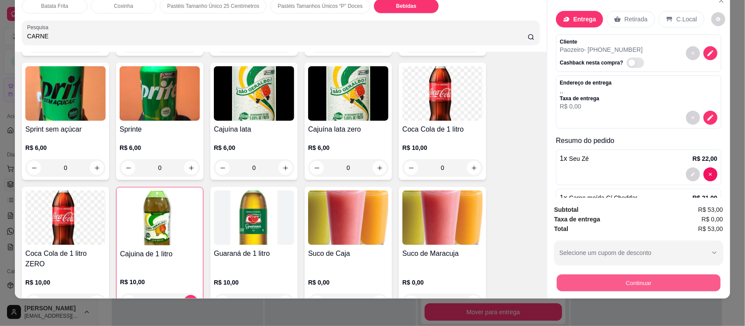
click at [593, 284] on button "Continuar" at bounding box center [639, 282] width 164 height 17
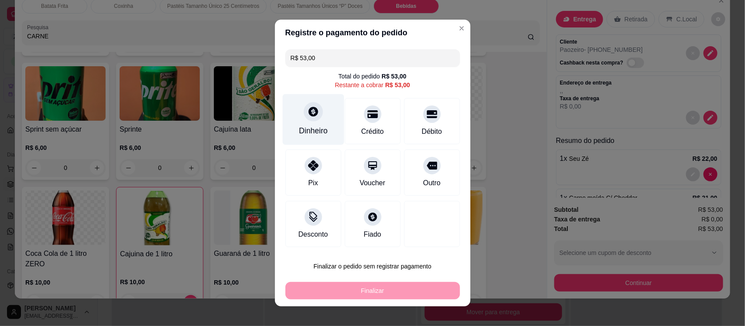
click at [310, 121] on div at bounding box center [313, 111] width 19 height 19
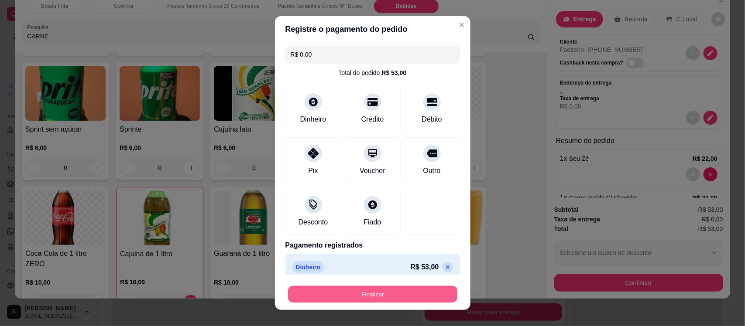
click at [393, 295] on button "Finalizar" at bounding box center [372, 294] width 169 height 17
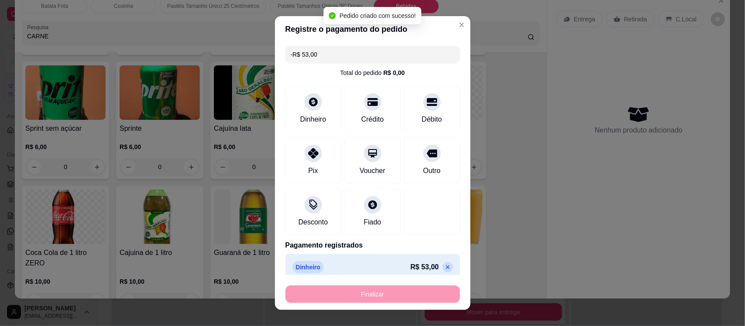
scroll to position [2228, 0]
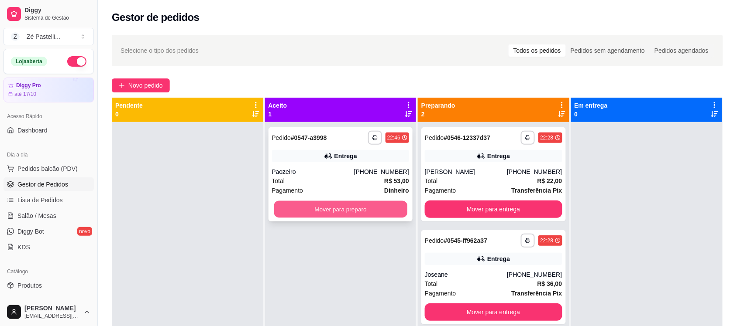
click at [377, 206] on button "Mover para preparo" at bounding box center [340, 209] width 133 height 17
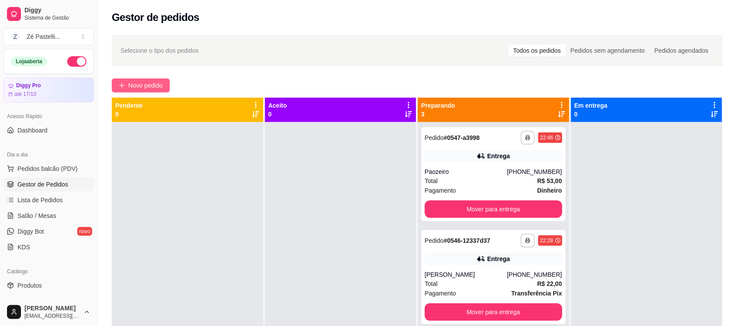
click at [133, 79] on button "Novo pedido" at bounding box center [141, 86] width 58 height 14
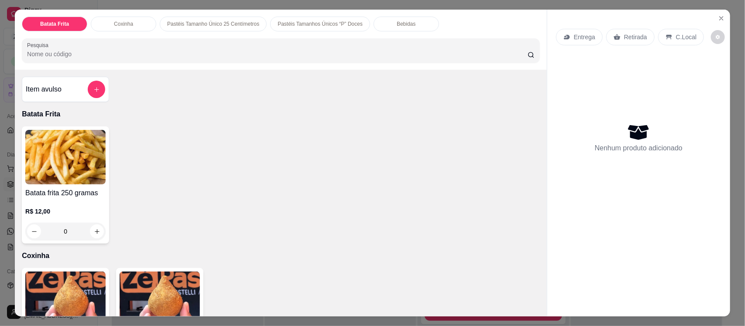
click at [101, 50] on input "Pesquisa" at bounding box center [277, 54] width 501 height 9
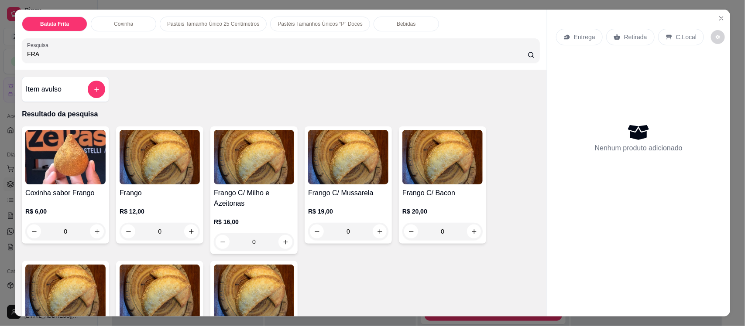
click at [167, 166] on img at bounding box center [160, 157] width 80 height 55
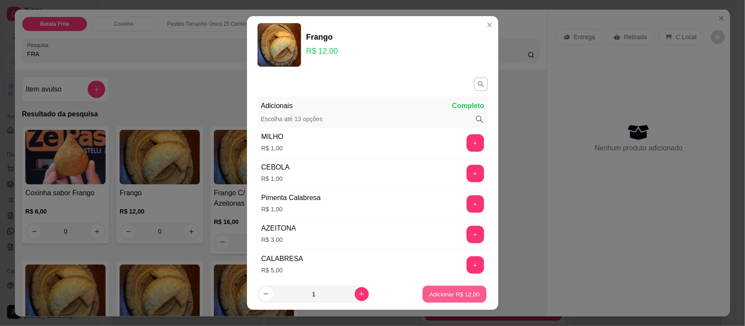
click at [431, 288] on button "Adicionar R$ 12,00" at bounding box center [455, 294] width 64 height 17
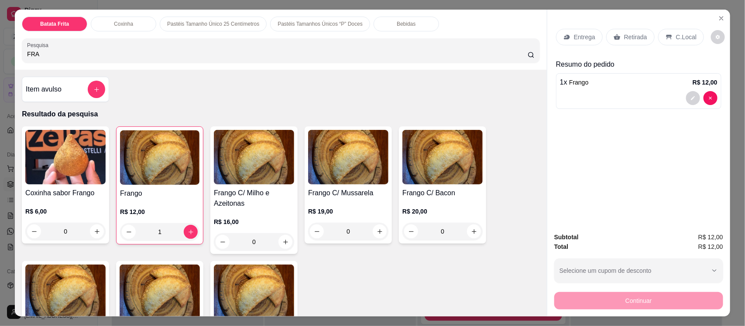
click at [406, 21] on div "Bebidas" at bounding box center [406, 24] width 65 height 15
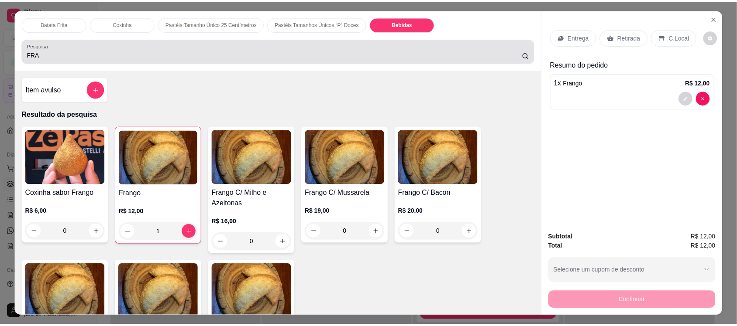
scroll to position [18, 0]
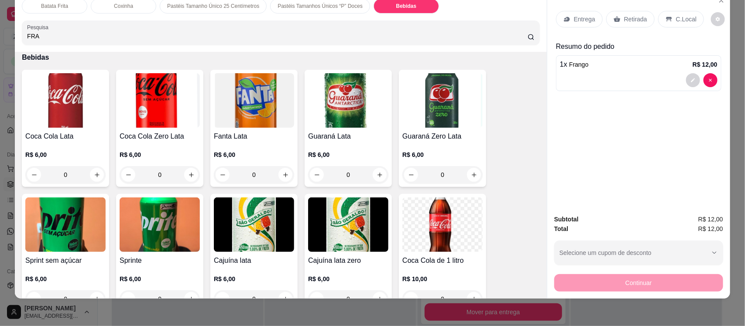
click at [247, 210] on img at bounding box center [254, 225] width 80 height 55
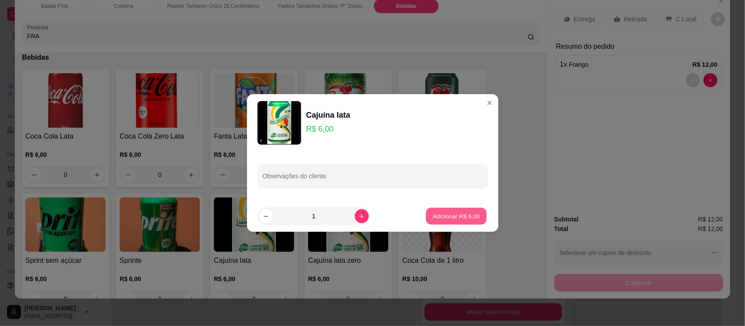
click at [445, 210] on button "Adicionar R$ 6,00" at bounding box center [456, 216] width 61 height 17
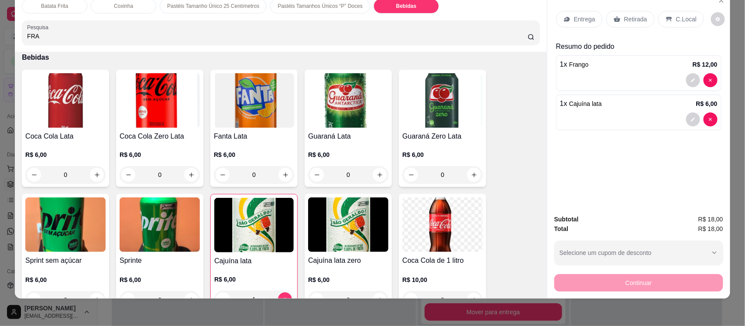
click at [577, 20] on p "Entrega" at bounding box center [584, 19] width 21 height 9
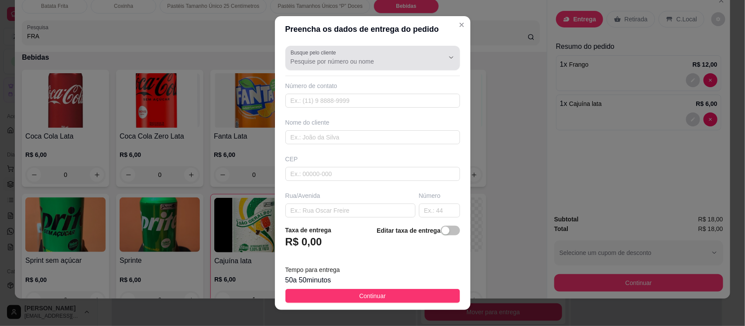
click at [318, 62] on input "Busque pelo cliente" at bounding box center [361, 61] width 140 height 9
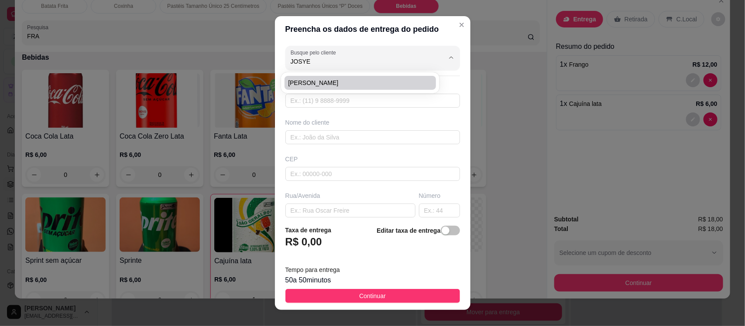
click at [325, 83] on span "[PERSON_NAME]" at bounding box center [356, 83] width 136 height 9
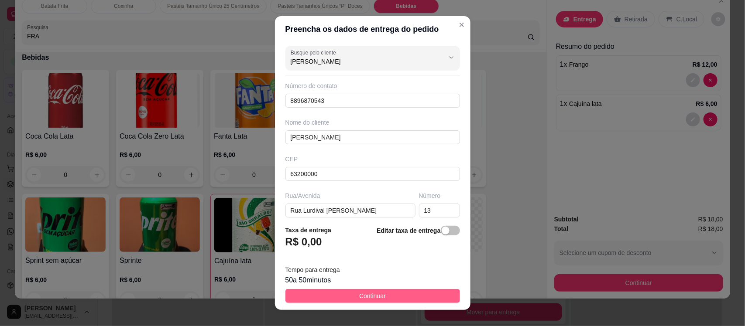
click at [322, 300] on button "Continuar" at bounding box center [372, 296] width 175 height 14
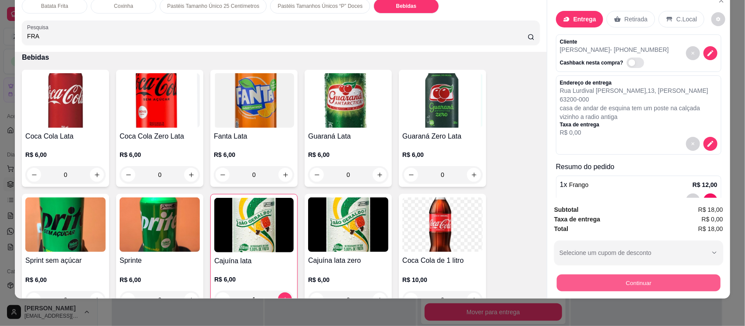
click at [591, 288] on button "Continuar" at bounding box center [639, 282] width 164 height 17
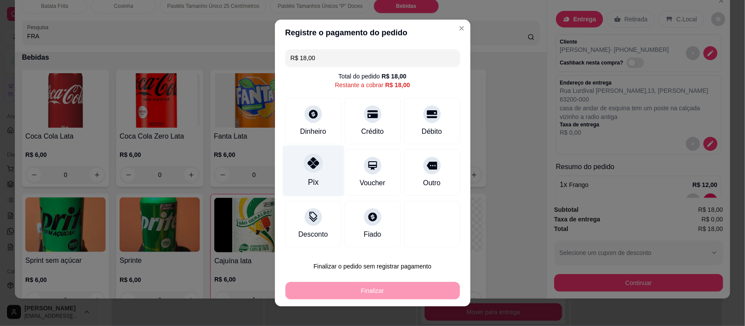
click at [315, 171] on div "Pix" at bounding box center [313, 171] width 62 height 51
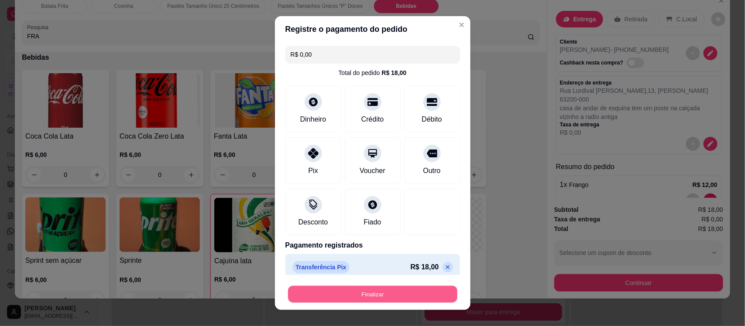
click at [346, 295] on button "Finalizar" at bounding box center [372, 294] width 169 height 17
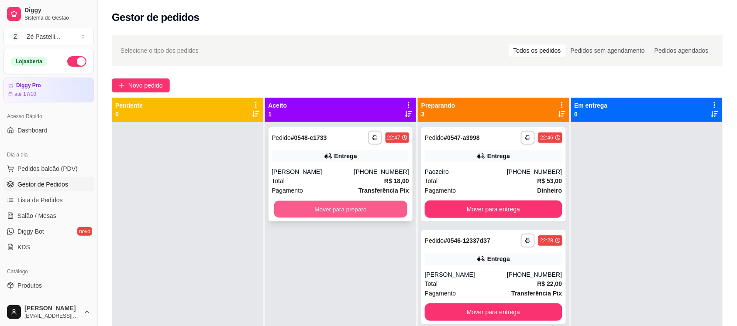
click at [336, 210] on button "Mover para preparo" at bounding box center [340, 209] width 133 height 17
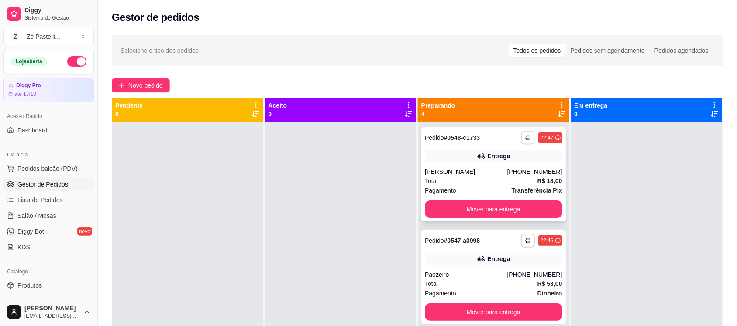
click at [521, 136] on button "button" at bounding box center [528, 138] width 14 height 14
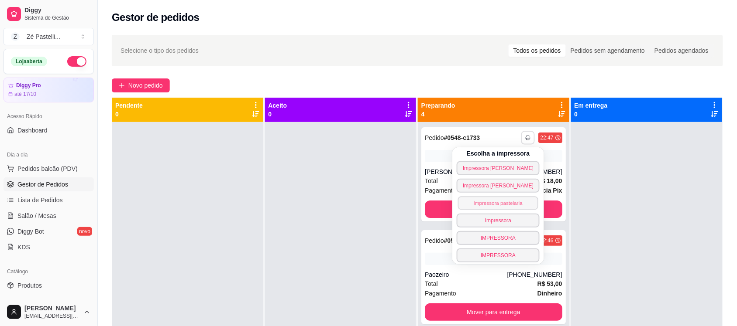
click at [494, 202] on button "Impressora pastelaria" at bounding box center [498, 203] width 80 height 14
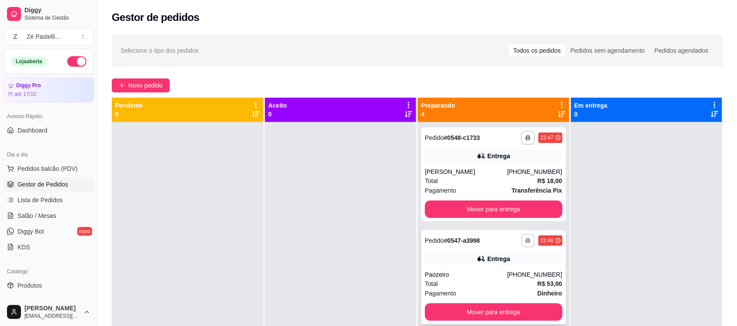
click at [526, 242] on icon "button" at bounding box center [528, 241] width 4 height 2
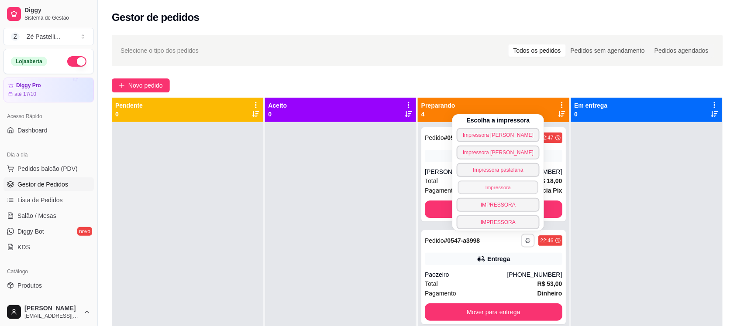
click at [485, 188] on button "Impressora" at bounding box center [498, 188] width 80 height 14
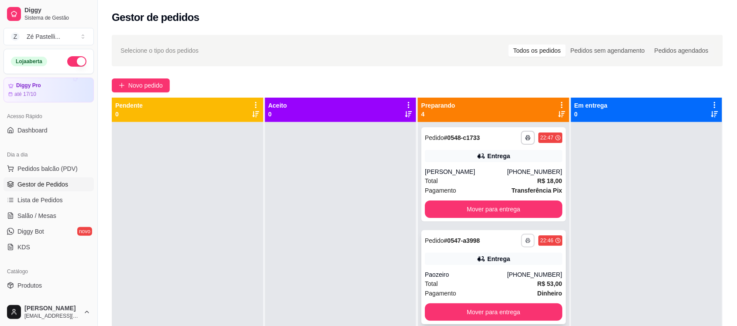
click at [525, 238] on icon "button" at bounding box center [527, 240] width 5 height 5
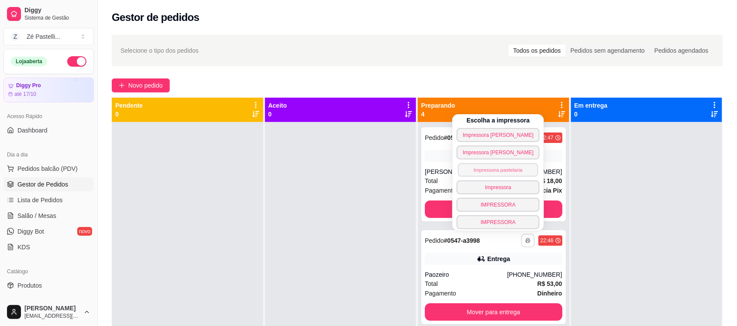
click at [498, 167] on button "Impressora pastelaria" at bounding box center [498, 170] width 80 height 14
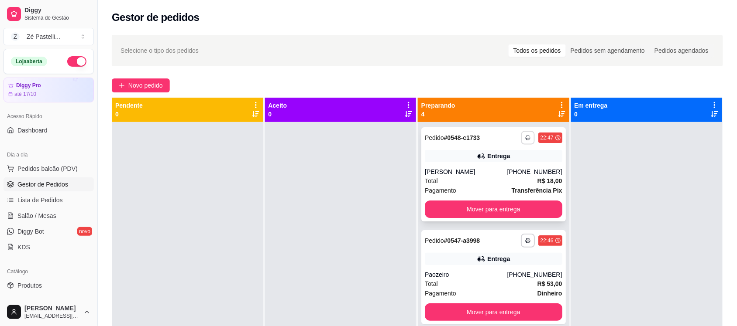
click at [521, 137] on button "button" at bounding box center [528, 138] width 14 height 14
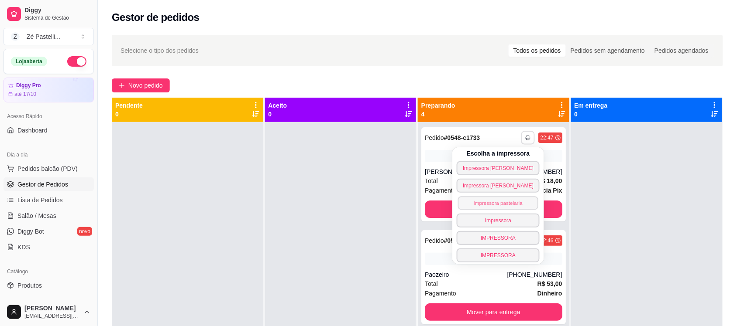
click at [501, 202] on button "Impressora pastelaria" at bounding box center [498, 203] width 80 height 14
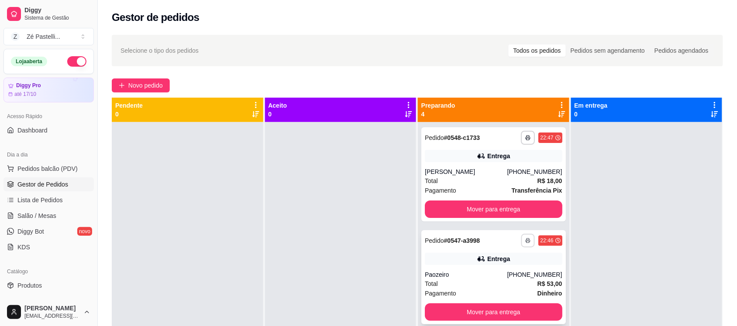
click at [521, 241] on button "button" at bounding box center [528, 241] width 14 height 14
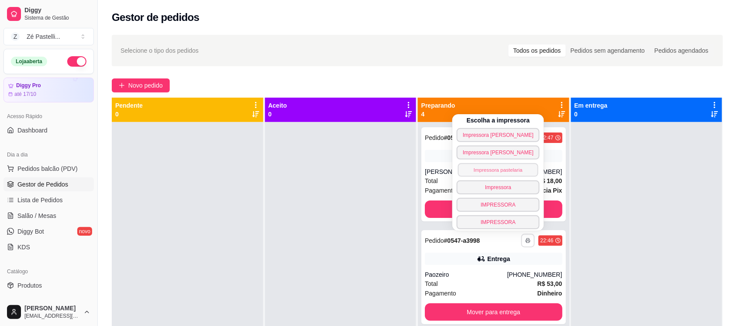
click at [501, 171] on button "Impressora pastelaria" at bounding box center [498, 170] width 80 height 14
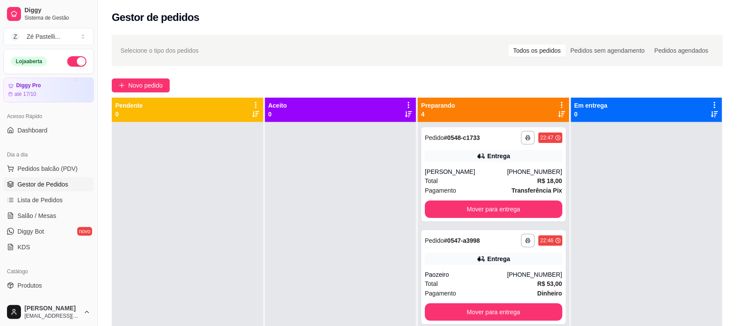
click at [501, 171] on div "[PERSON_NAME]" at bounding box center [466, 172] width 82 height 9
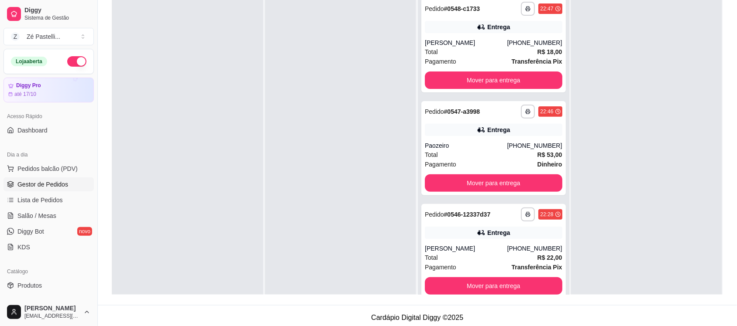
scroll to position [133, 0]
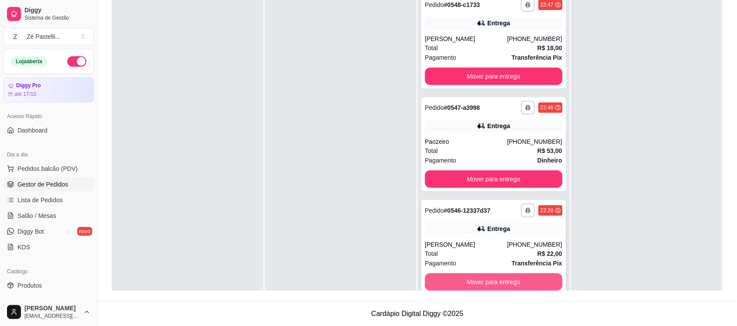
click at [521, 279] on button "Mover para entrega" at bounding box center [493, 282] width 137 height 17
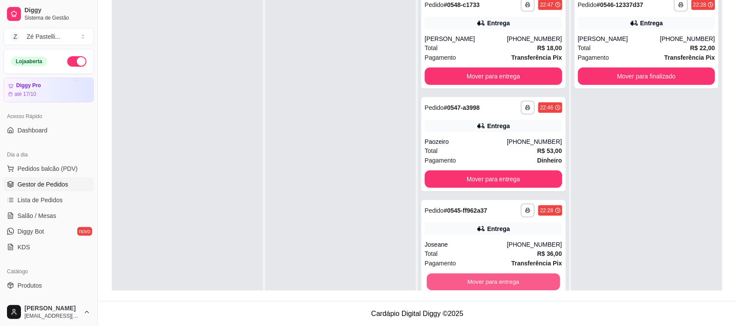
click at [521, 279] on button "Mover para entrega" at bounding box center [493, 282] width 133 height 17
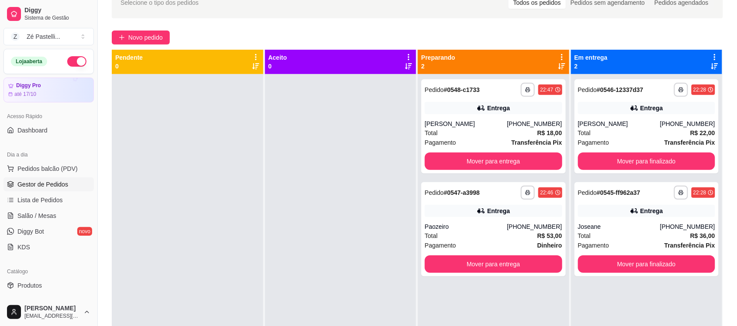
scroll to position [46, 0]
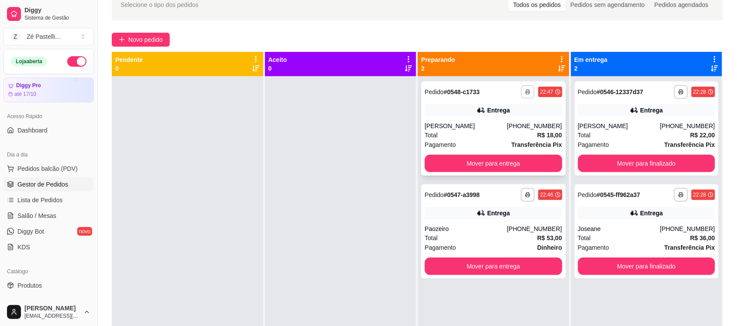
click at [525, 91] on icon "button" at bounding box center [527, 91] width 5 height 5
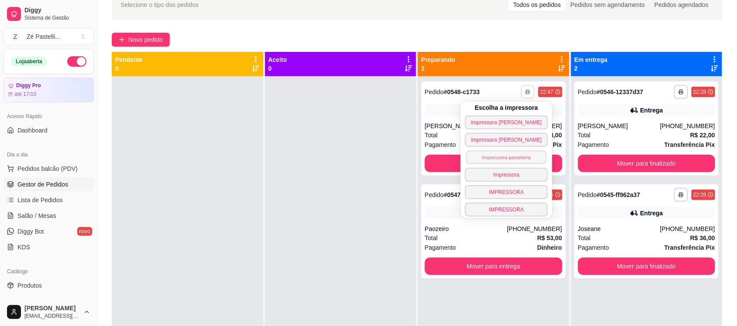
click at [503, 158] on button "Impressora pastelaria" at bounding box center [506, 158] width 80 height 14
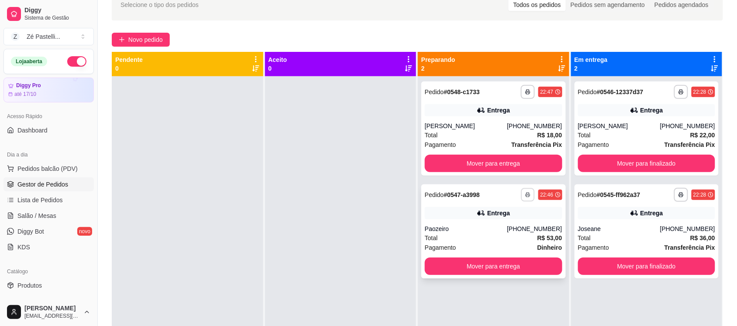
click at [525, 197] on icon "button" at bounding box center [527, 194] width 5 height 5
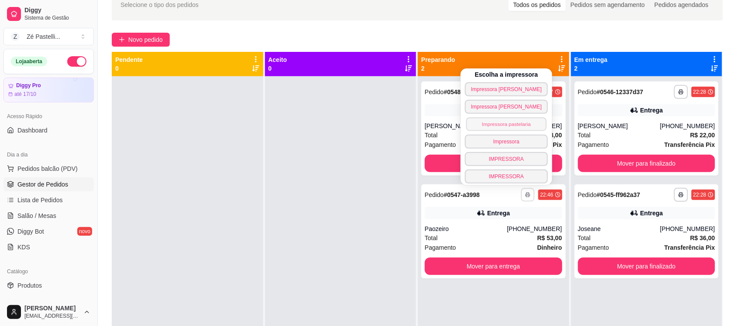
click at [503, 122] on button "Impressora pastelaria" at bounding box center [506, 124] width 80 height 14
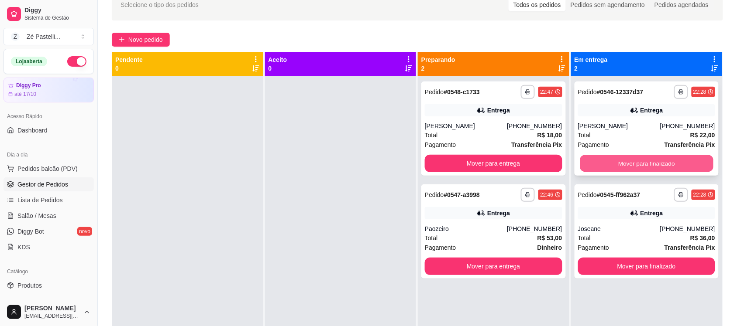
click at [658, 167] on button "Mover para finalizado" at bounding box center [645, 163] width 133 height 17
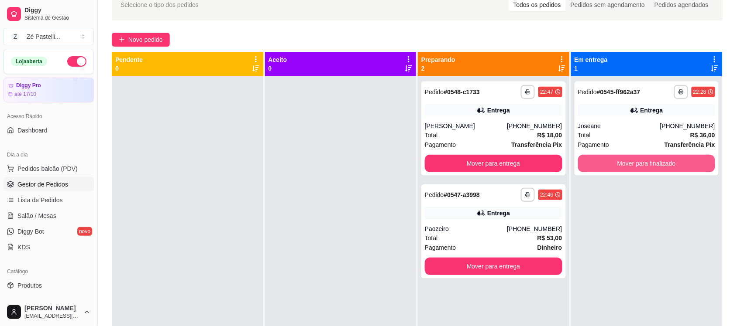
click at [658, 167] on button "Mover para finalizado" at bounding box center [646, 163] width 137 height 17
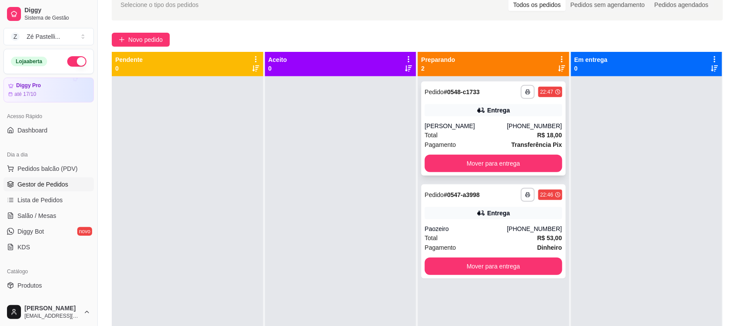
click at [425, 143] on span "Pagamento" at bounding box center [440, 145] width 31 height 10
click at [496, 166] on button "Mover para entrega" at bounding box center [493, 163] width 137 height 17
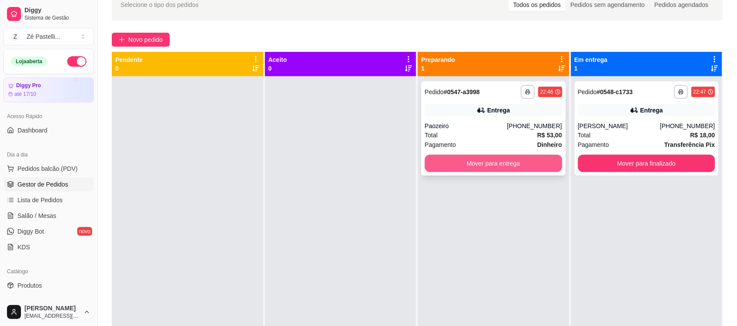
click at [502, 166] on button "Mover para entrega" at bounding box center [493, 163] width 137 height 17
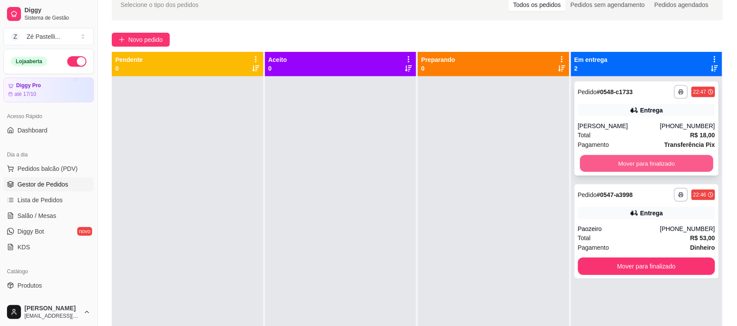
click at [617, 158] on button "Mover para finalizado" at bounding box center [645, 163] width 133 height 17
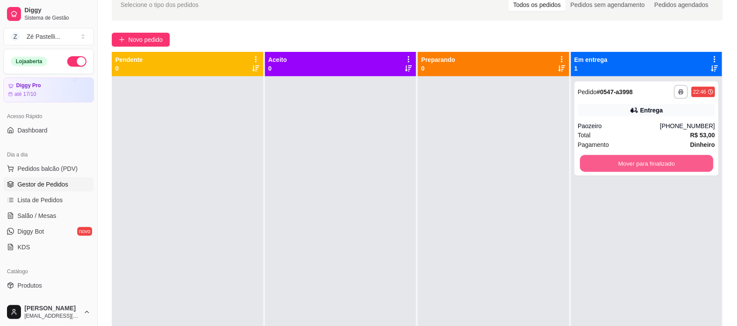
click at [617, 158] on button "Mover para finalizado" at bounding box center [645, 163] width 133 height 17
